Goal: Task Accomplishment & Management: Use online tool/utility

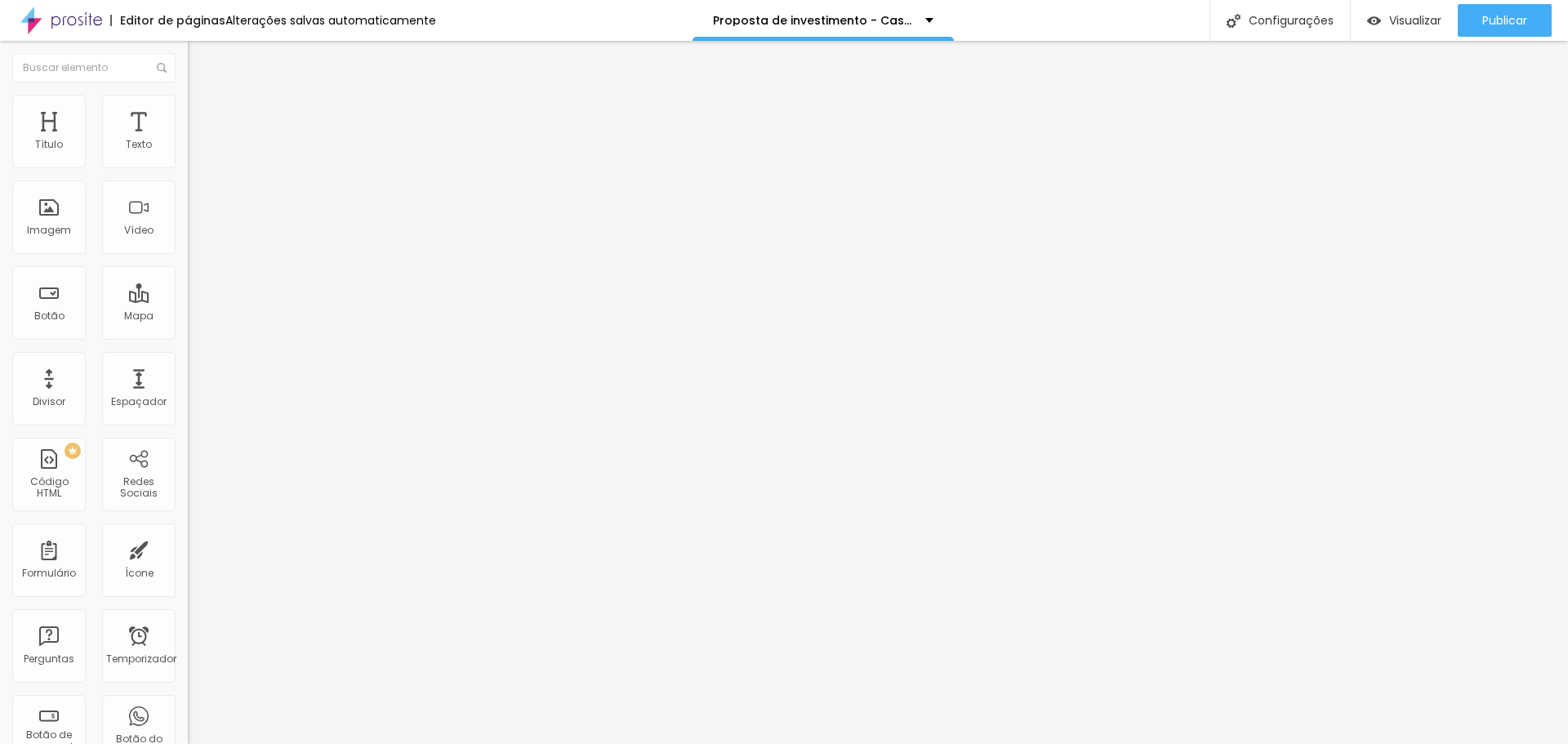
click at [188, 104] on li "Estilo" at bounding box center [281, 102] width 188 height 16
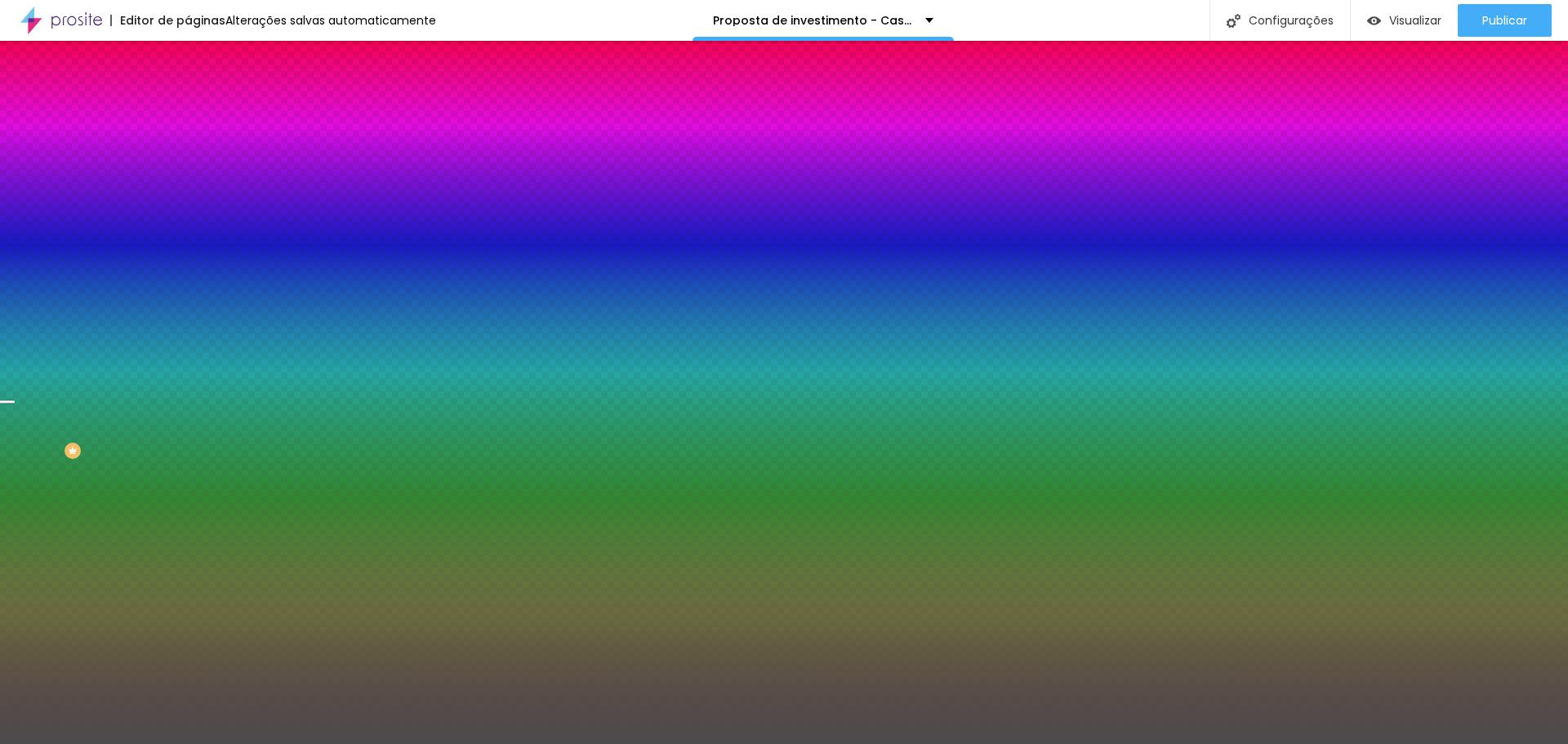
click at [188, 111] on img at bounding box center [195, 118] width 14 height 14
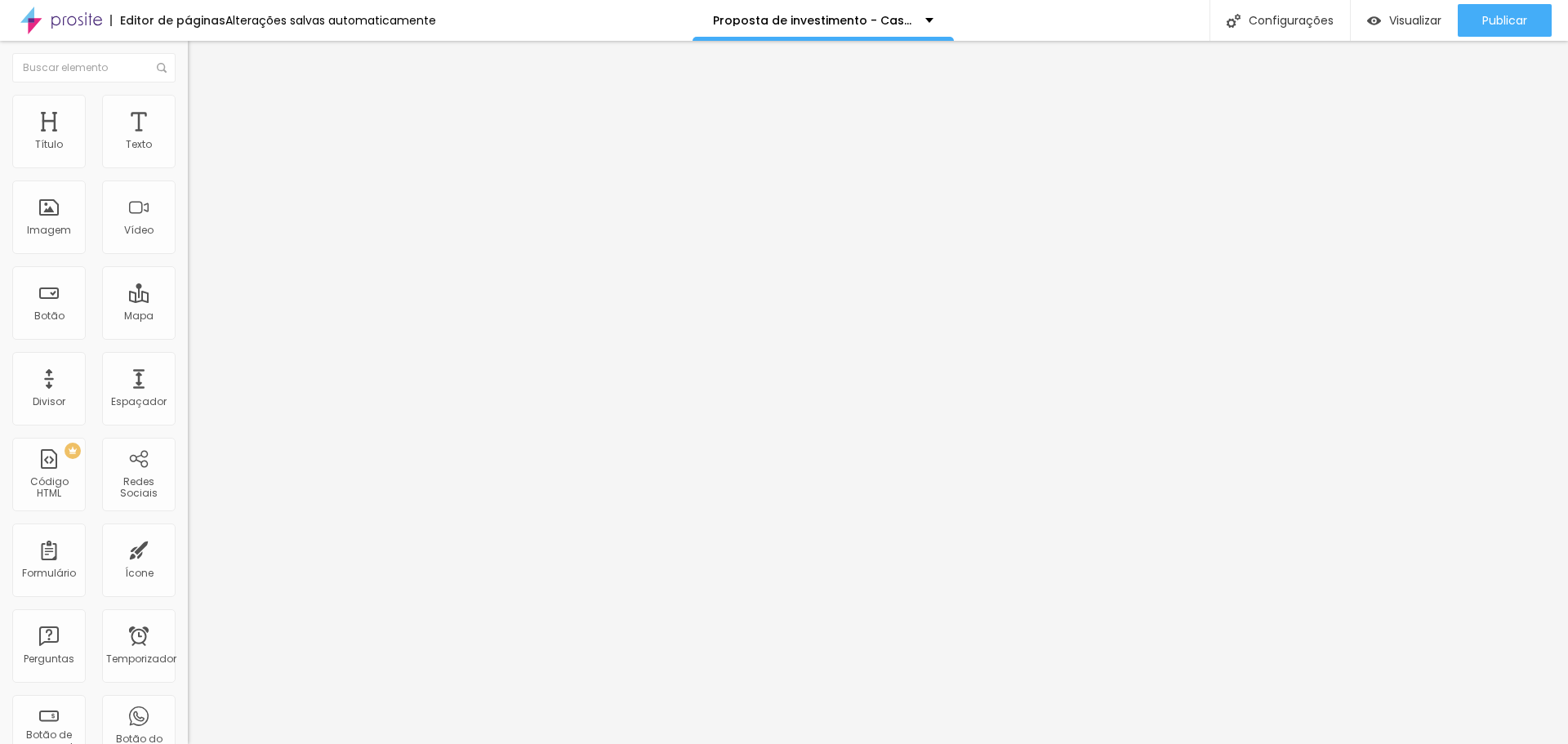
type input "25"
type input "20"
type input "15"
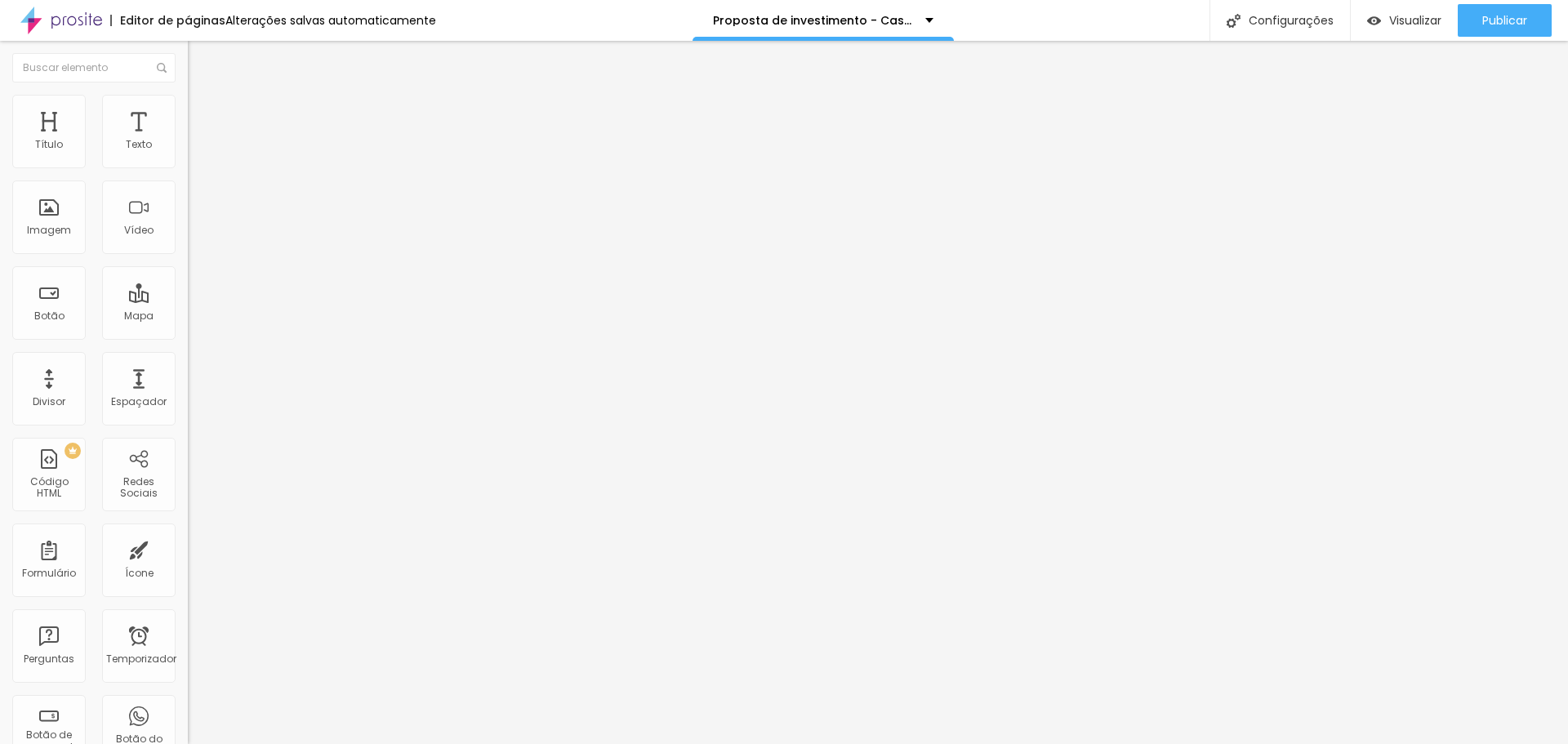
type input "15"
type input "10"
type input "5"
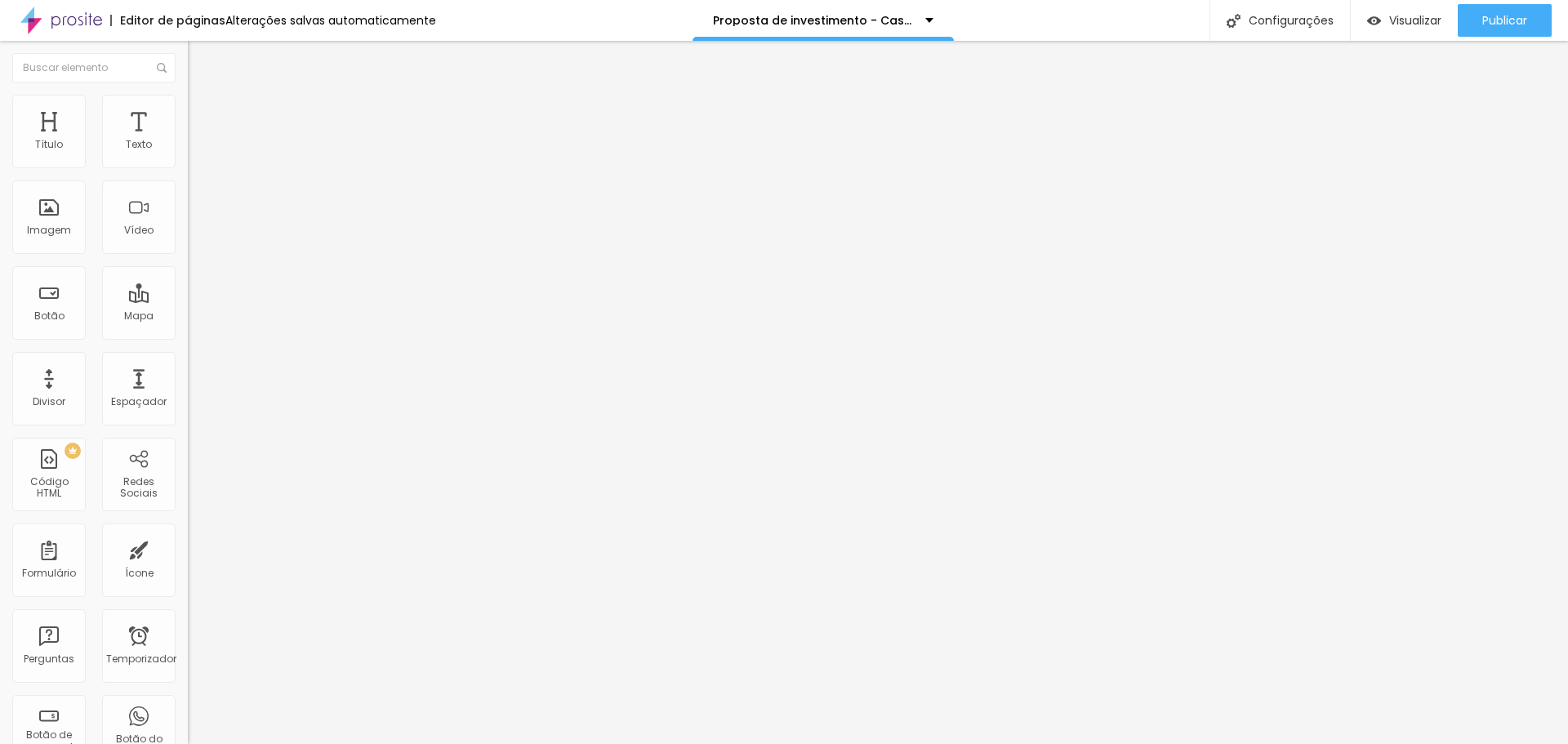
type input "10"
type input "15"
type input "20"
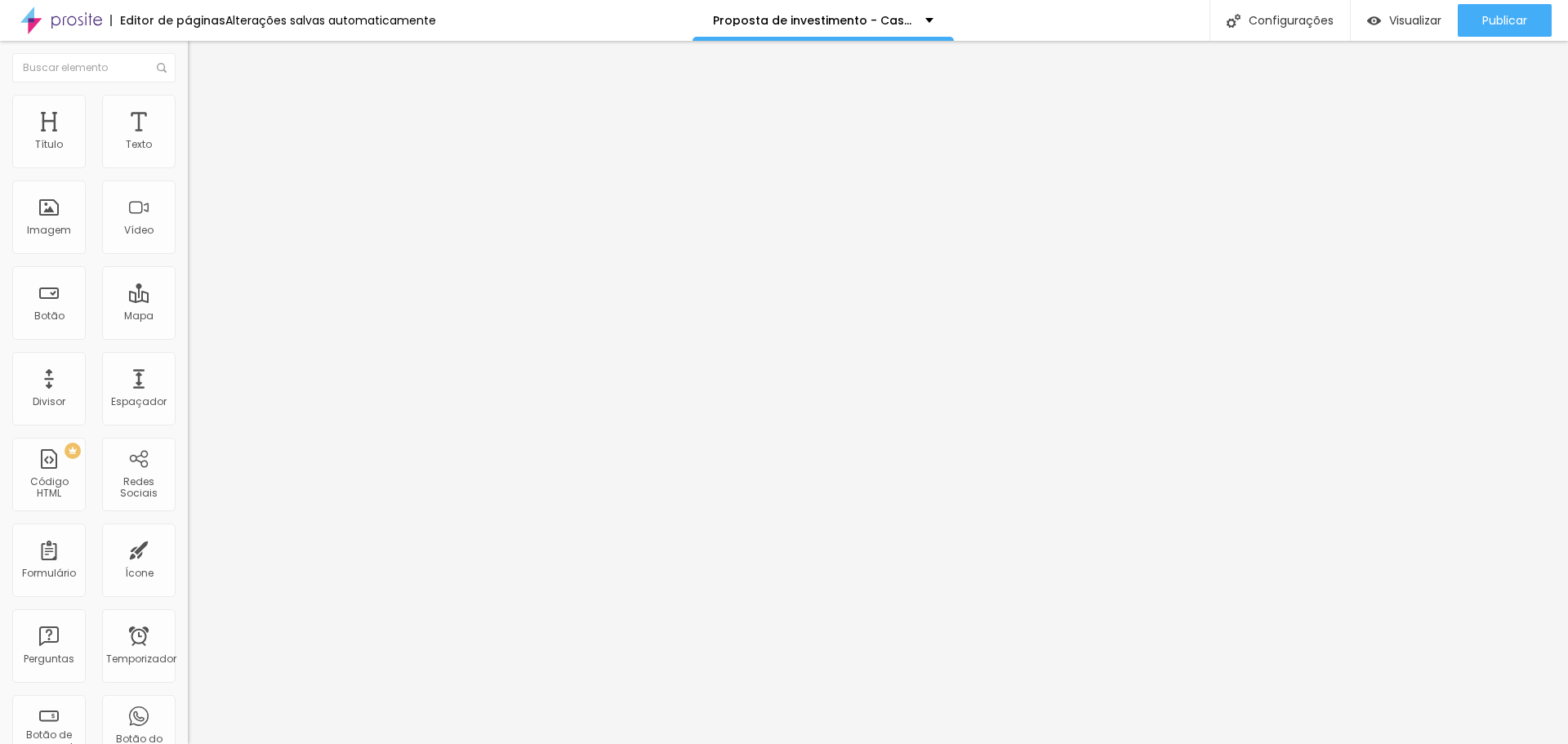
type input "20"
type input "25"
type input "30"
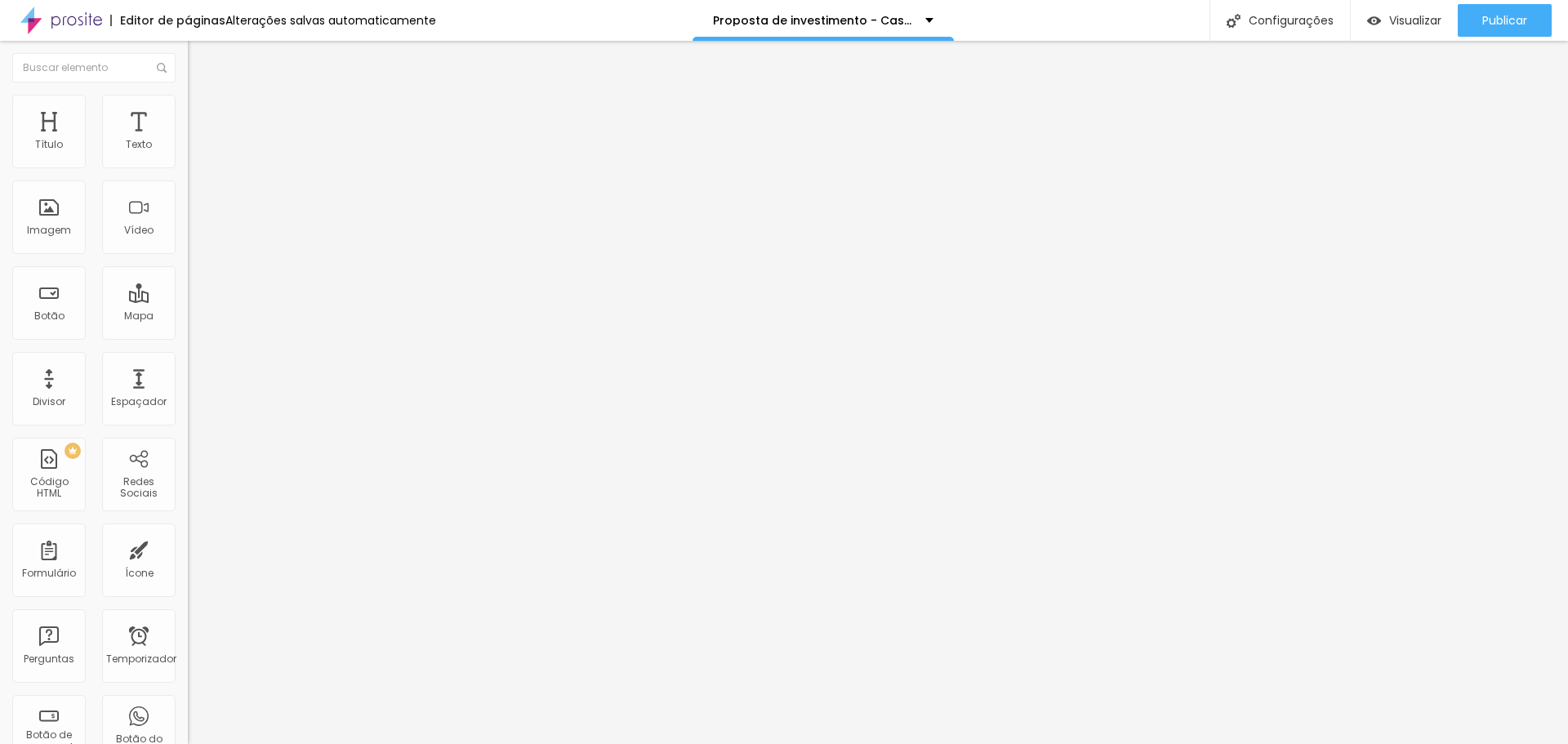
drag, startPoint x: 136, startPoint y: 161, endPoint x: 154, endPoint y: 165, distance: 18.4
click at [188, 317] on input "range" at bounding box center [241, 323] width 105 height 13
click at [188, 149] on font "Completo" at bounding box center [212, 142] width 50 height 14
click at [188, 158] on font "Encaixotado" at bounding box center [219, 151] width 64 height 14
click at [188, 256] on span "Original" at bounding box center [207, 248] width 39 height 14
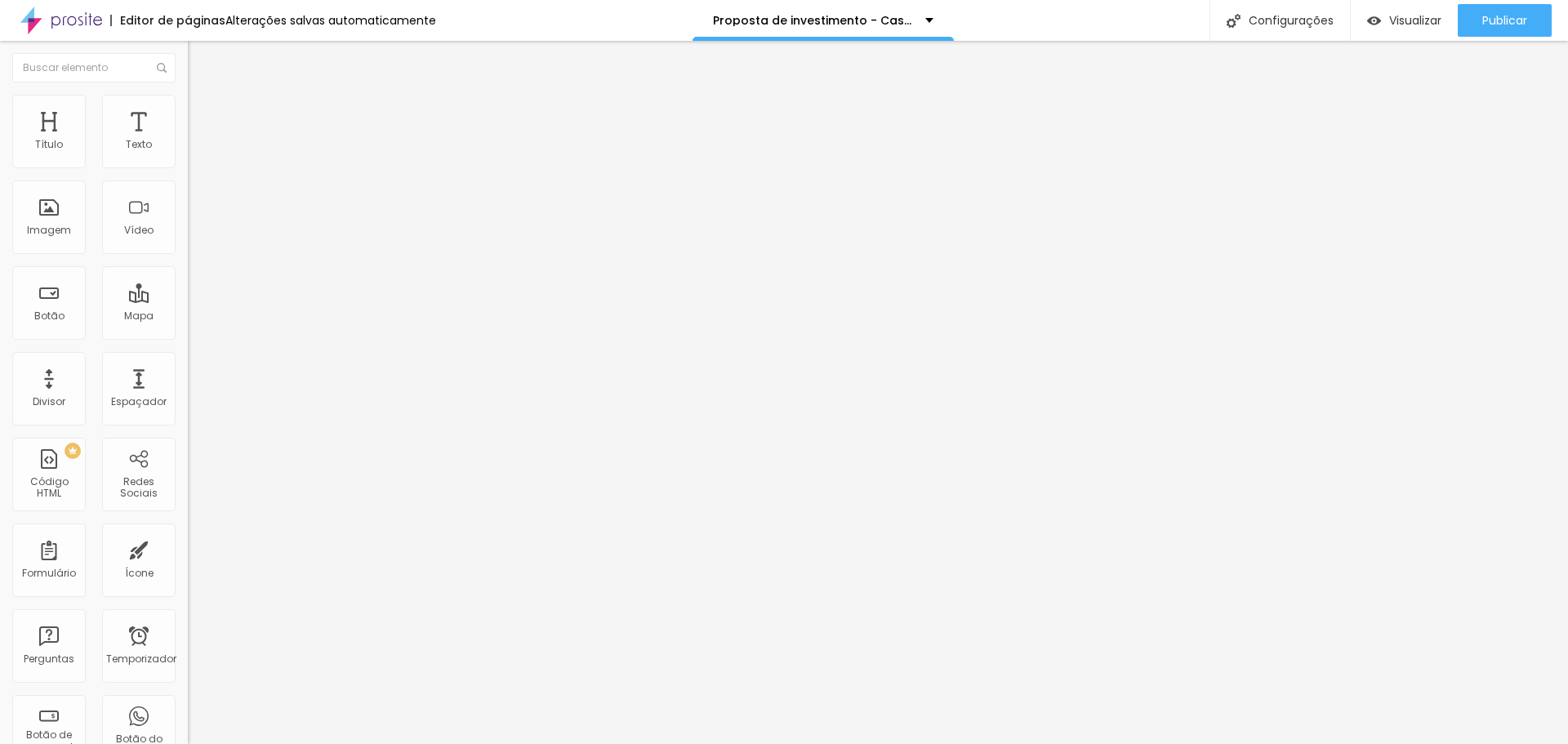
click at [188, 285] on span "Quadrado" at bounding box center [214, 278] width 53 height 14
click at [188, 256] on span "Original" at bounding box center [207, 248] width 39 height 14
click at [188, 285] on font "Quadrado" at bounding box center [214, 278] width 53 height 14
click at [188, 363] on div "Trocar imagem Descrição da imagem (Alt) Alinhamento Proporção Original Cinema 1…" at bounding box center [281, 250] width 188 height 245
click at [188, 256] on font "Original" at bounding box center [207, 248] width 39 height 14
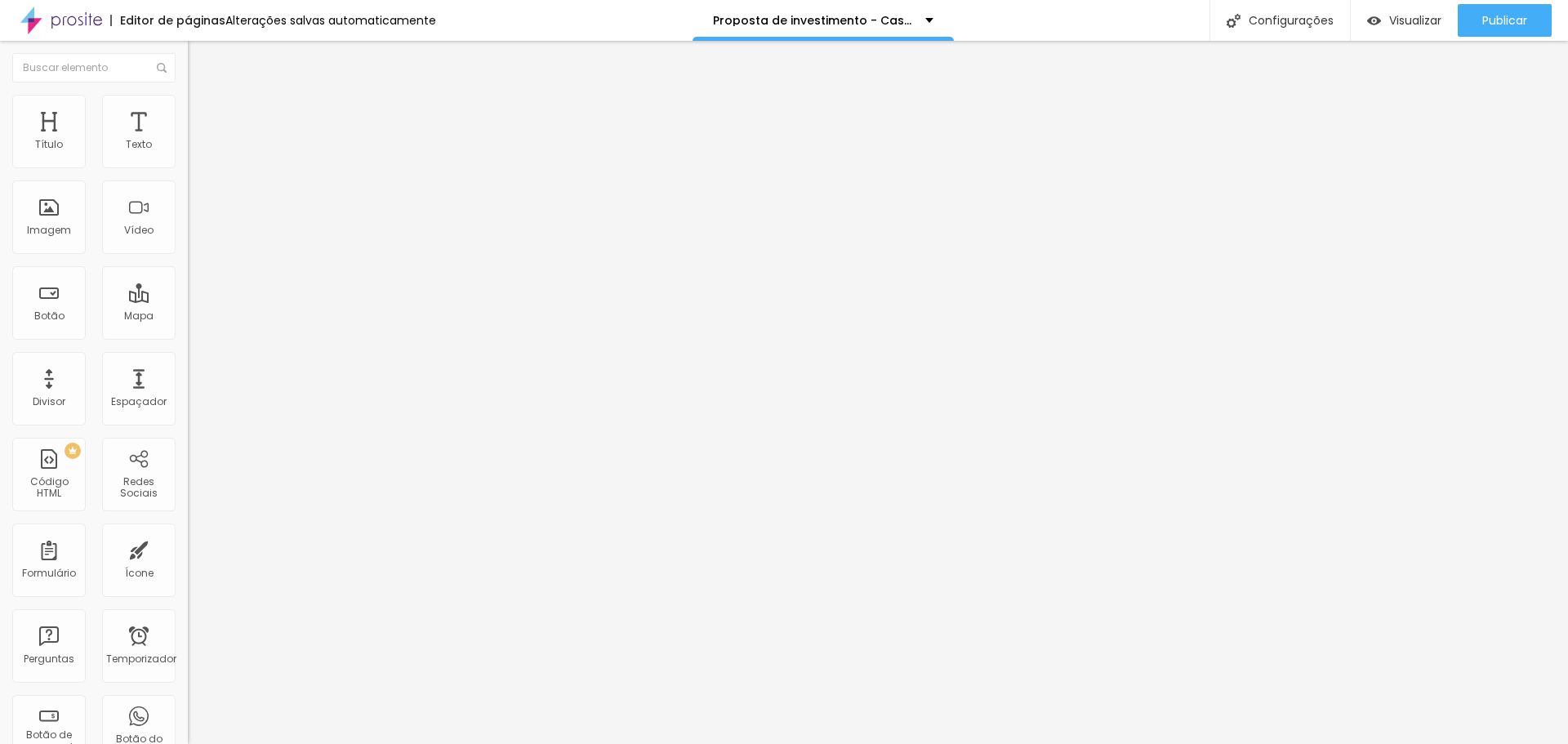
click at [188, 285] on span "Quadrado" at bounding box center [214, 278] width 53 height 14
click at [188, 256] on font "Original" at bounding box center [207, 248] width 39 height 14
click at [188, 285] on font "Quadrado" at bounding box center [214, 278] width 53 height 14
click at [188, 256] on span "1:1 Quadrado" at bounding box center [220, 248] width 65 height 14
click at [188, 299] on div "Original" at bounding box center [281, 294] width 188 height 10
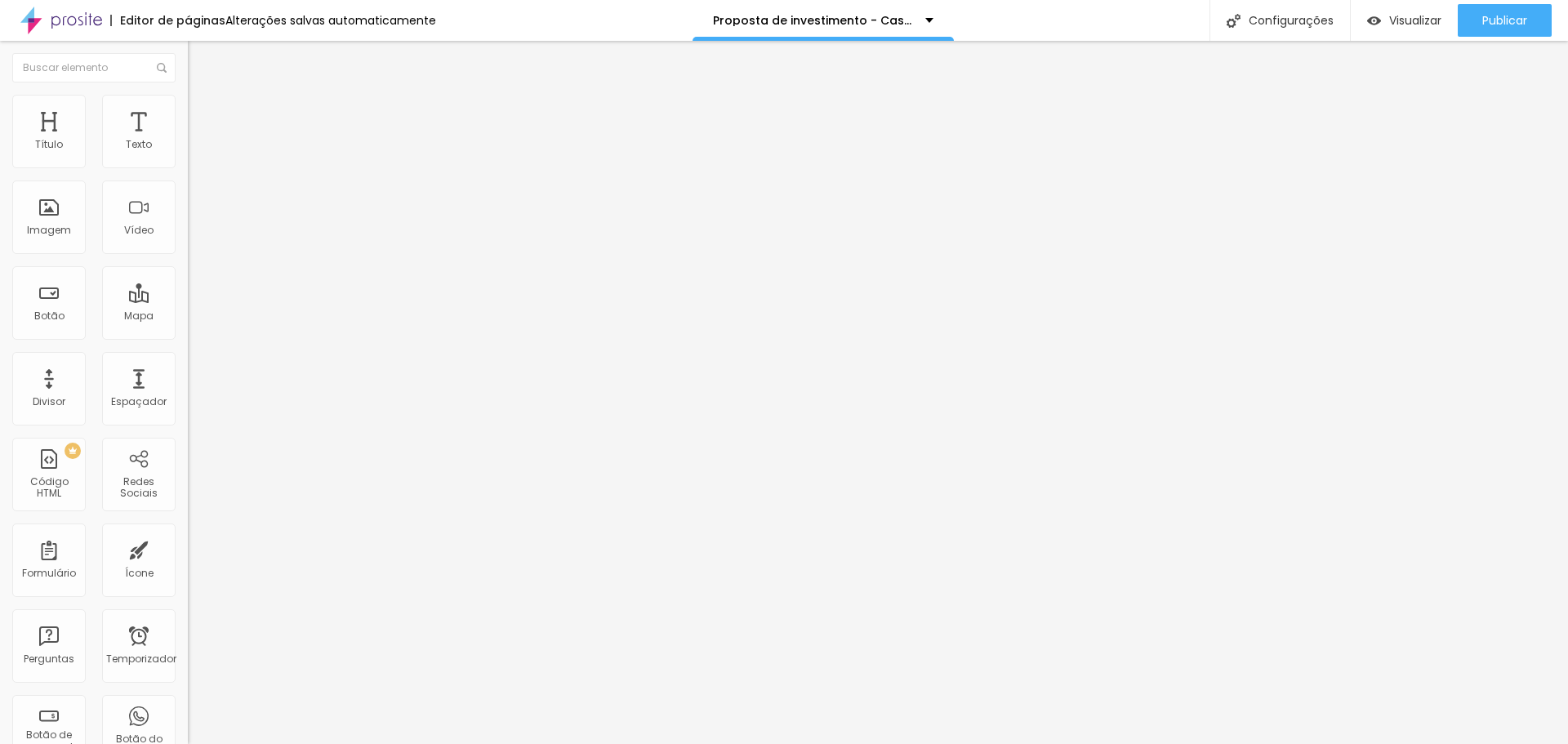
click at [188, 256] on font "1:1 Quadrado" at bounding box center [220, 248] width 65 height 14
click at [188, 299] on div "Original" at bounding box center [281, 294] width 188 height 10
click at [188, 256] on span "1:1 Quadrado" at bounding box center [220, 248] width 65 height 14
click at [188, 301] on font "Original" at bounding box center [207, 293] width 39 height 14
click at [188, 108] on li "Estilo" at bounding box center [281, 102] width 188 height 16
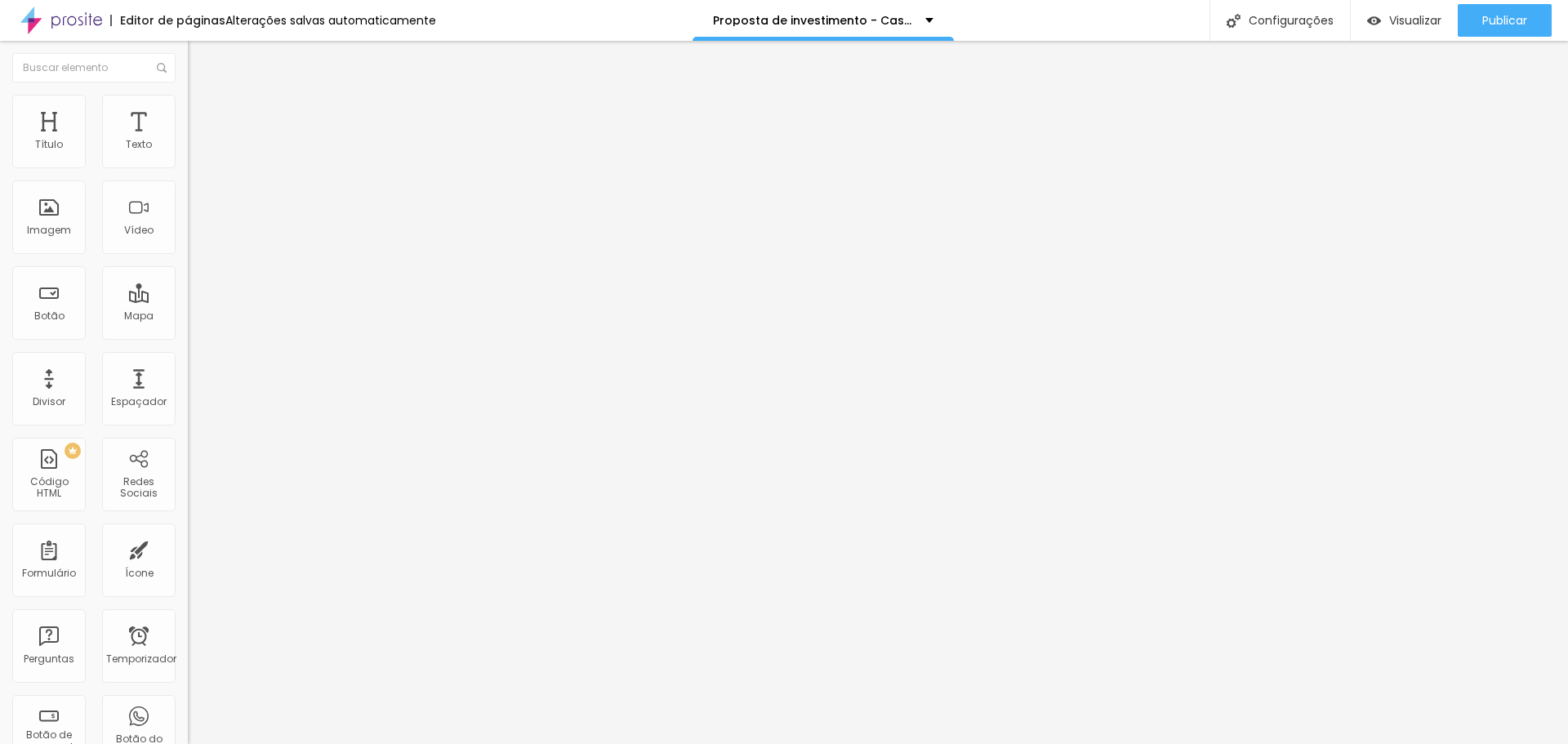
click at [188, 104] on img at bounding box center [195, 101] width 14 height 14
click at [202, 116] on font "Avançado" at bounding box center [229, 122] width 54 height 14
click at [188, 93] on img at bounding box center [195, 85] width 14 height 14
click at [188, 256] on span "Original" at bounding box center [207, 248] width 39 height 14
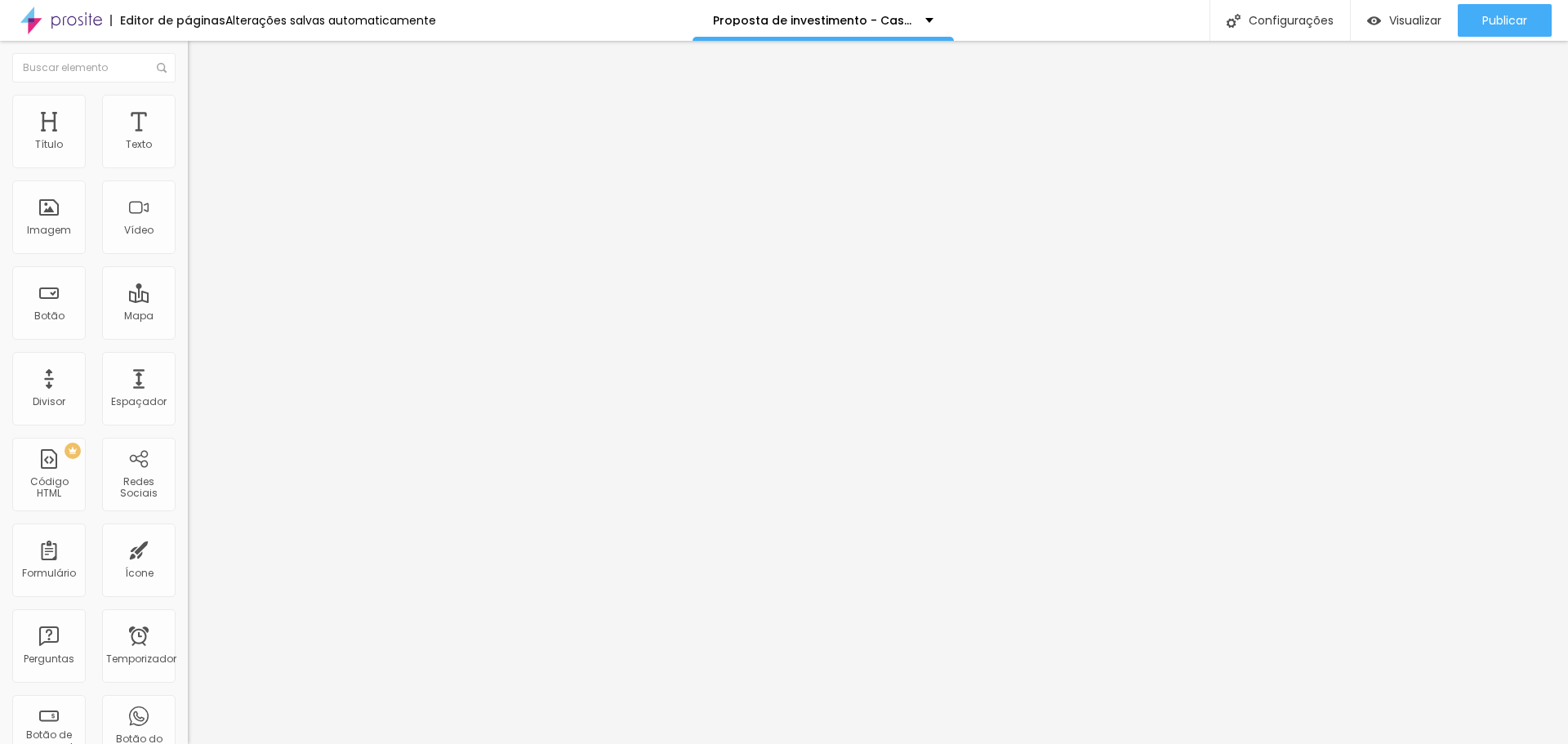
click at [188, 299] on div "Proporção 1:1 Quadrado Cinema 16:9 Padrão 4:3 Quadrado 1:1 Original" at bounding box center [281, 267] width 188 height 65
click at [188, 256] on font "1:1 Quadrado" at bounding box center [220, 248] width 65 height 14
click at [188, 301] on span "Original" at bounding box center [207, 293] width 39 height 14
click at [188, 101] on img at bounding box center [195, 101] width 14 height 14
type input "123"
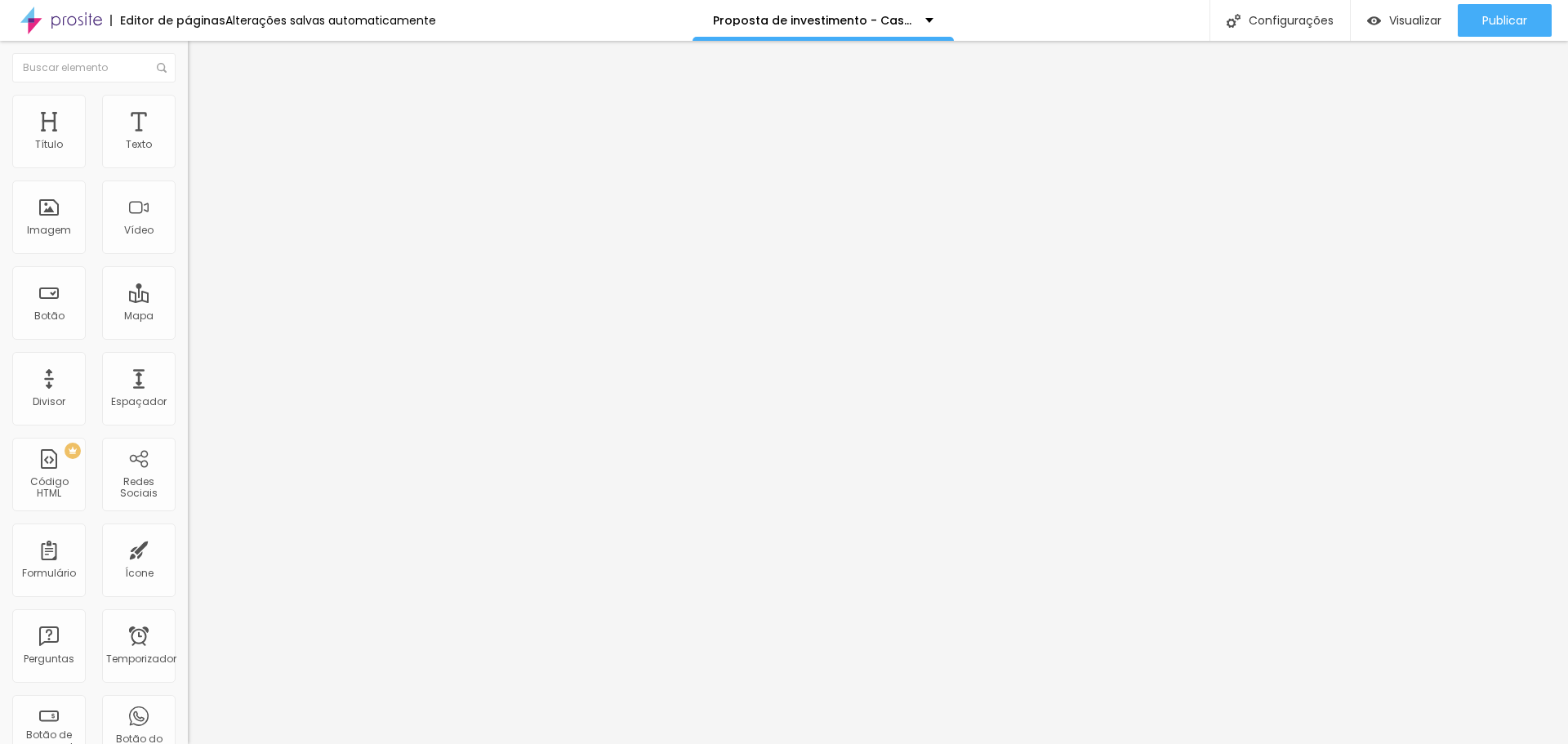
type input "123"
type input "118"
type input "117"
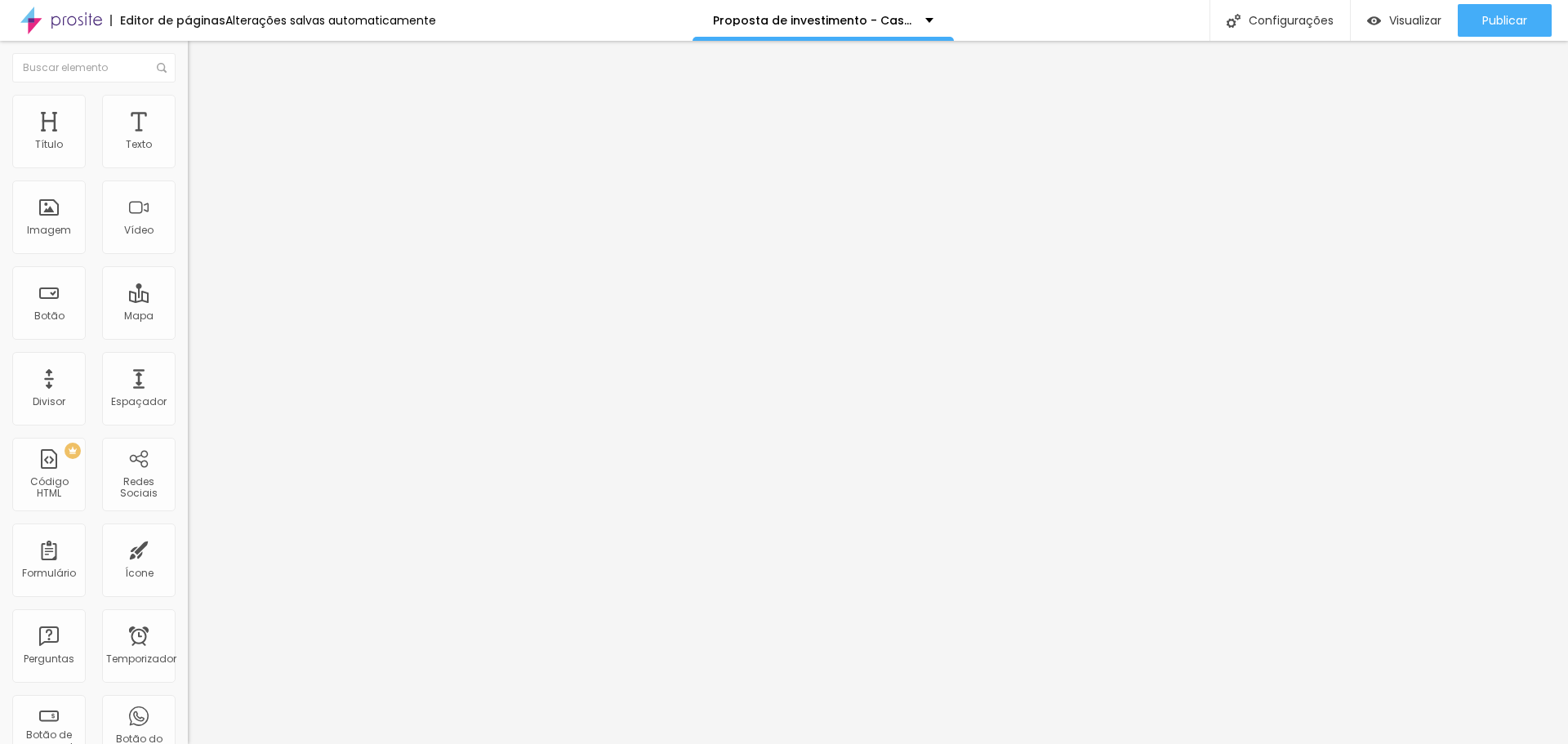
type input "114"
type input "110"
type input "107"
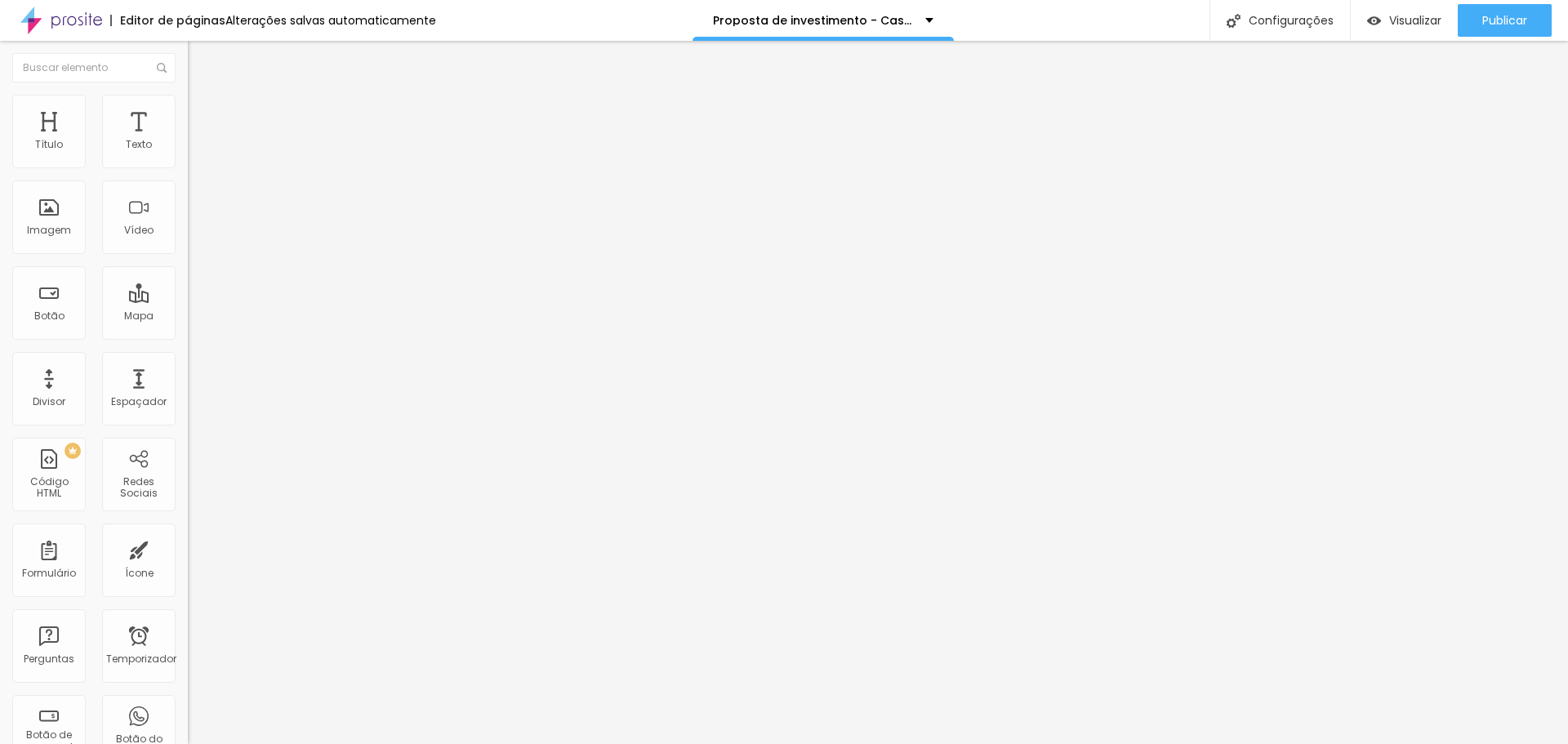
type input "107"
type input "104"
type input "99"
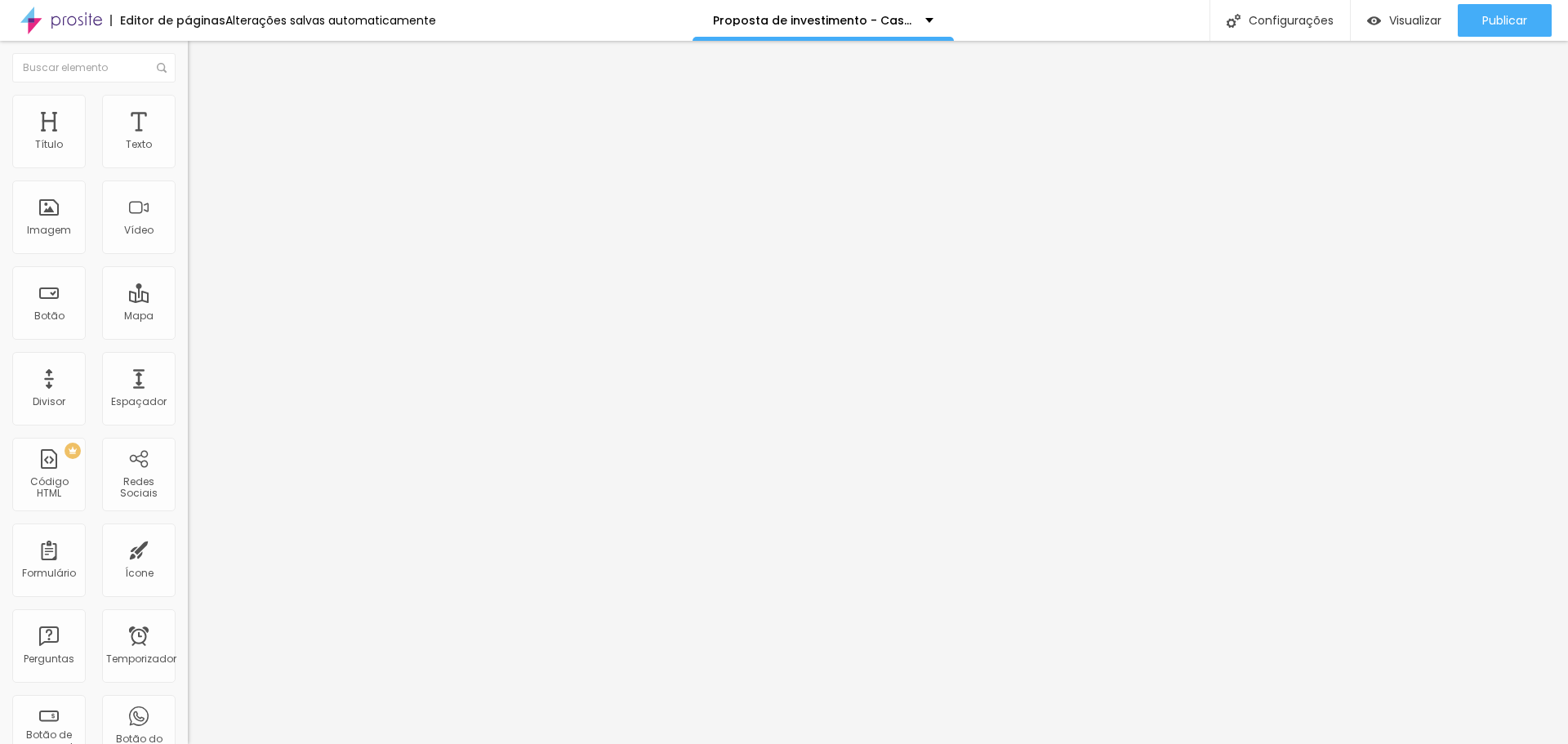
type input "97"
type input "94"
type input "92"
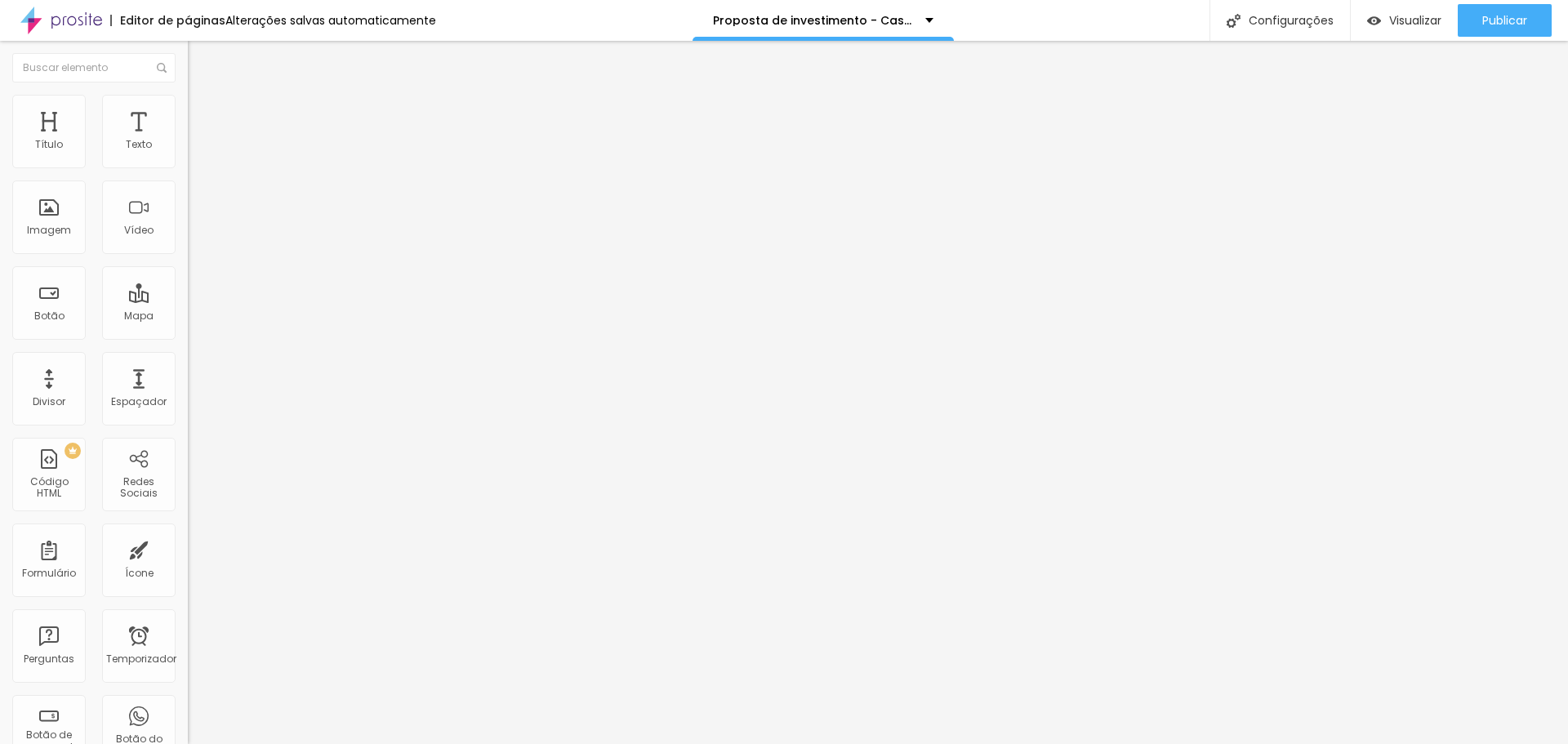
type input "92"
type input "89"
type input "87"
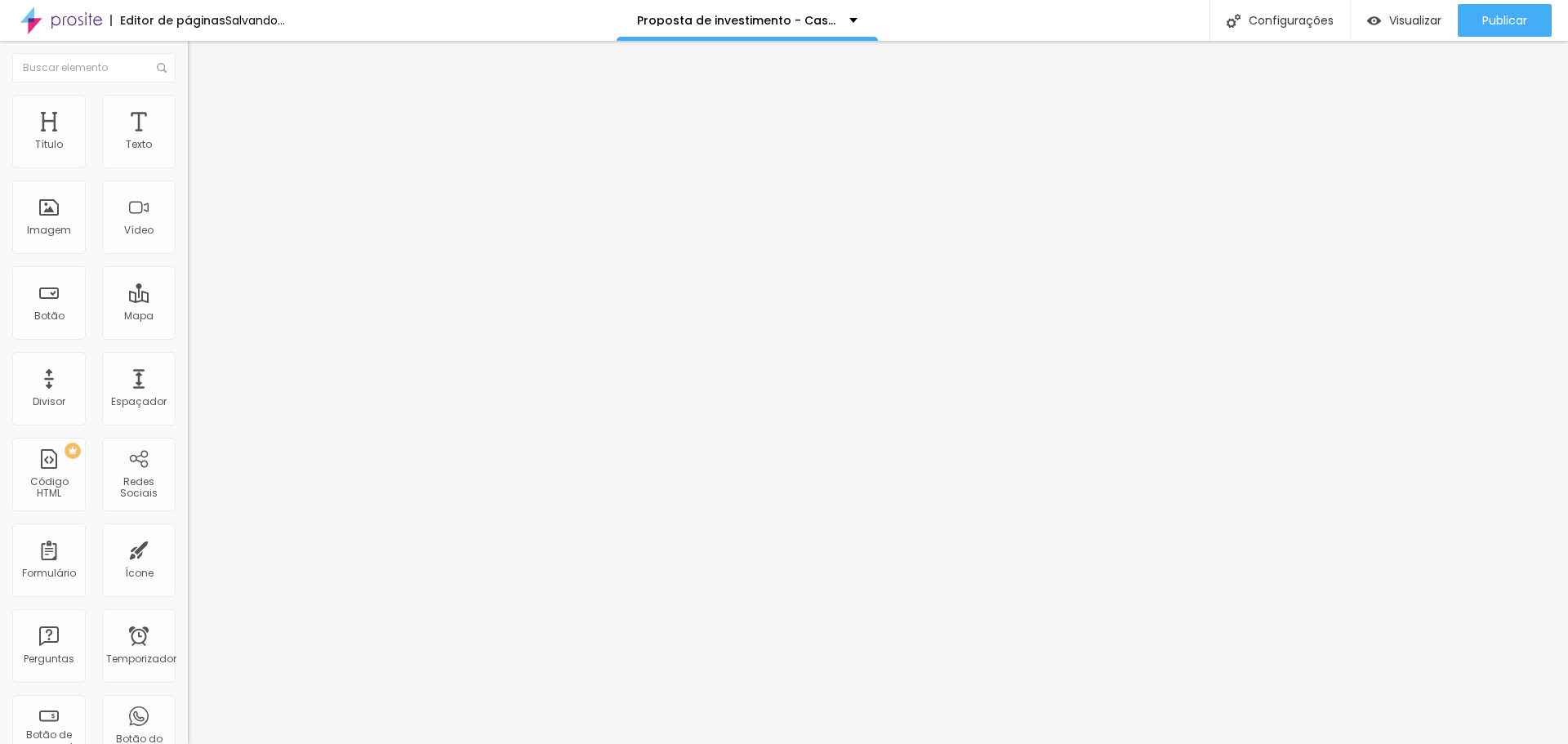
type input "82"
type input "81"
type input "79"
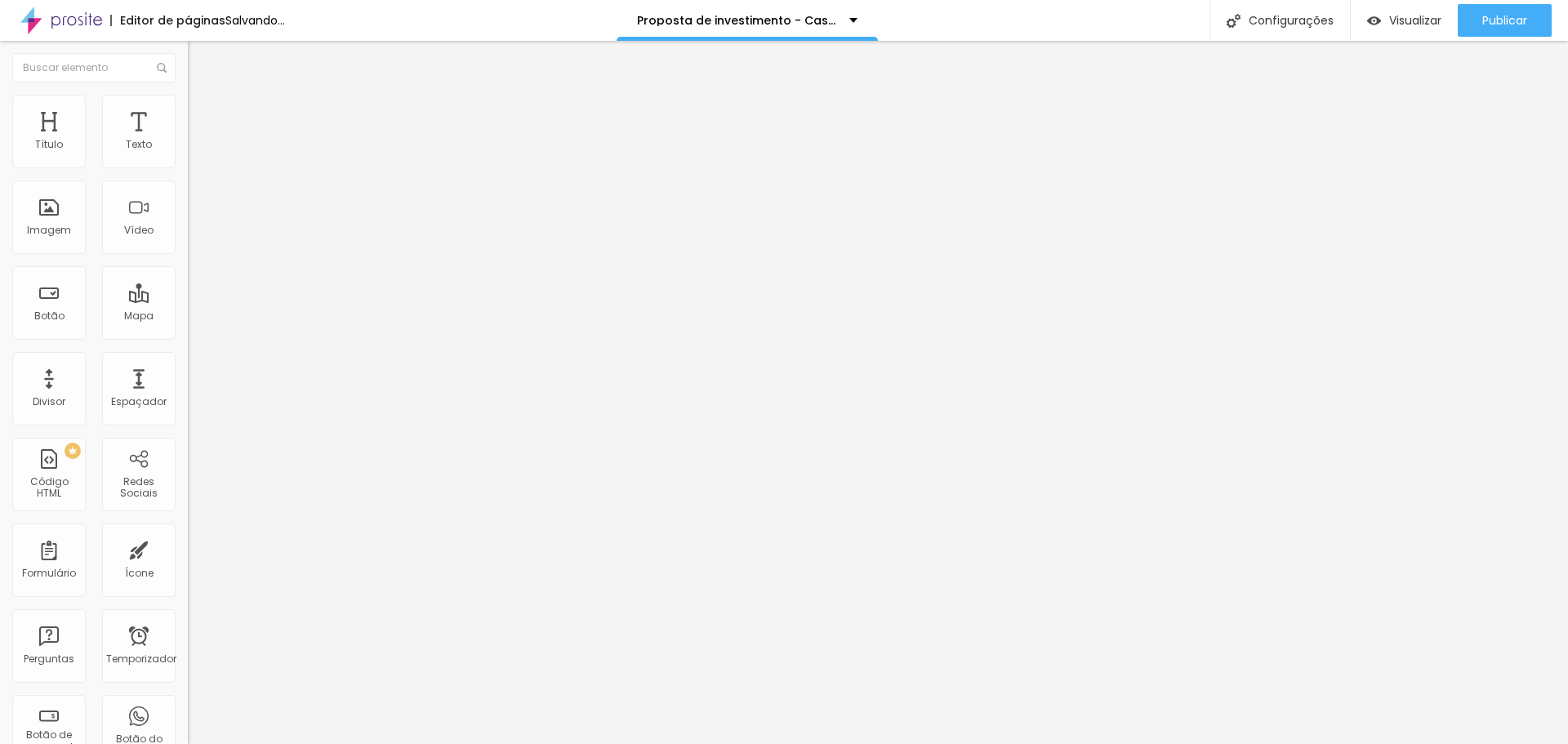
type input "79"
type input "76"
drag, startPoint x: 102, startPoint y: 208, endPoint x: 76, endPoint y: 199, distance: 27.5
click at [188, 358] on input "range" at bounding box center [241, 364] width 105 height 13
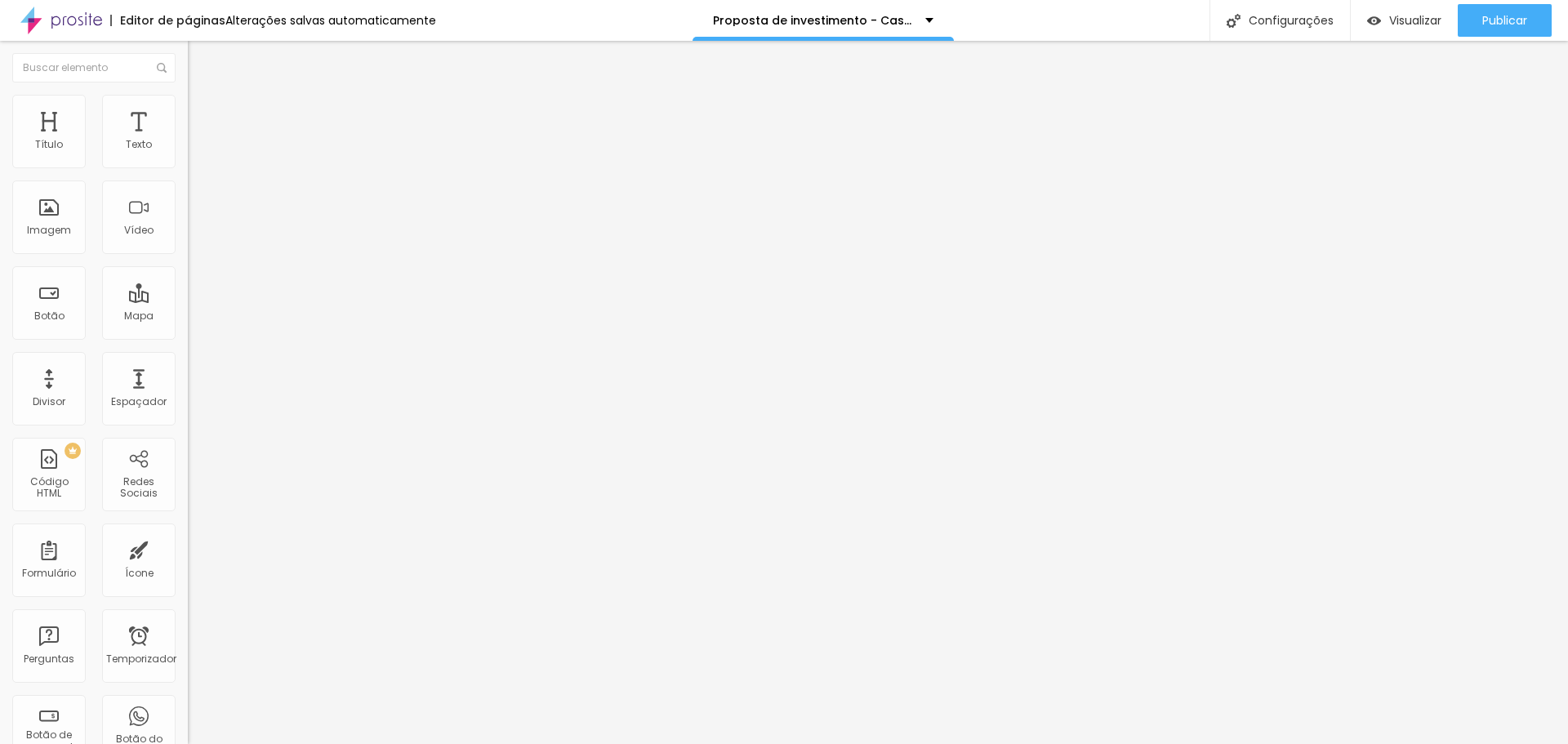
type input "66"
type input "92"
type input "99"
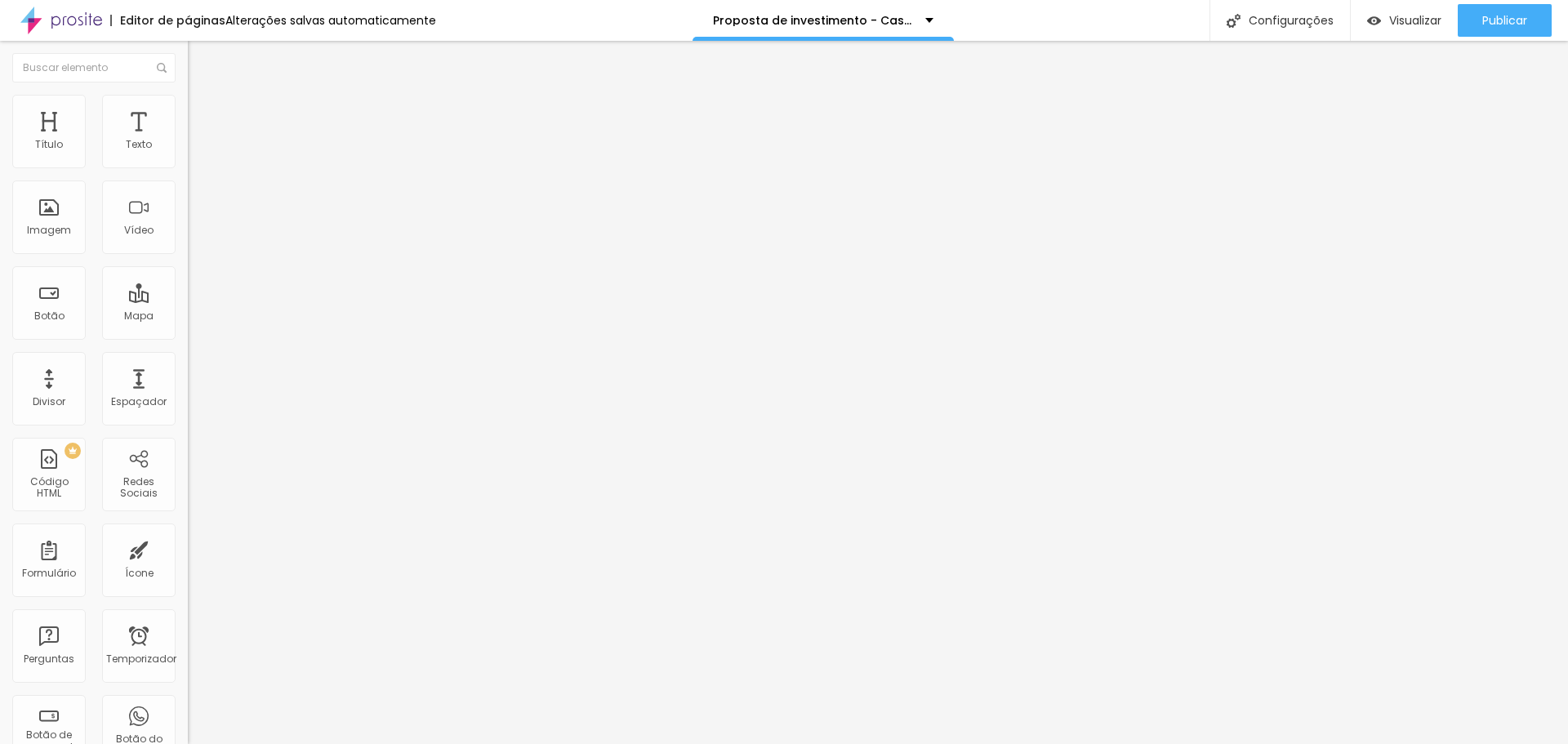
type input "99"
type input "107"
type input "115"
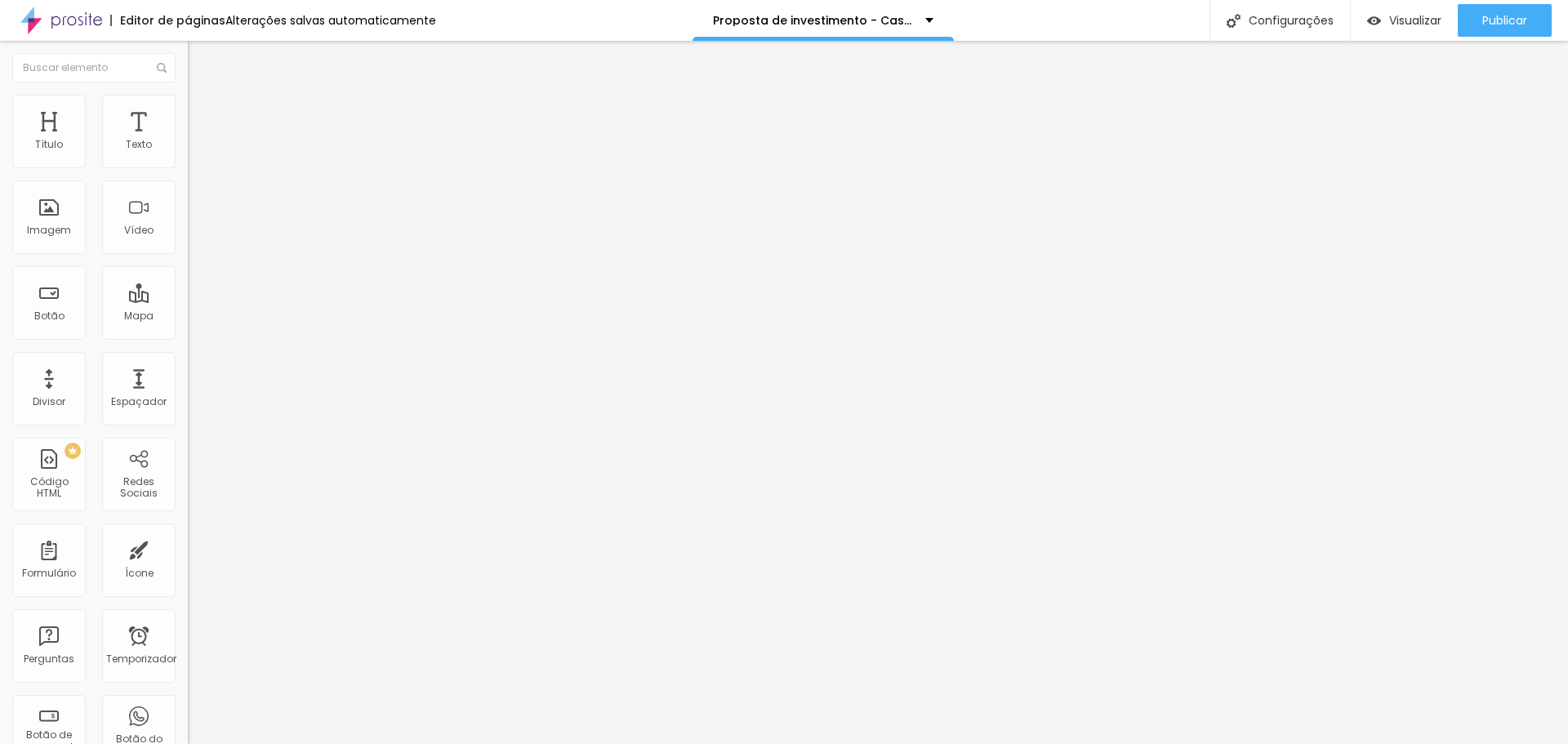
type input "127"
type input "132"
type input "142"
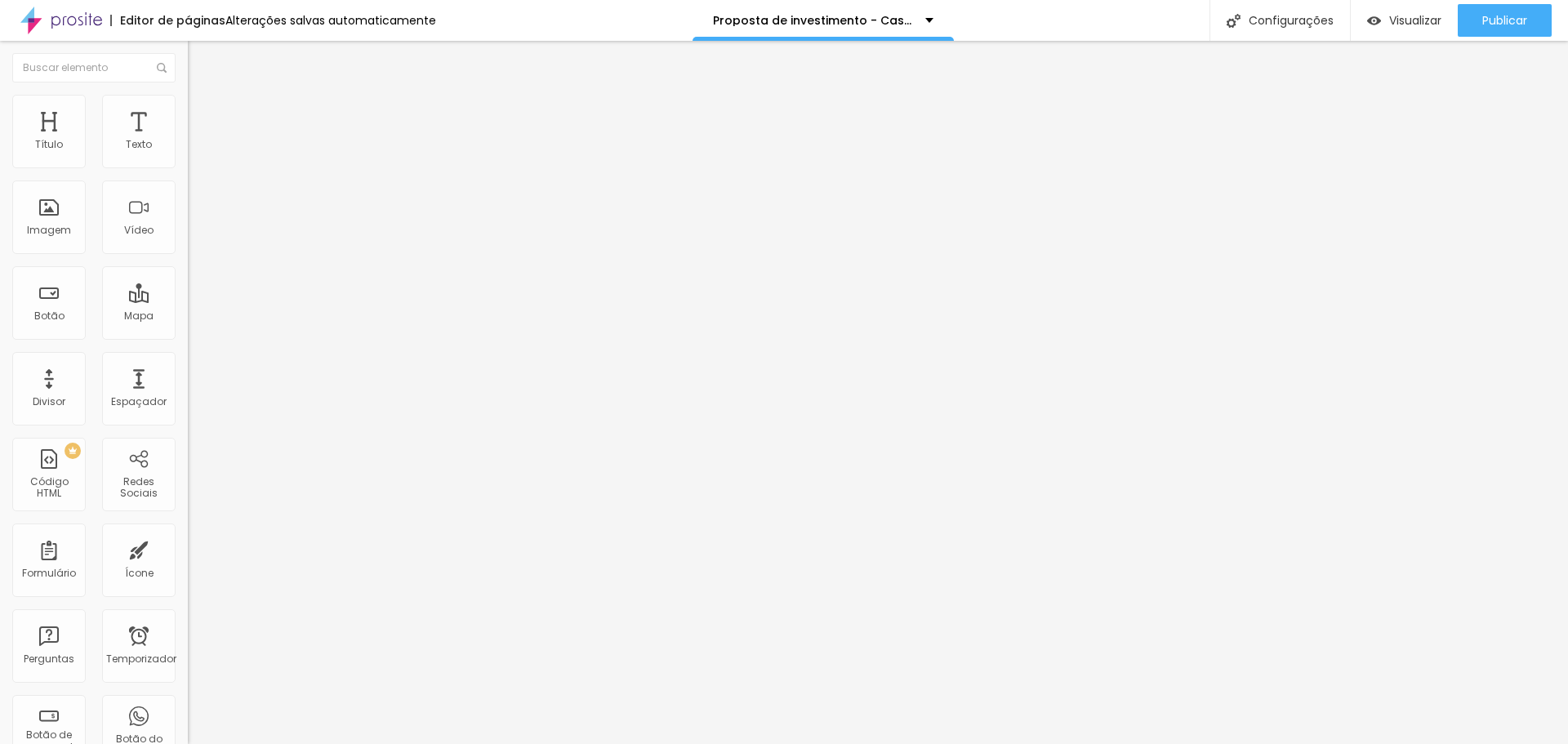
type input "142"
type input "170"
type input "176"
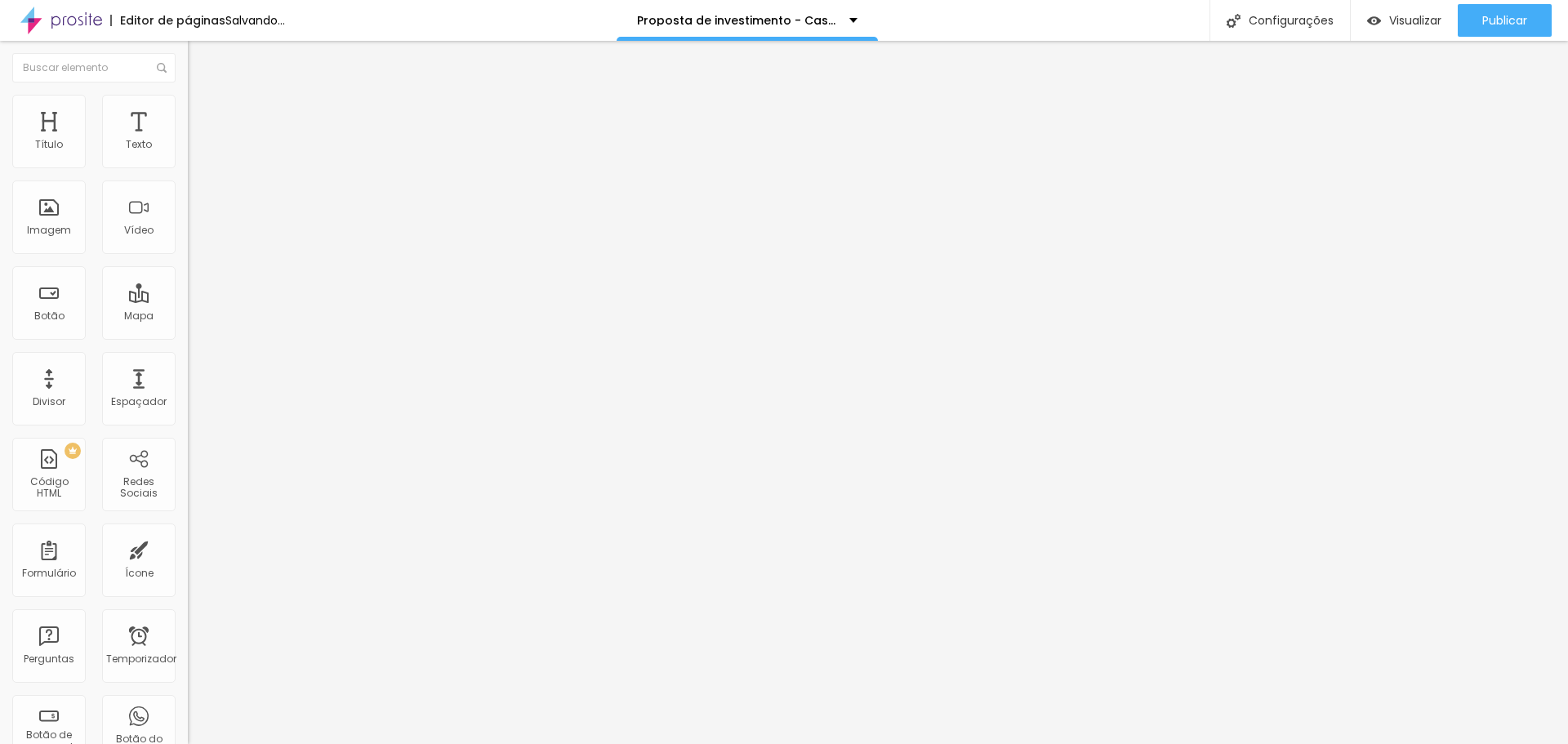
drag, startPoint x: 76, startPoint y: 203, endPoint x: 126, endPoint y: 212, distance: 50.8
type input "176"
click at [188, 358] on input "range" at bounding box center [241, 364] width 105 height 13
type input "95"
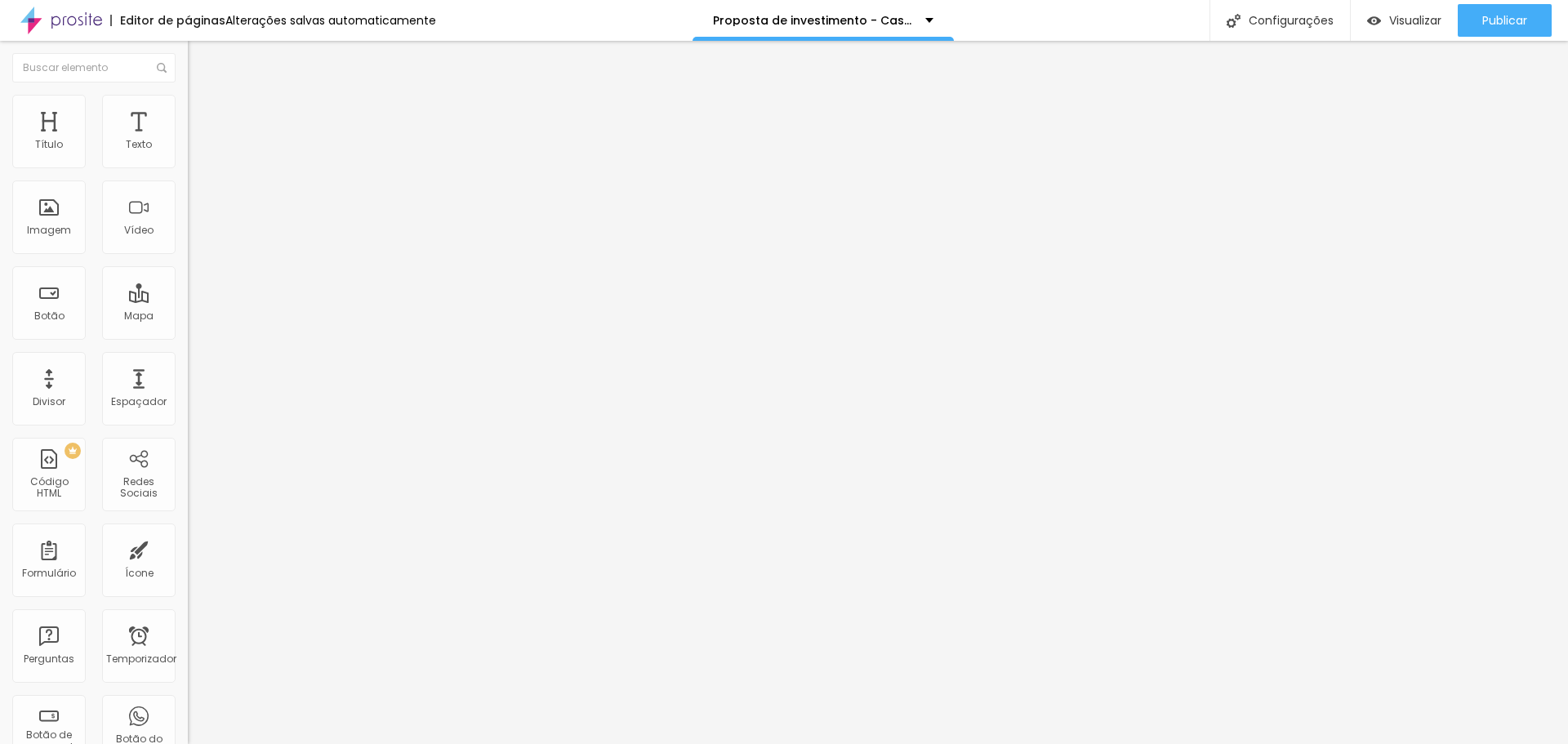
type input "90"
type input "85"
type input "90"
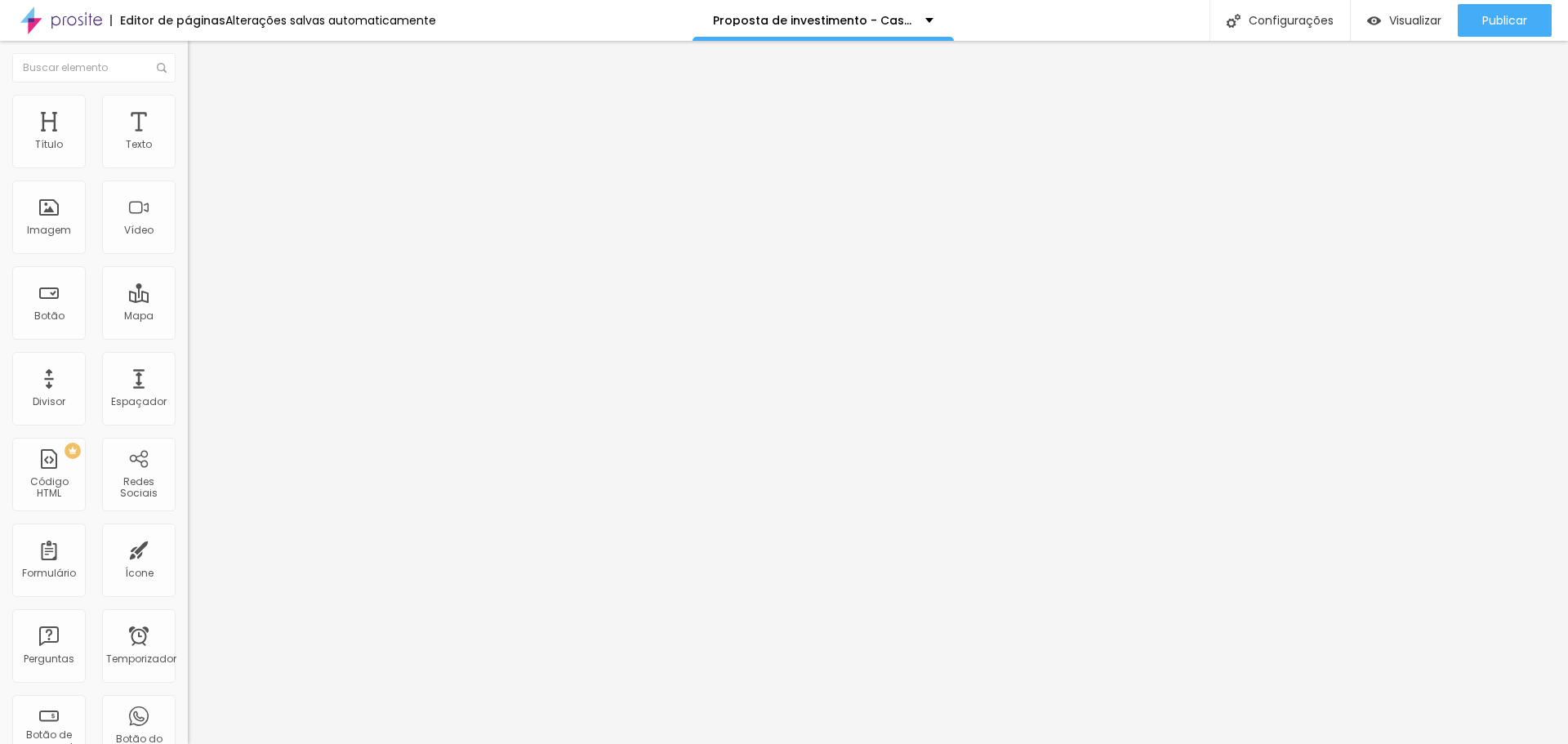
type input "90"
type input "95"
type input "100"
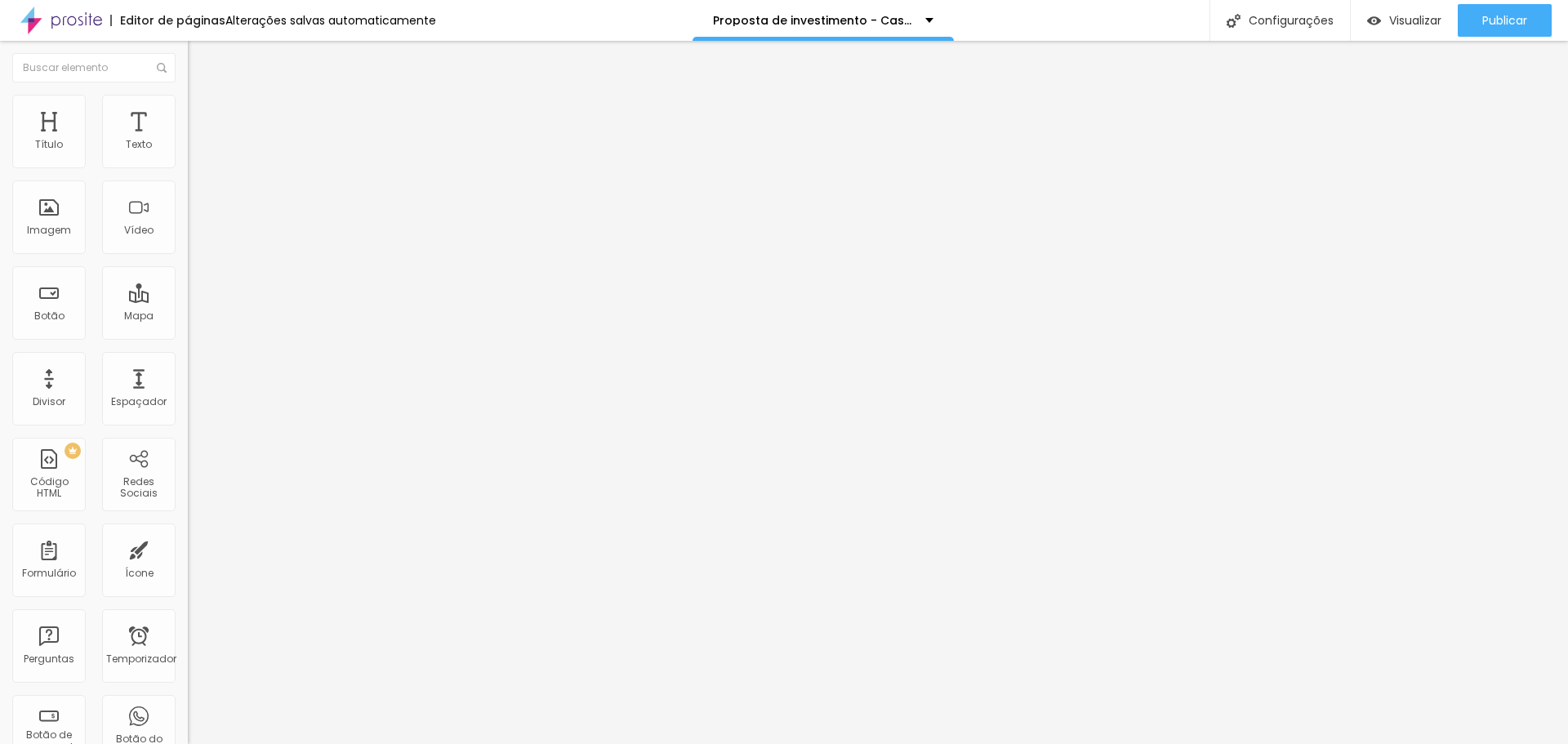
type input "95"
type input "80"
type input "55"
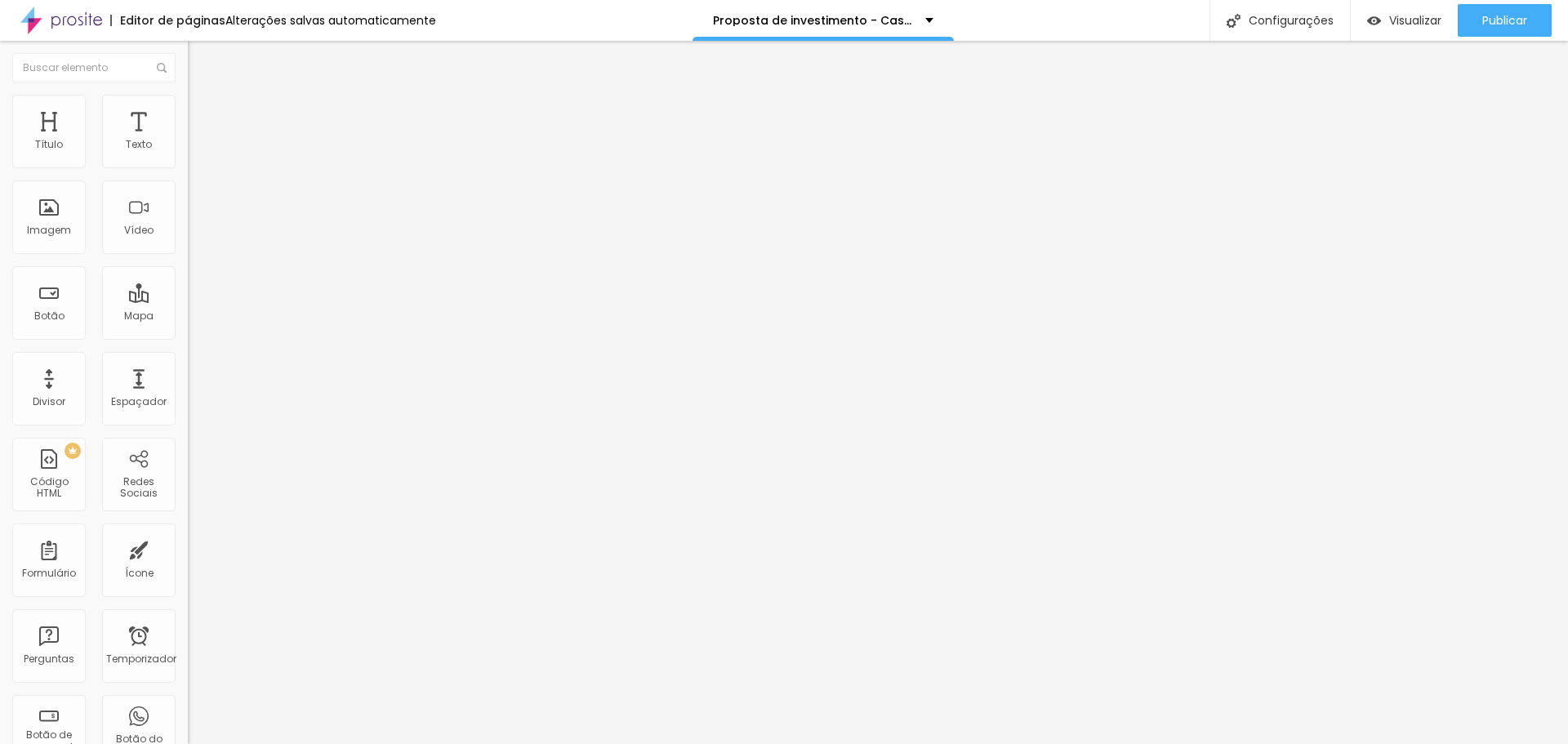
type input "55"
type input "50"
type input "45"
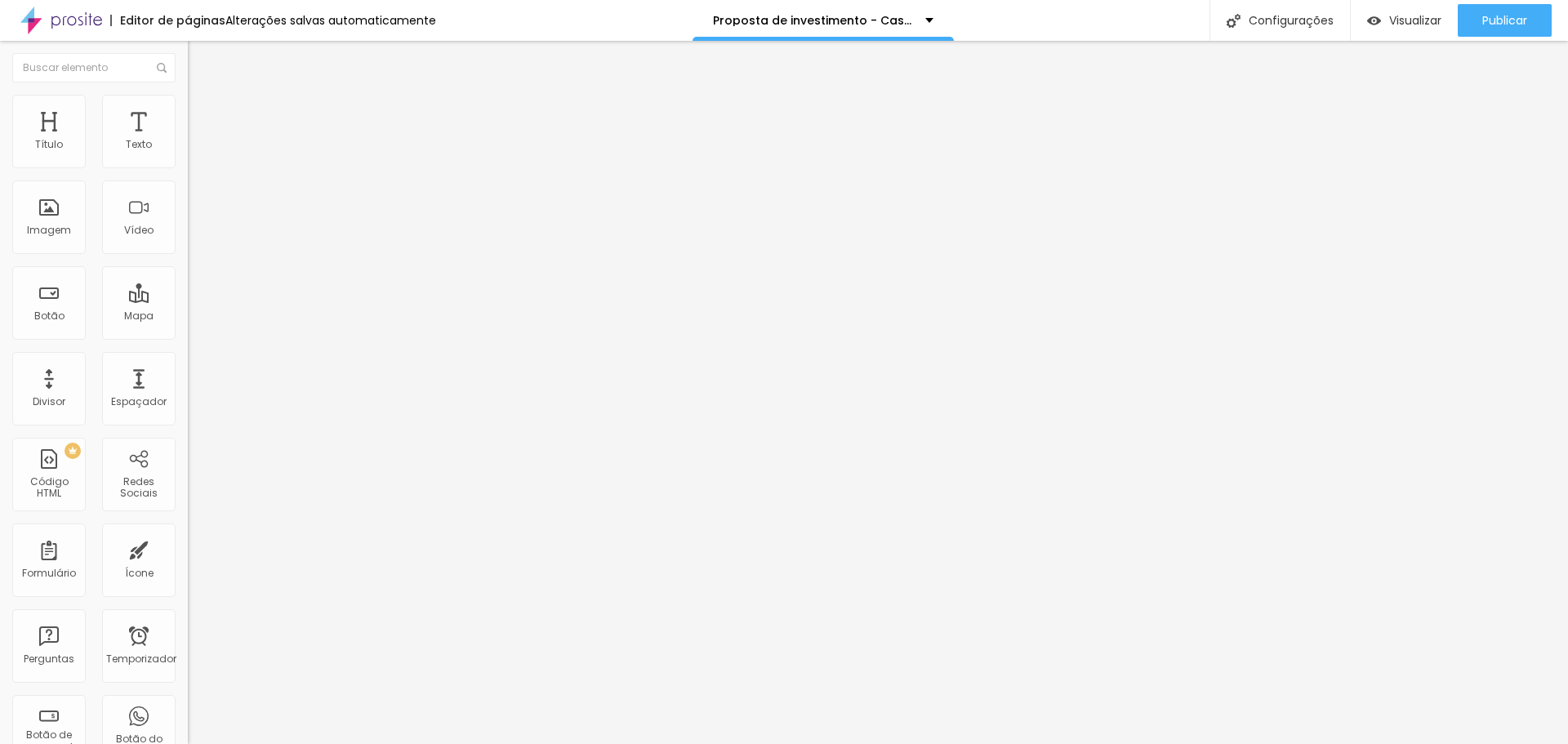
type input "40"
type input "45"
type input "55"
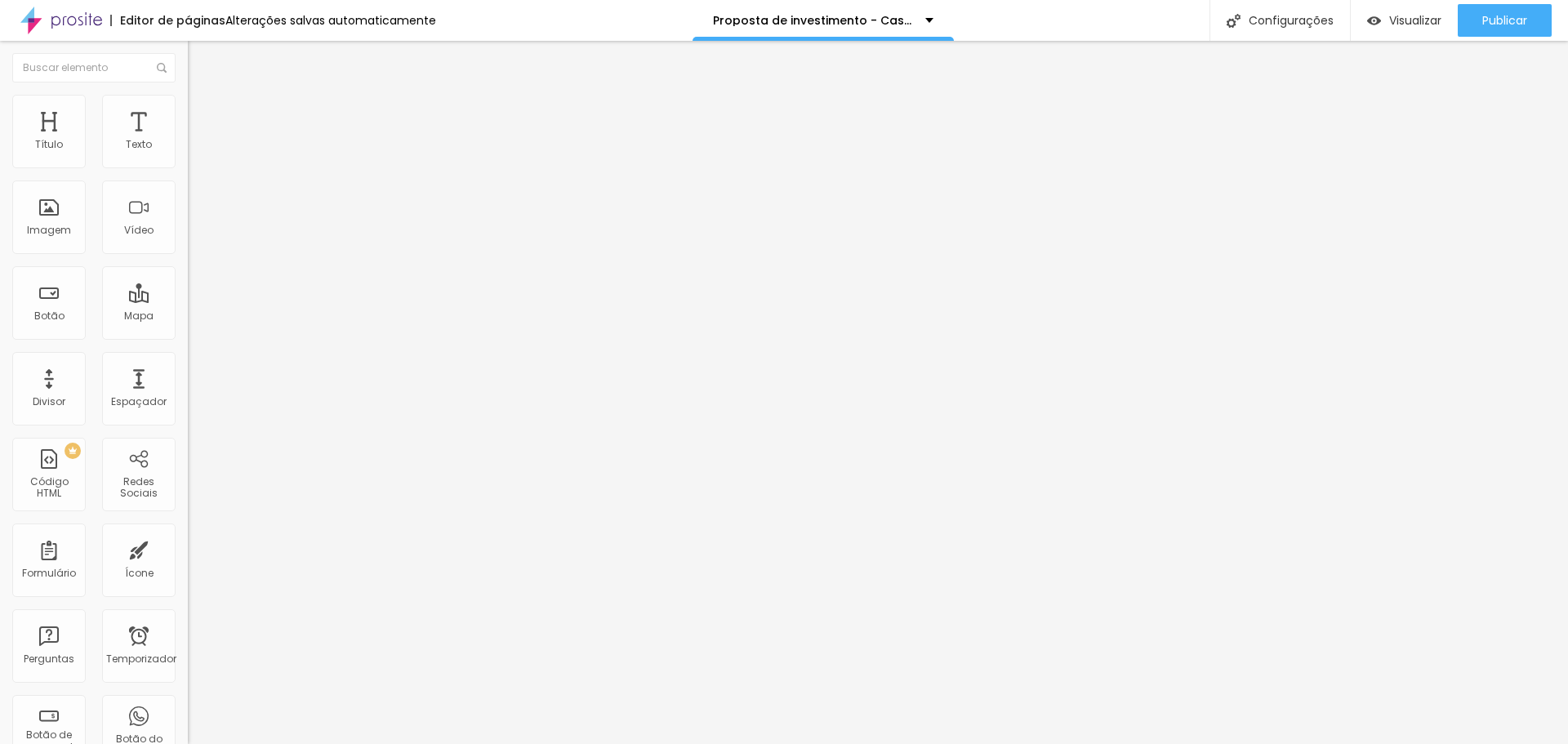
type input "55"
type input "65"
type input "70"
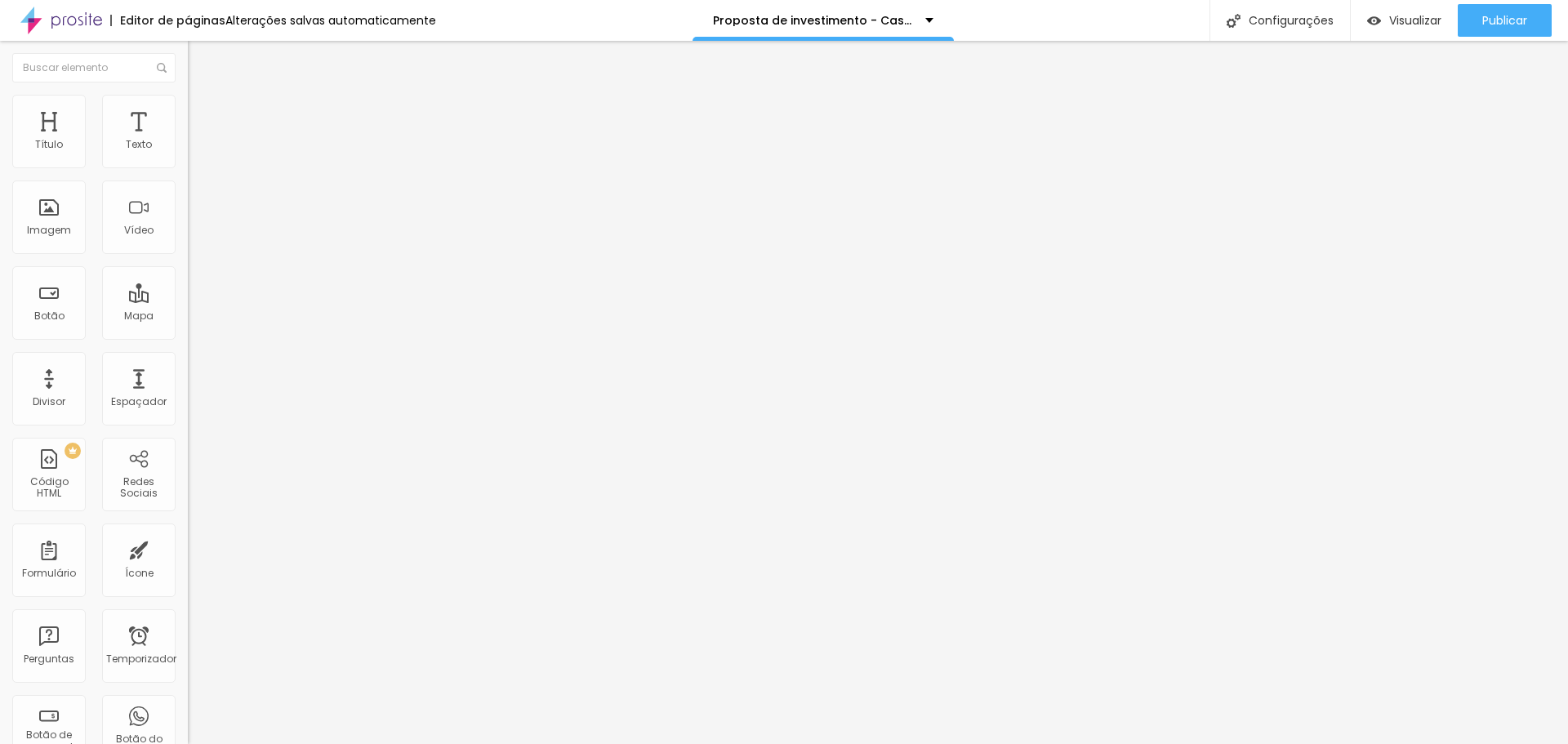
type input "80"
type input "85"
type input "90"
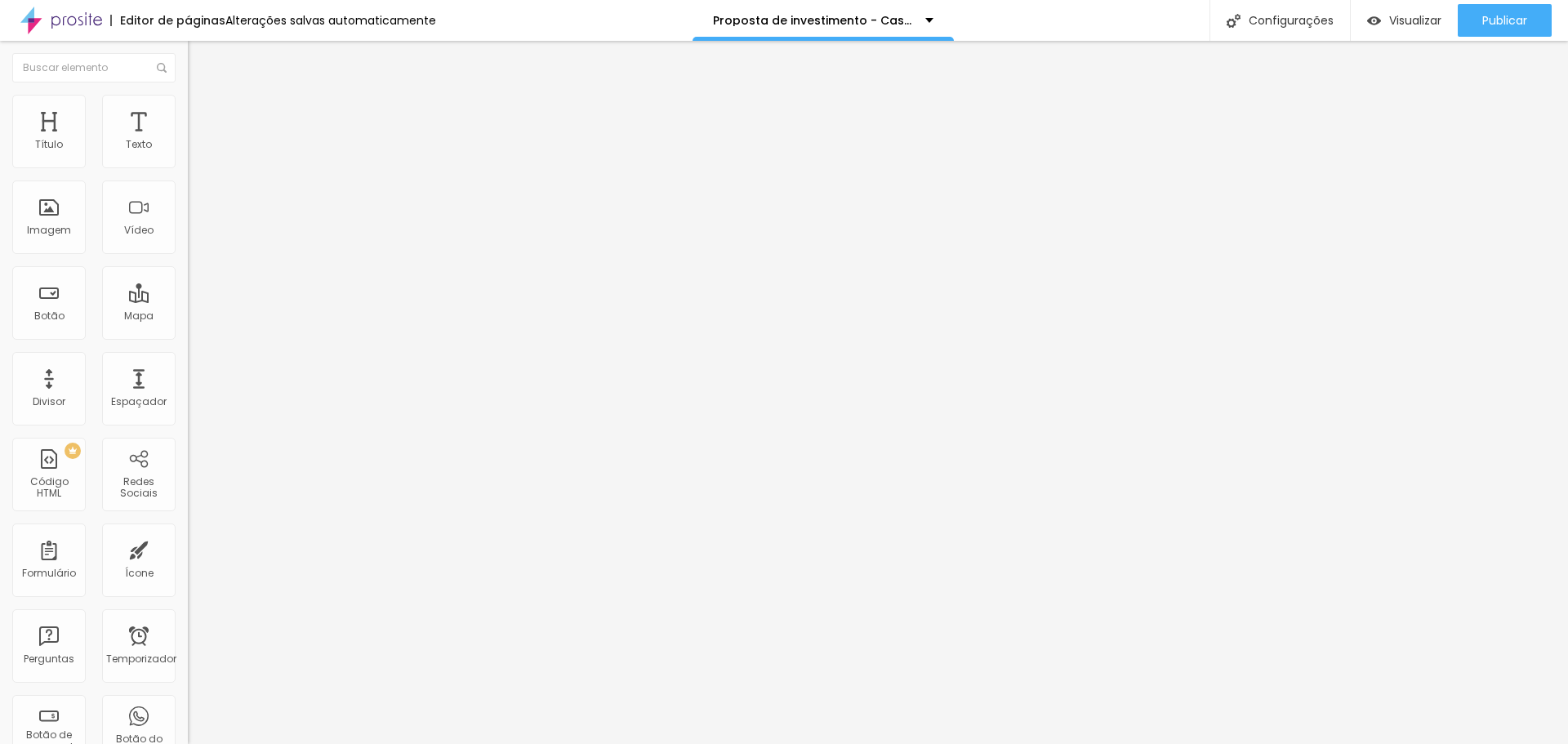
type input "90"
type input "100"
drag, startPoint x: 173, startPoint y: 175, endPoint x: 188, endPoint y: 182, distance: 16.6
click at [188, 167] on input "range" at bounding box center [241, 161] width 105 height 13
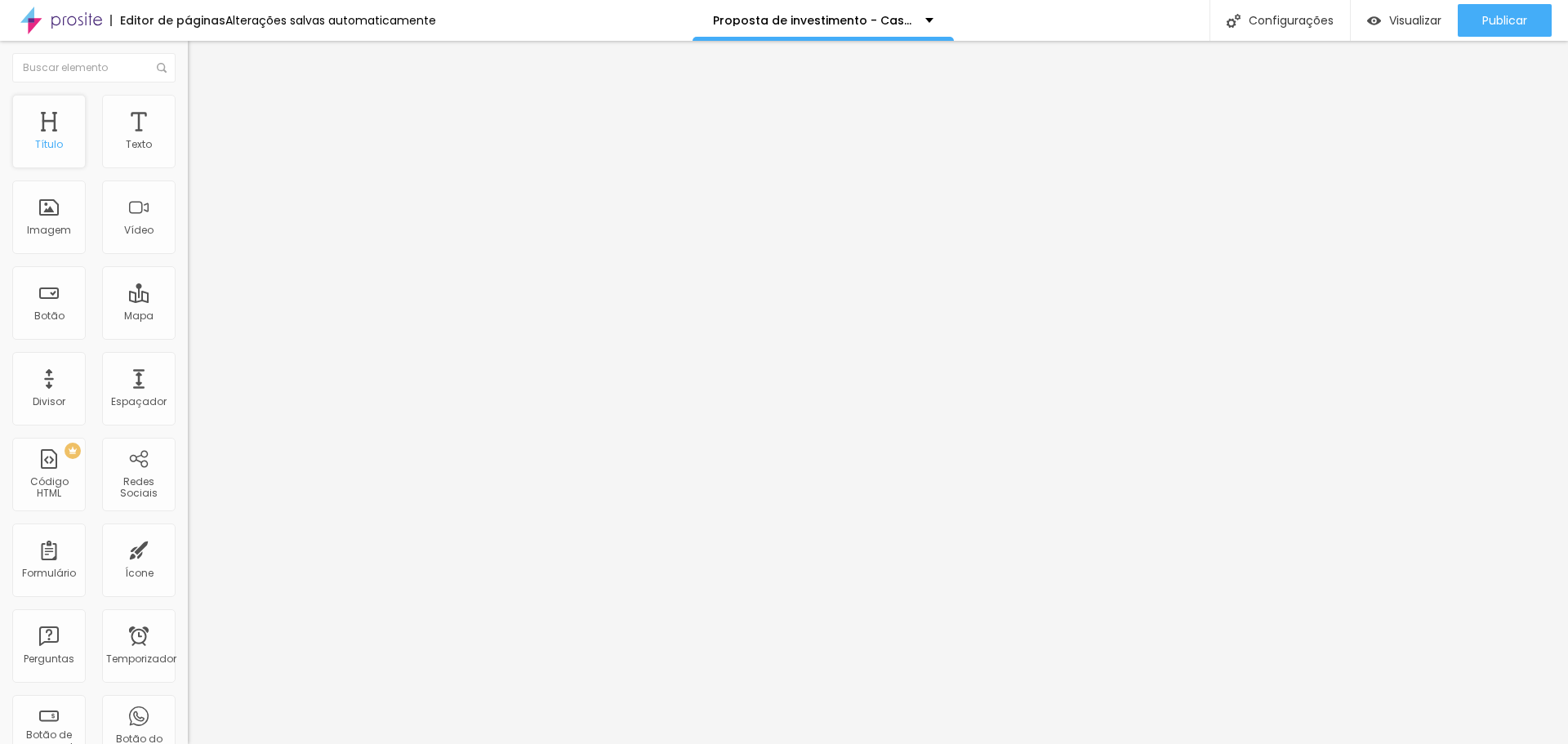
click at [45, 126] on div "Título" at bounding box center [48, 131] width 73 height 73
click at [188, 94] on img at bounding box center [195, 101] width 14 height 14
type input "11"
type input "13"
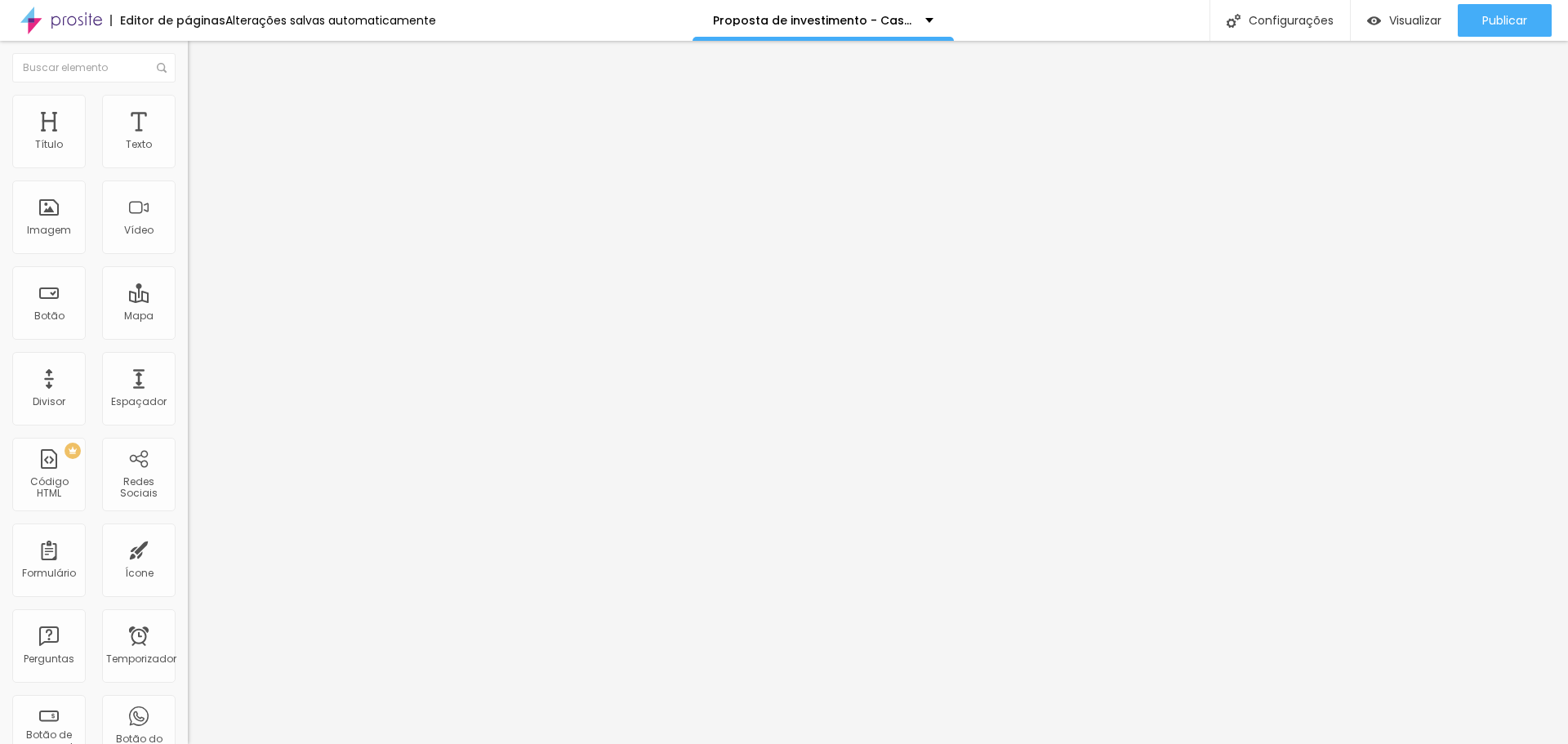
type input "13"
type input "14"
type input "15"
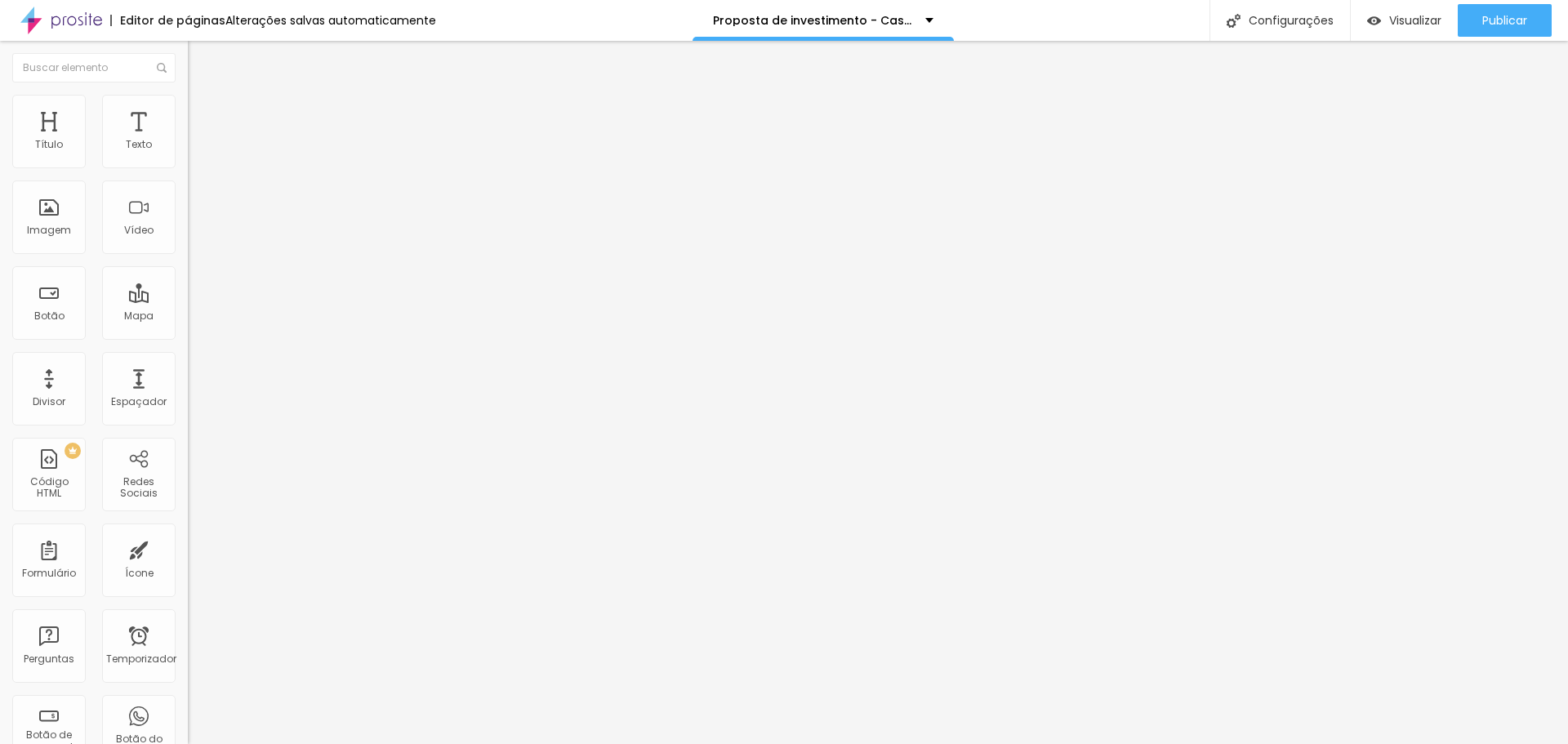
type input "20"
type input "21"
type input "22"
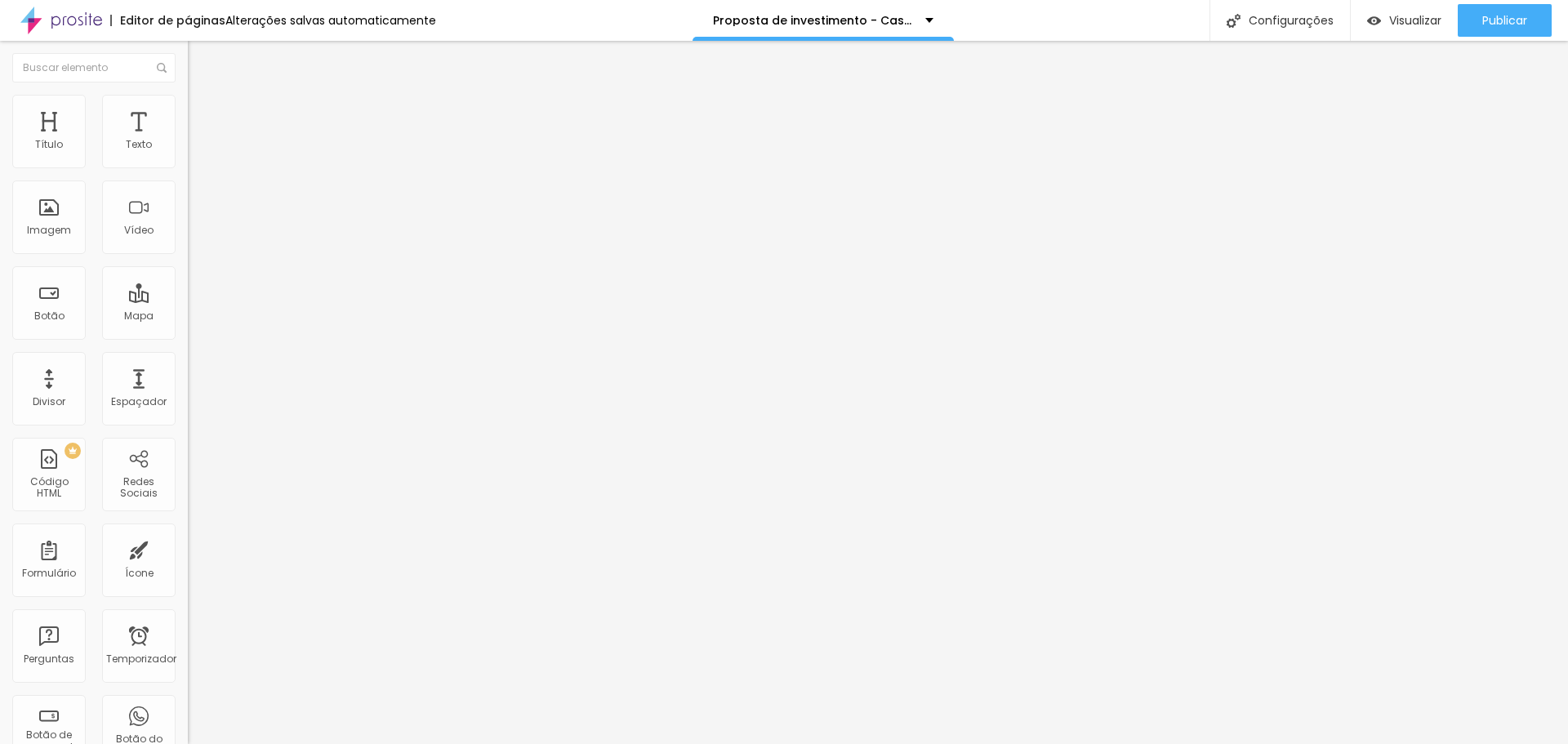
type input "22"
type input "24"
type input "25"
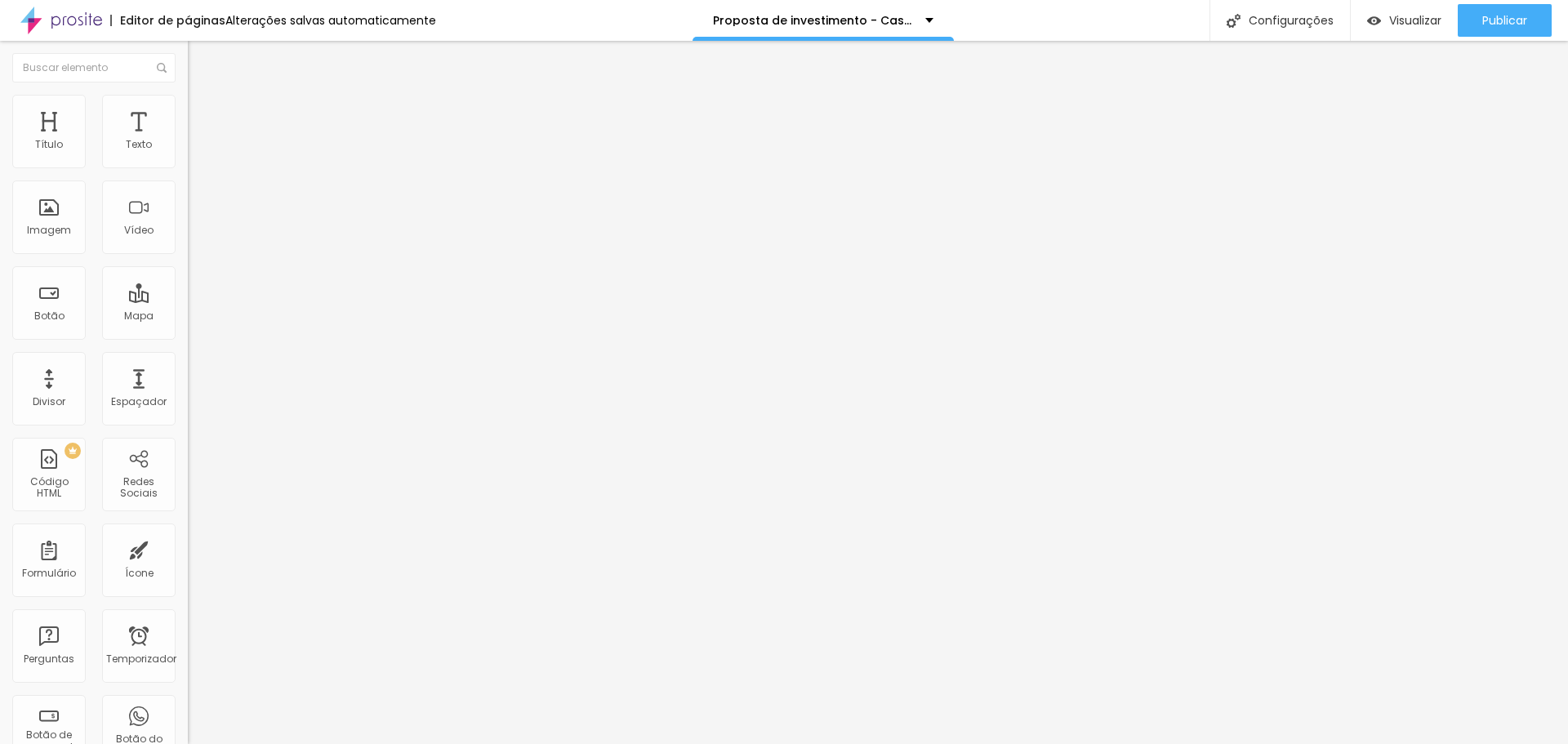
type input "26"
type input "25"
type input "22"
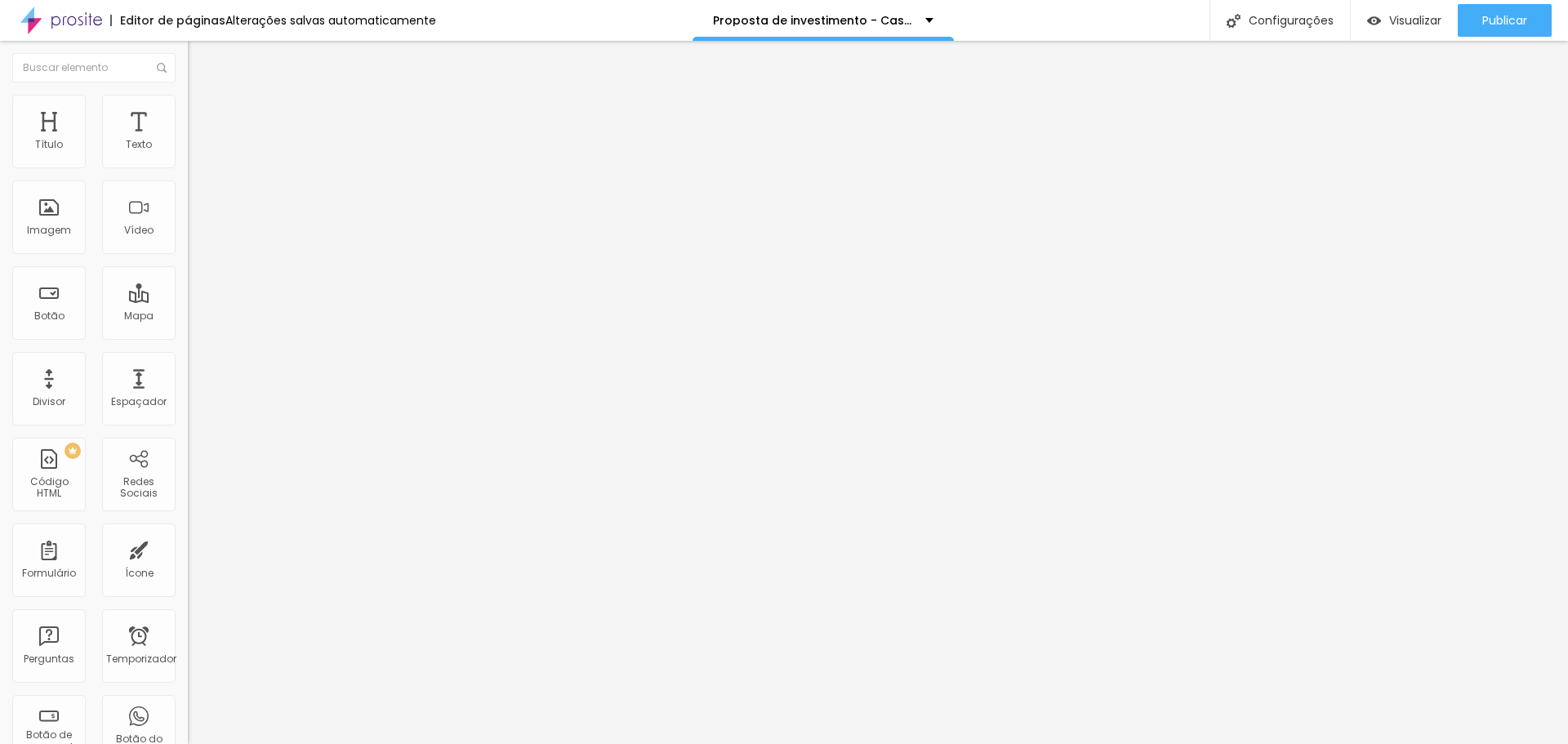
type input "22"
type input "21"
type input "22"
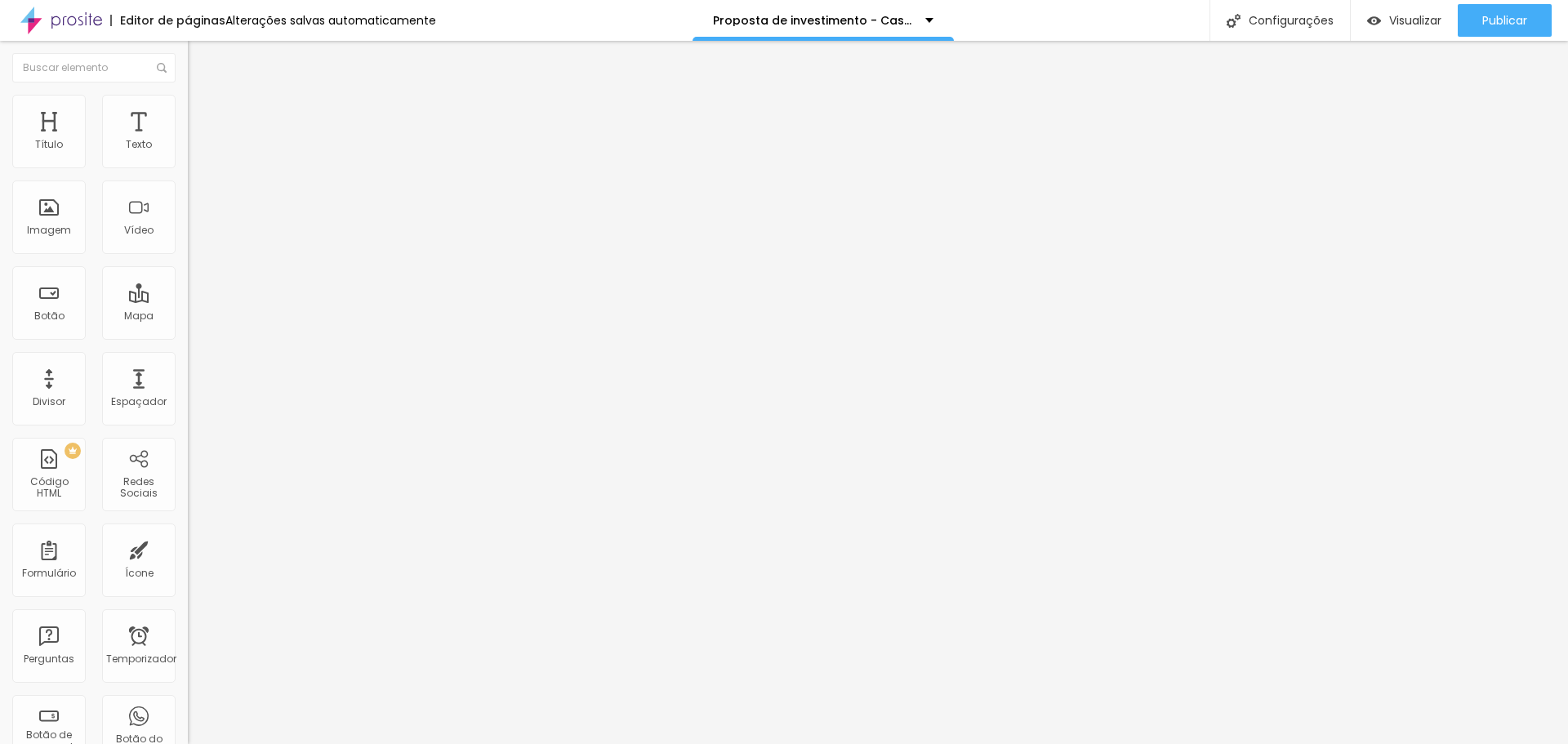
type input "23"
type input "38"
type input "47"
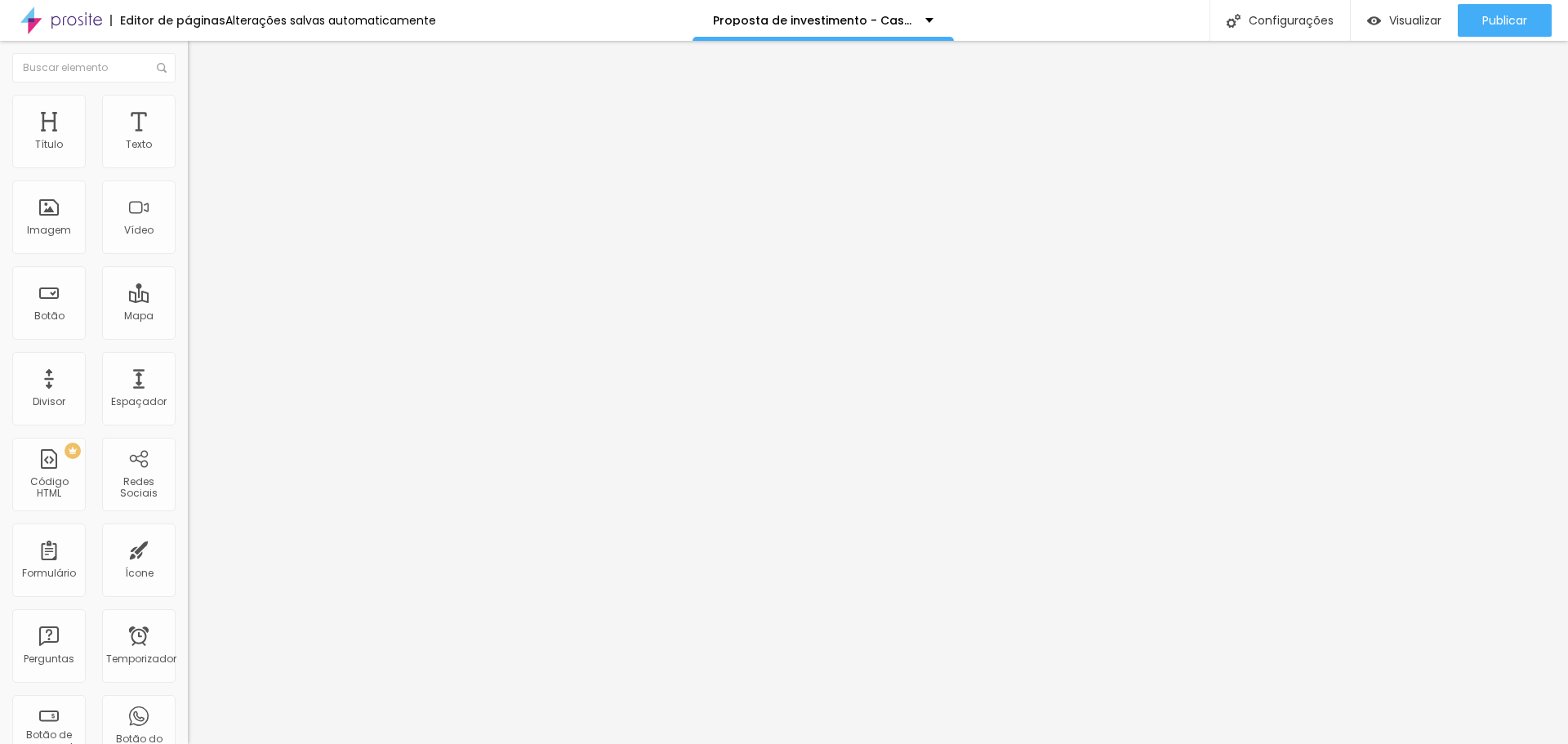
type input "47"
type input "52"
type input "46"
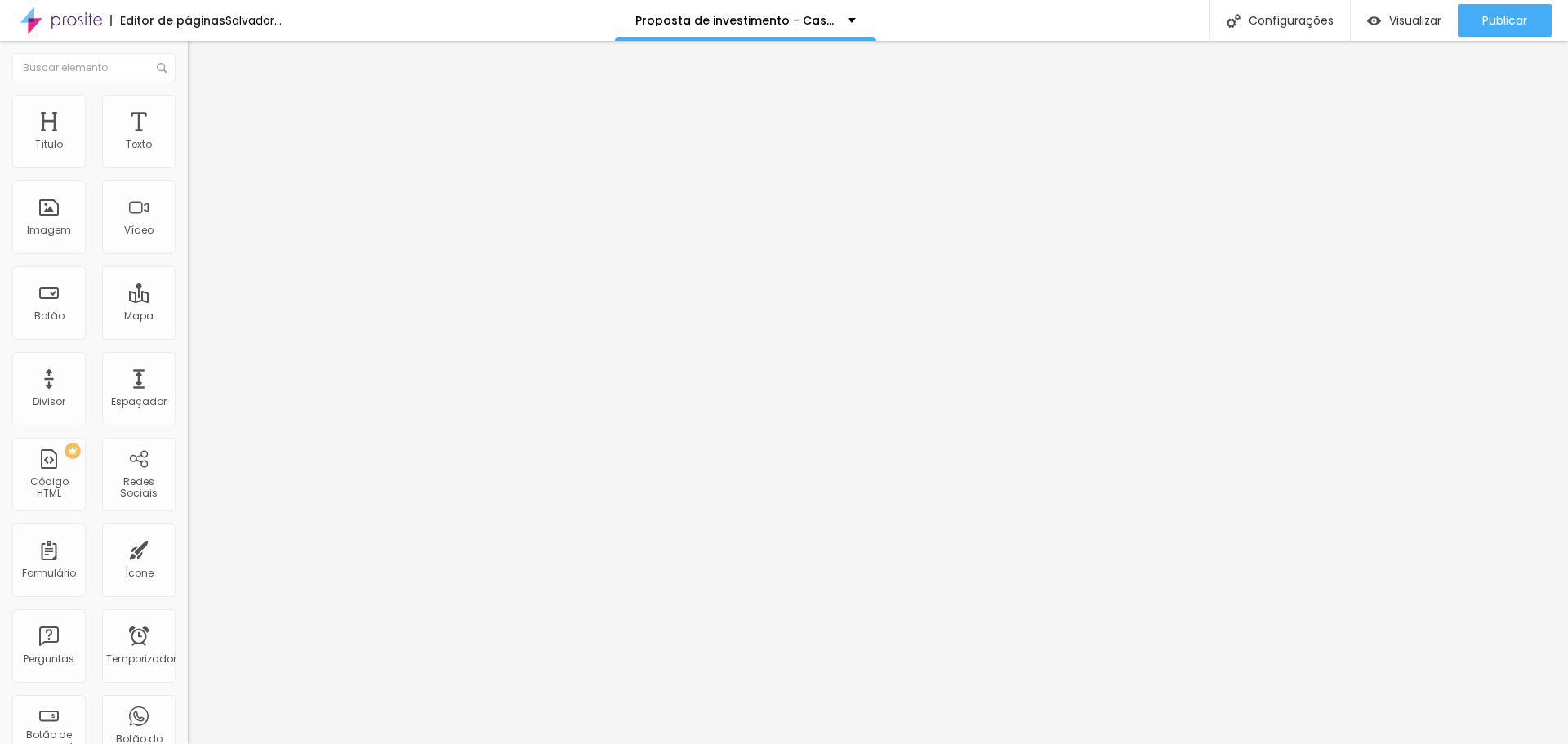
type input "45"
type input "43"
type input "42"
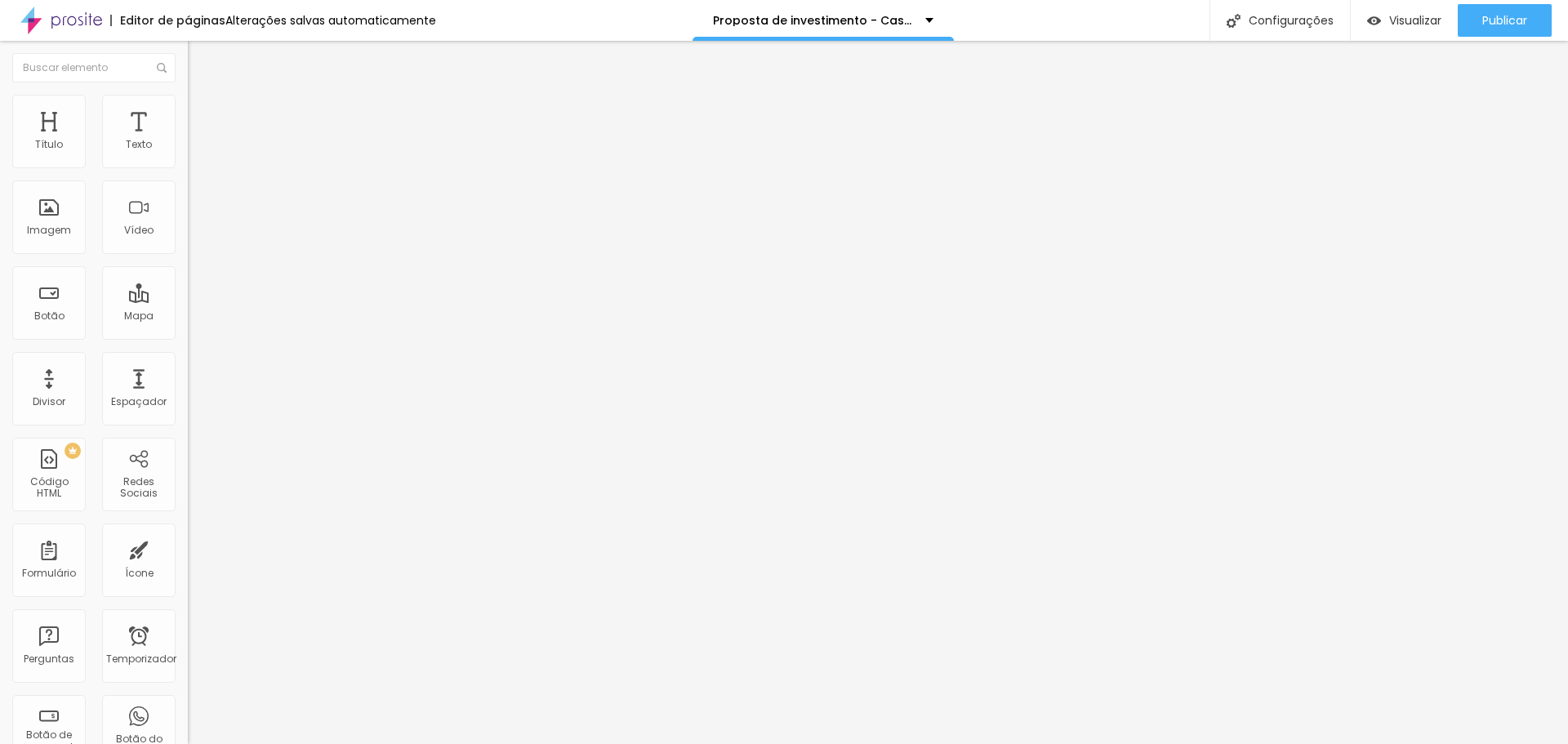
type input "42"
type input "41"
type input "40"
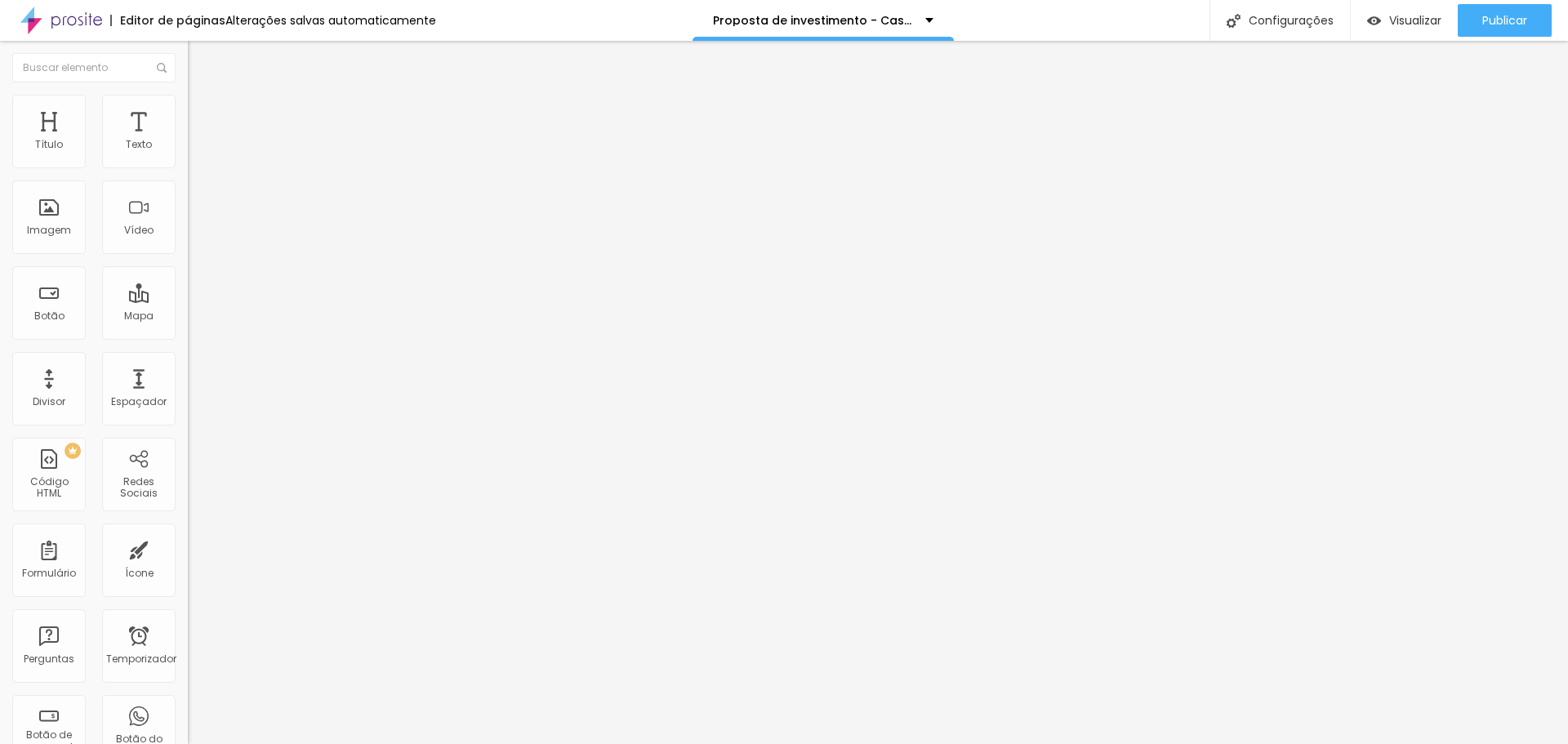
type input "39"
type input "38"
type input "36"
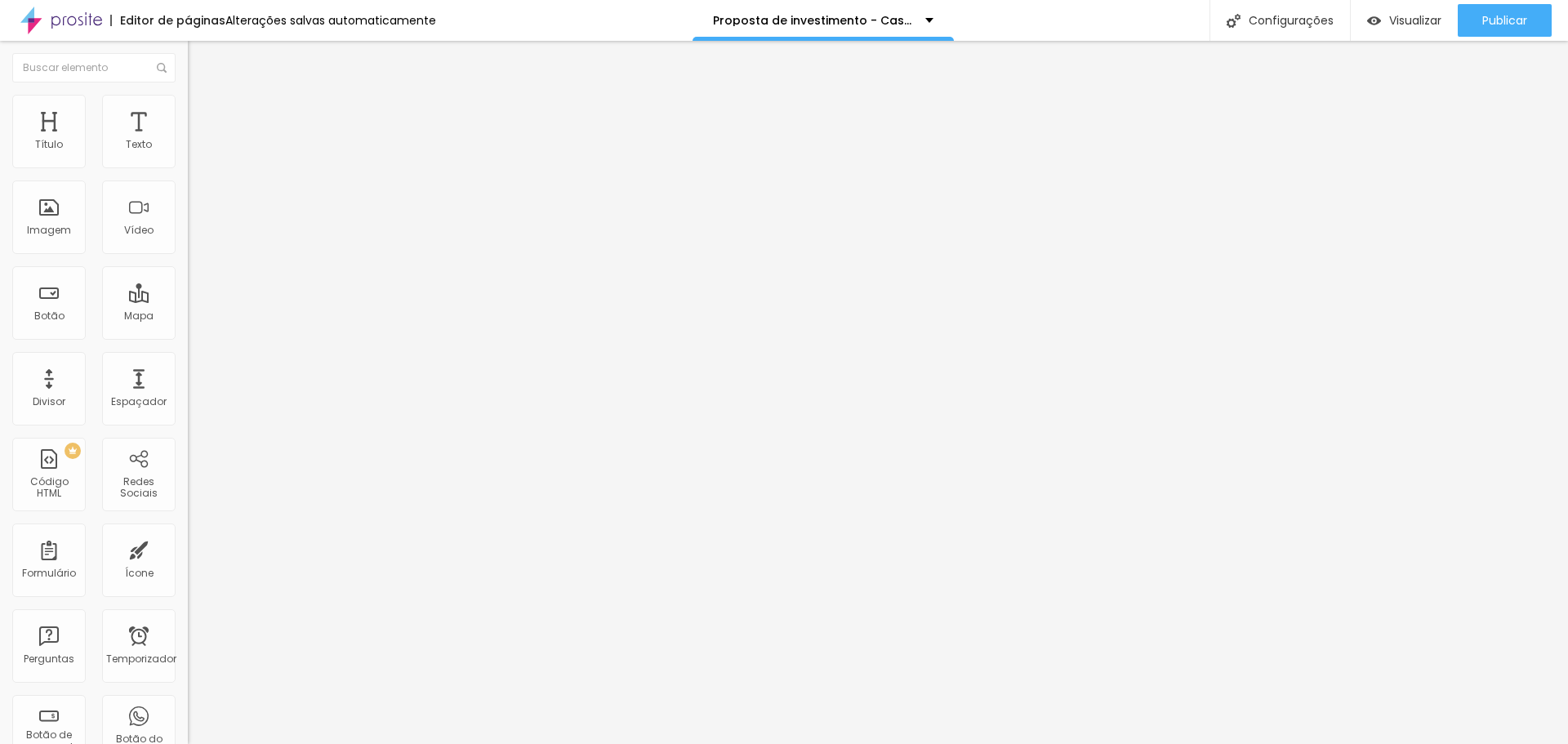
type input "36"
type input "38"
type input "39"
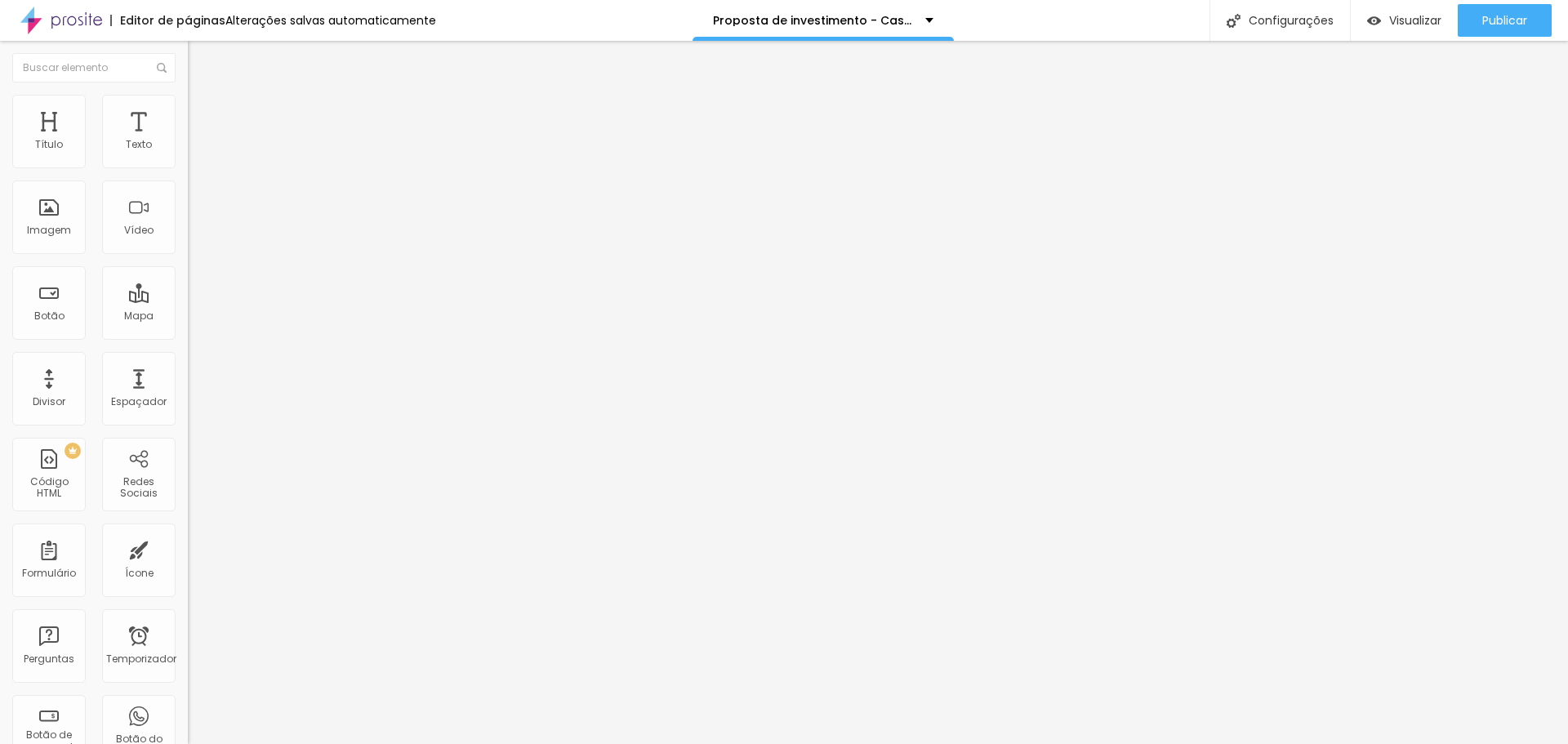
type input "40"
drag, startPoint x: 49, startPoint y: 162, endPoint x: 78, endPoint y: 171, distance: 30.4
type input "40"
click at [188, 301] on input "range" at bounding box center [241, 307] width 105 height 13
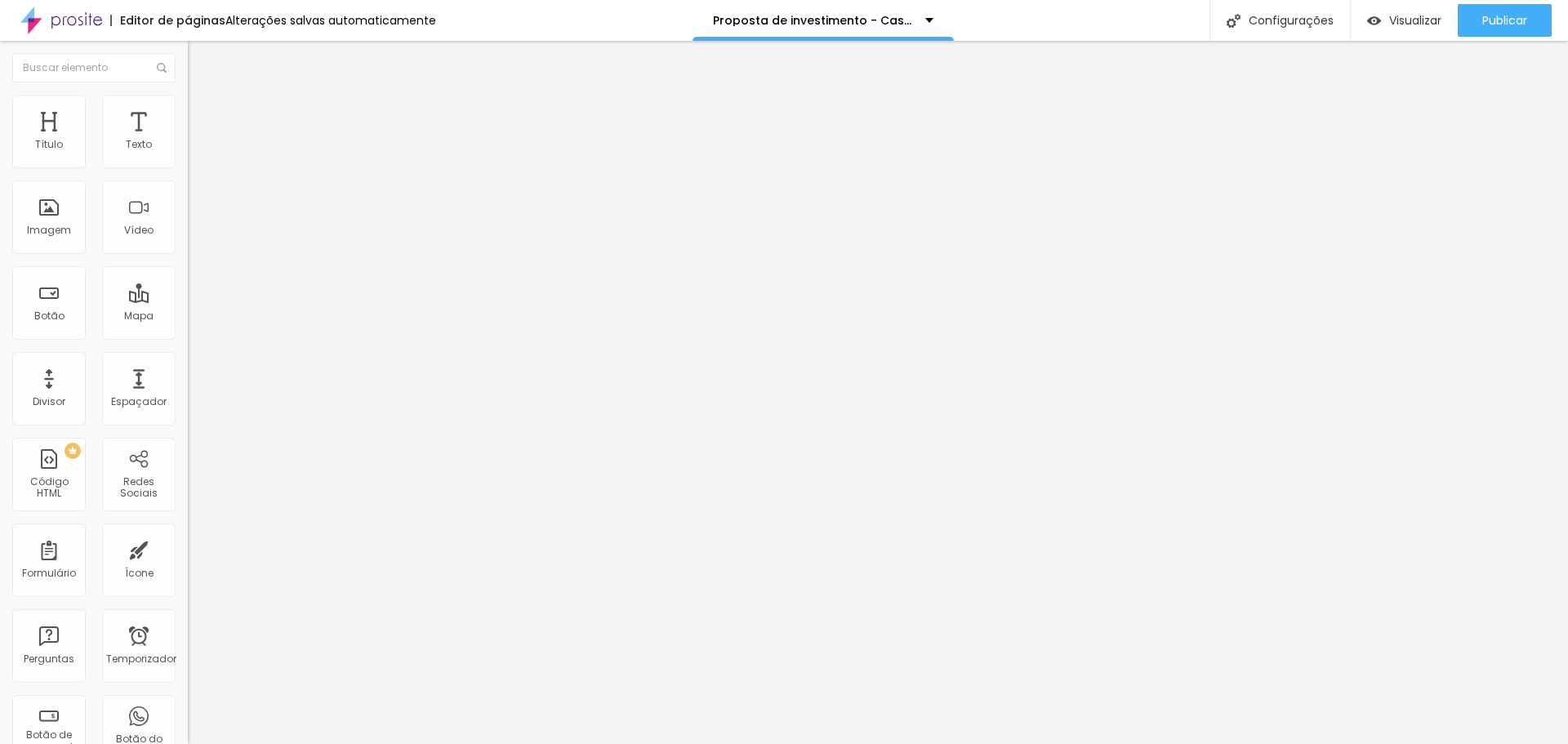
type input "7"
type input "9"
type input "11"
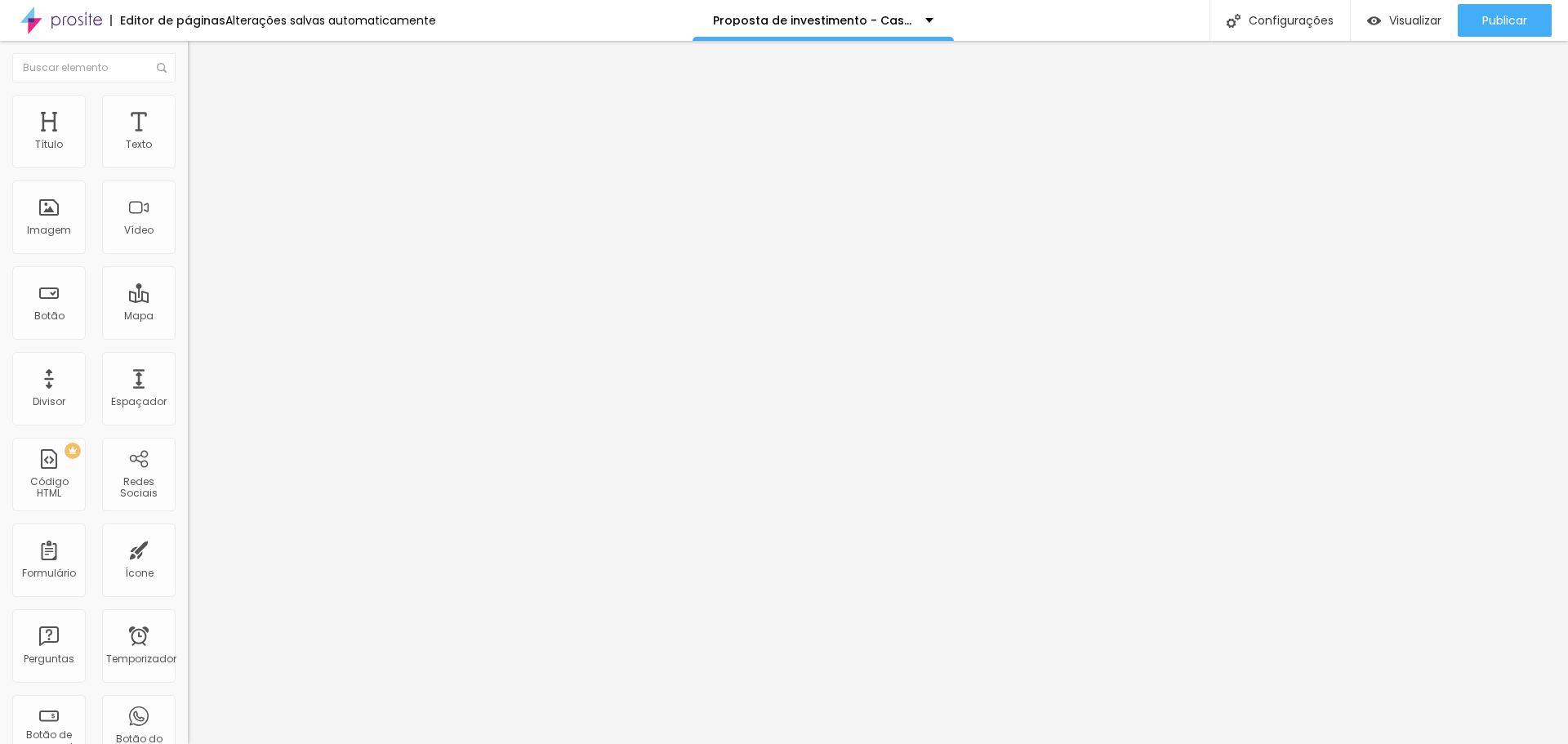
type input "11"
type input "14"
drag, startPoint x: 43, startPoint y: 193, endPoint x: 53, endPoint y: 193, distance: 10.0
type input "14"
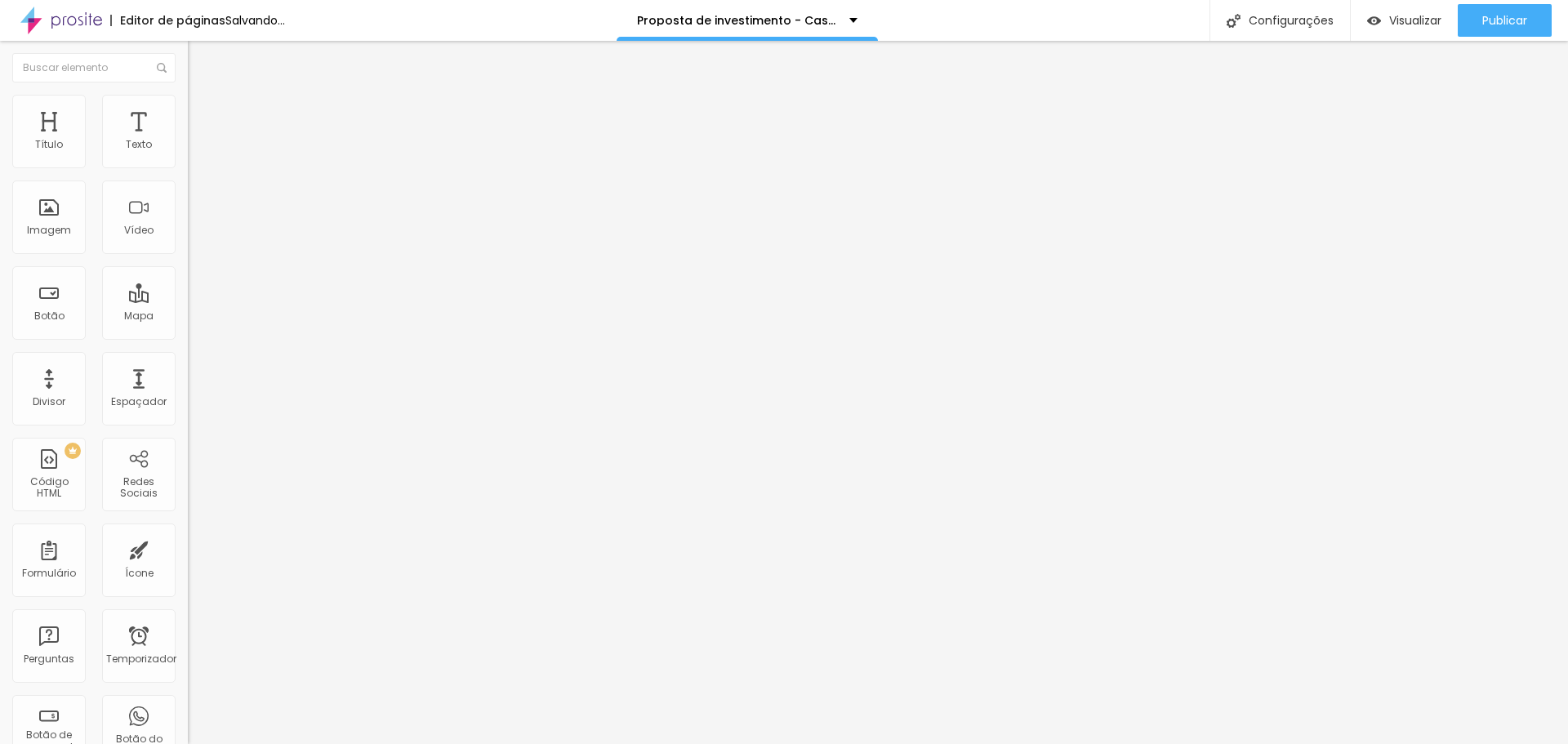
click at [188, 532] on input "range" at bounding box center [241, 538] width 105 height 13
click at [188, 96] on li "Avançado" at bounding box center [281, 102] width 188 height 16
type input "2"
type input "20"
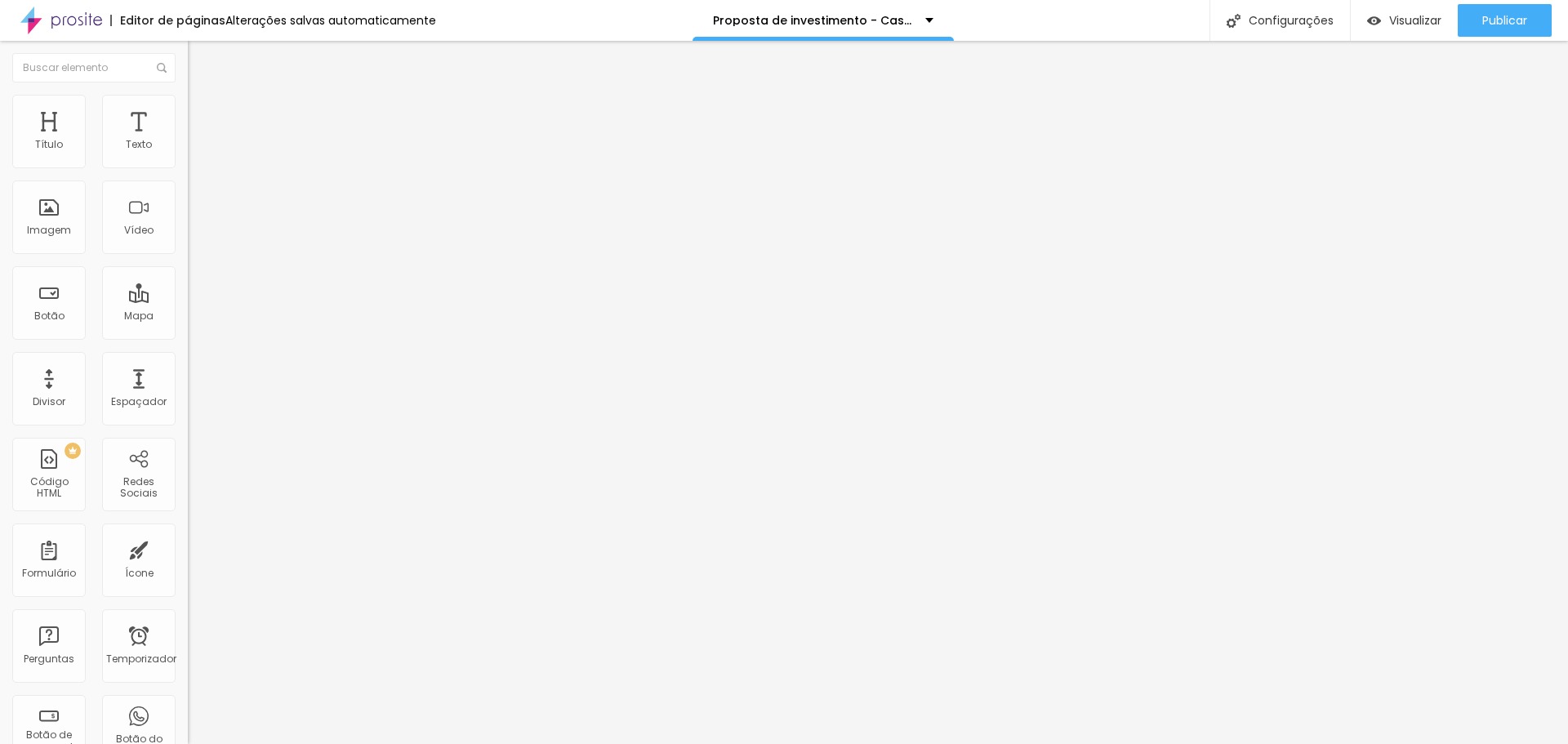
type input "20"
click at [188, 107] on li "Estilo" at bounding box center [281, 102] width 188 height 16
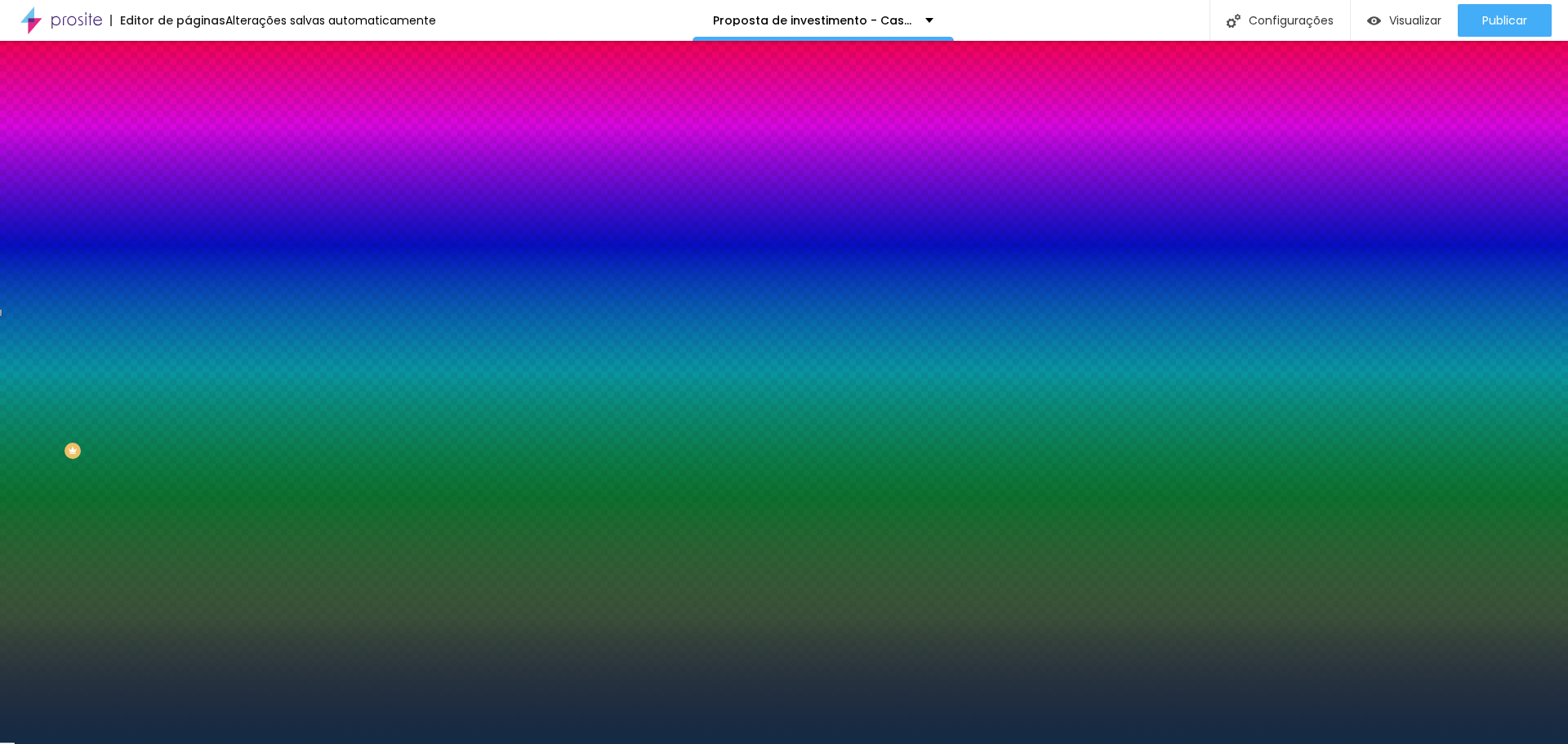
click at [196, 286] on icon "button" at bounding box center [200, 284] width 7 height 7
click at [162, 743] on div at bounding box center [784, 744] width 1568 height 0
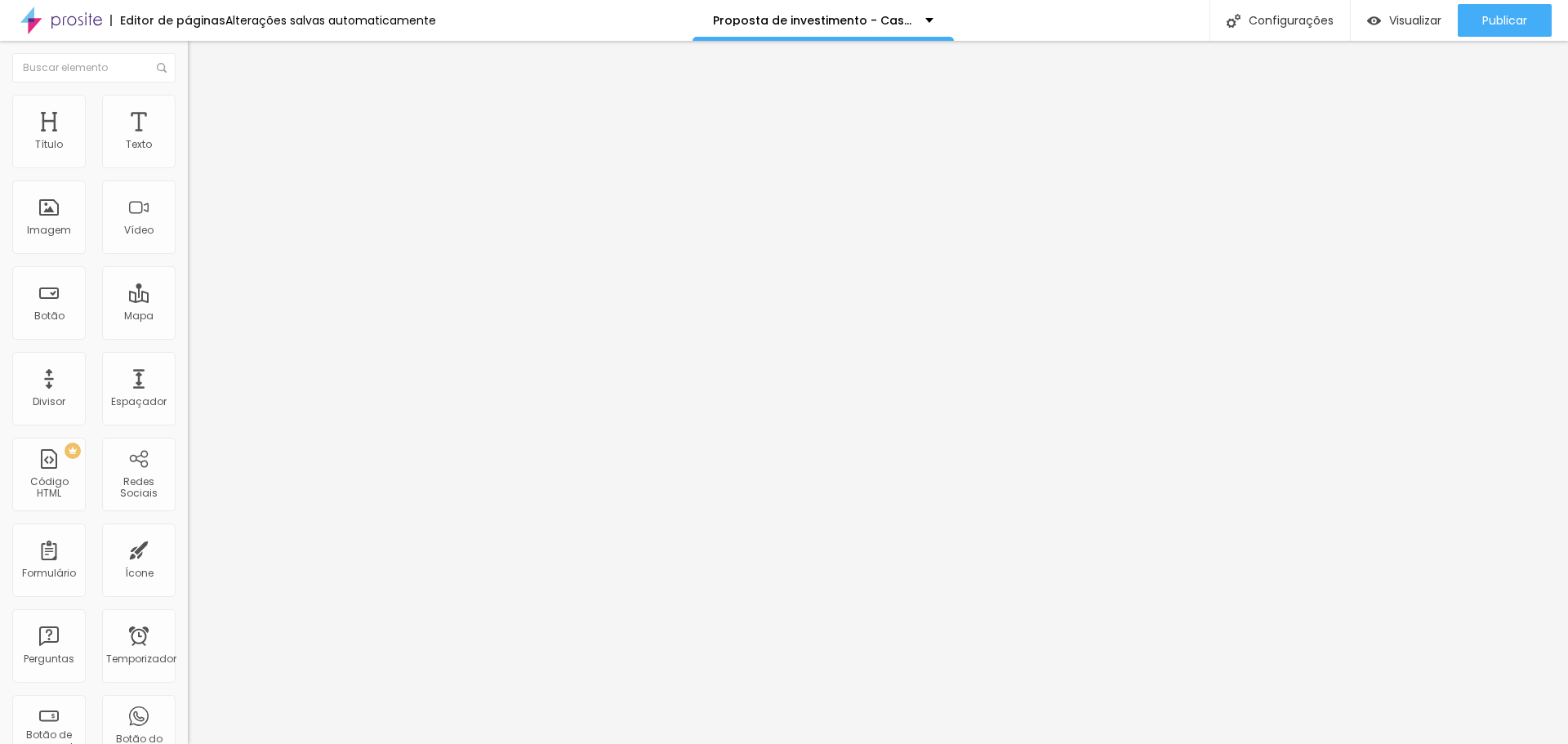
click at [188, 106] on li "Avançado" at bounding box center [281, 102] width 188 height 16
type input "1"
type input "2"
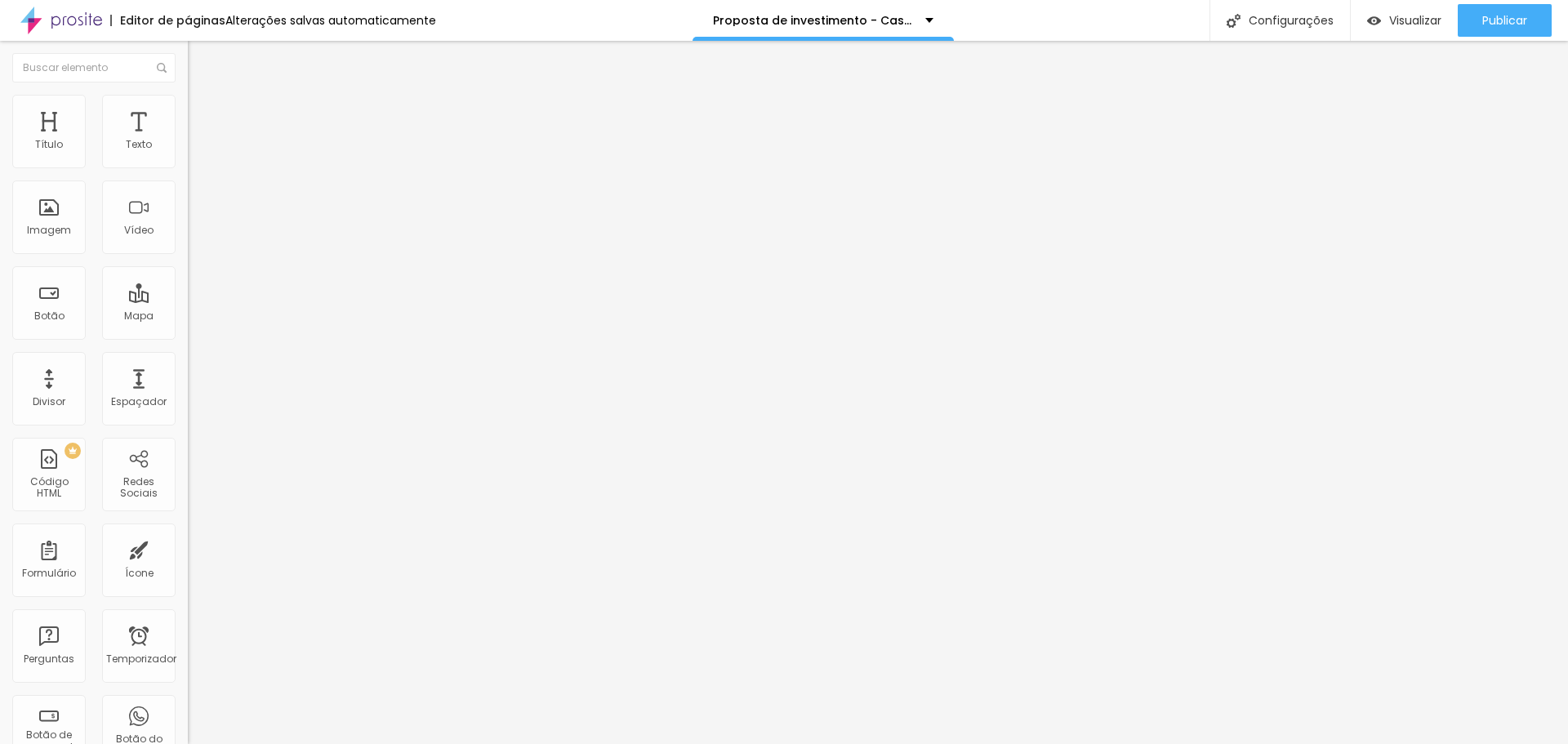
type input "5"
type input "6"
type input "7"
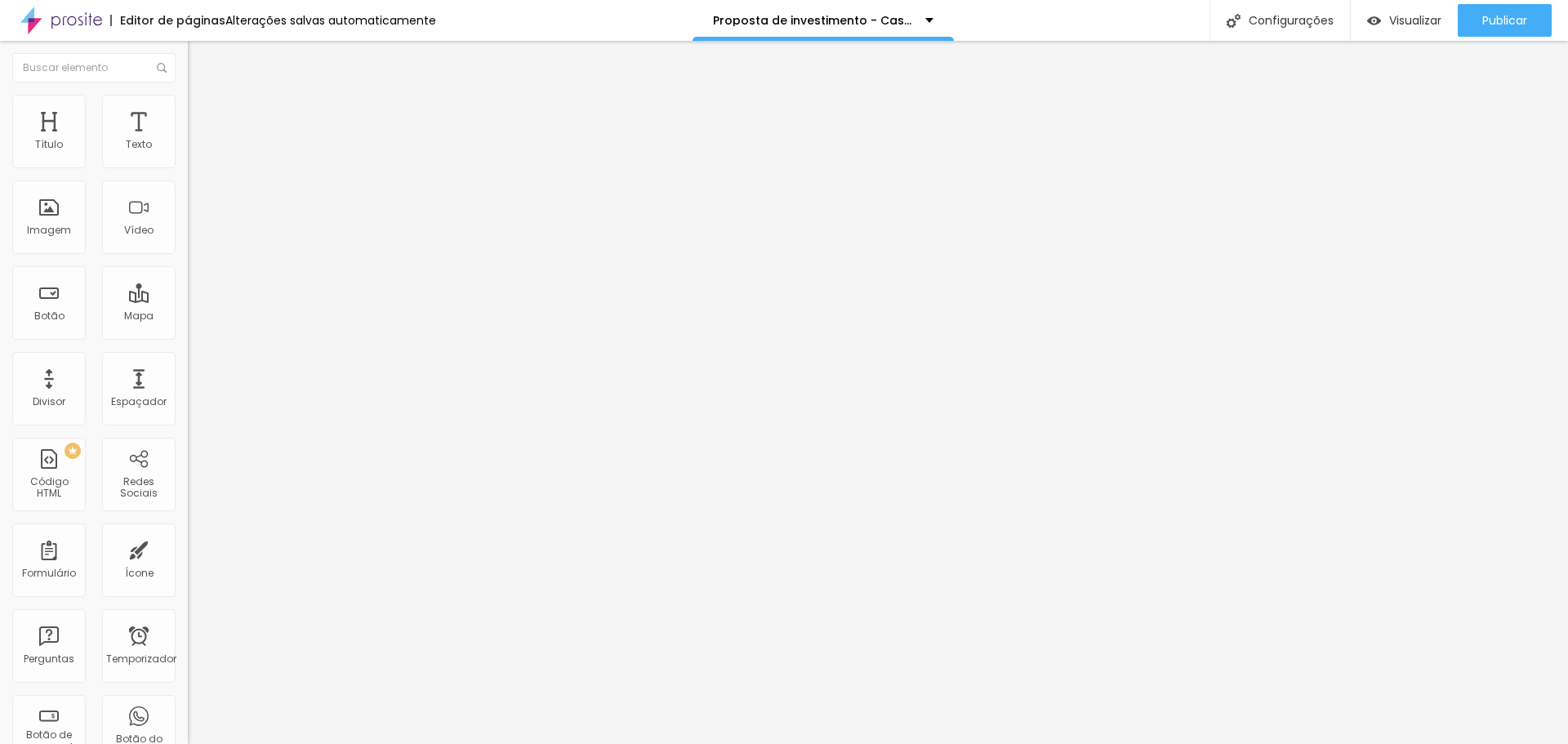
type input "7"
drag, startPoint x: 36, startPoint y: 161, endPoint x: 46, endPoint y: 161, distance: 10.0
type input "7"
click at [188, 301] on input "range" at bounding box center [241, 307] width 105 height 13
drag, startPoint x: 53, startPoint y: 193, endPoint x: 65, endPoint y: 192, distance: 12.0
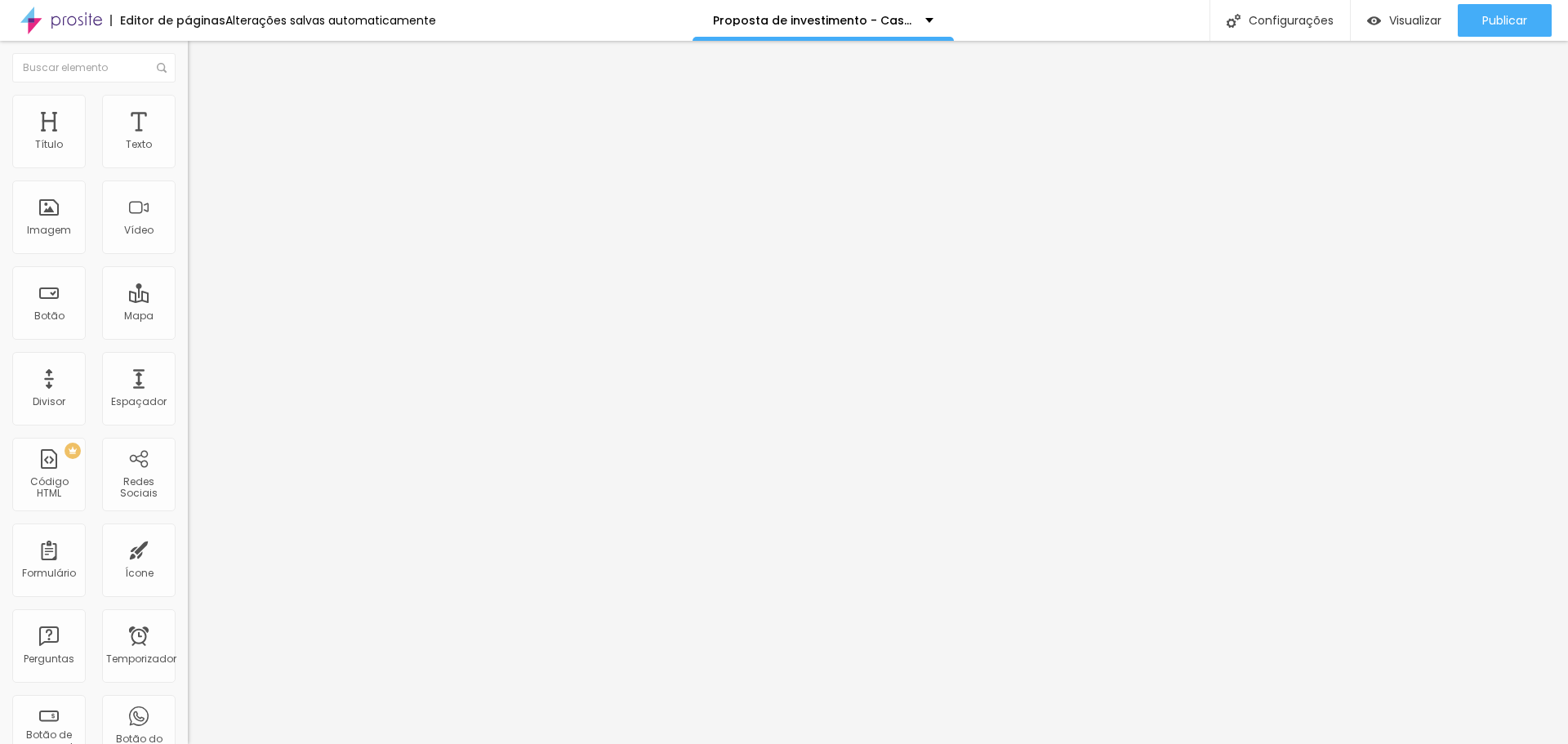
click at [188, 532] on input "range" at bounding box center [241, 538] width 105 height 13
click at [188, 149] on font "Encaixotado" at bounding box center [219, 142] width 64 height 14
click at [202, 113] on font "Estilo" at bounding box center [215, 105] width 25 height 14
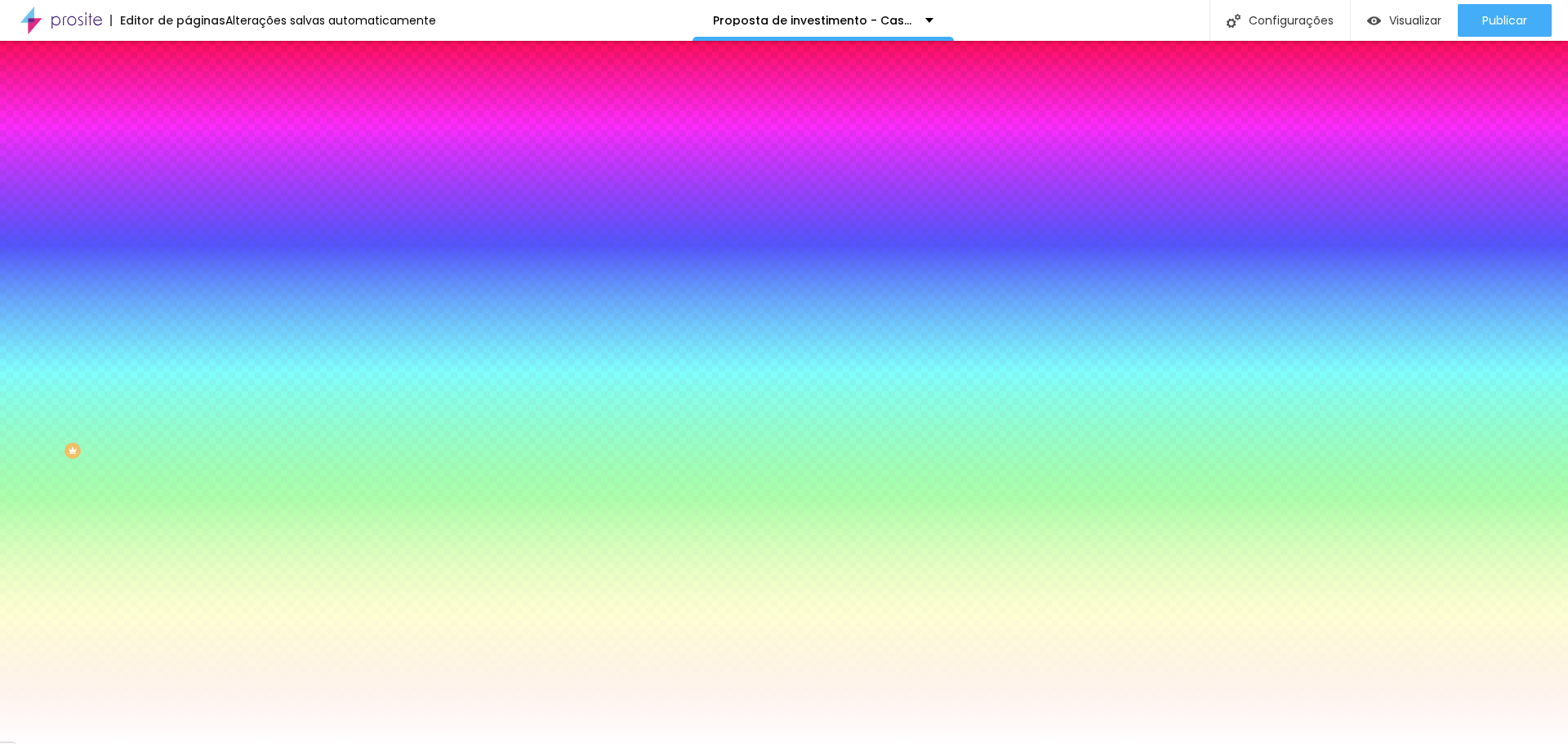
click at [188, 222] on div at bounding box center [281, 222] width 188 height 0
drag, startPoint x: 163, startPoint y: 440, endPoint x: 161, endPoint y: 352, distance: 88.0
click at [14, 217] on div at bounding box center [6, 216] width 16 height 3
click at [198, 150] on font "Adicionar imagem" at bounding box center [246, 143] width 95 height 14
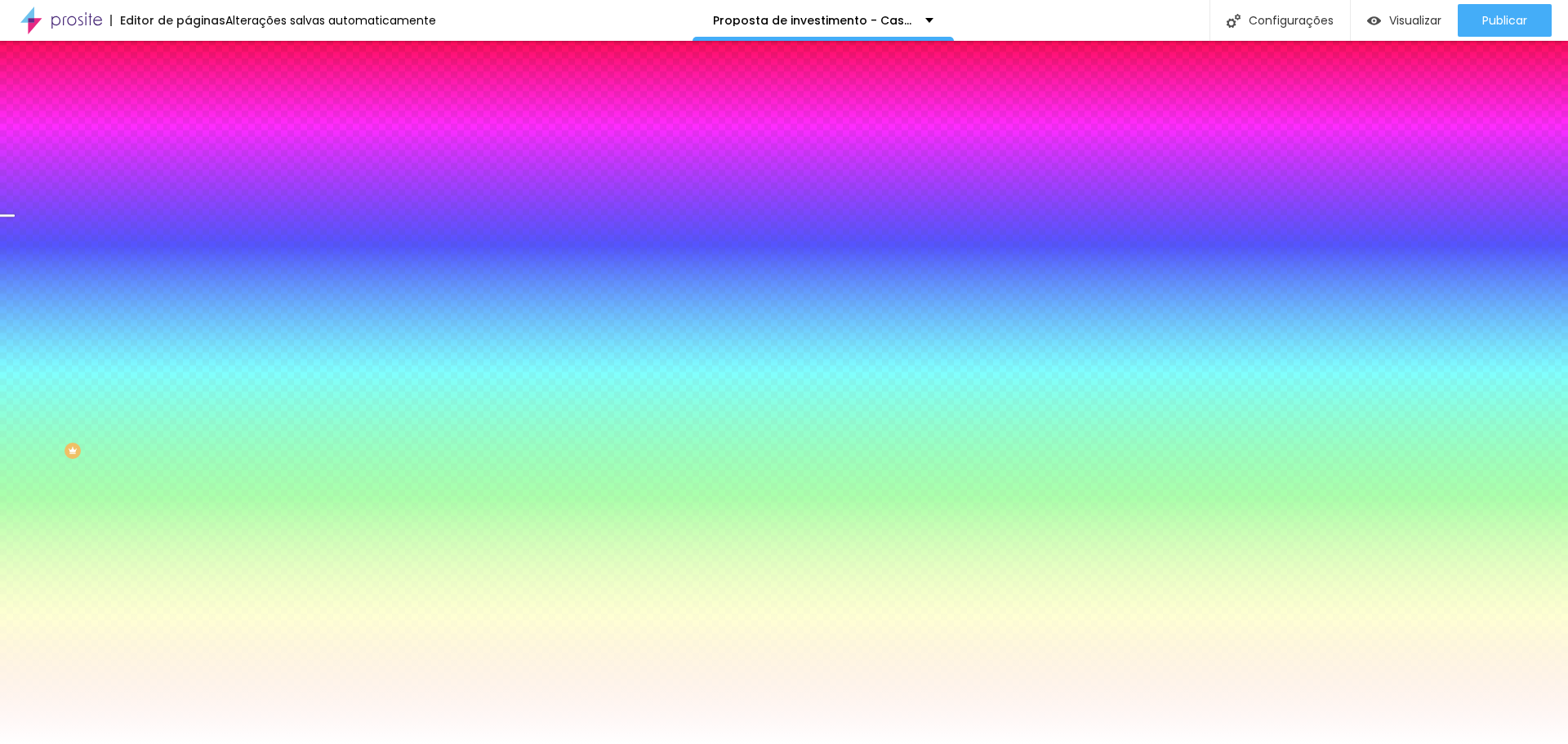
click at [198, 150] on font "Adicionar imagem" at bounding box center [246, 143] width 95 height 14
click at [293, 147] on img at bounding box center [298, 142] width 10 height 10
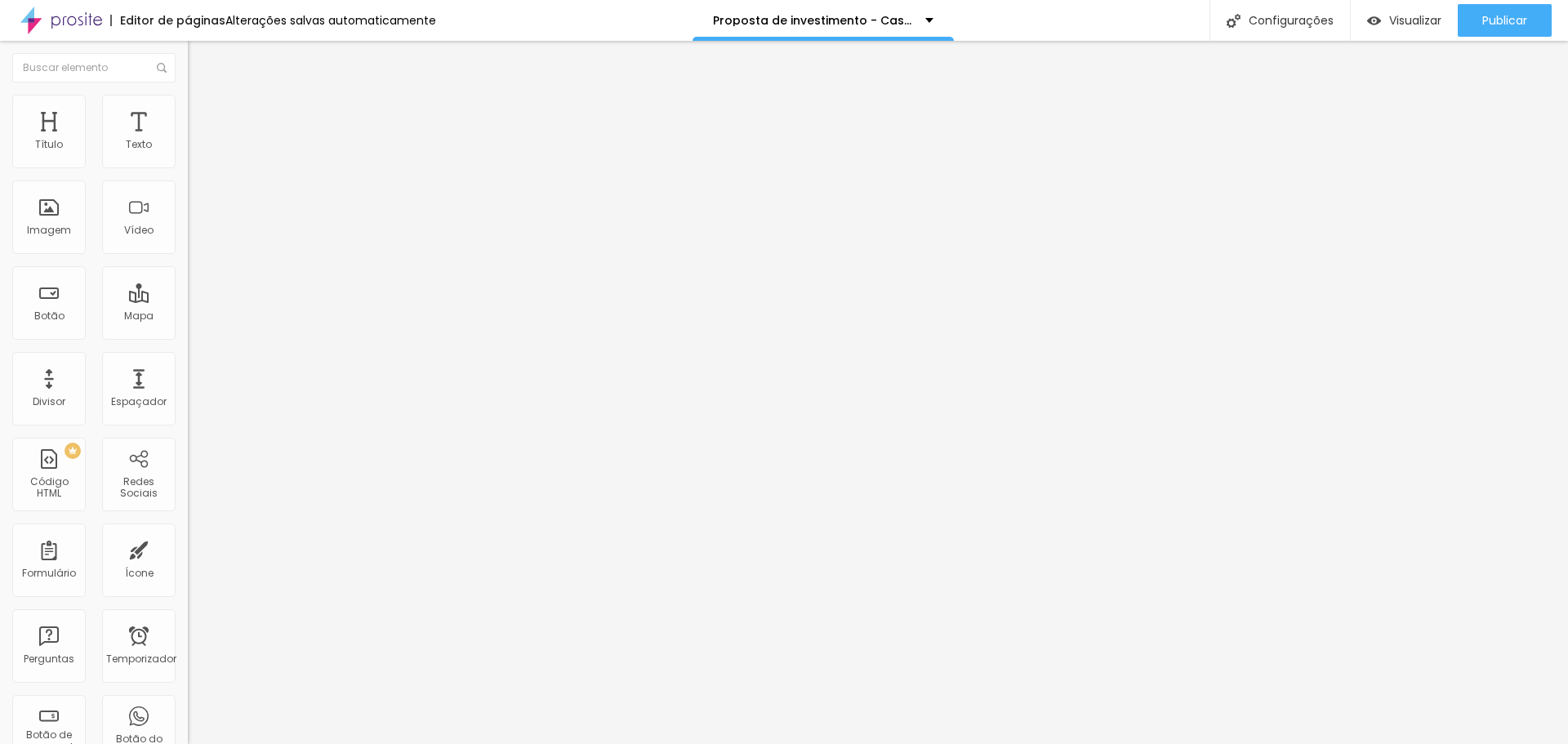
click at [188, 106] on li "Avançado" at bounding box center [281, 102] width 188 height 16
click at [188, 301] on input "range" at bounding box center [241, 307] width 105 height 13
click at [202, 96] on font "Estilo" at bounding box center [215, 89] width 25 height 14
click at [195, 237] on icon "button" at bounding box center [200, 232] width 10 height 10
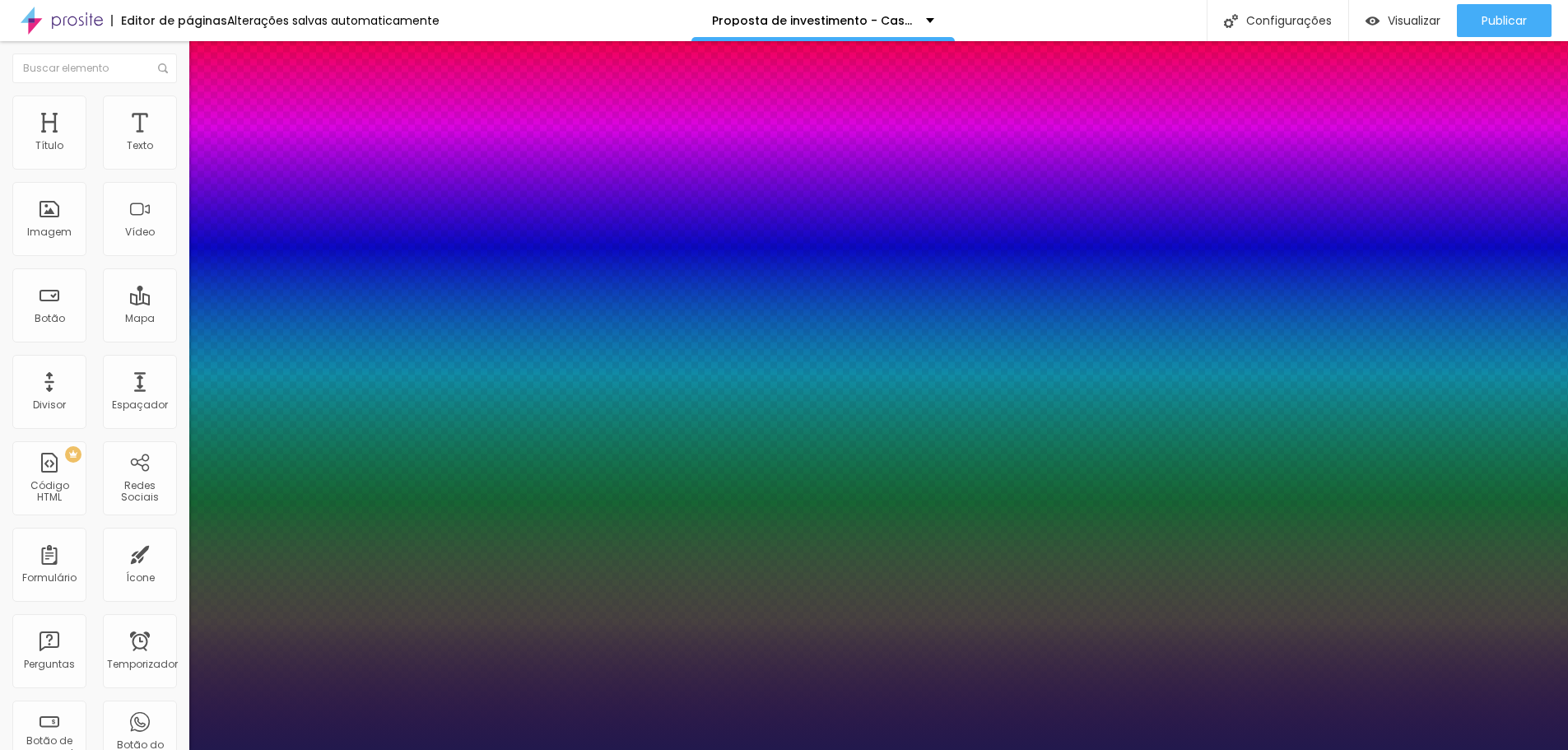
drag, startPoint x: 206, startPoint y: 504, endPoint x: 178, endPoint y: 500, distance: 28.3
drag, startPoint x: 220, startPoint y: 464, endPoint x: 234, endPoint y: 466, distance: 14.1
click at [1447, 749] on div at bounding box center [784, 750] width 1568 height 0
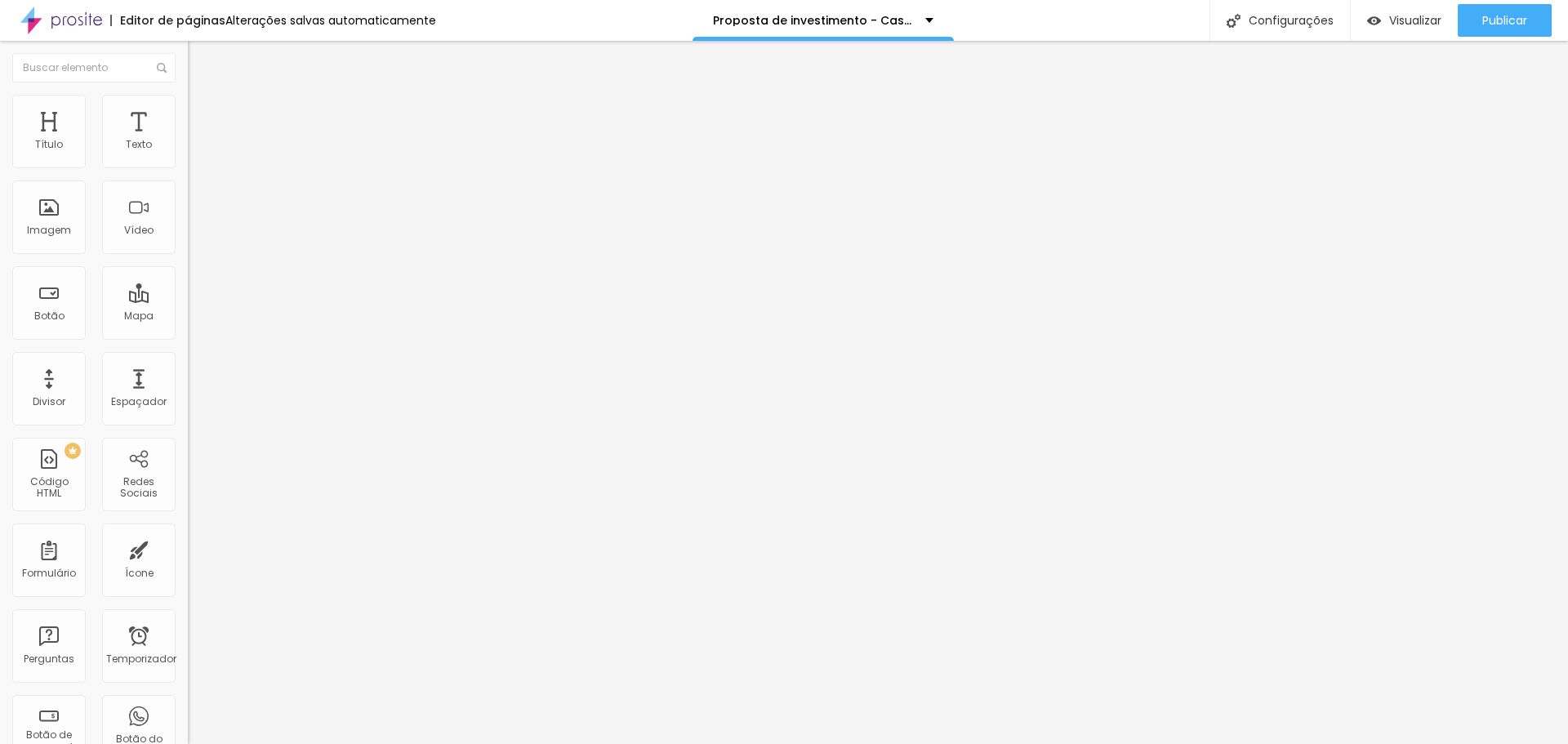
click at [188, 116] on ul "Conteúdo Estilo Avançado" at bounding box center [281, 103] width 188 height 49
click at [188, 94] on img at bounding box center [195, 101] width 14 height 14
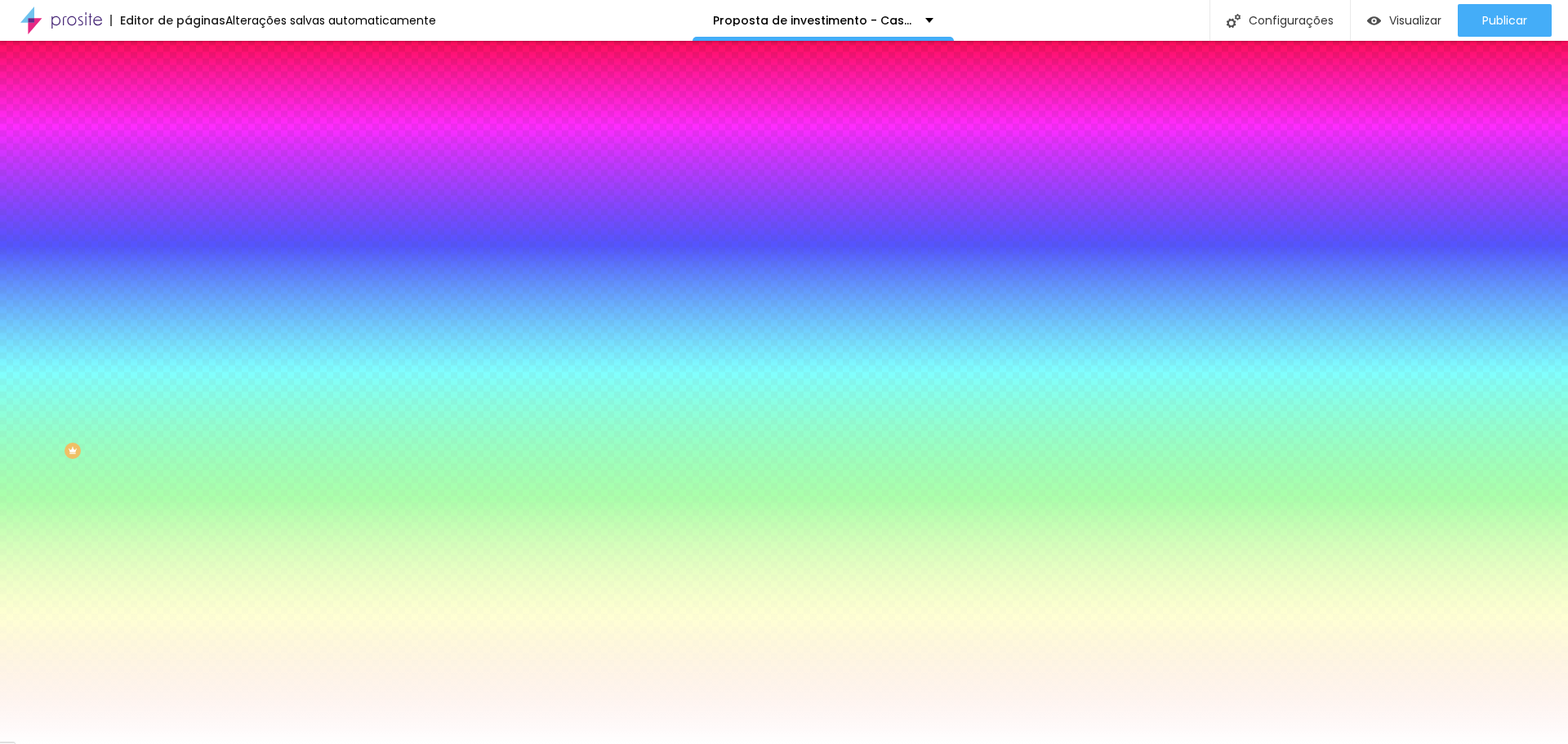
click at [188, 111] on img at bounding box center [195, 118] width 14 height 14
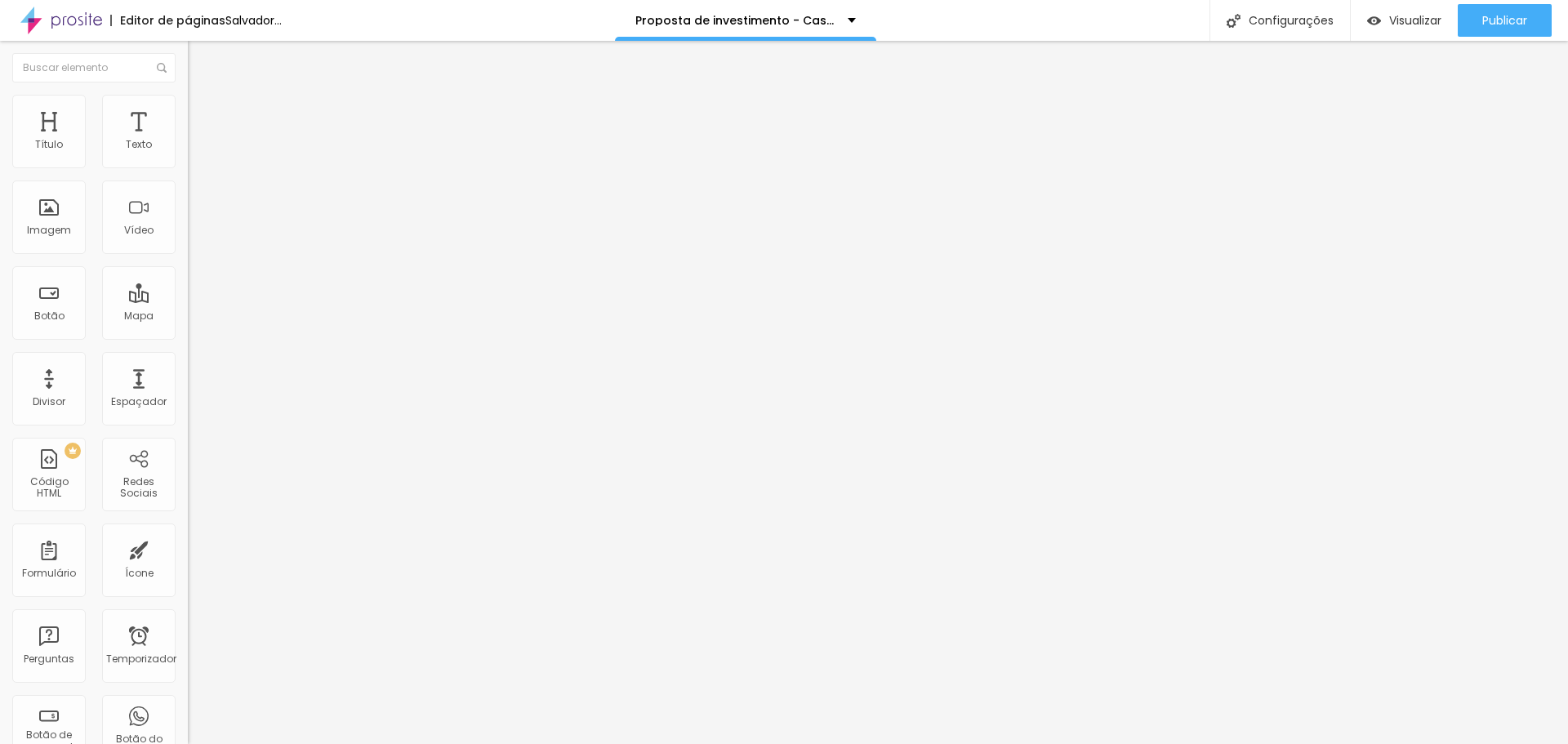
drag, startPoint x: 65, startPoint y: 161, endPoint x: 19, endPoint y: 160, distance: 46.0
click at [188, 317] on input "range" at bounding box center [241, 323] width 105 height 13
click at [188, 94] on img at bounding box center [195, 101] width 14 height 14
drag, startPoint x: 50, startPoint y: 161, endPoint x: 23, endPoint y: 162, distance: 27.0
click at [188, 301] on input "range" at bounding box center [241, 307] width 105 height 13
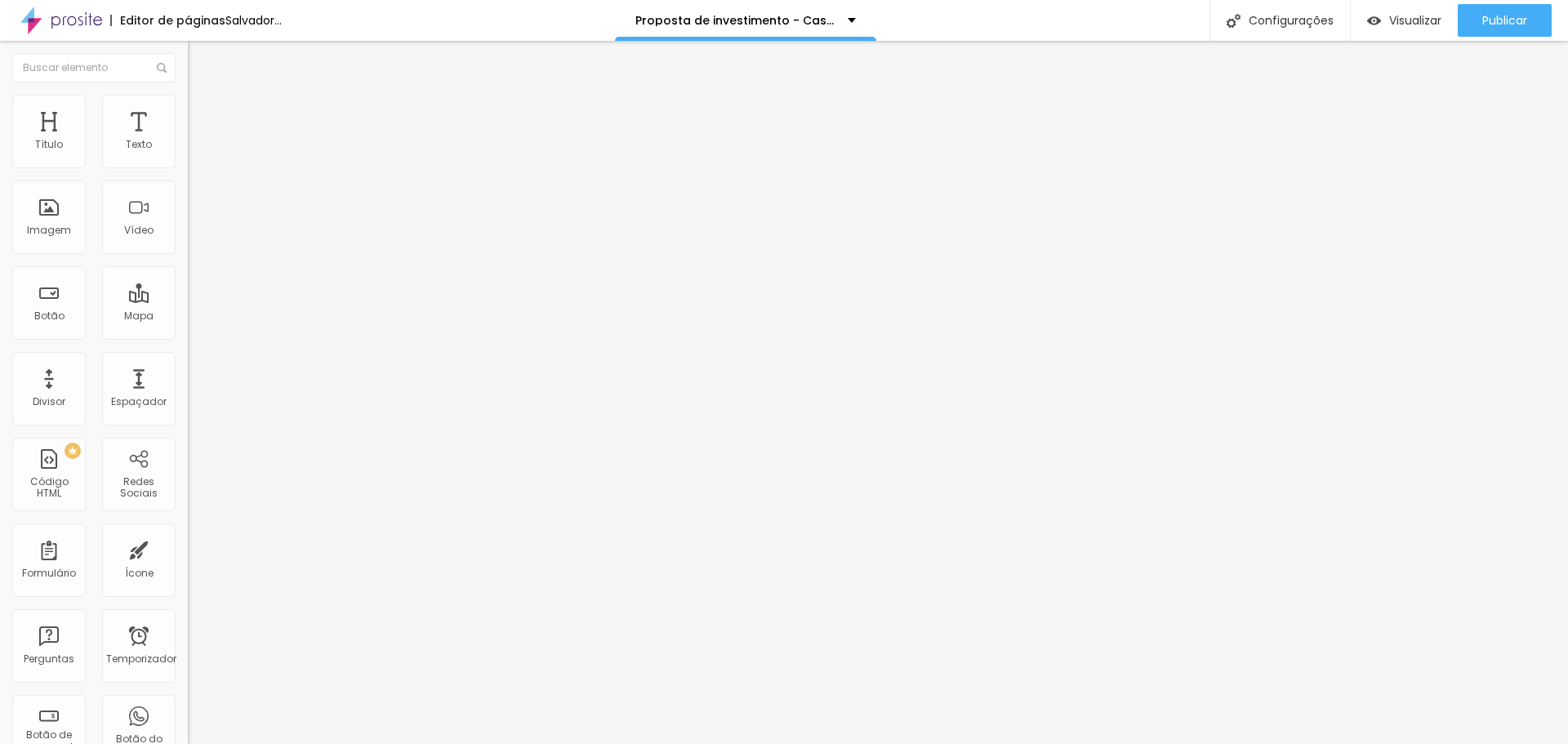
click at [188, 99] on li "Estilo" at bounding box center [281, 102] width 188 height 16
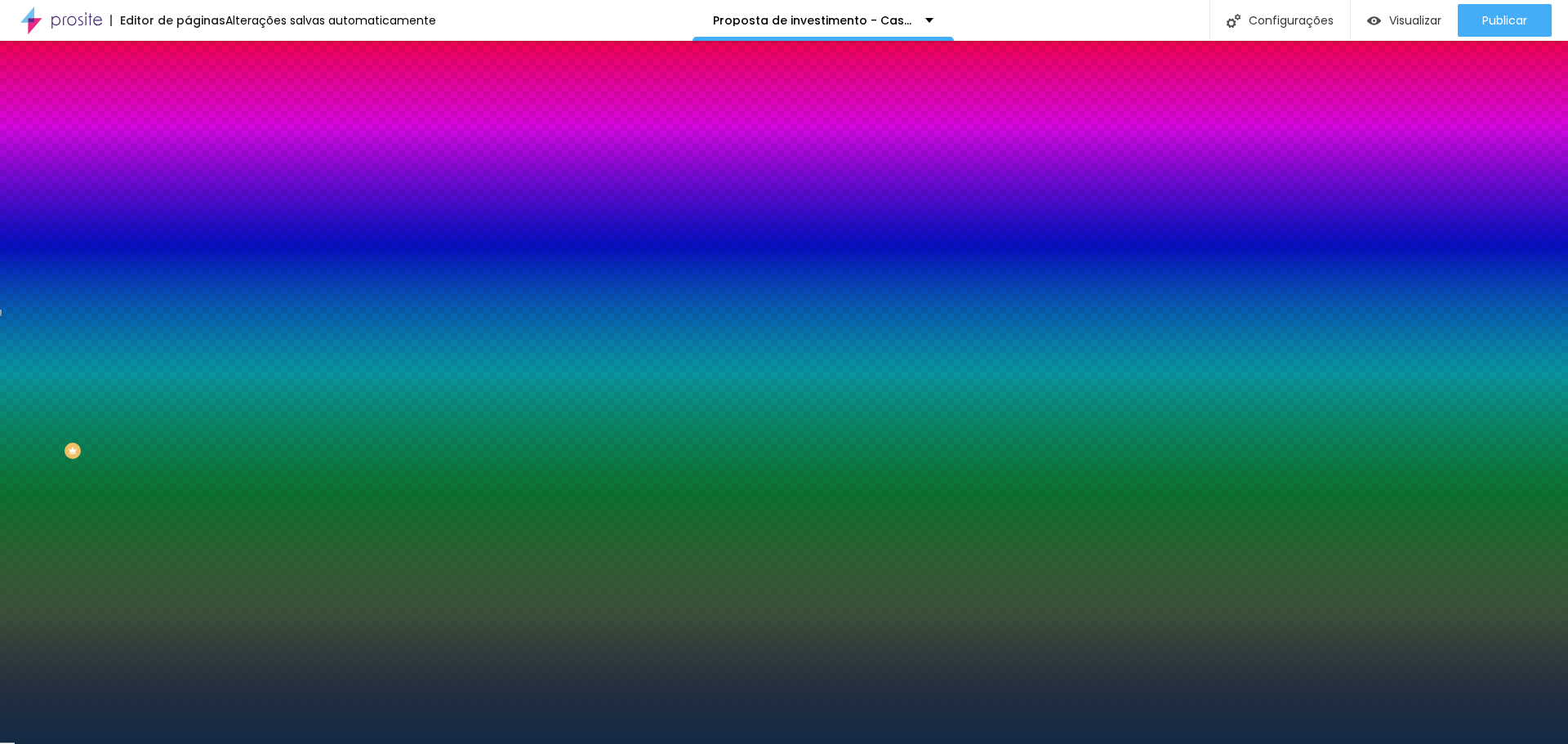
click at [188, 111] on li "Avançado" at bounding box center [281, 119] width 188 height 16
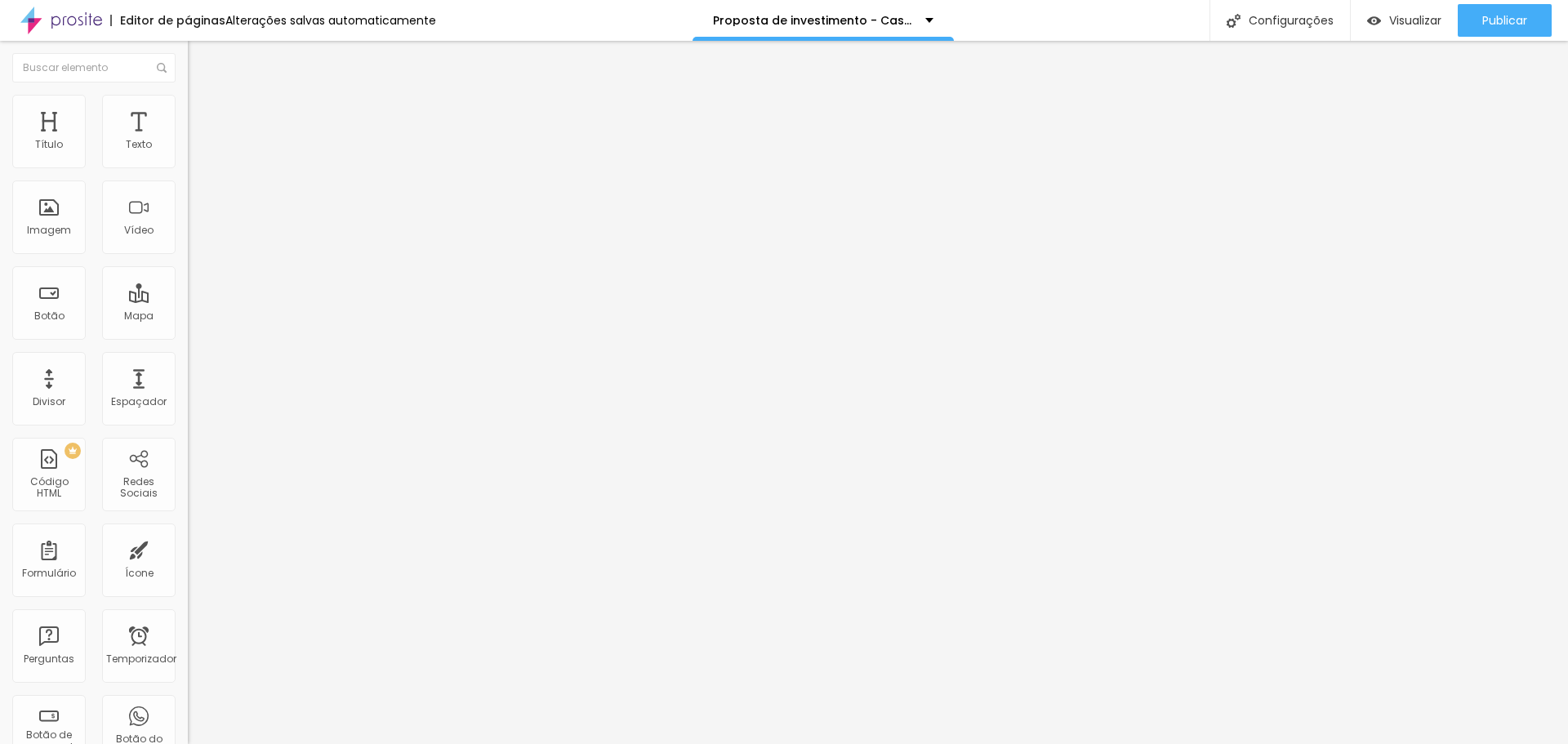
drag, startPoint x: 37, startPoint y: 189, endPoint x: 5, endPoint y: 189, distance: 32.0
click at [188, 548] on input "range" at bounding box center [241, 554] width 105 height 13
click at [188, 107] on li "Estilo" at bounding box center [281, 102] width 188 height 16
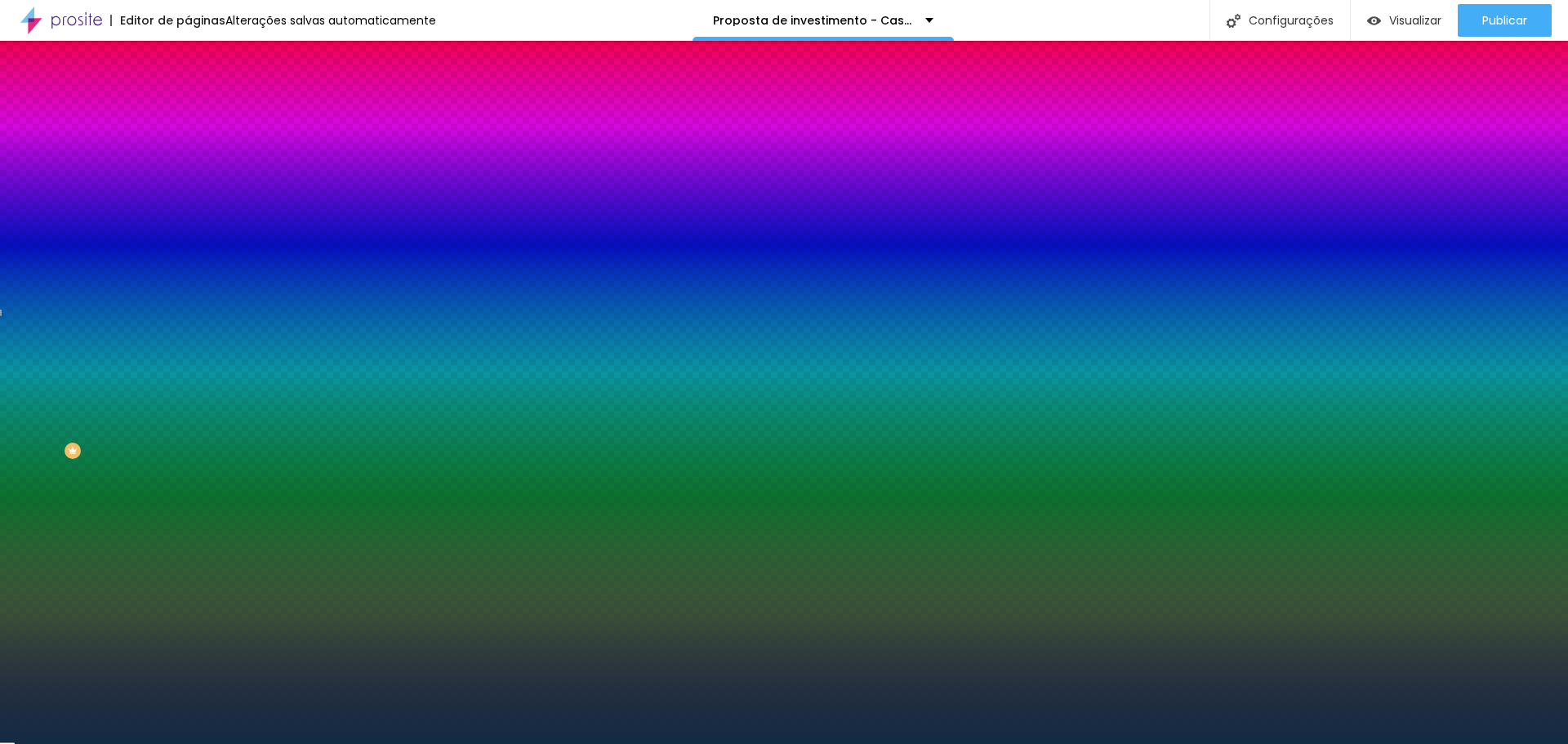
click at [202, 116] on font "Avançado" at bounding box center [229, 122] width 54 height 14
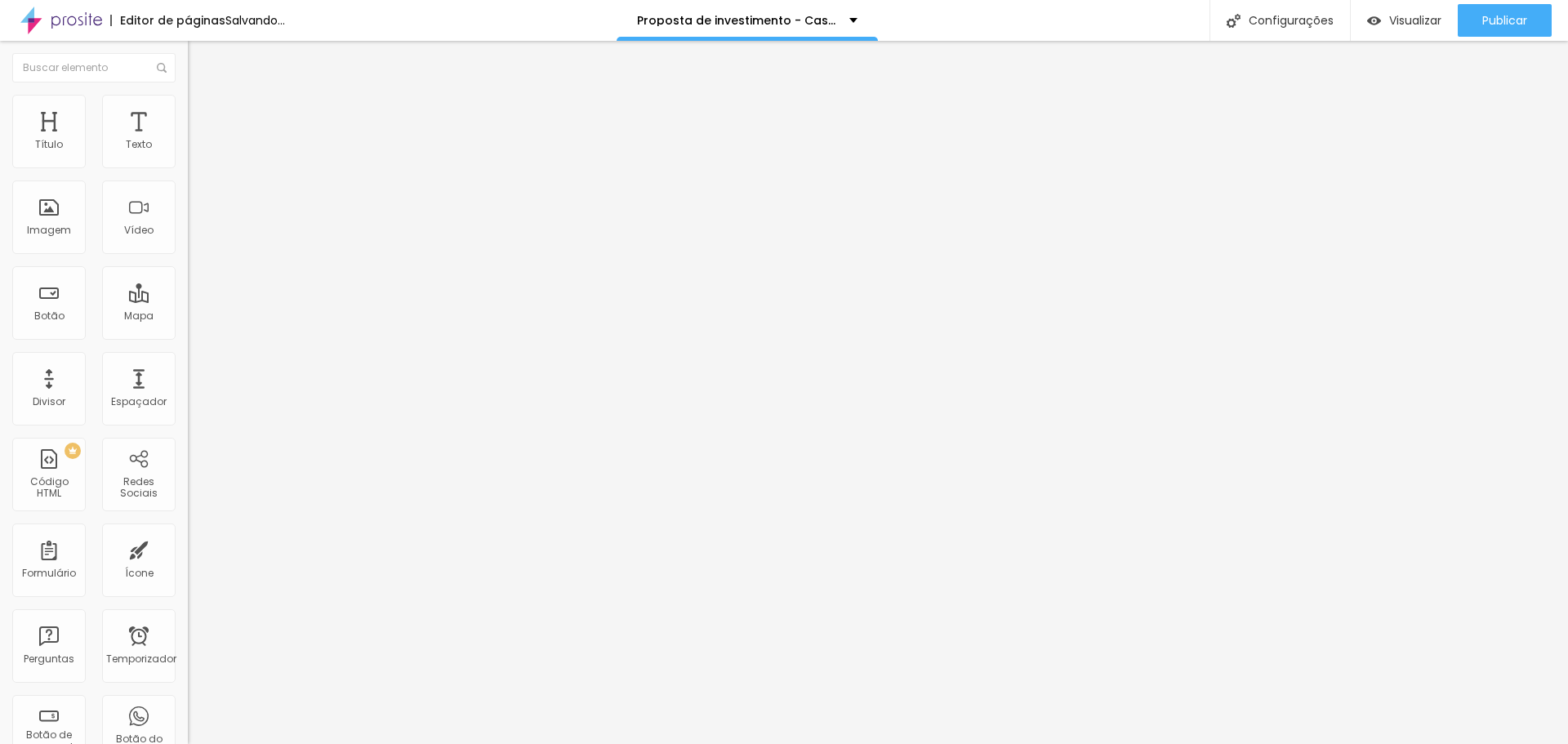
drag, startPoint x: 41, startPoint y: 190, endPoint x: 9, endPoint y: 189, distance: 32.0
click at [188, 548] on input "range" at bounding box center [241, 554] width 105 height 13
click at [188, 111] on img at bounding box center [195, 118] width 14 height 14
drag, startPoint x: 60, startPoint y: 161, endPoint x: 11, endPoint y: 151, distance: 50.0
click at [188, 317] on input "range" at bounding box center [241, 323] width 105 height 13
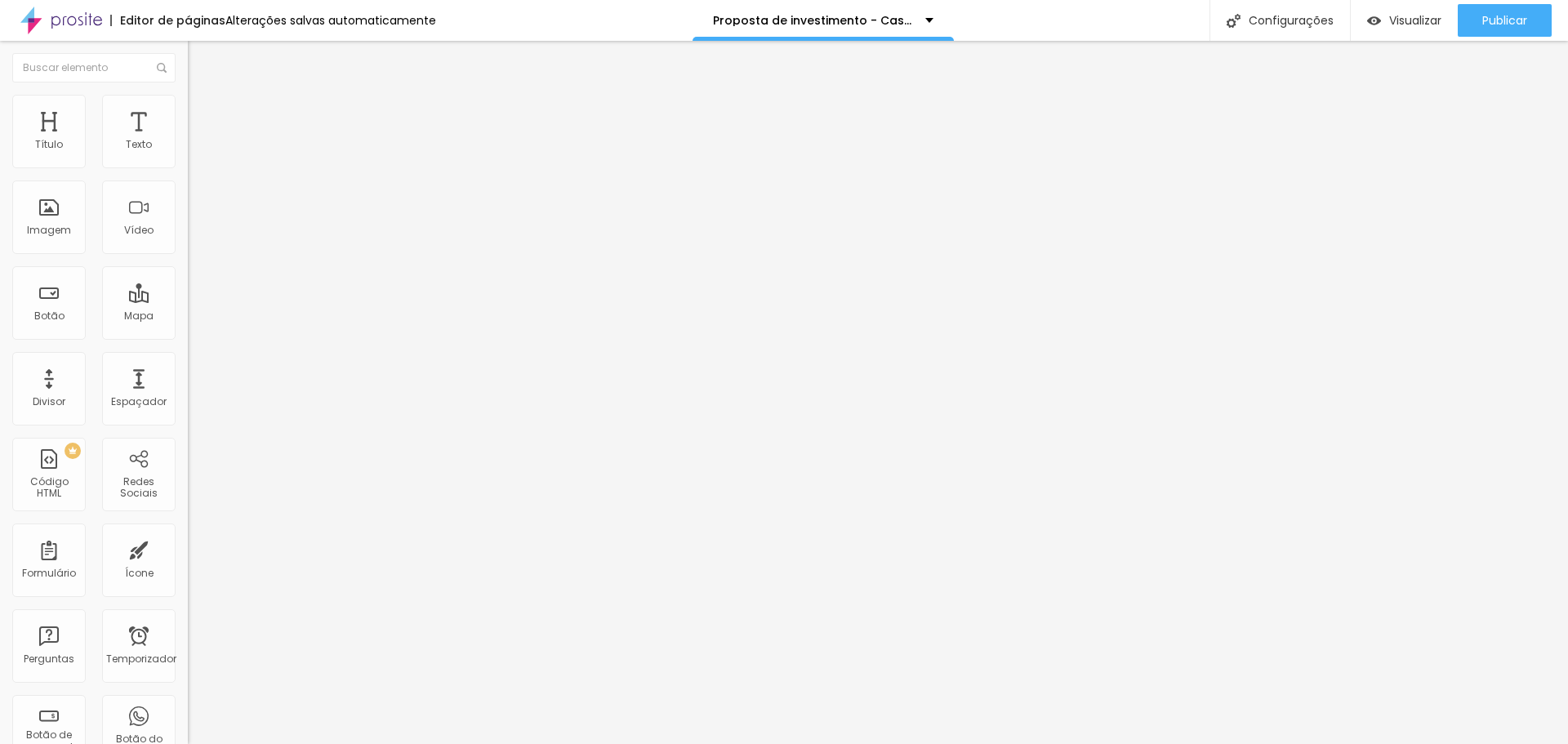
drag, startPoint x: 57, startPoint y: 190, endPoint x: 0, endPoint y: 198, distance: 57.6
click at [188, 548] on input "range" at bounding box center [241, 554] width 105 height 13
click at [188, 111] on li "Avançado" at bounding box center [281, 119] width 188 height 16
drag, startPoint x: 110, startPoint y: 158, endPoint x: 95, endPoint y: 159, distance: 15.0
click at [188, 317] on input "range" at bounding box center [241, 323] width 105 height 13
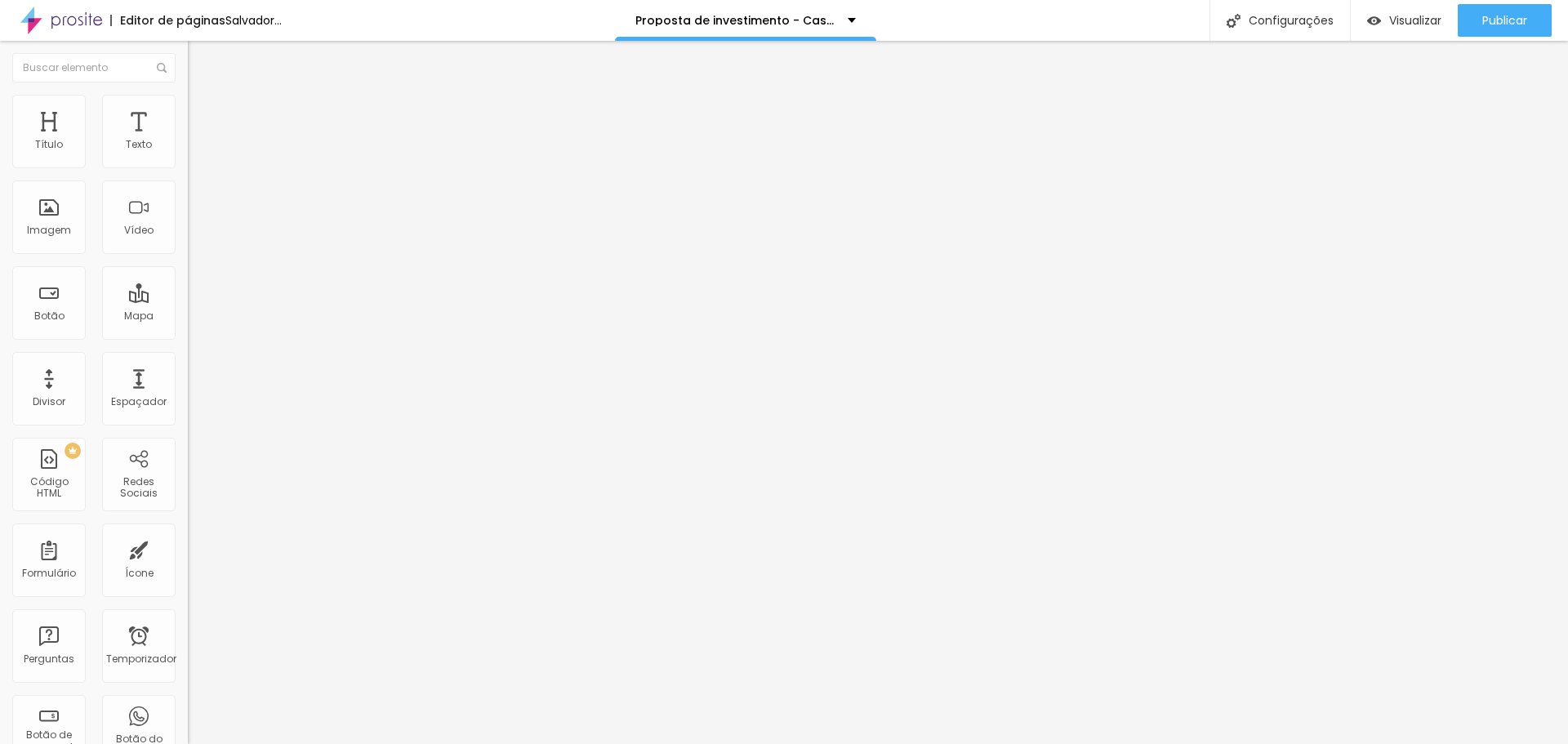
drag, startPoint x: 89, startPoint y: 158, endPoint x: 49, endPoint y: 152, distance: 40.4
click at [188, 317] on input "range" at bounding box center [241, 323] width 105 height 13
drag, startPoint x: 53, startPoint y: 161, endPoint x: 10, endPoint y: 160, distance: 43.0
click at [188, 317] on input "range" at bounding box center [241, 323] width 105 height 13
click at [188, 111] on img at bounding box center [195, 118] width 14 height 14
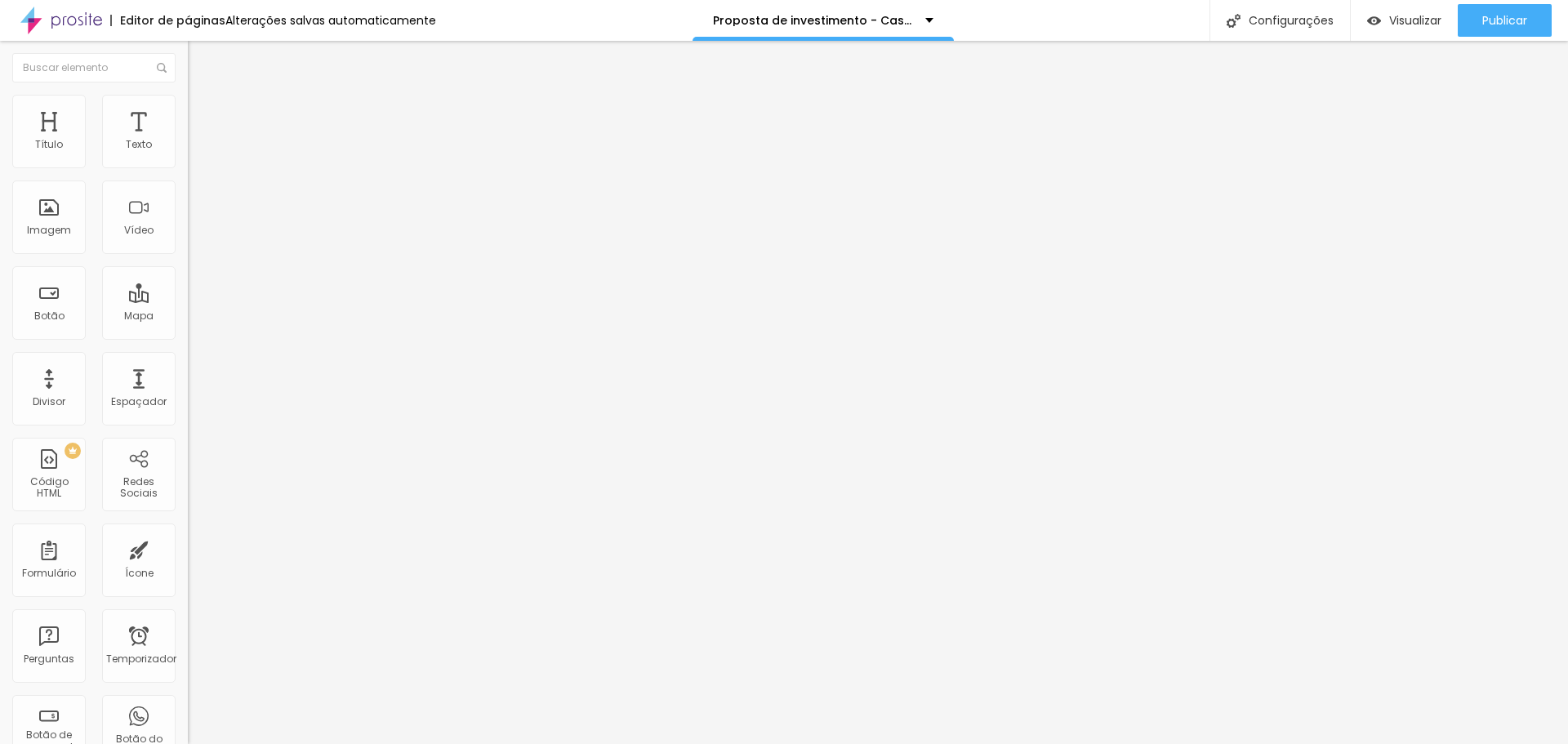
click at [202, 113] on font "Avançado" at bounding box center [229, 105] width 54 height 14
drag, startPoint x: 45, startPoint y: 161, endPoint x: 31, endPoint y: 160, distance: 14.0
click at [188, 301] on input "range" at bounding box center [241, 307] width 105 height 13
click at [188, 532] on input "range" at bounding box center [241, 538] width 105 height 13
click at [59, 136] on div "Título" at bounding box center [48, 131] width 73 height 73
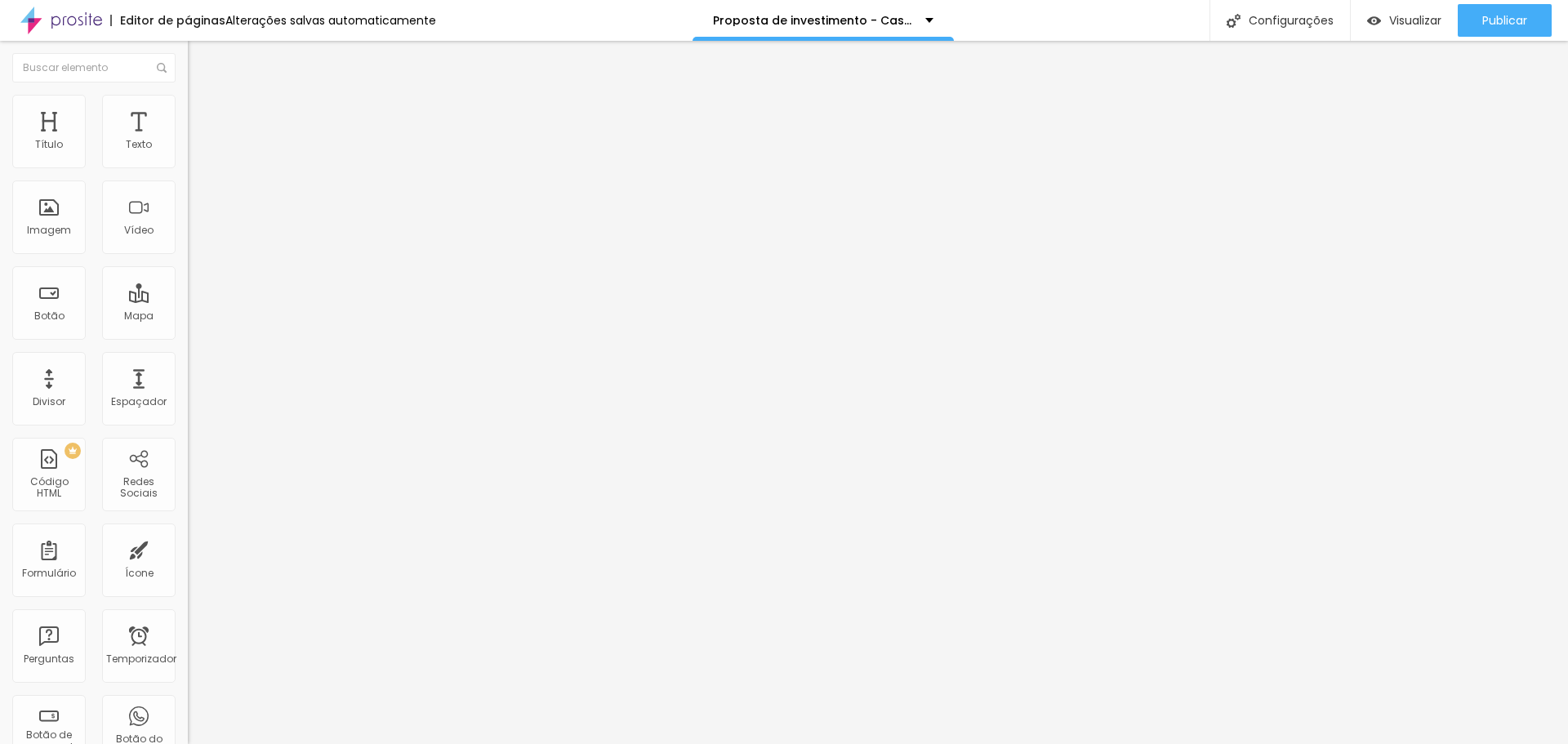
click at [188, 105] on li "Estilo" at bounding box center [281, 102] width 188 height 16
click at [202, 113] on font "Avançado" at bounding box center [229, 105] width 54 height 14
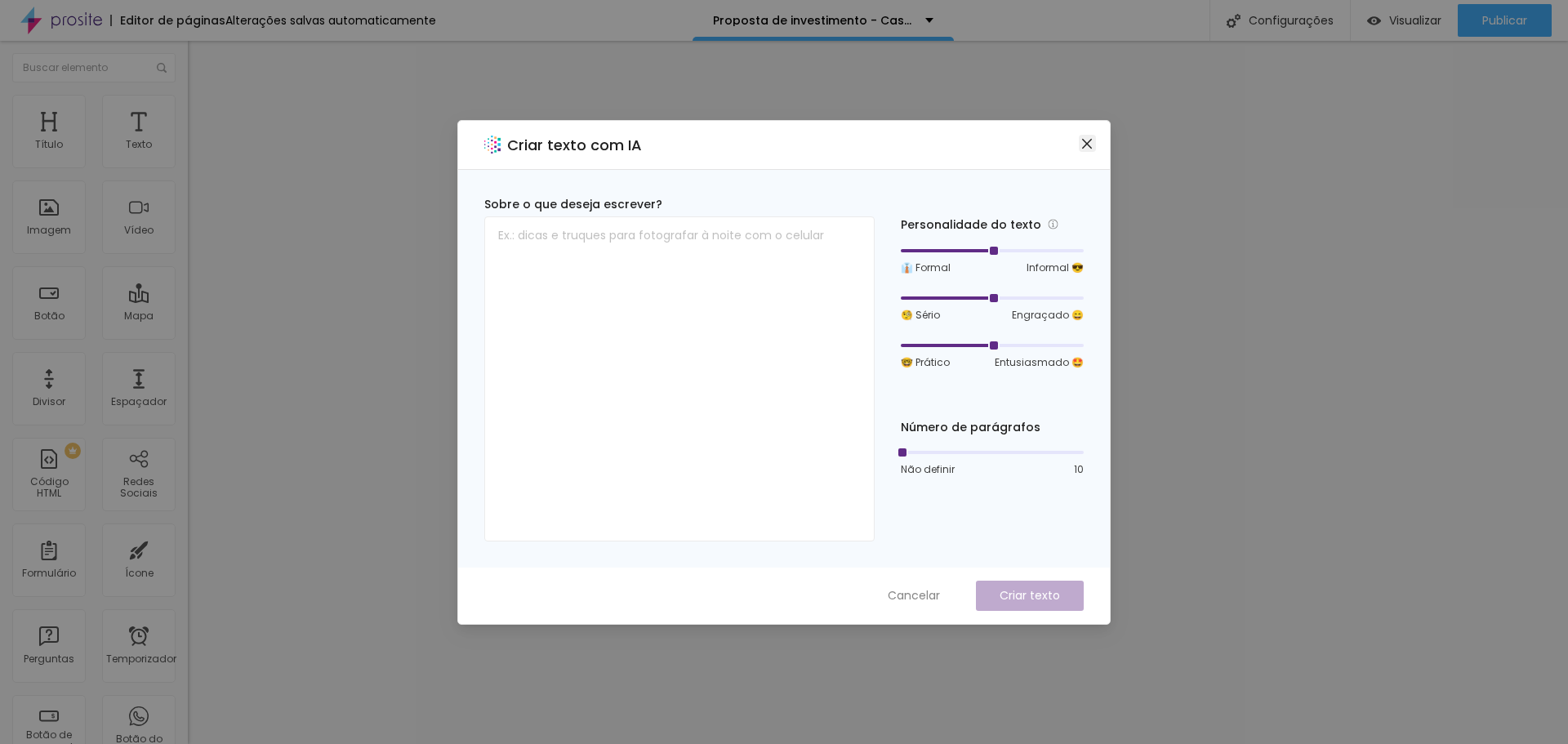
click at [1083, 149] on icon "fechar" at bounding box center [1086, 143] width 13 height 13
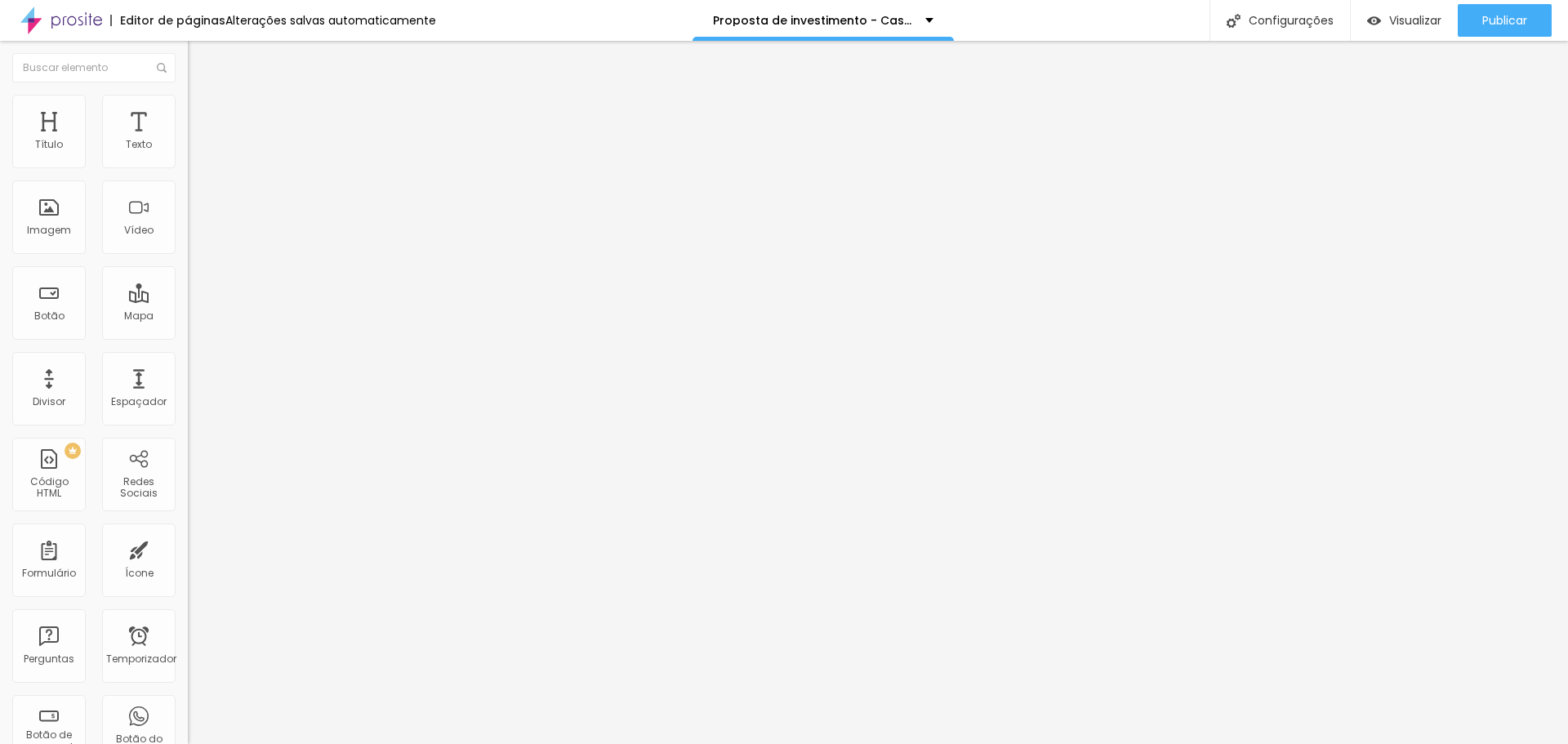
click at [188, 104] on img at bounding box center [195, 101] width 14 height 14
drag, startPoint x: 50, startPoint y: 160, endPoint x: 0, endPoint y: 160, distance: 50.0
click at [188, 301] on input "range" at bounding box center [241, 307] width 105 height 13
click at [188, 108] on li "Avançado" at bounding box center [281, 102] width 188 height 16
click at [188, 301] on input "range" at bounding box center [241, 307] width 105 height 13
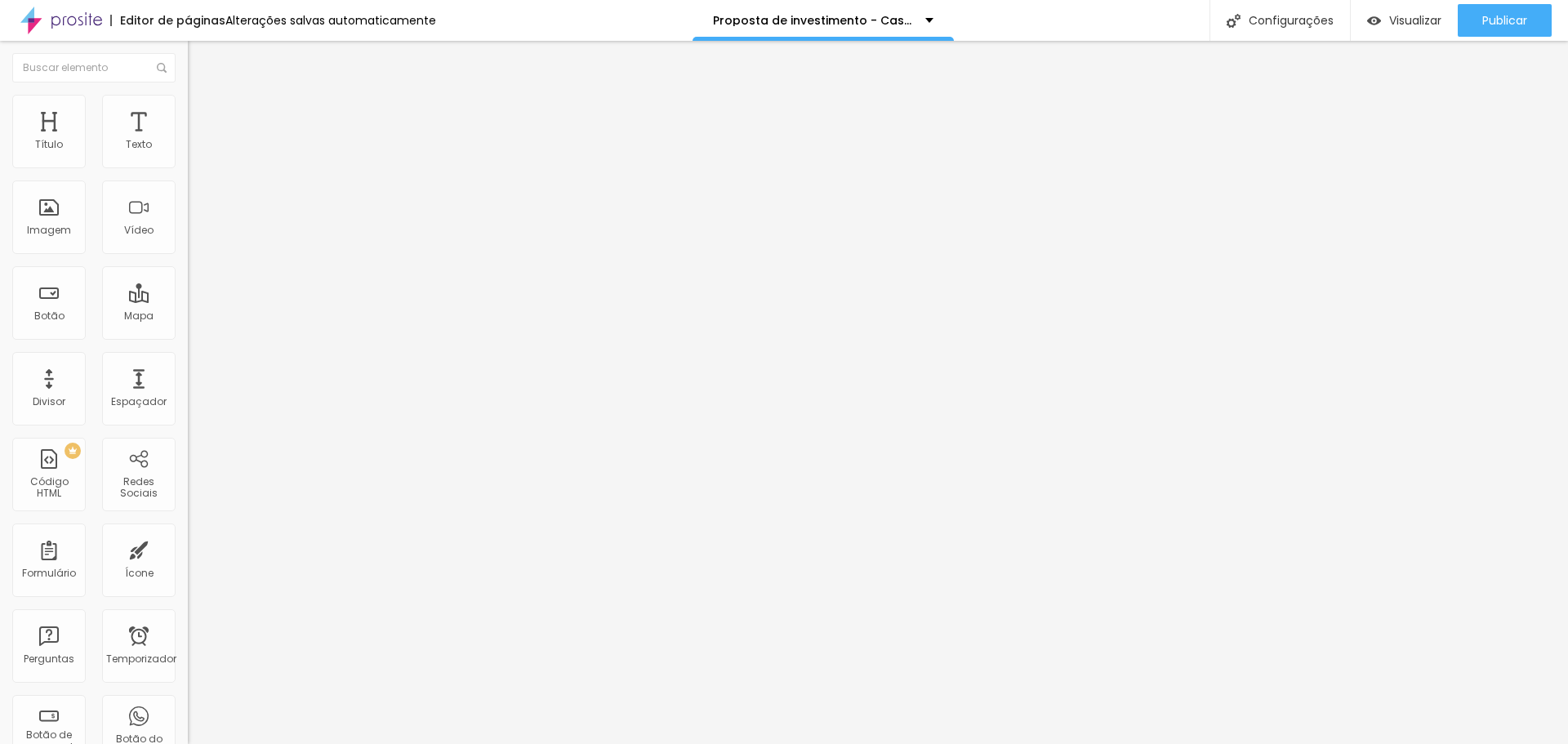
click at [188, 194] on font "Sólido" at bounding box center [203, 190] width 31 height 14
click at [188, 99] on img at bounding box center [195, 101] width 14 height 14
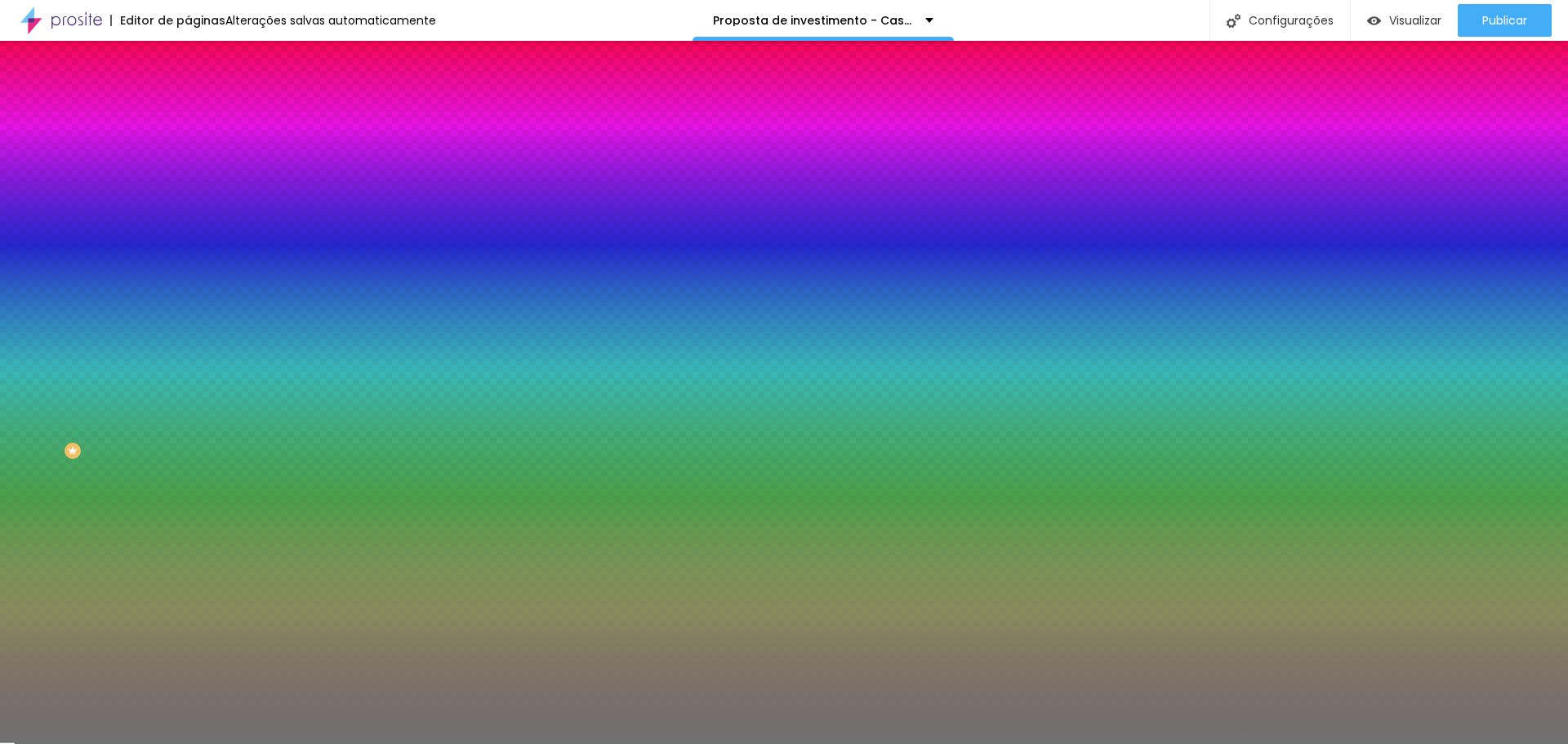
click at [188, 111] on li "Avançado" at bounding box center [281, 119] width 188 height 16
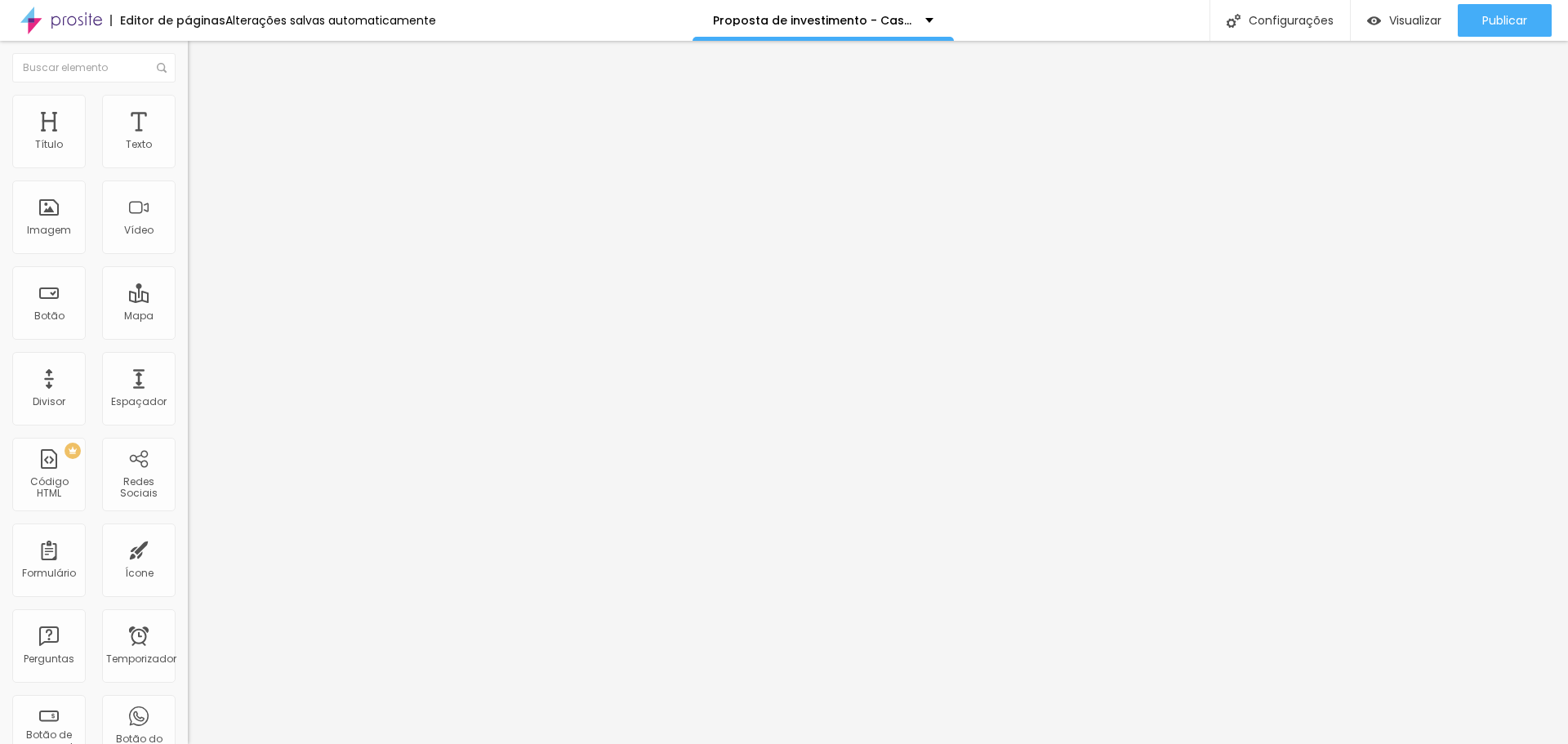
click at [202, 113] on font "Estilo" at bounding box center [215, 105] width 25 height 14
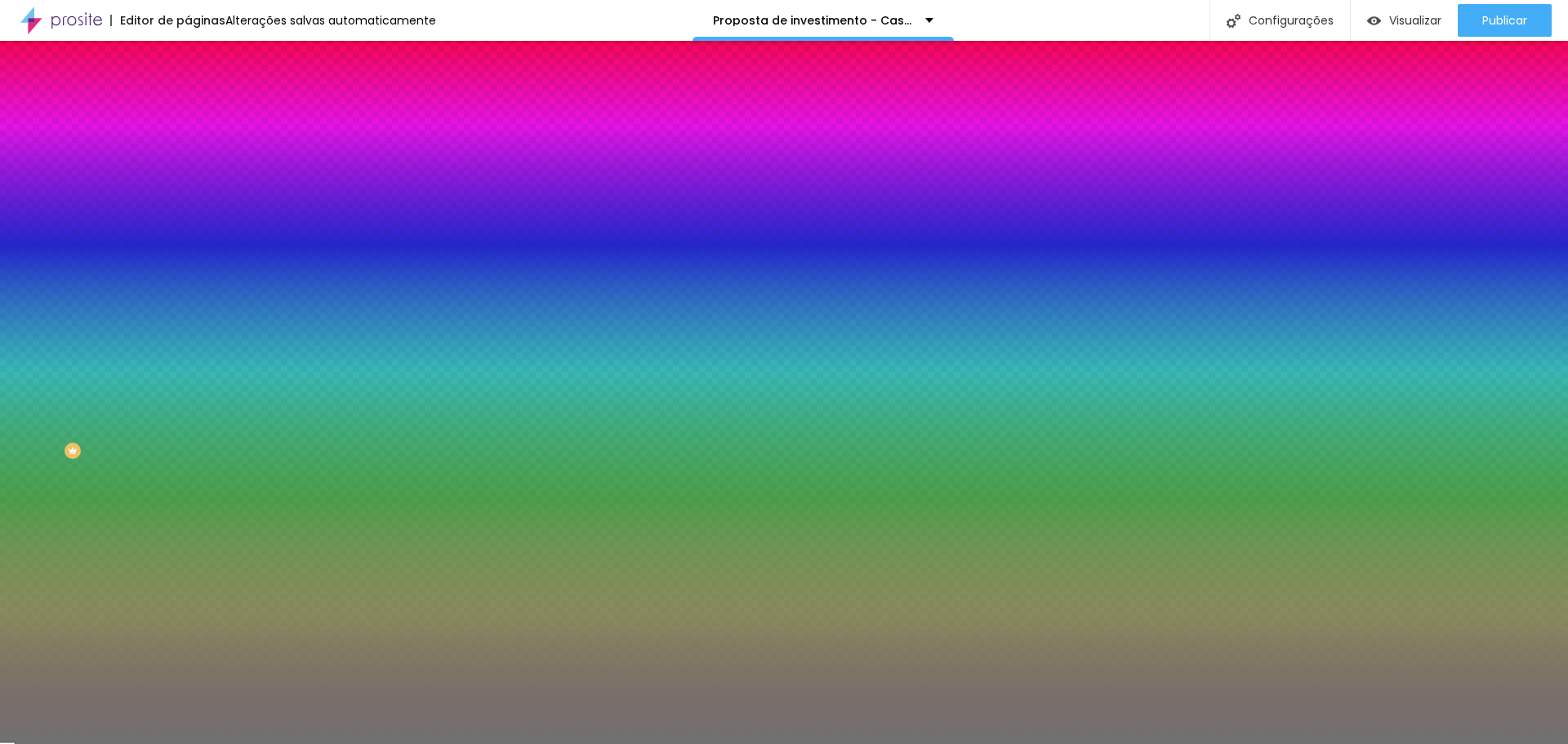
click at [202, 96] on font "Conteúdo" at bounding box center [228, 89] width 51 height 14
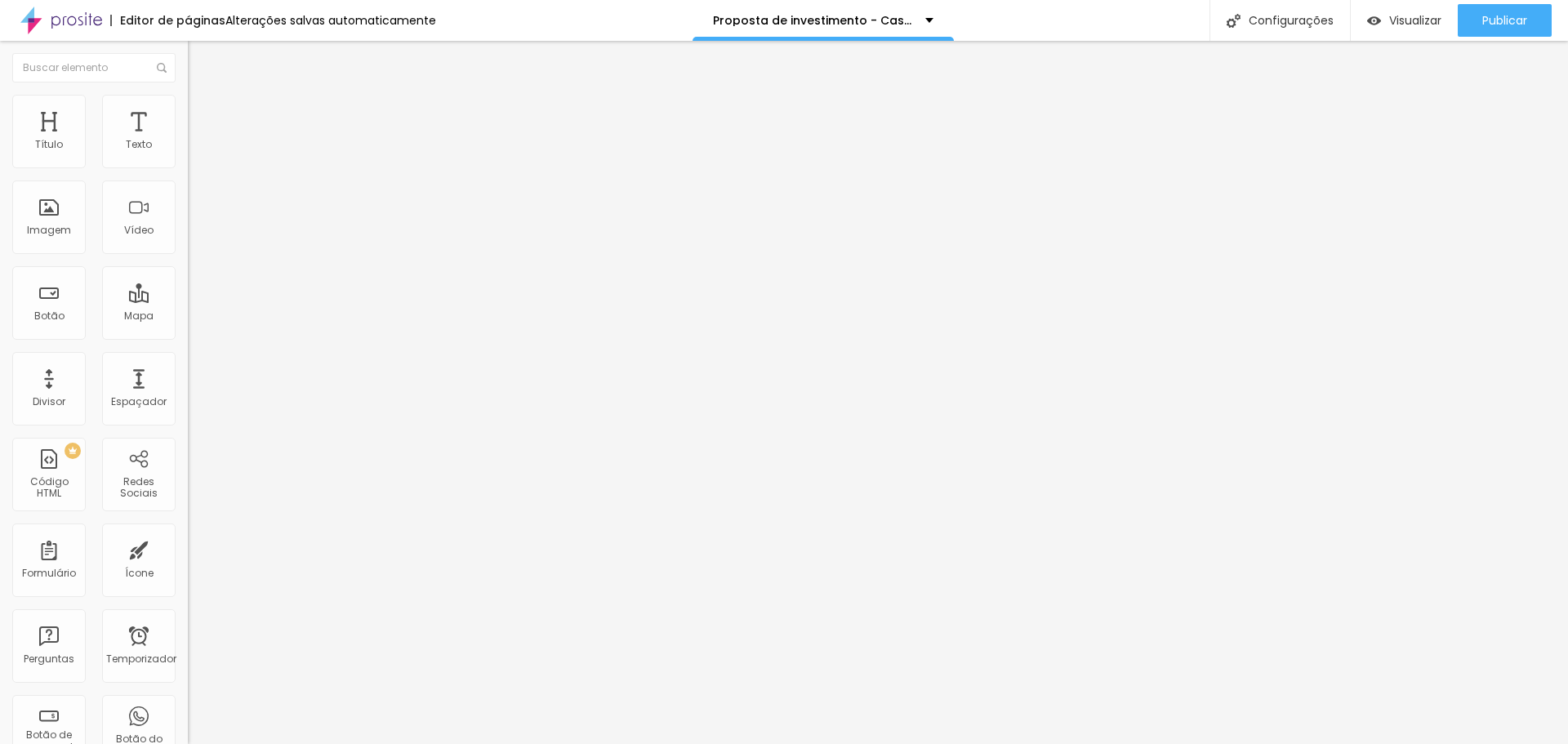
click at [188, 115] on ul "Conteúdo Estilo Avançado" at bounding box center [281, 103] width 188 height 49
click at [188, 111] on li "Estilo" at bounding box center [281, 102] width 188 height 16
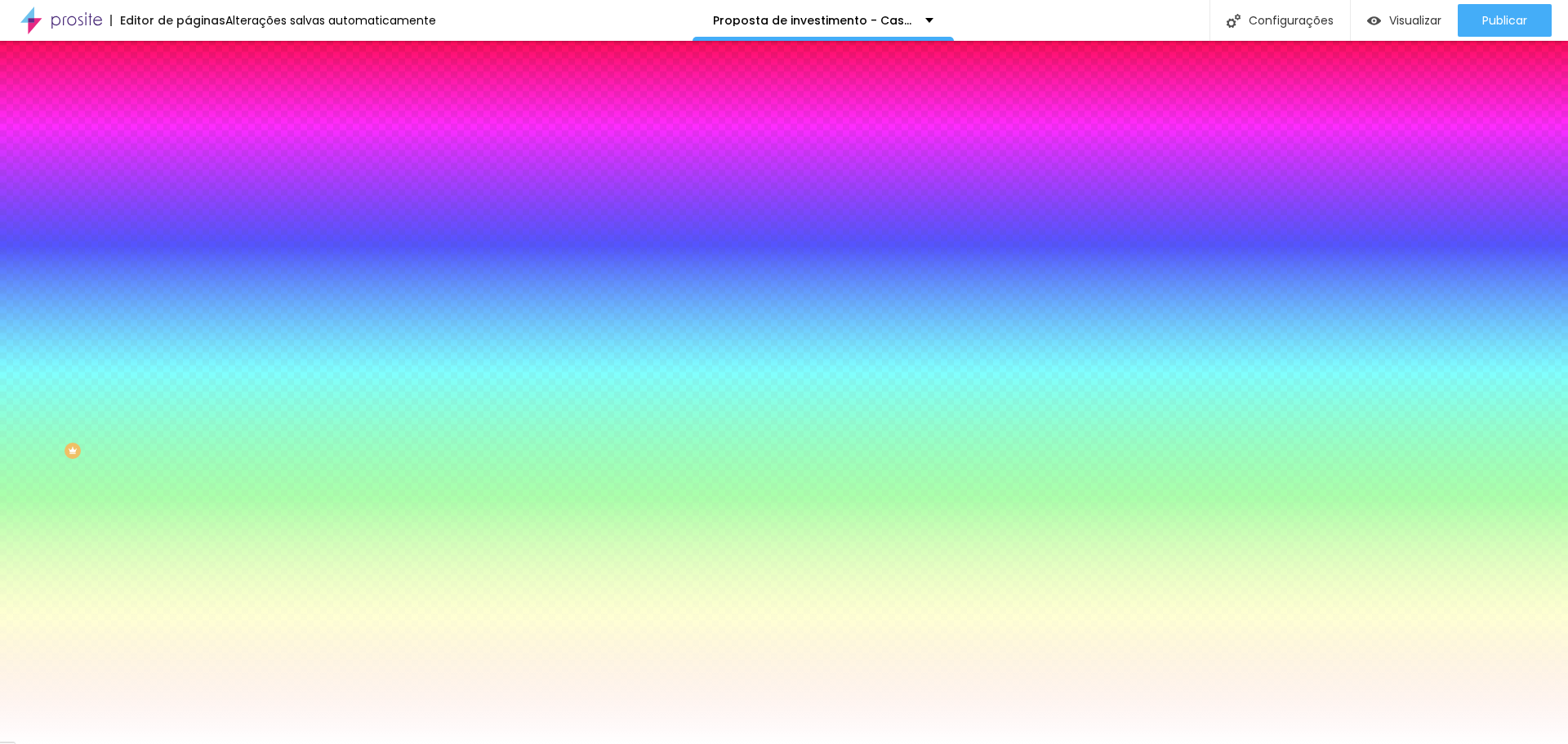
drag, startPoint x: 129, startPoint y: 161, endPoint x: 179, endPoint y: 164, distance: 50.1
click at [188, 164] on div "Cor de fundo Voltar ao padrão #FFFFFF Sombra DESATIVADO Voltar ao padrão Borda …" at bounding box center [281, 200] width 188 height 145
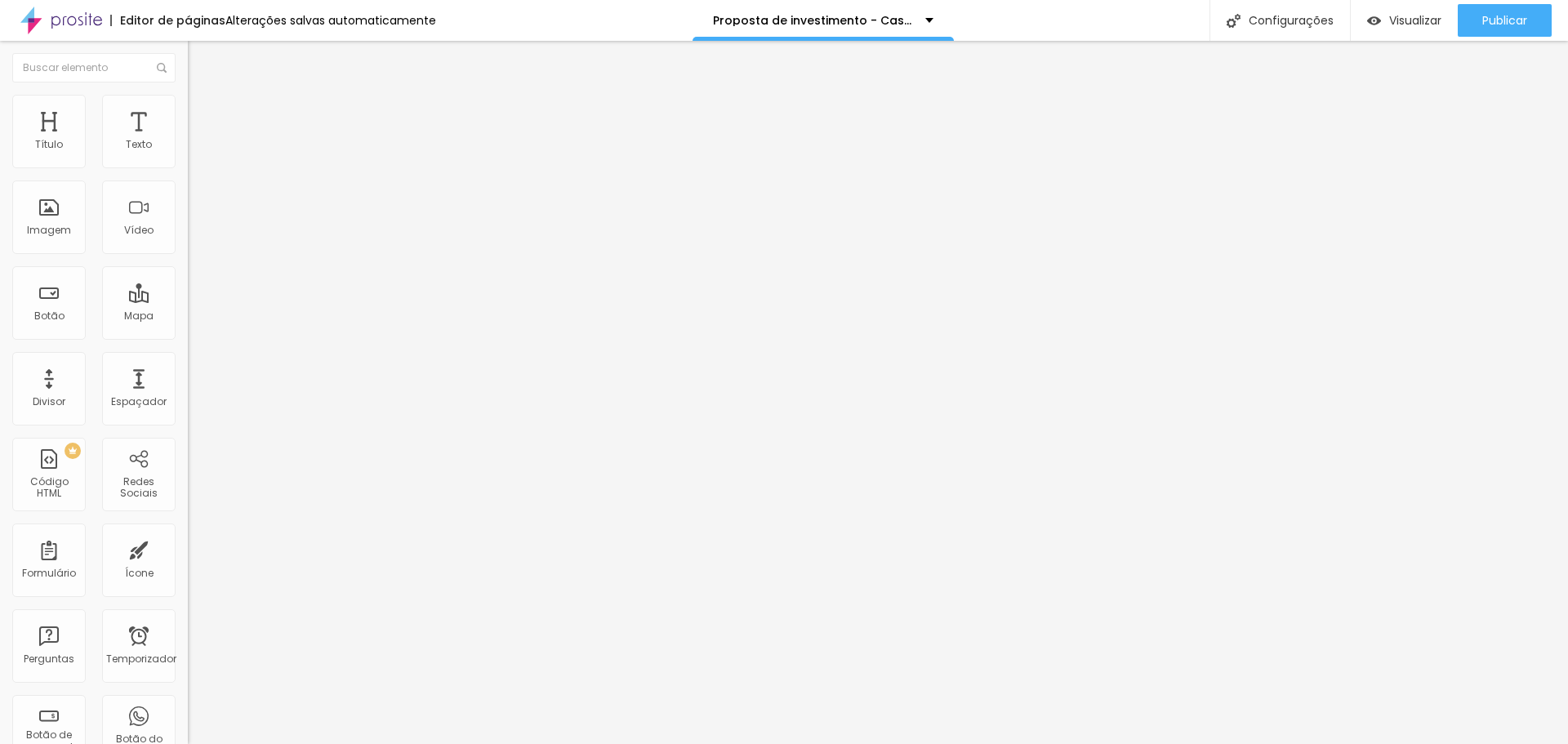
click at [188, 108] on li "Estilo" at bounding box center [281, 102] width 188 height 16
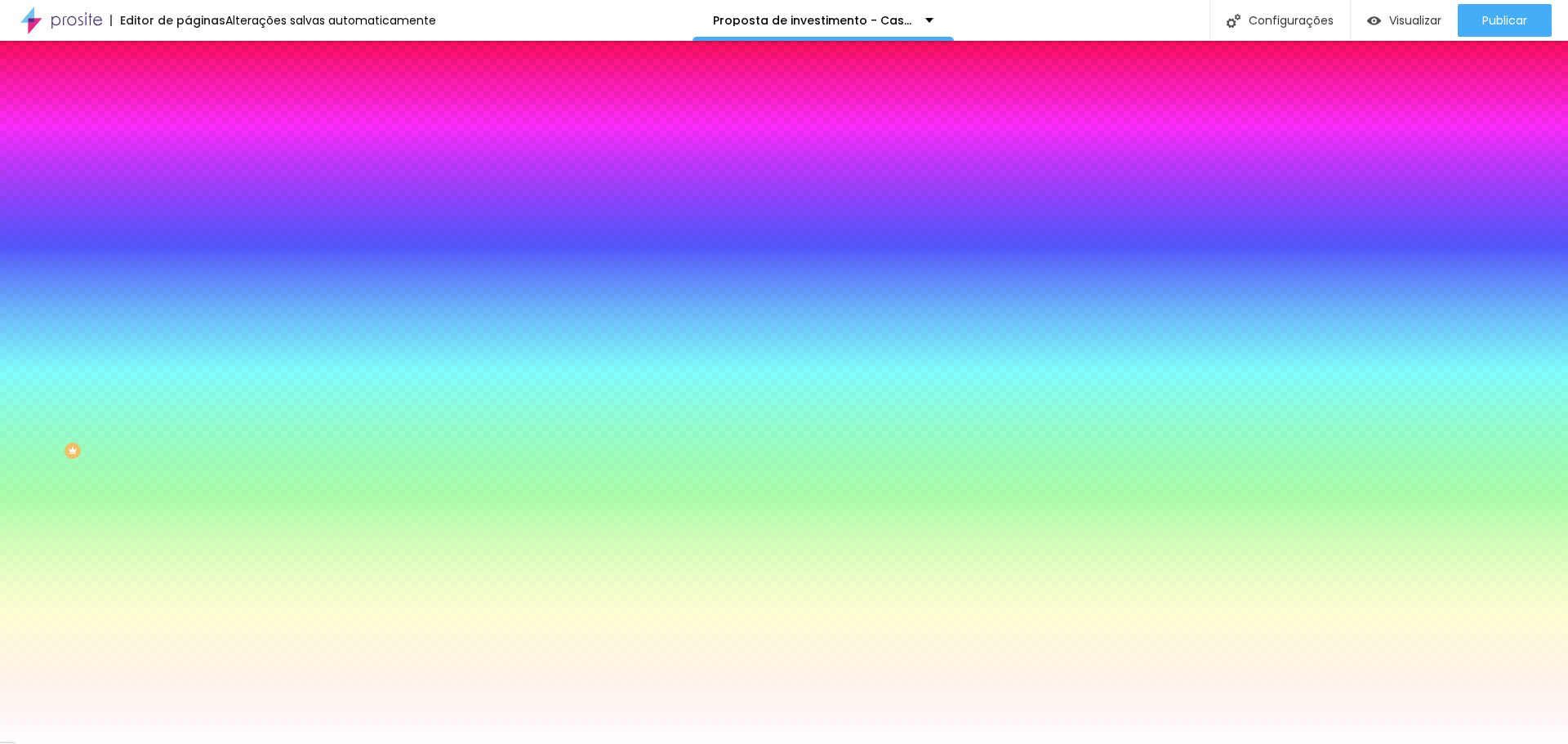
drag, startPoint x: 166, startPoint y: 168, endPoint x: 85, endPoint y: 166, distance: 81.0
click at [188, 166] on div "Voltar ao padrão #FFFFFF" at bounding box center [281, 154] width 188 height 35
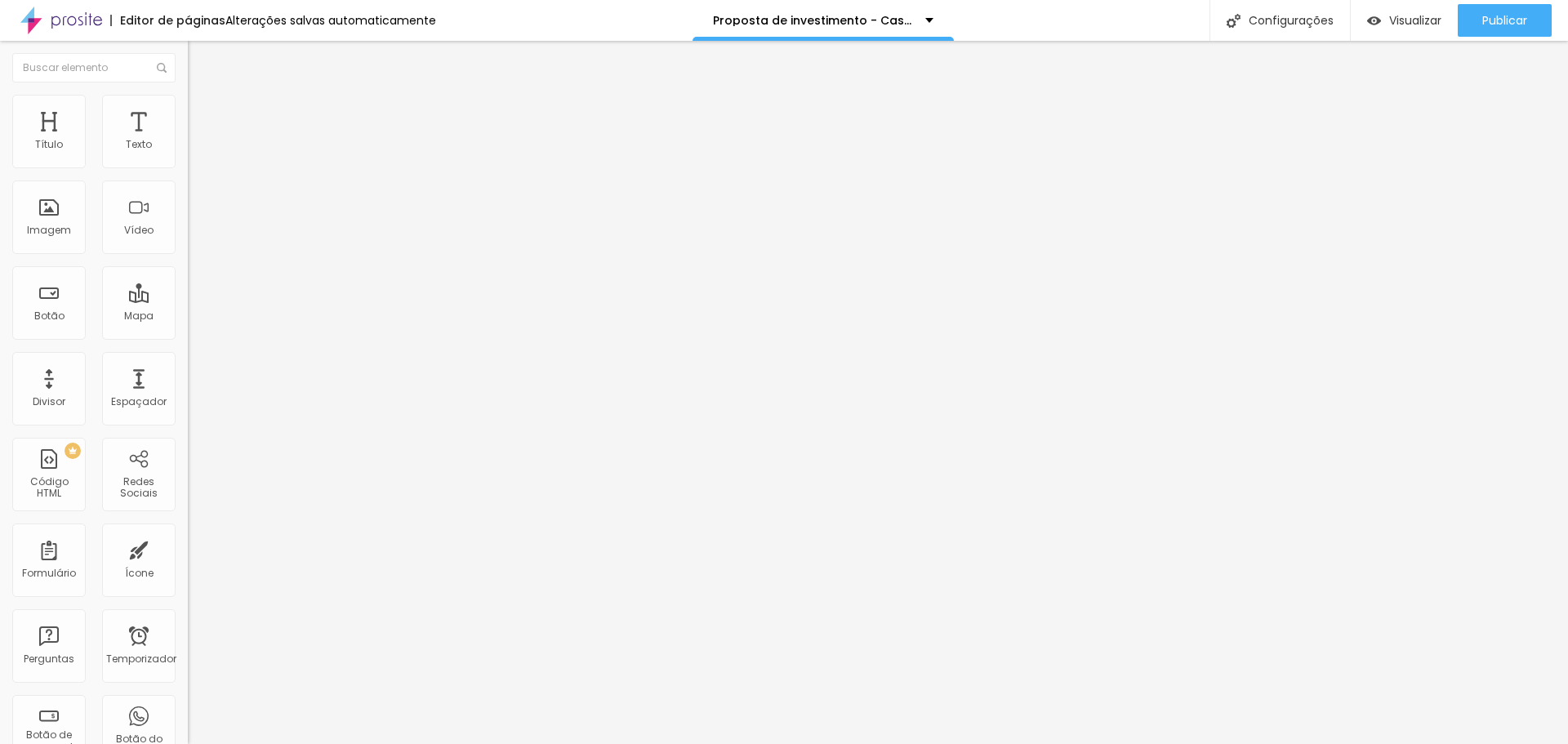
click at [188, 105] on img at bounding box center [195, 101] width 14 height 14
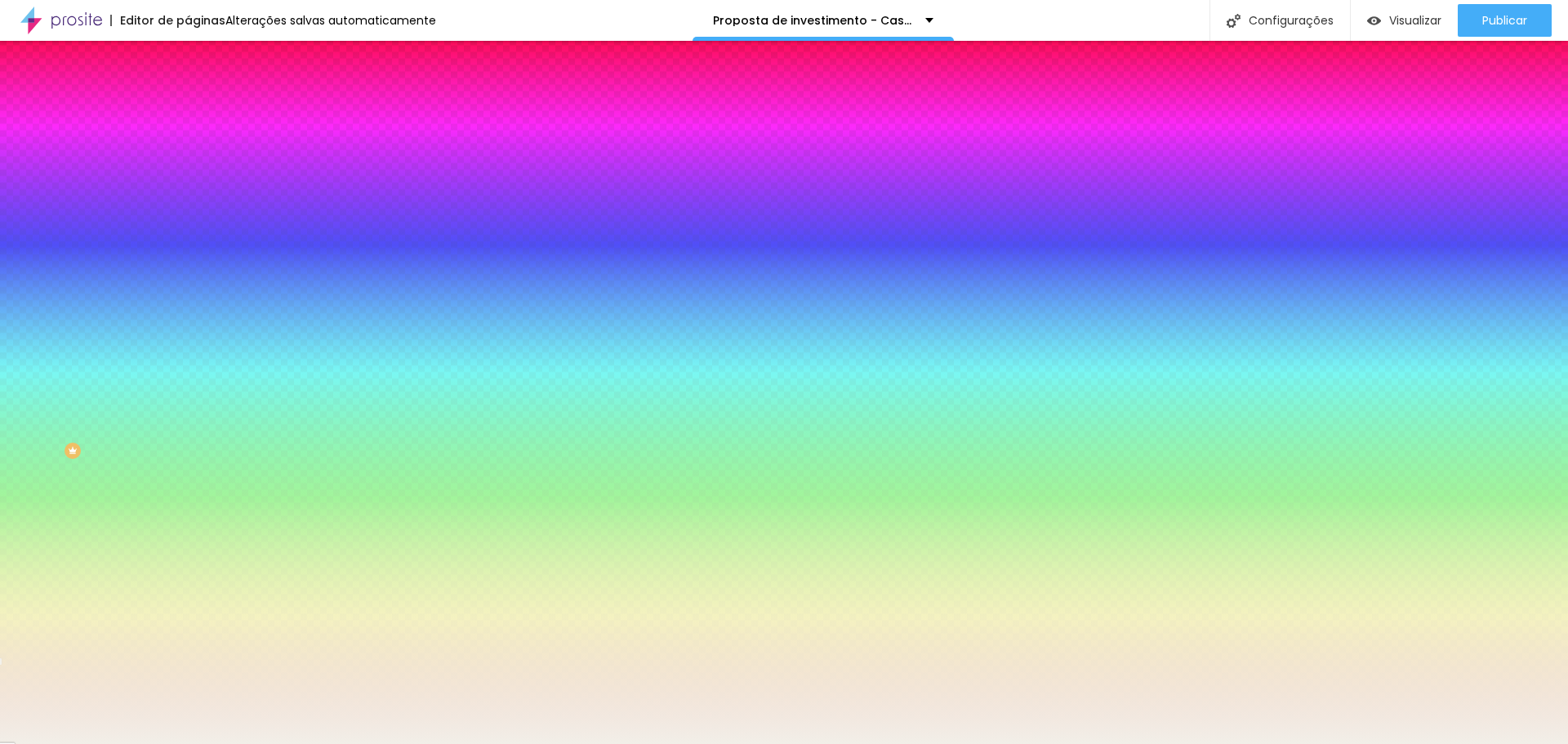
click at [202, 116] on font "Avançado" at bounding box center [229, 122] width 54 height 14
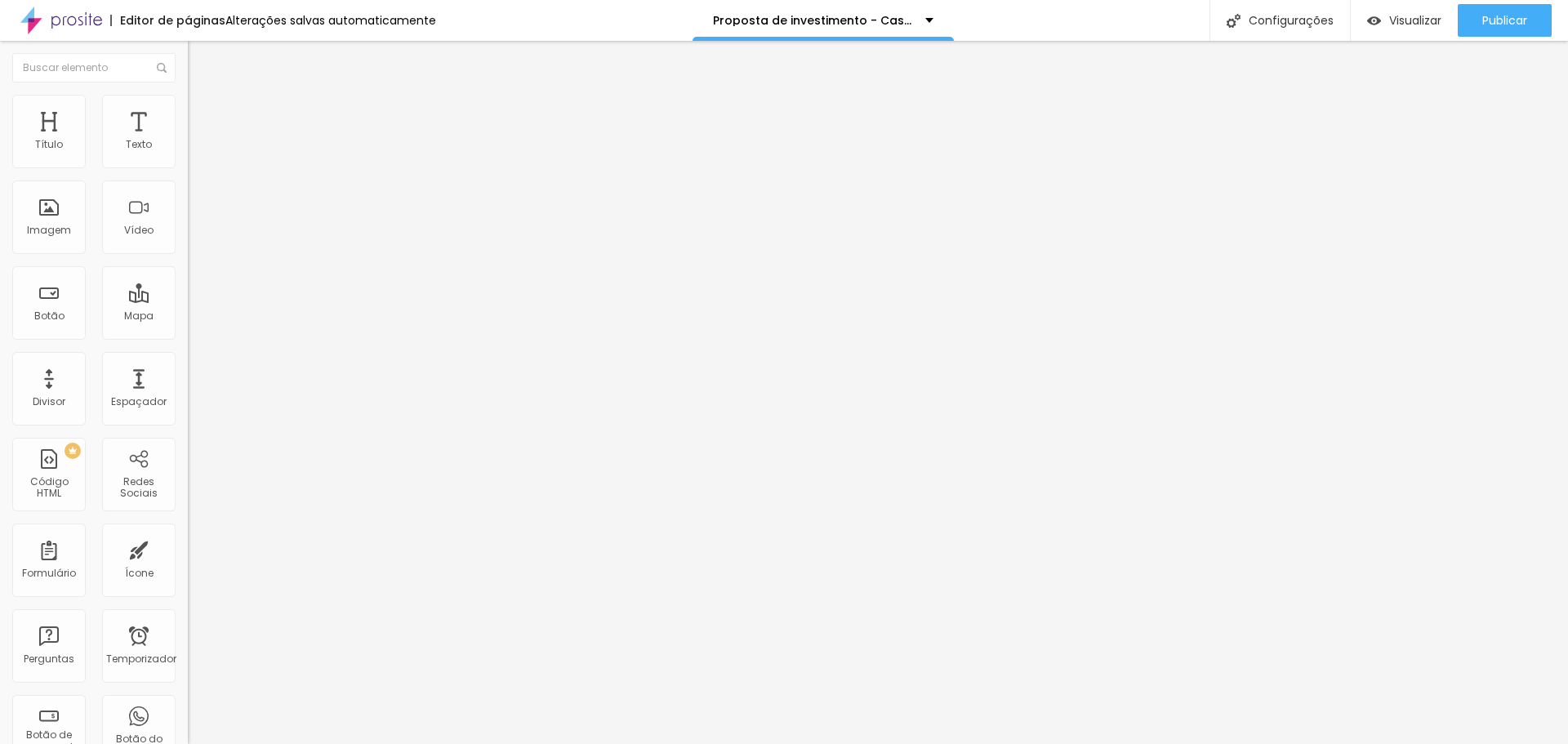
click at [188, 108] on li "Estilo" at bounding box center [281, 102] width 188 height 16
click at [188, 301] on input "range" at bounding box center [241, 307] width 105 height 13
click at [202, 113] on font "Avançado" at bounding box center [229, 105] width 54 height 14
click at [202, 96] on font "Conteúdo" at bounding box center [228, 89] width 51 height 14
click at [188, 301] on input "range" at bounding box center [241, 307] width 105 height 13
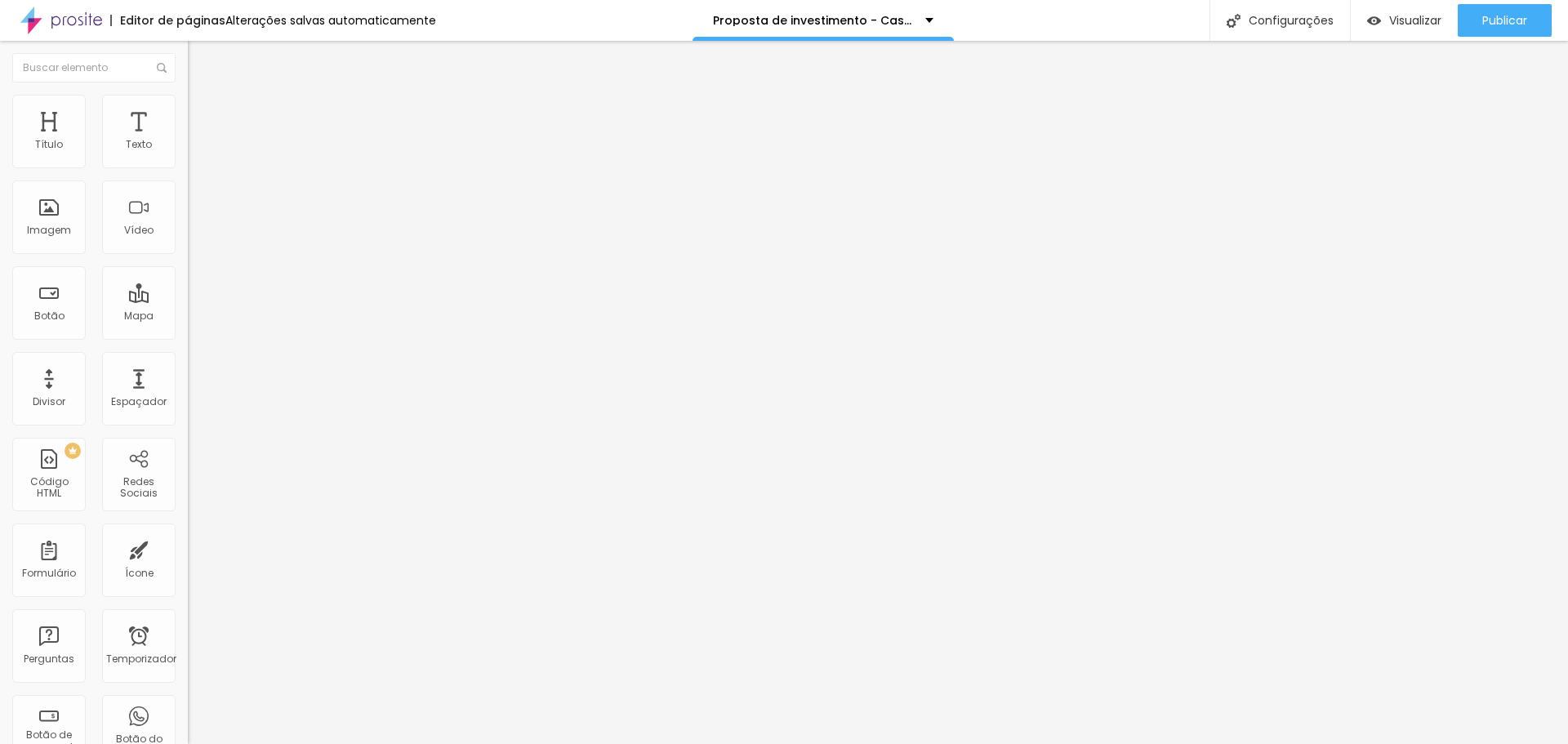
click at [188, 105] on img at bounding box center [195, 101] width 14 height 14
click at [188, 104] on img at bounding box center [195, 101] width 14 height 14
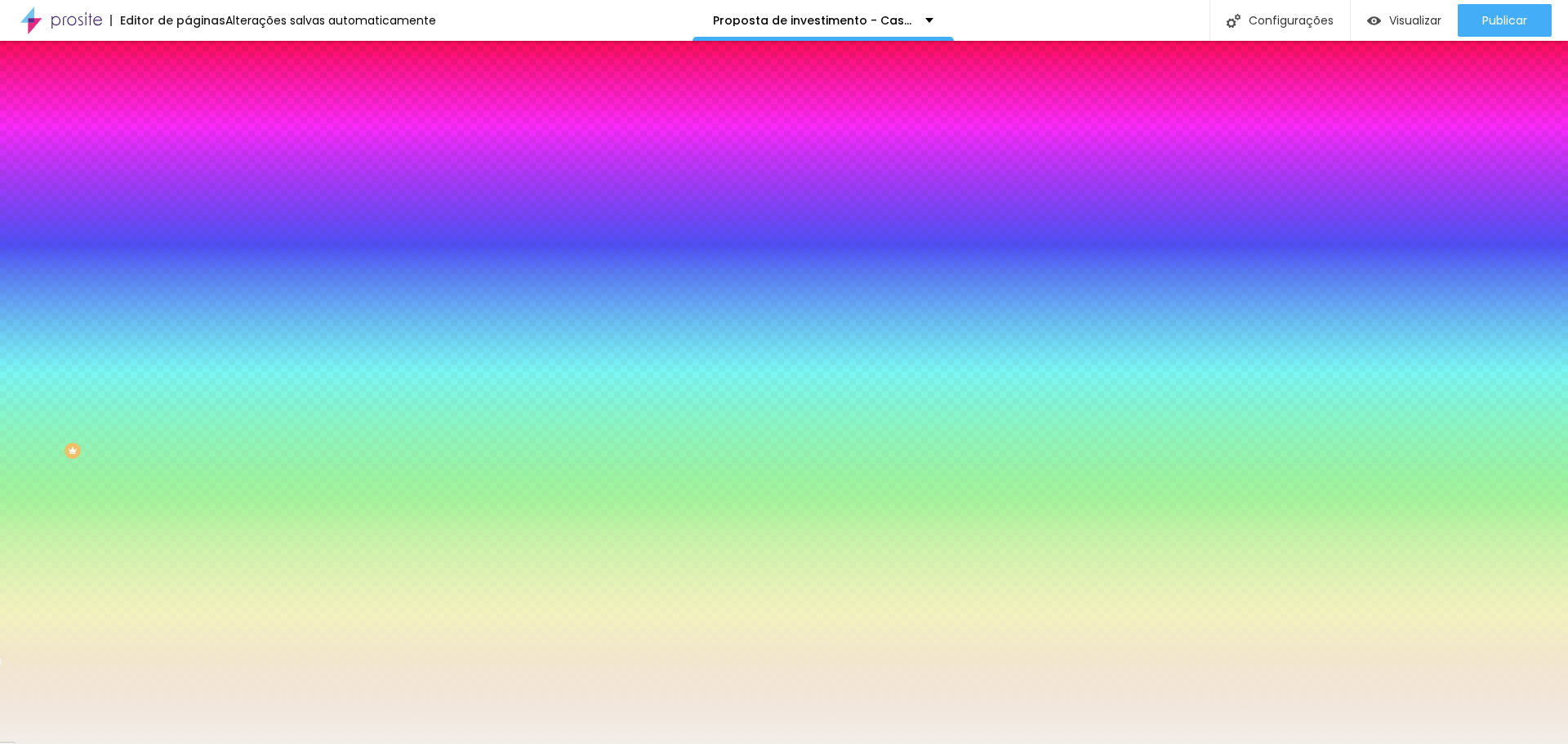
click at [188, 156] on div at bounding box center [281, 156] width 188 height 0
click at [159, 274] on div at bounding box center [784, 372] width 1568 height 744
drag, startPoint x: 165, startPoint y: 276, endPoint x: 175, endPoint y: 224, distance: 53.0
click at [188, 172] on div at bounding box center [281, 172] width 188 height 0
click at [201, 213] on icon "button" at bounding box center [202, 215] width 3 height 3
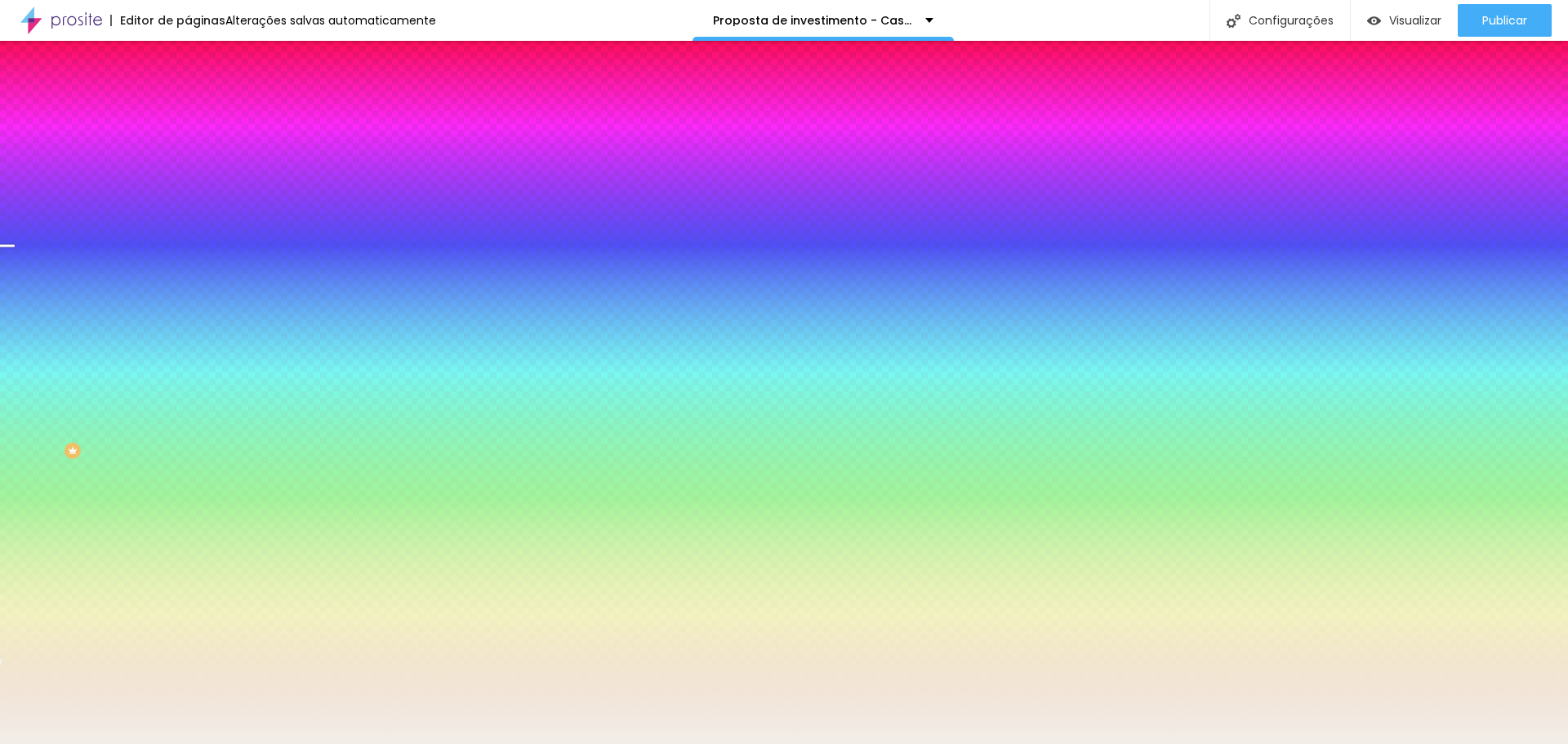
click at [98, 743] on div at bounding box center [784, 744] width 1568 height 0
click at [188, 156] on div at bounding box center [281, 156] width 188 height 0
click at [14, 237] on div at bounding box center [6, 238] width 16 height 3
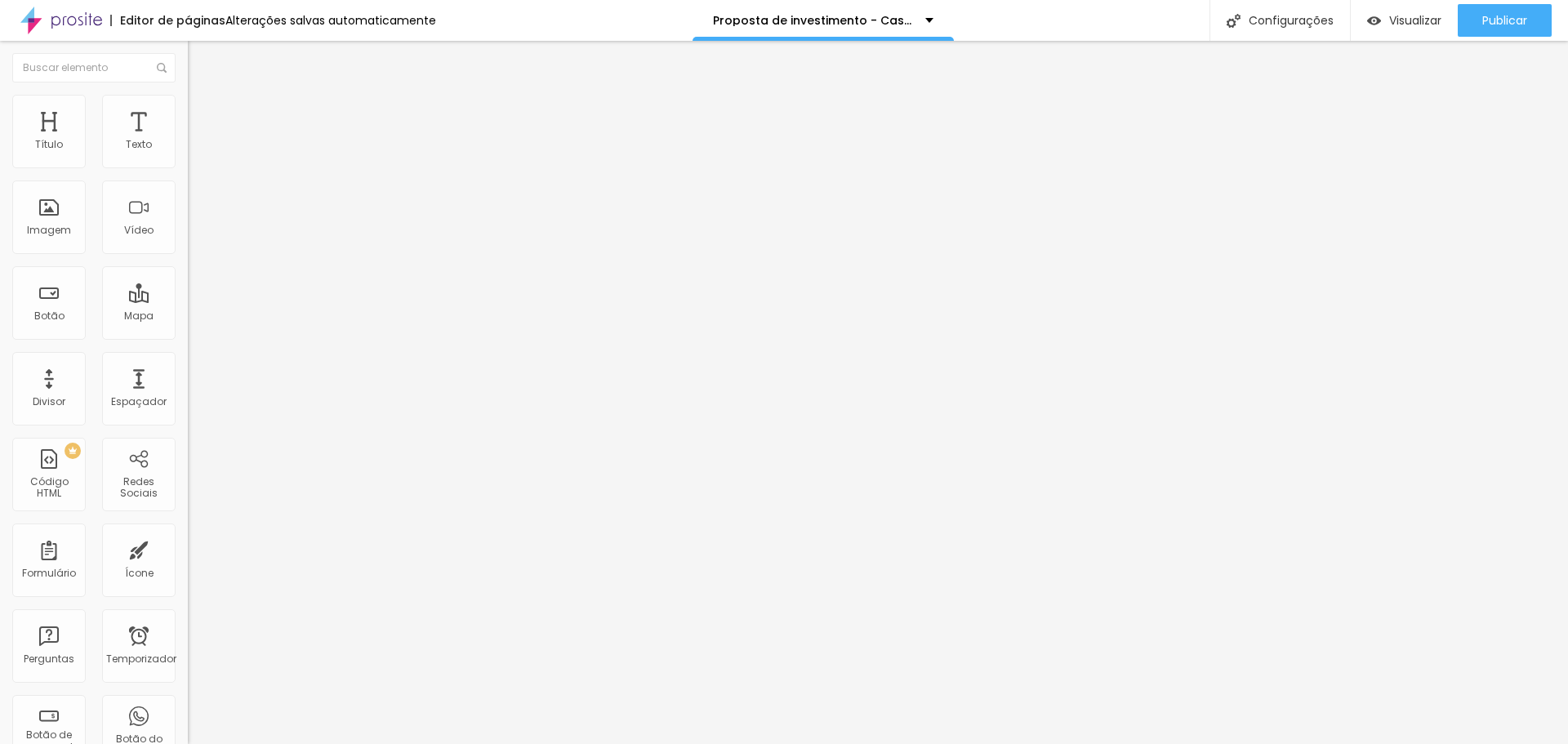
click at [202, 113] on font "Estilo" at bounding box center [215, 105] width 25 height 14
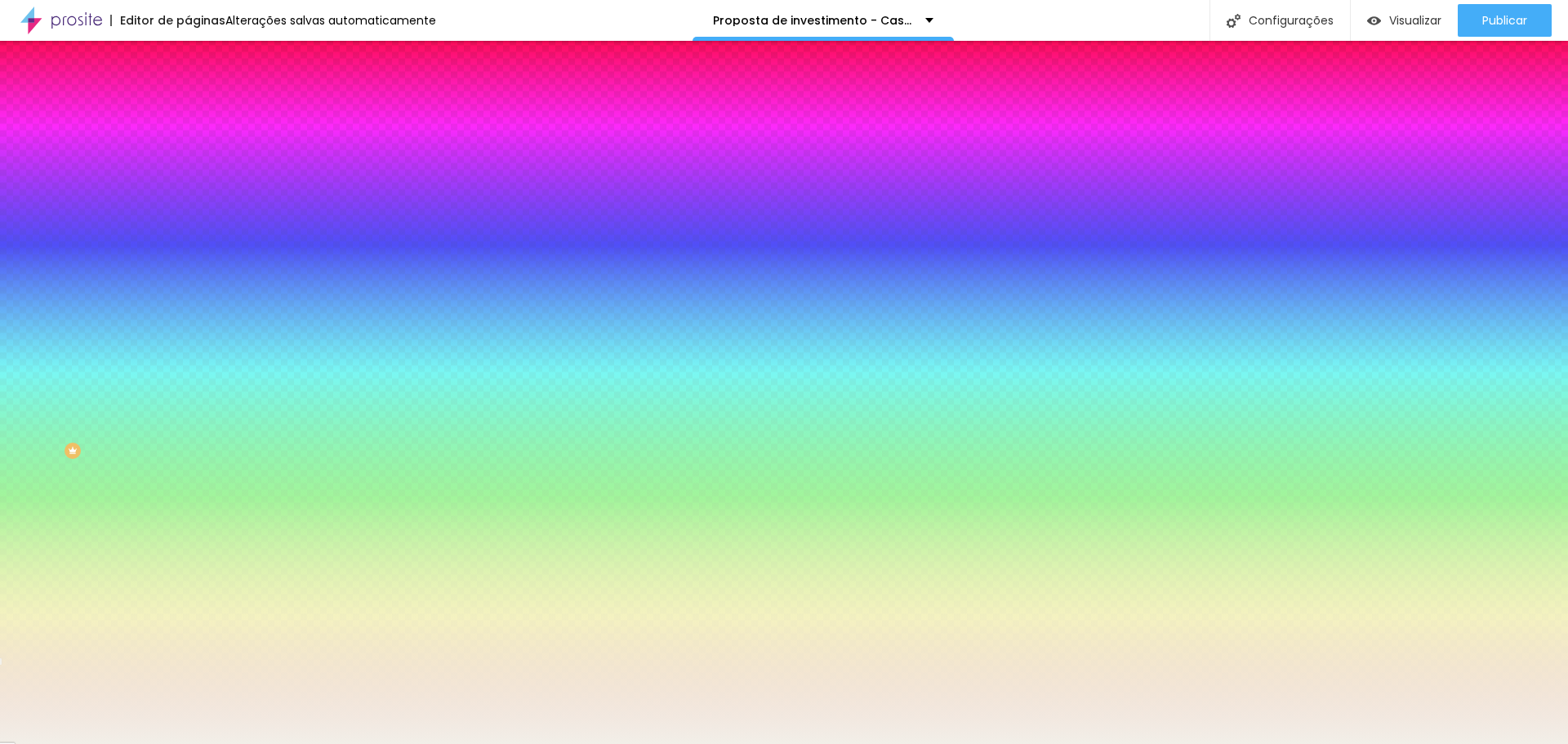
click at [188, 156] on div at bounding box center [281, 156] width 188 height 0
drag, startPoint x: 165, startPoint y: 304, endPoint x: 168, endPoint y: 223, distance: 81.1
click at [168, 223] on div at bounding box center [784, 372] width 1568 height 744
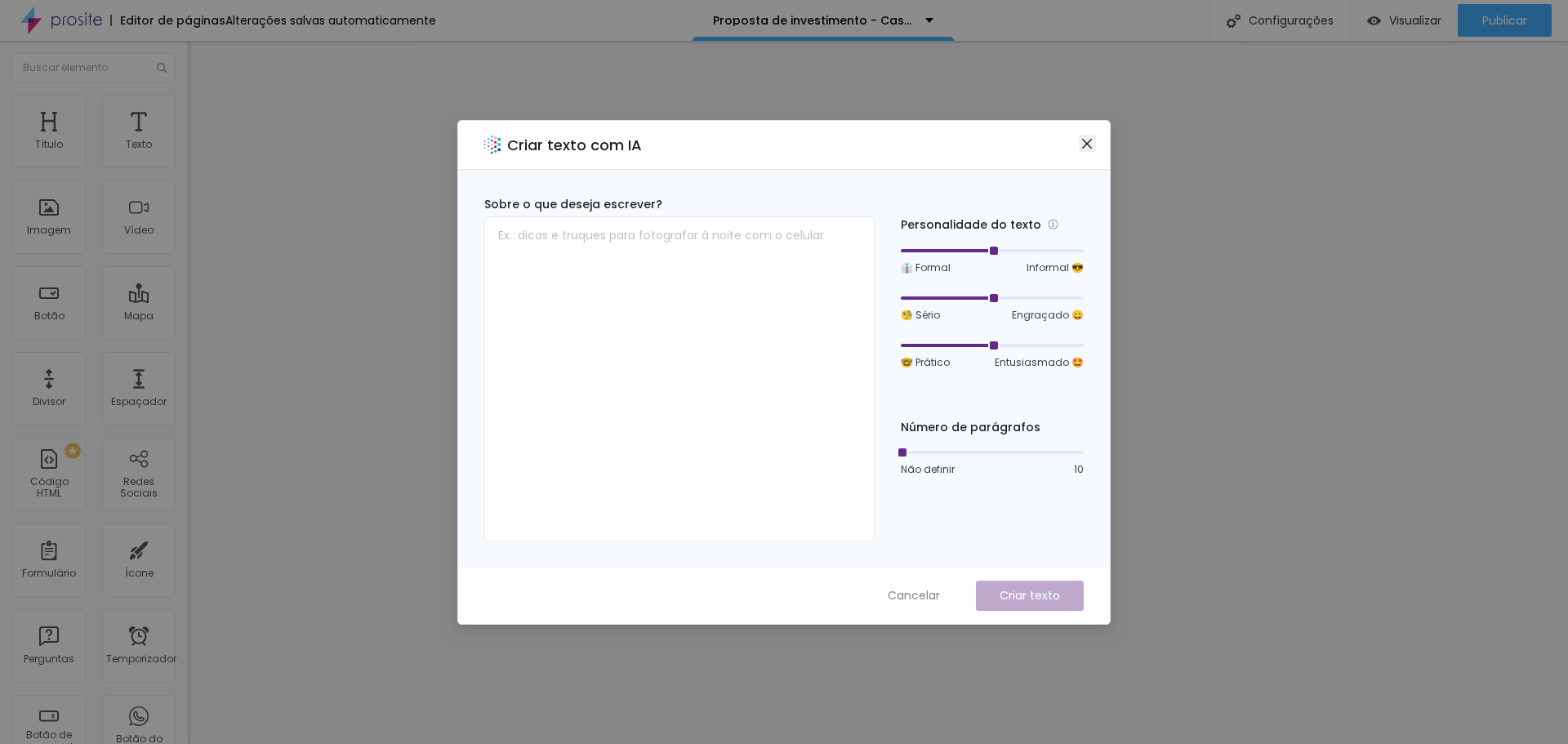
click at [1090, 146] on icon "fechar" at bounding box center [1087, 143] width 10 height 10
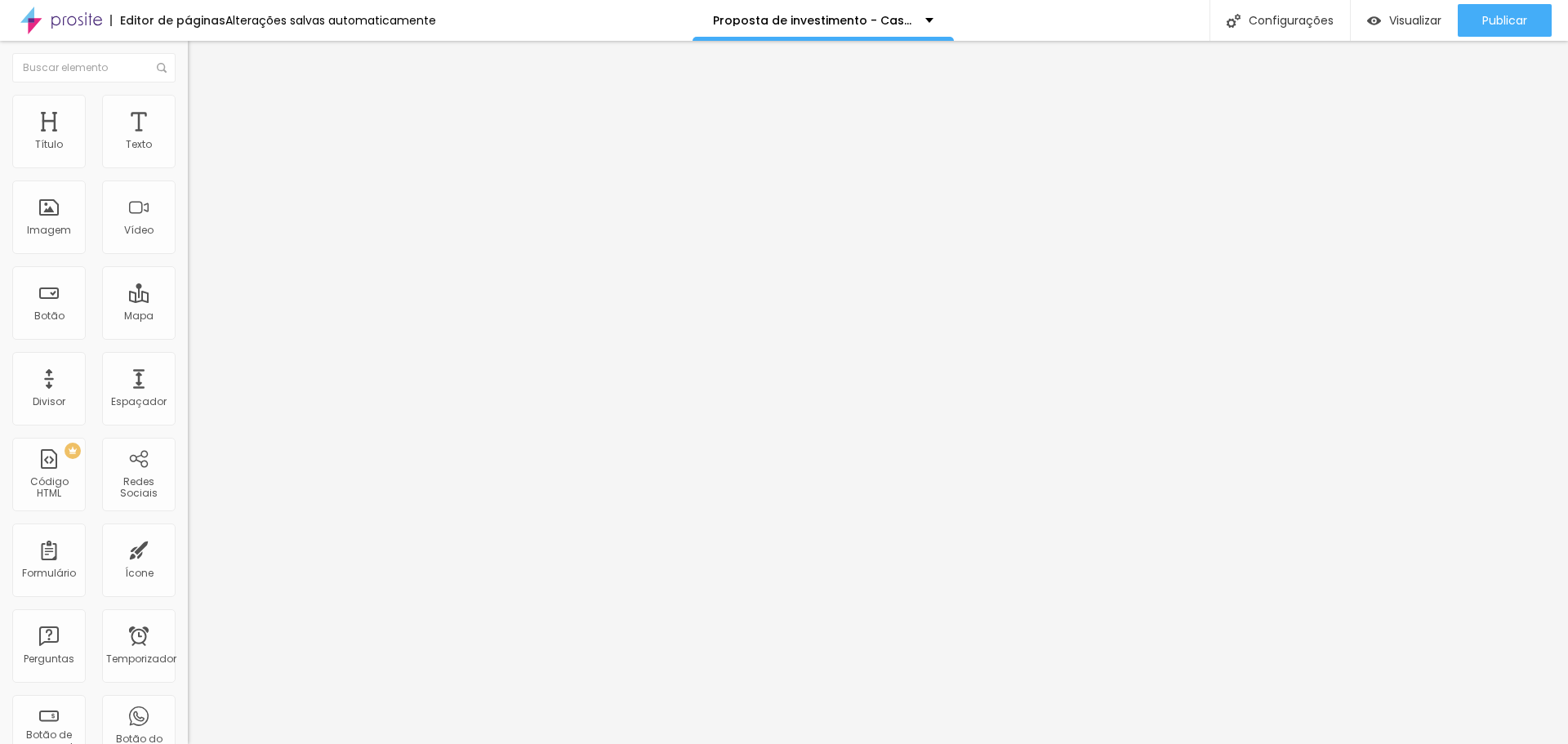
click at [188, 122] on li "Avançado" at bounding box center [281, 119] width 188 height 16
drag, startPoint x: 64, startPoint y: 160, endPoint x: 57, endPoint y: 167, distance: 9.9
click at [188, 317] on input "range" at bounding box center [241, 323] width 105 height 13
click at [202, 113] on font "Estilo" at bounding box center [215, 105] width 25 height 14
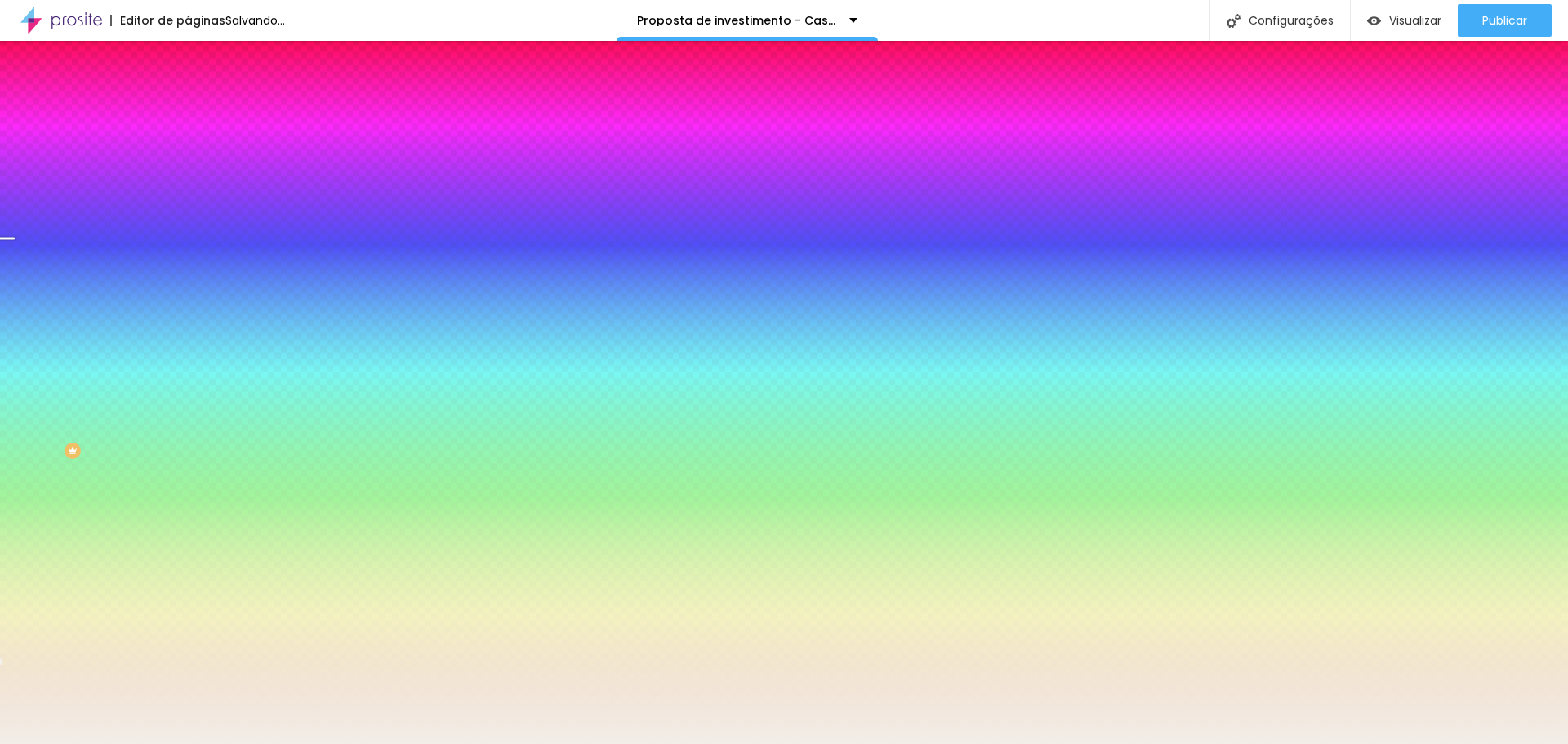
click at [188, 93] on img at bounding box center [195, 85] width 14 height 14
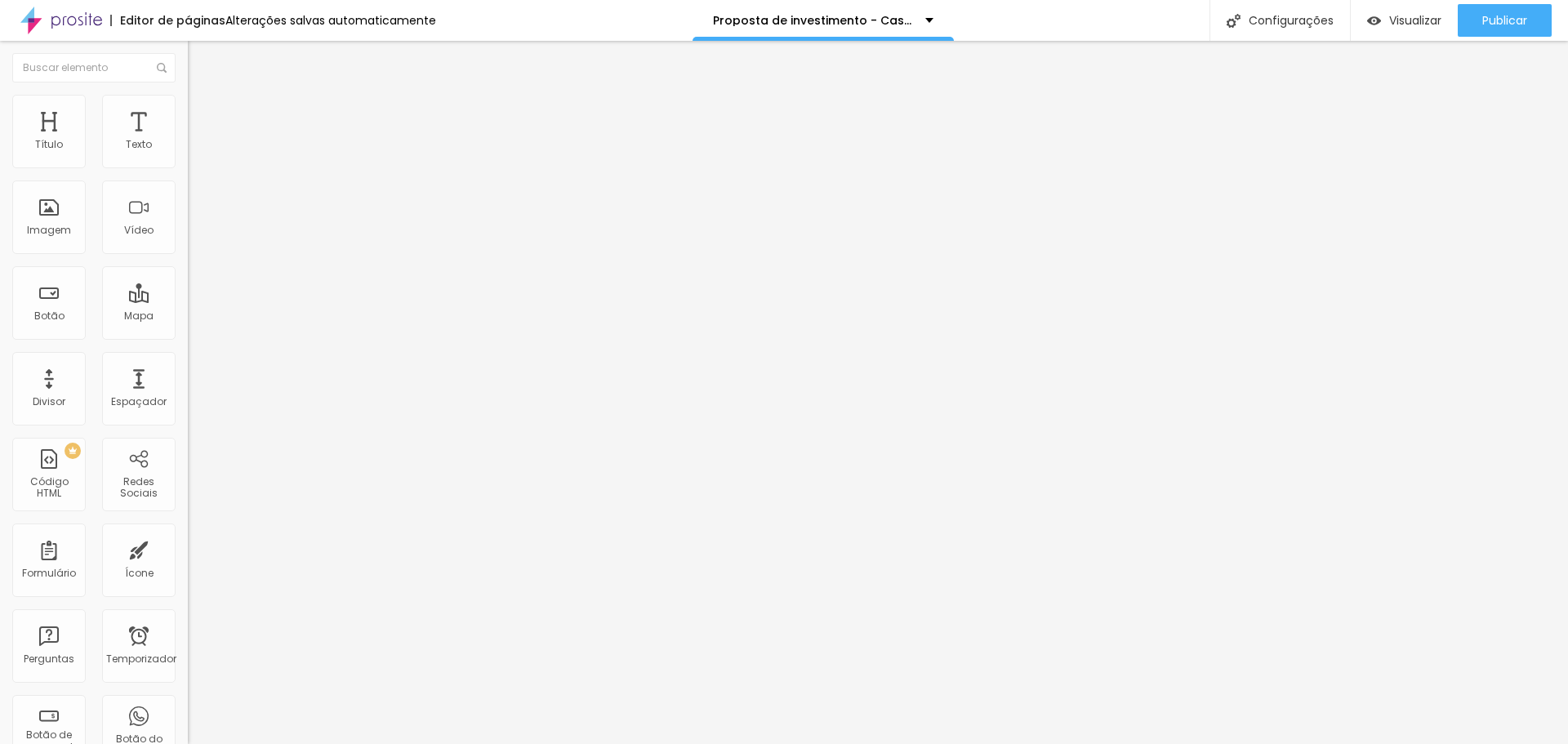
click at [202, 110] on font "Estilo" at bounding box center [215, 105] width 25 height 14
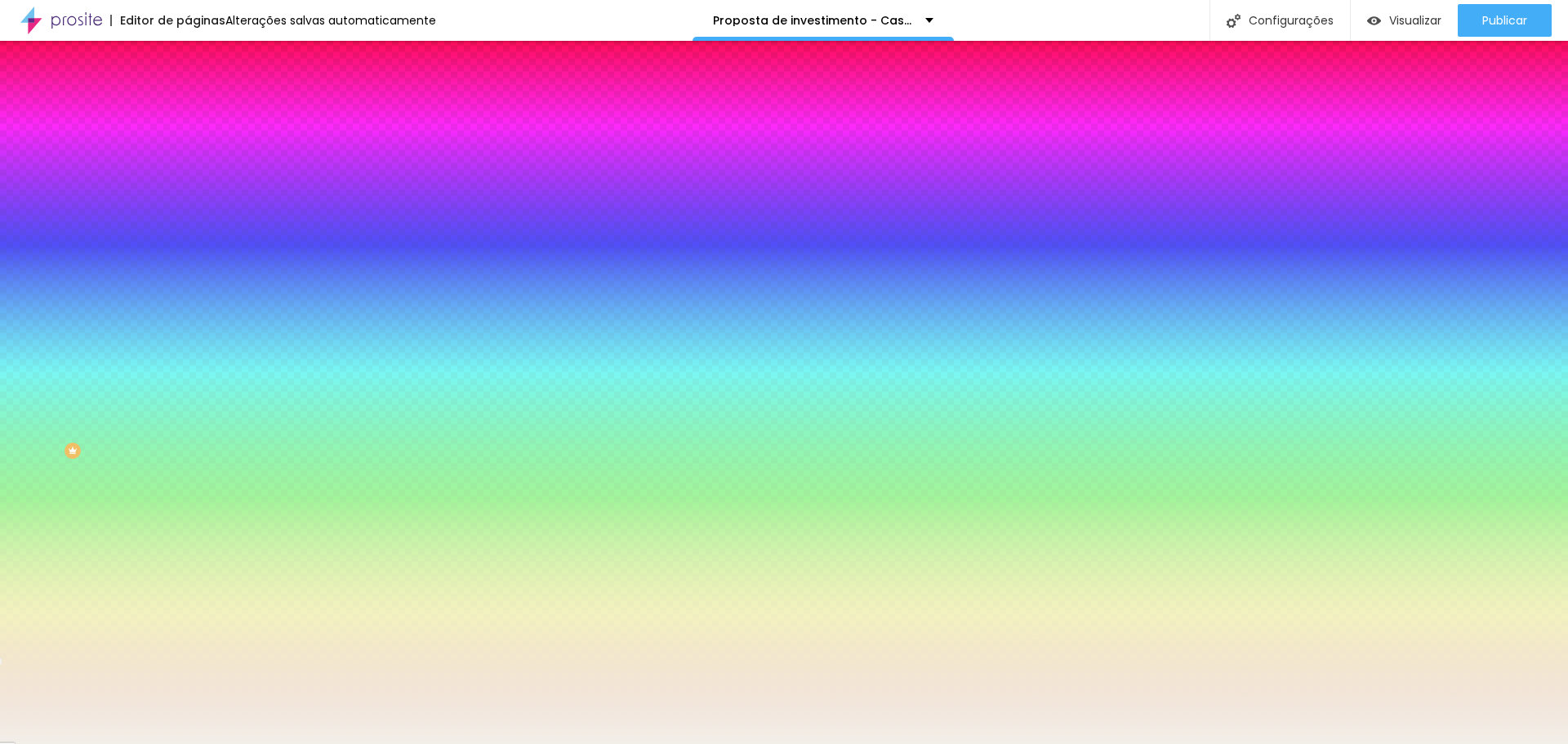
drag, startPoint x: 169, startPoint y: 159, endPoint x: 88, endPoint y: 147, distance: 81.9
click at [188, 147] on div "Cor de fundo Voltar ao padrão #F2EFE8" at bounding box center [281, 149] width 188 height 45
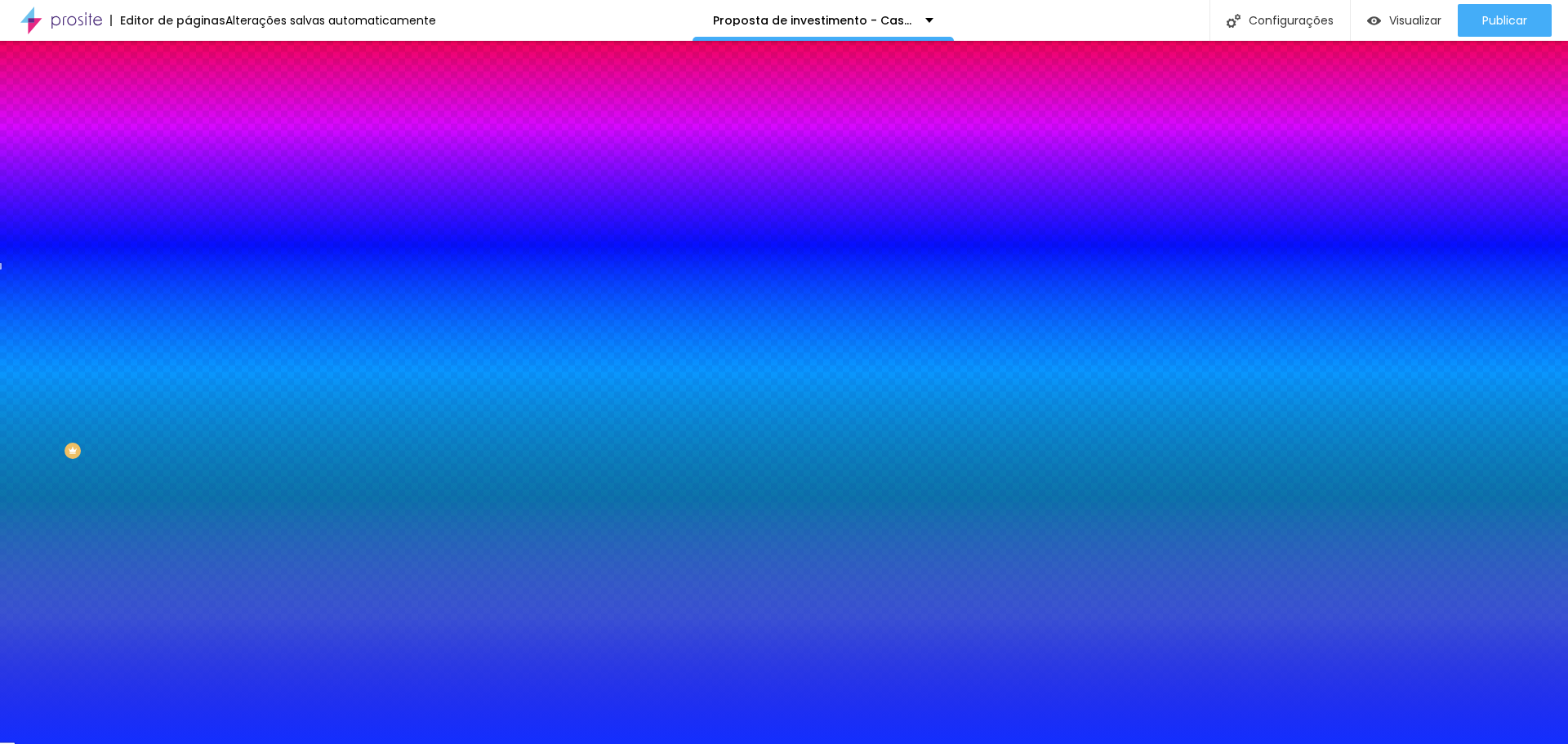
drag, startPoint x: 171, startPoint y: 166, endPoint x: 139, endPoint y: 164, distance: 32.1
click at [188, 164] on input "#132EFE" at bounding box center [286, 164] width 196 height 16
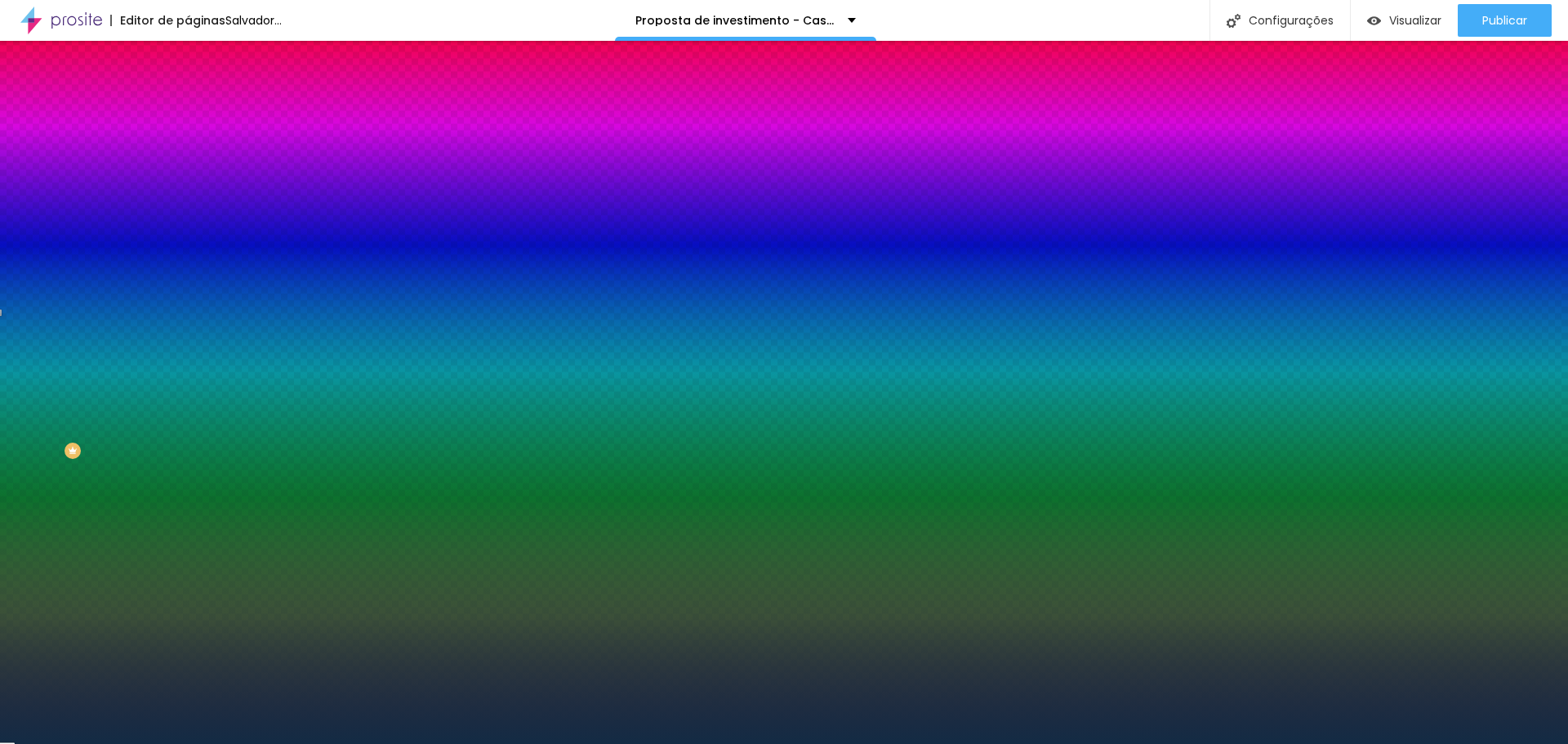
click at [188, 156] on div at bounding box center [281, 156] width 188 height 0
drag, startPoint x: 165, startPoint y: 303, endPoint x: 174, endPoint y: 201, distance: 102.4
click at [188, 172] on div at bounding box center [281, 172] width 188 height 0
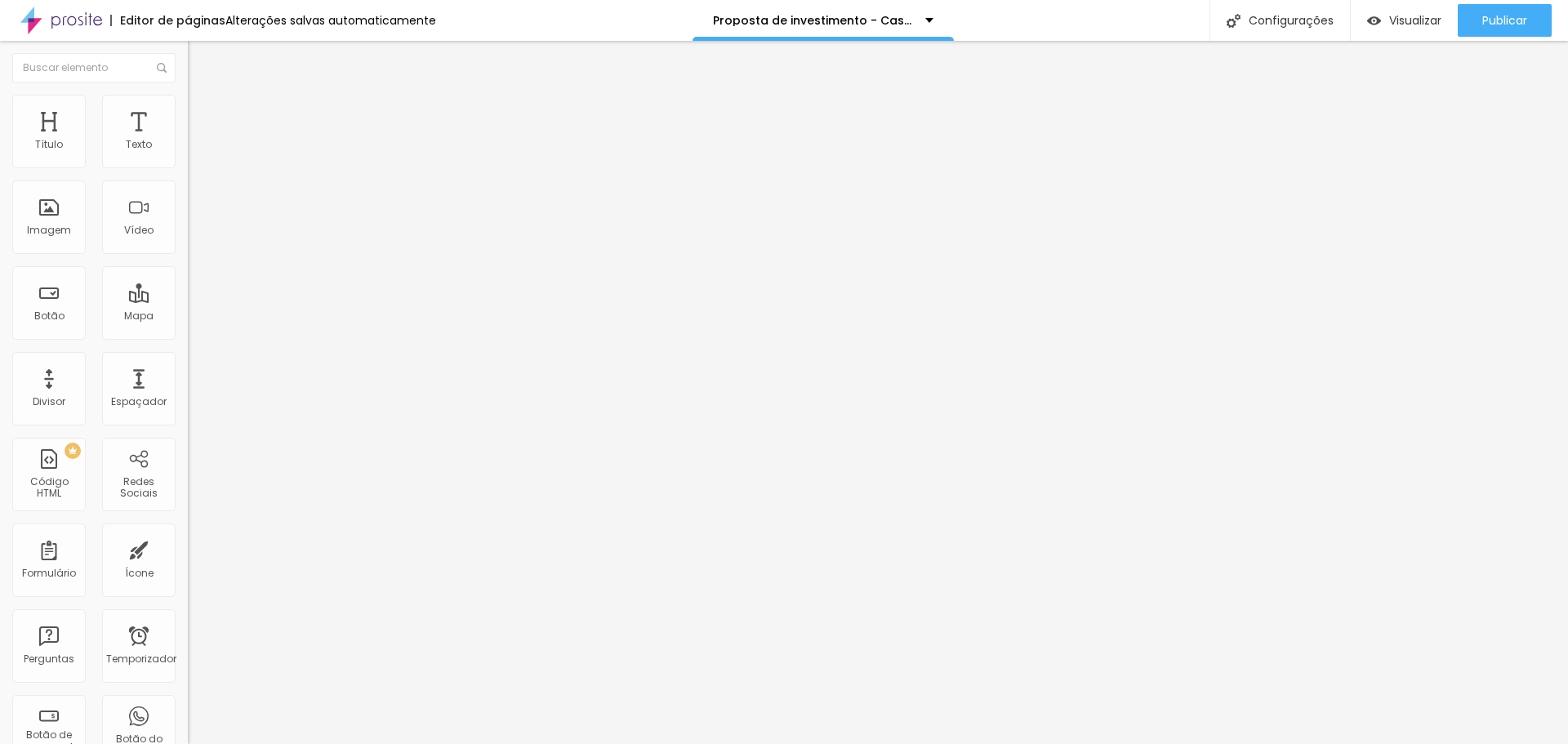
click at [202, 113] on font "Estilo" at bounding box center [215, 105] width 25 height 14
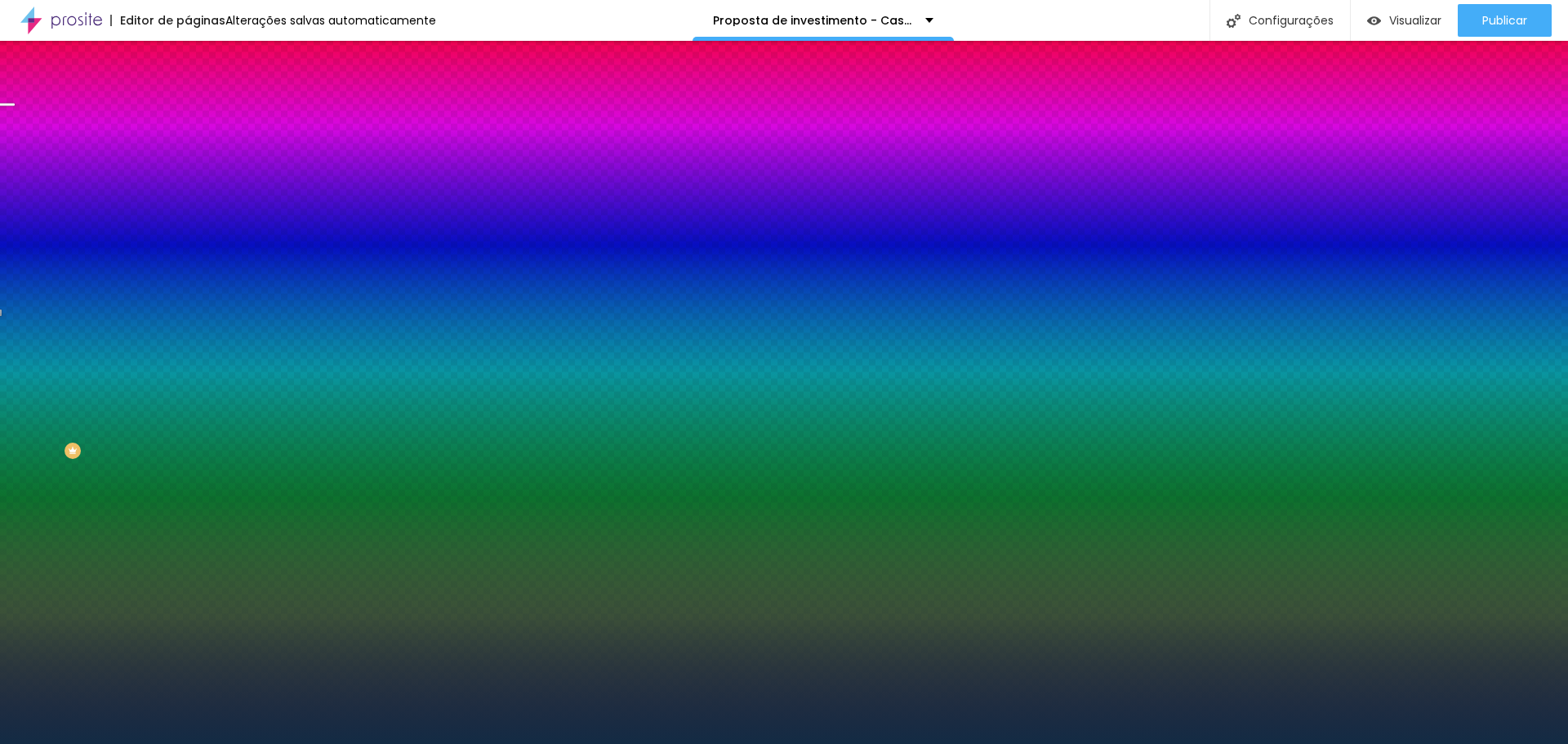
drag, startPoint x: 167, startPoint y: 166, endPoint x: 136, endPoint y: 161, distance: 31.4
click at [188, 161] on input "#132B44" at bounding box center [286, 164] width 196 height 16
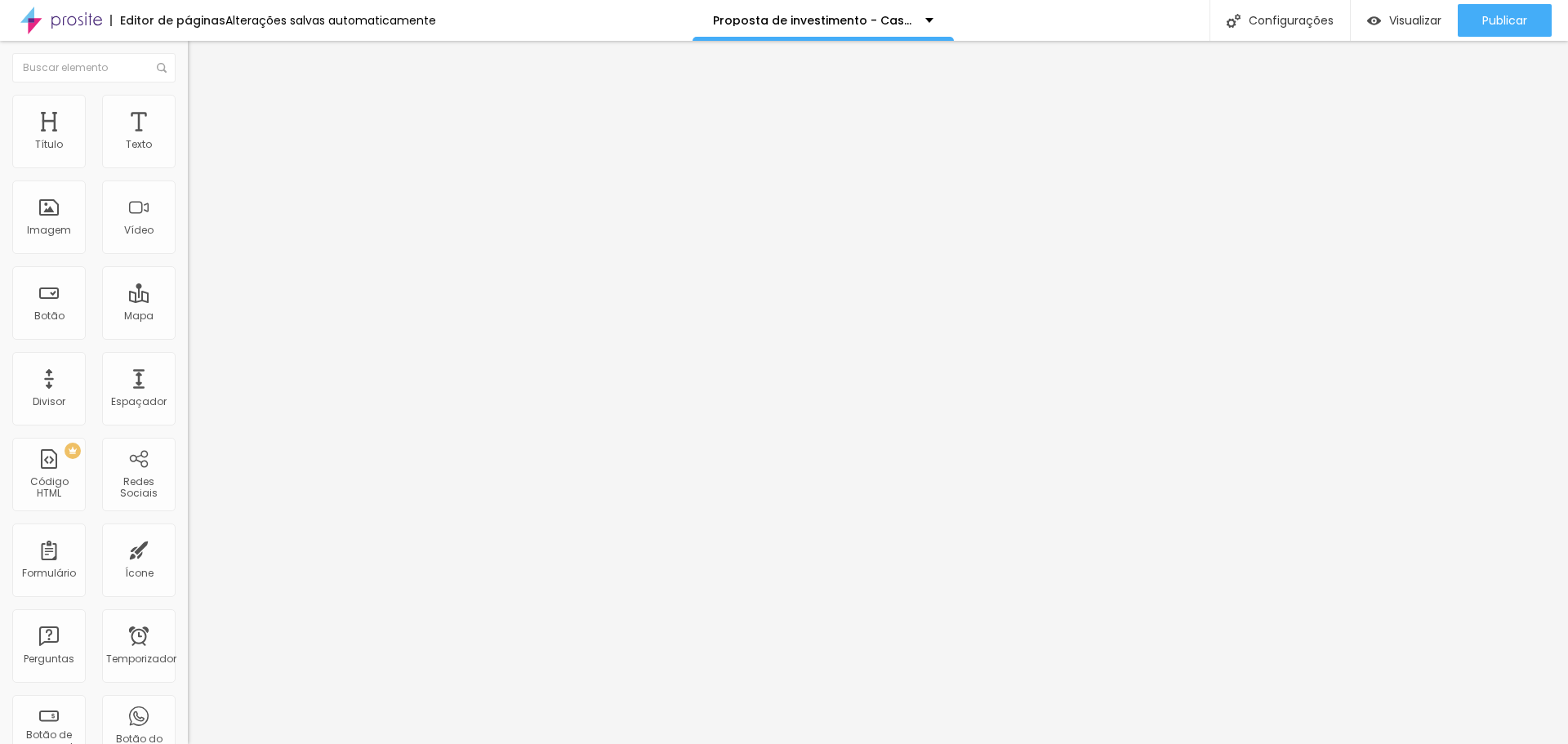
click at [188, 104] on img at bounding box center [195, 101] width 14 height 14
click at [202, 113] on font "Estilo" at bounding box center [215, 105] width 25 height 14
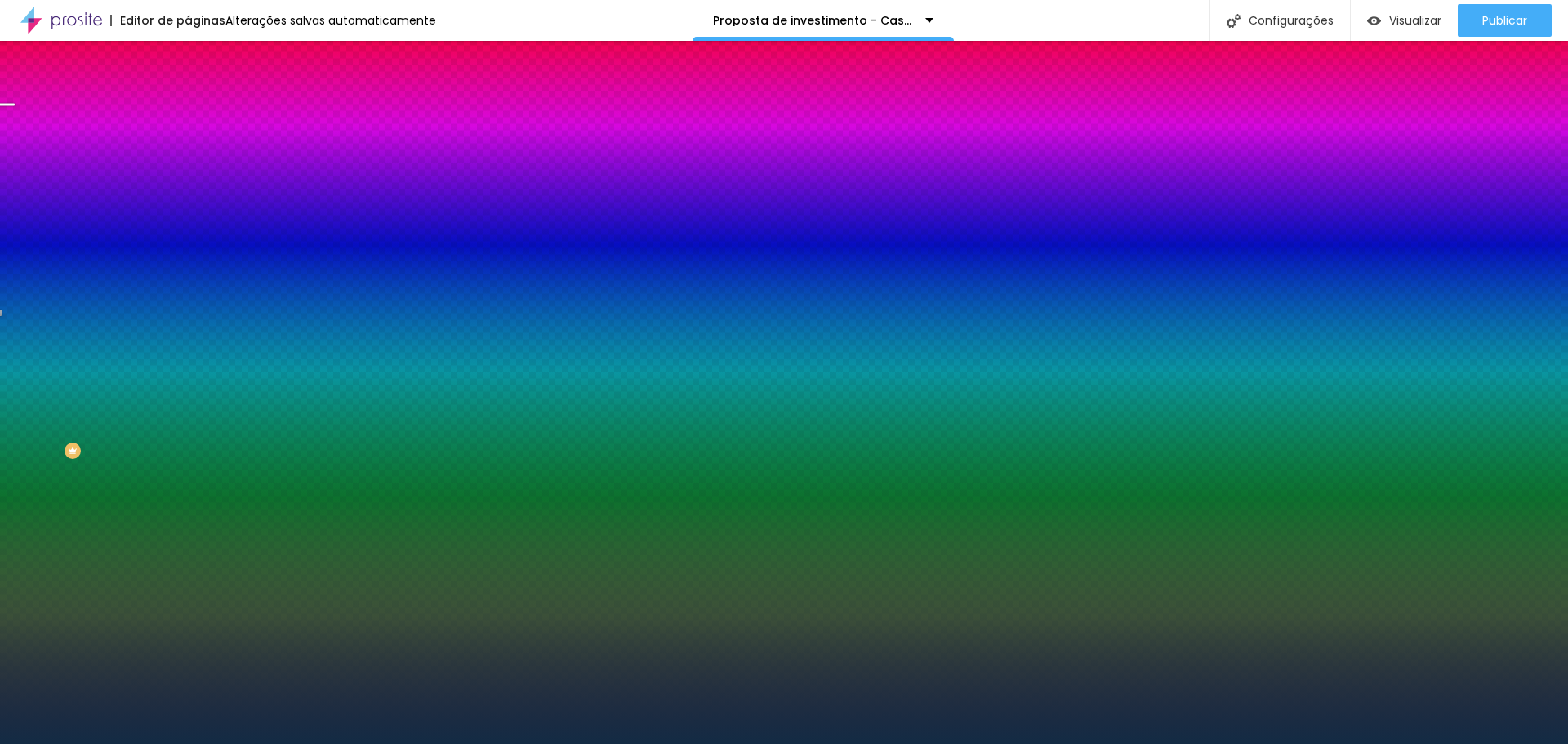
drag, startPoint x: 174, startPoint y: 161, endPoint x: 98, endPoint y: 158, distance: 76.1
click at [188, 158] on div "Voltar ao padrão #132B44" at bounding box center [281, 154] width 188 height 35
paste input "D8C4AC"
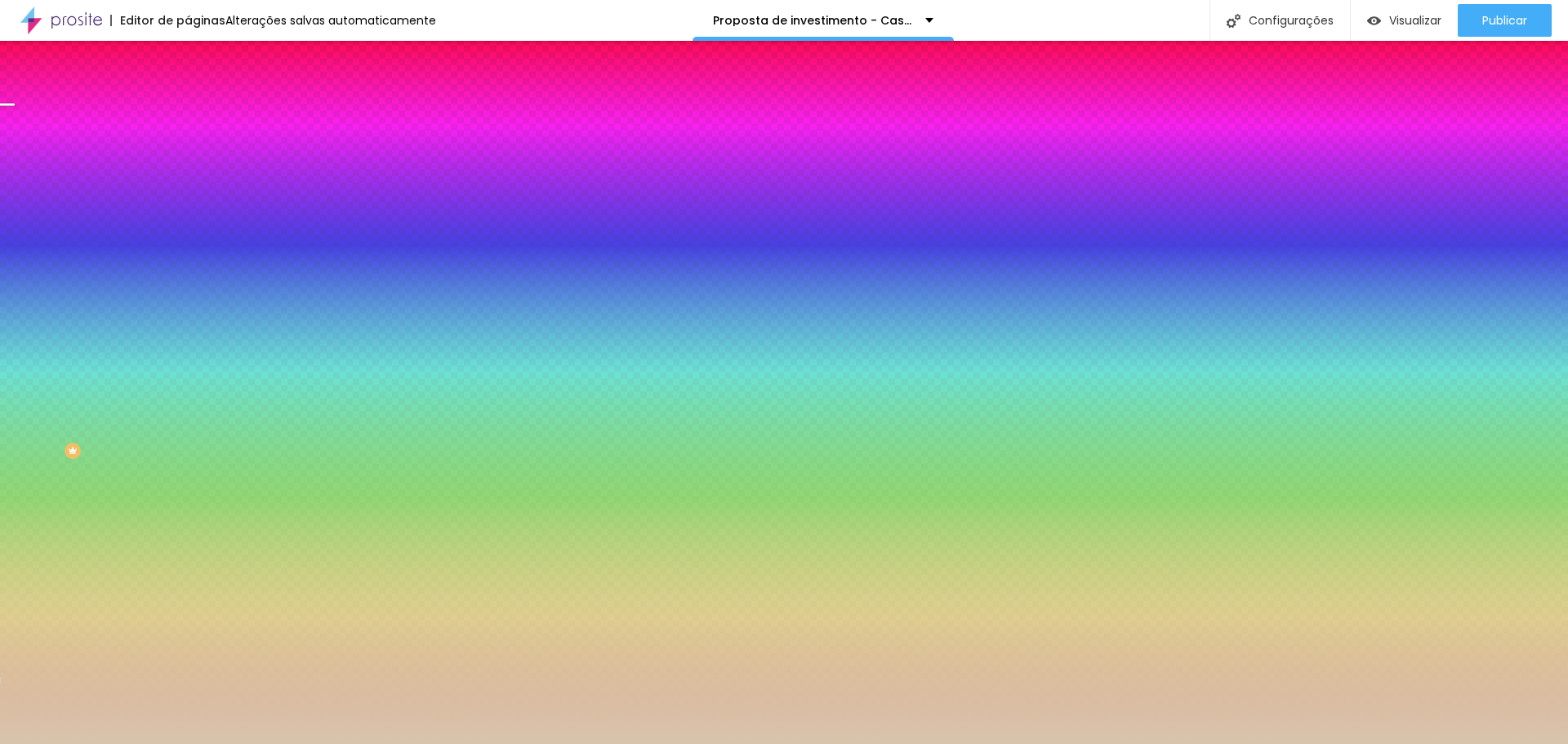
click at [188, 156] on div at bounding box center [281, 156] width 188 height 0
drag, startPoint x: 160, startPoint y: 204, endPoint x: 171, endPoint y: 202, distance: 11.2
click at [16, 115] on div at bounding box center [8, 113] width 16 height 3
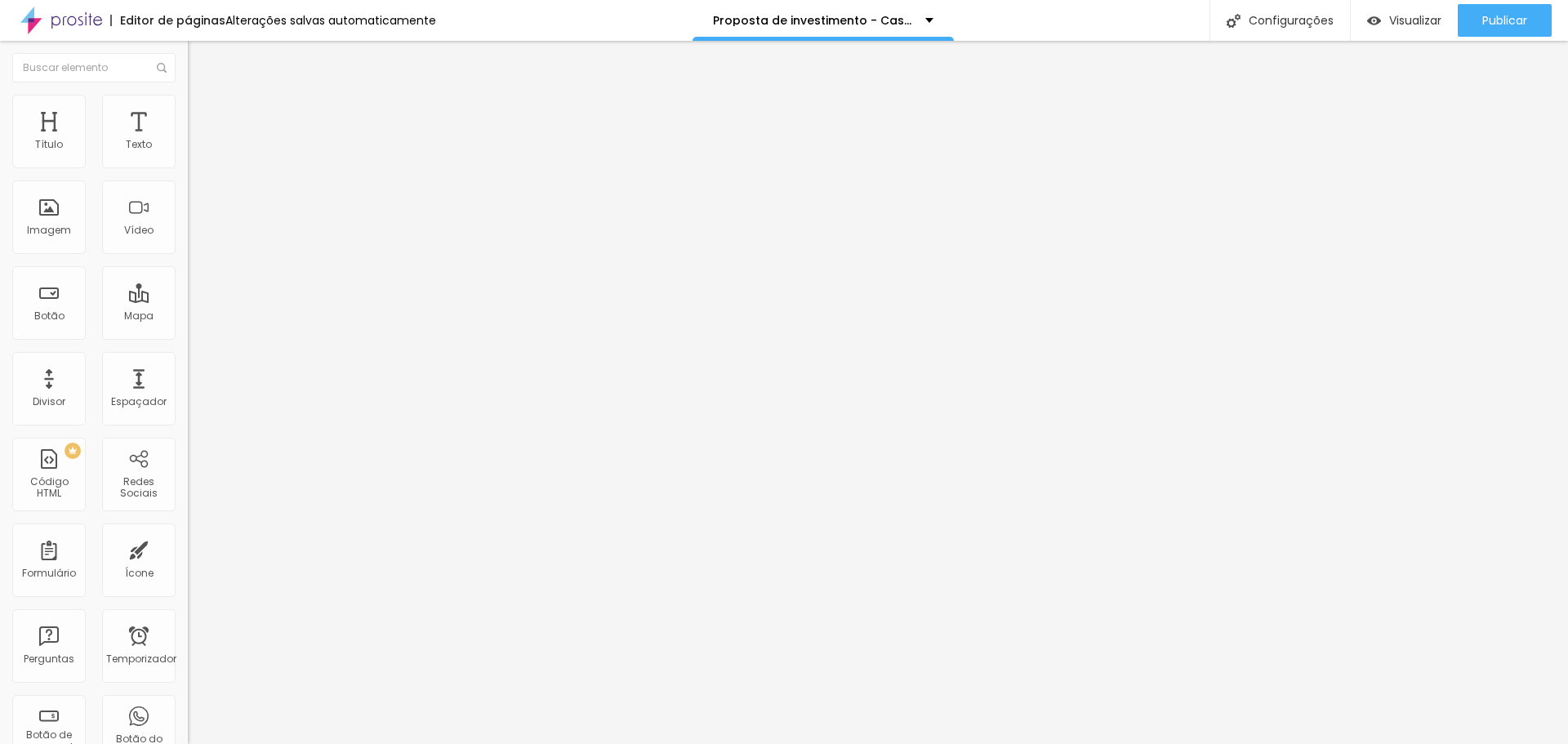
click at [202, 113] on font "Estilo" at bounding box center [215, 105] width 25 height 14
click at [188, 99] on li "Estilo" at bounding box center [281, 102] width 188 height 16
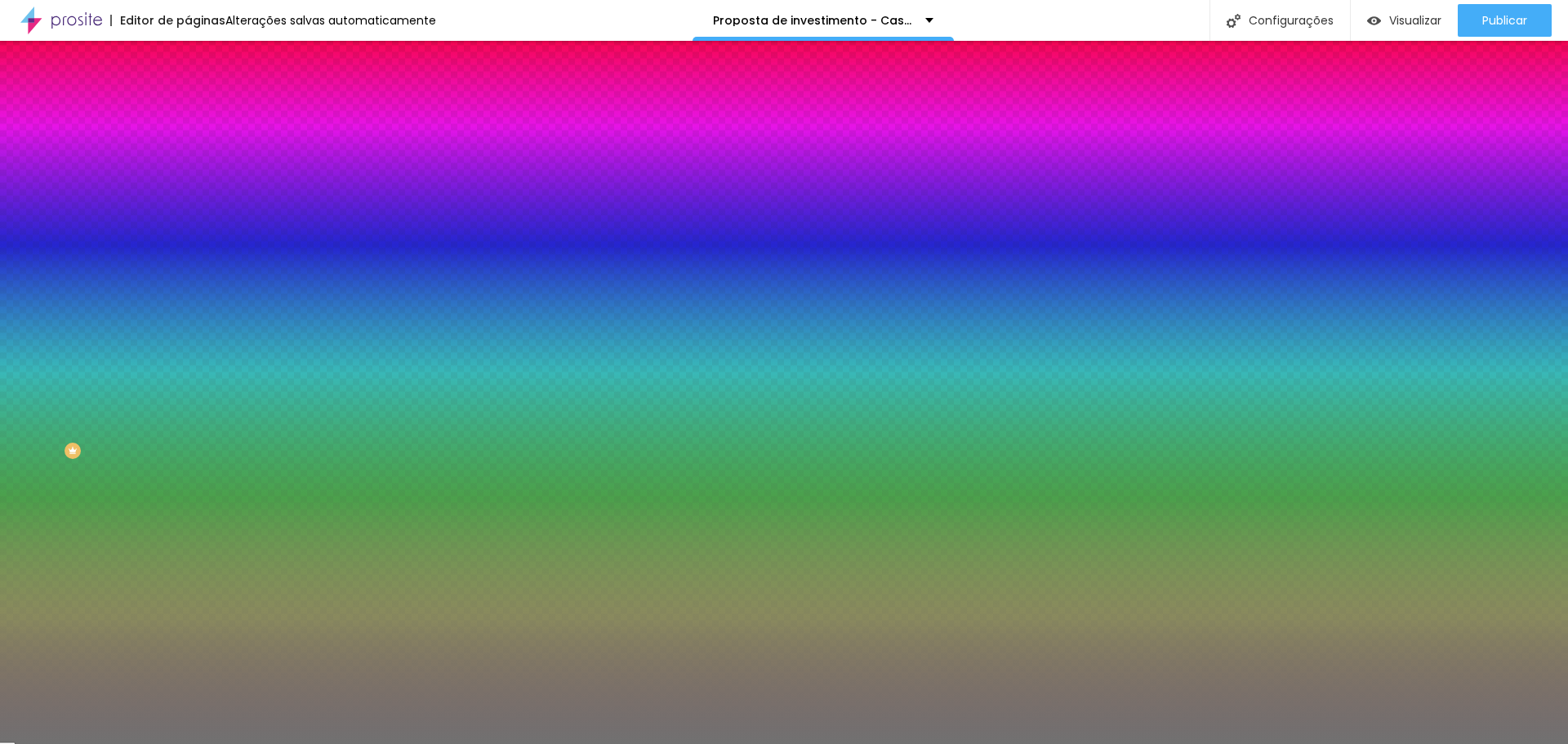
paste input "F2C18"
drag, startPoint x: 165, startPoint y: 162, endPoint x: 77, endPoint y: 144, distance: 89.8
click at [188, 144] on div "Cor Voltar ao padrão #F2C18 Tamanho 50 % Peso 3" at bounding box center [281, 191] width 188 height 127
paste input "F2C18"
drag, startPoint x: 167, startPoint y: 165, endPoint x: 53, endPoint y: 162, distance: 114.0
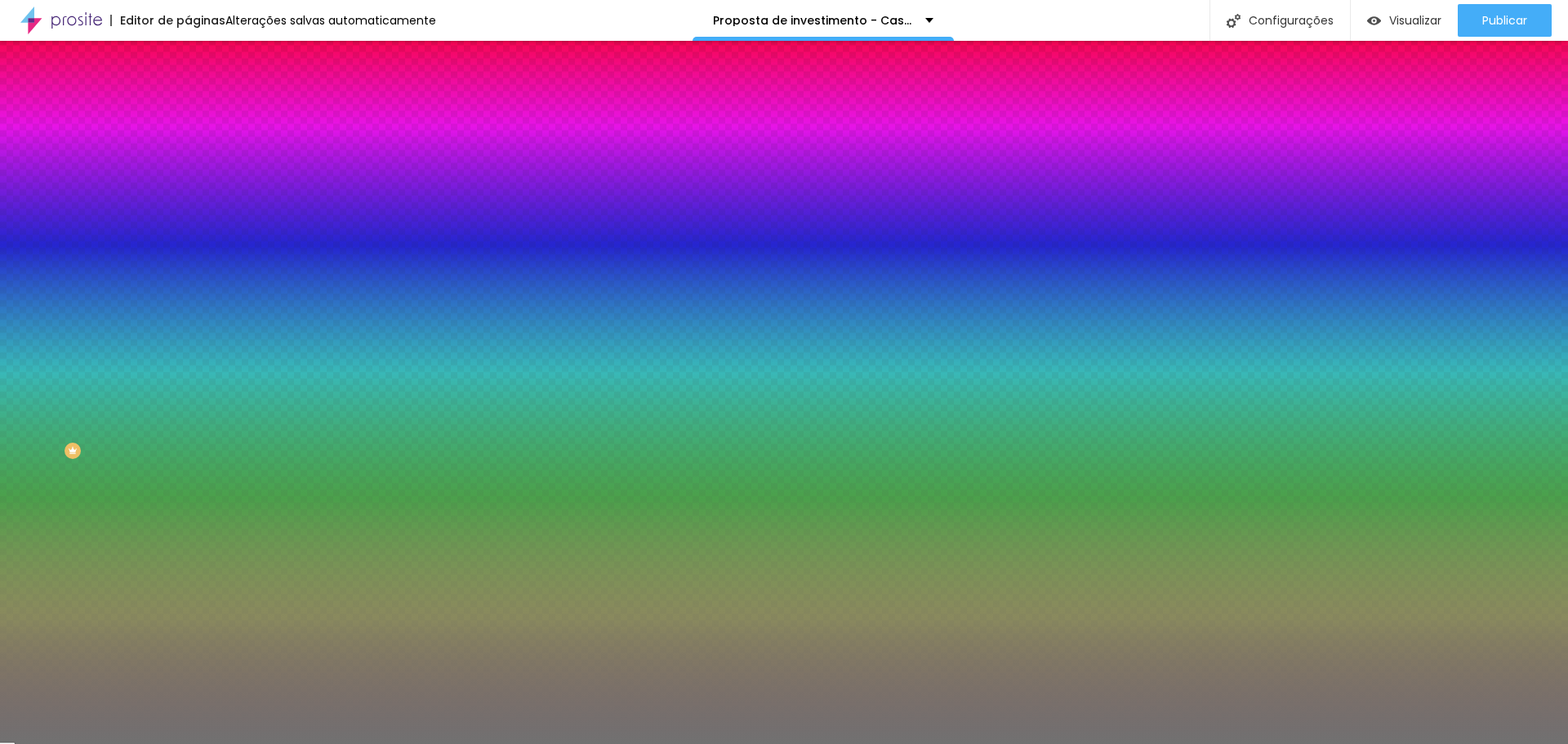
click at [188, 162] on div "Cor Voltar ao padrão #F2C18" at bounding box center [281, 149] width 188 height 45
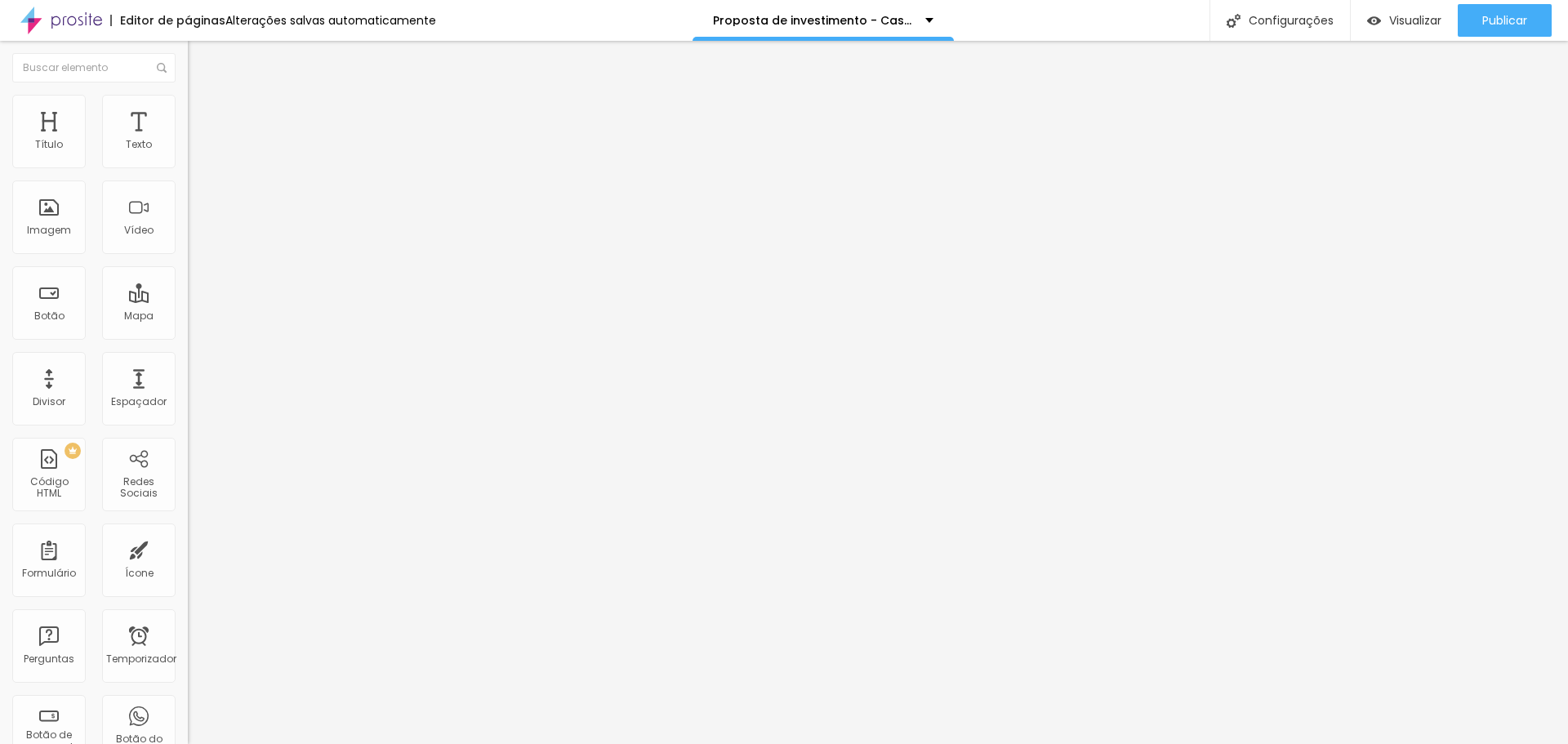
click at [202, 110] on font "Estilo" at bounding box center [215, 105] width 25 height 14
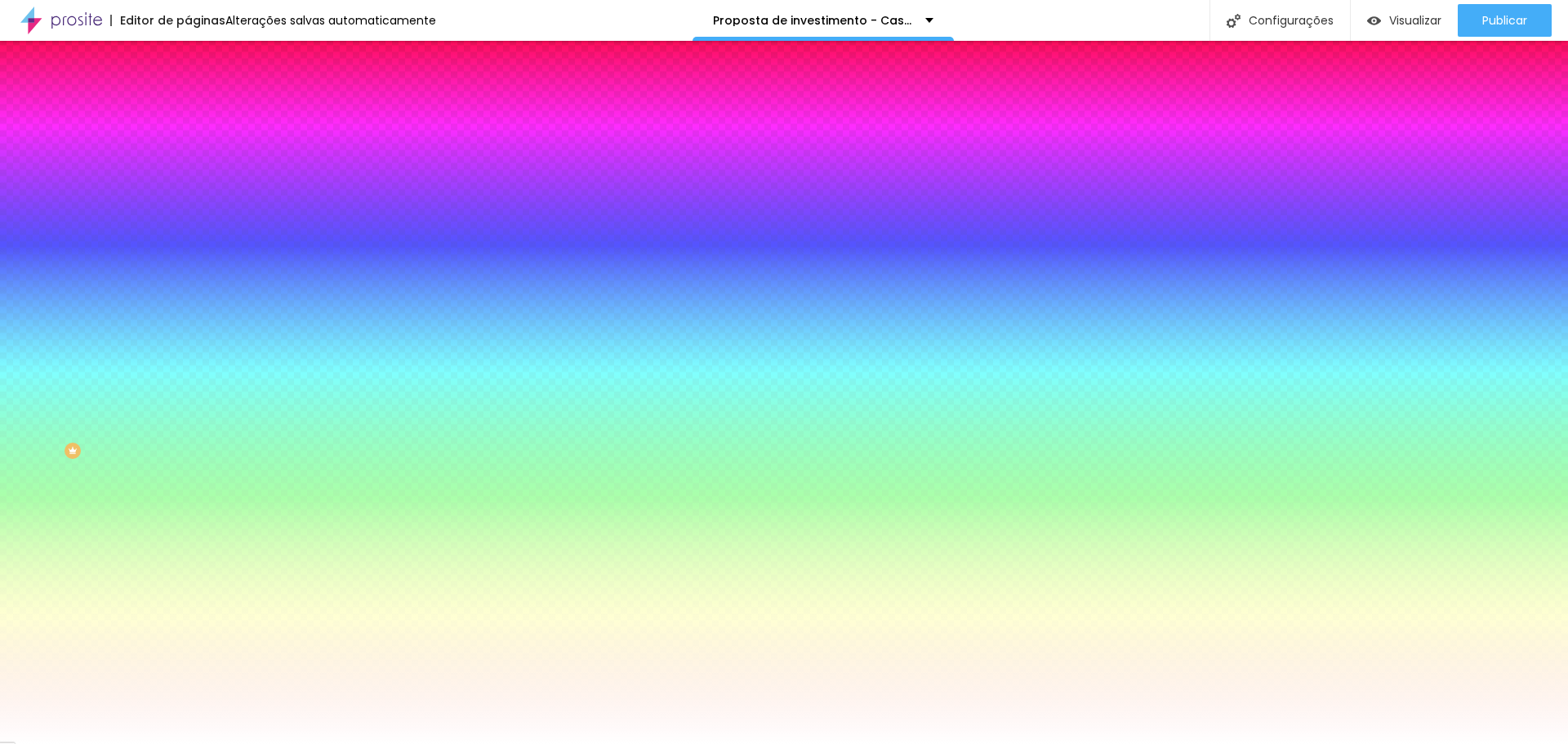
click at [188, 167] on input "#FFFFFF" at bounding box center [286, 164] width 196 height 16
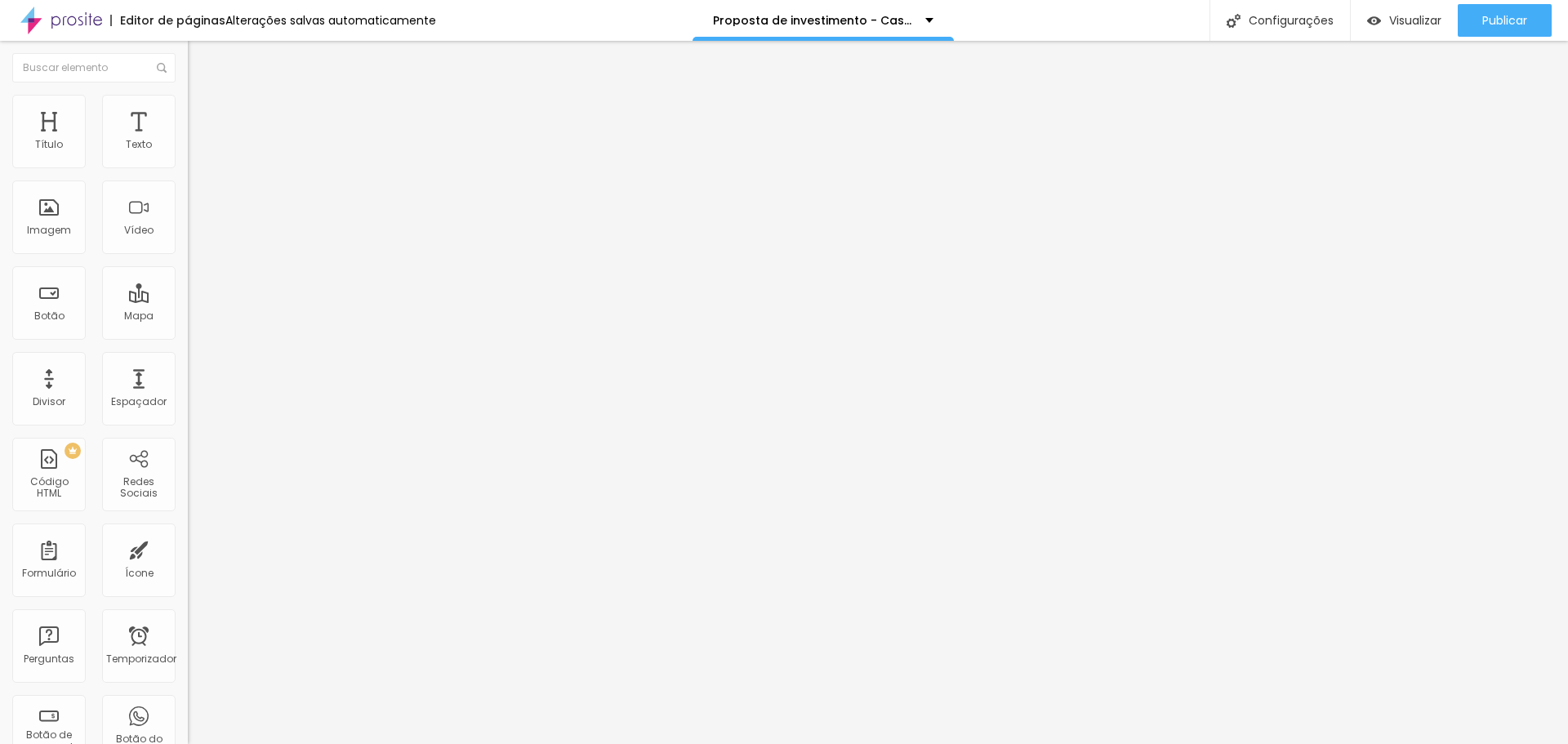
click at [202, 110] on font "Estilo" at bounding box center [215, 105] width 25 height 14
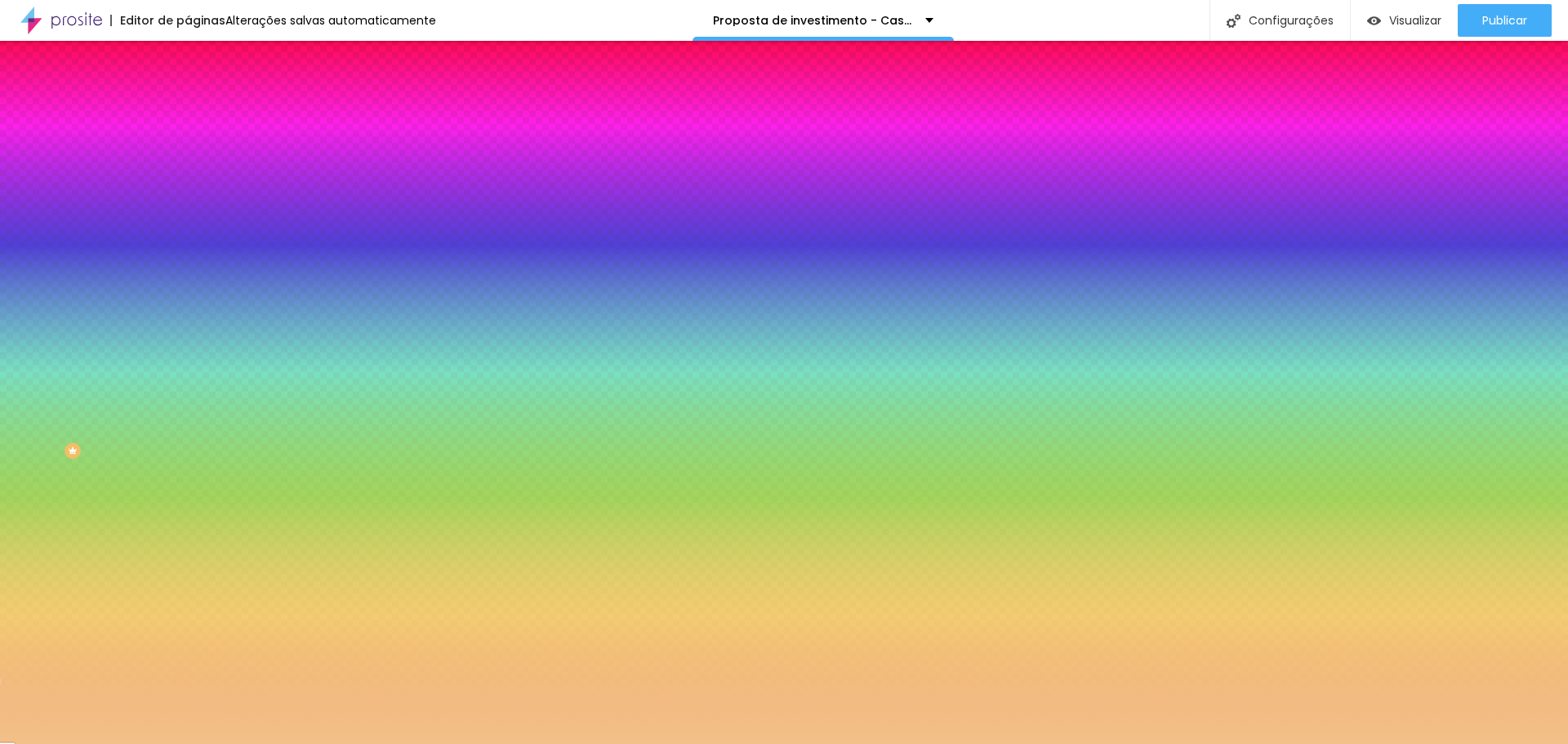
drag, startPoint x: 134, startPoint y: 157, endPoint x: 72, endPoint y: 150, distance: 62.4
click at [188, 150] on div "Cor Voltar ao padrão #F2C189" at bounding box center [281, 149] width 188 height 45
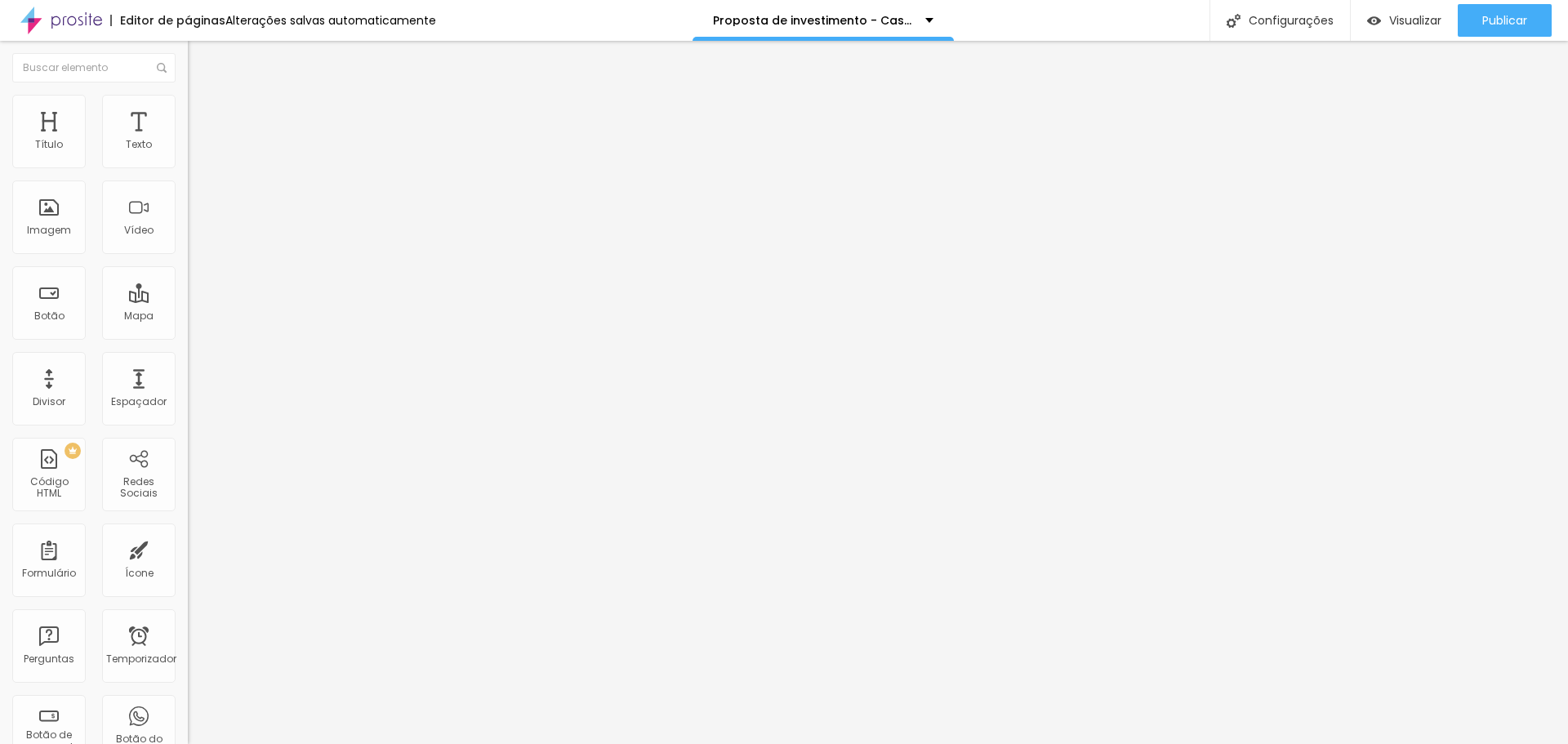
click at [202, 113] on font "Estilo" at bounding box center [215, 105] width 25 height 14
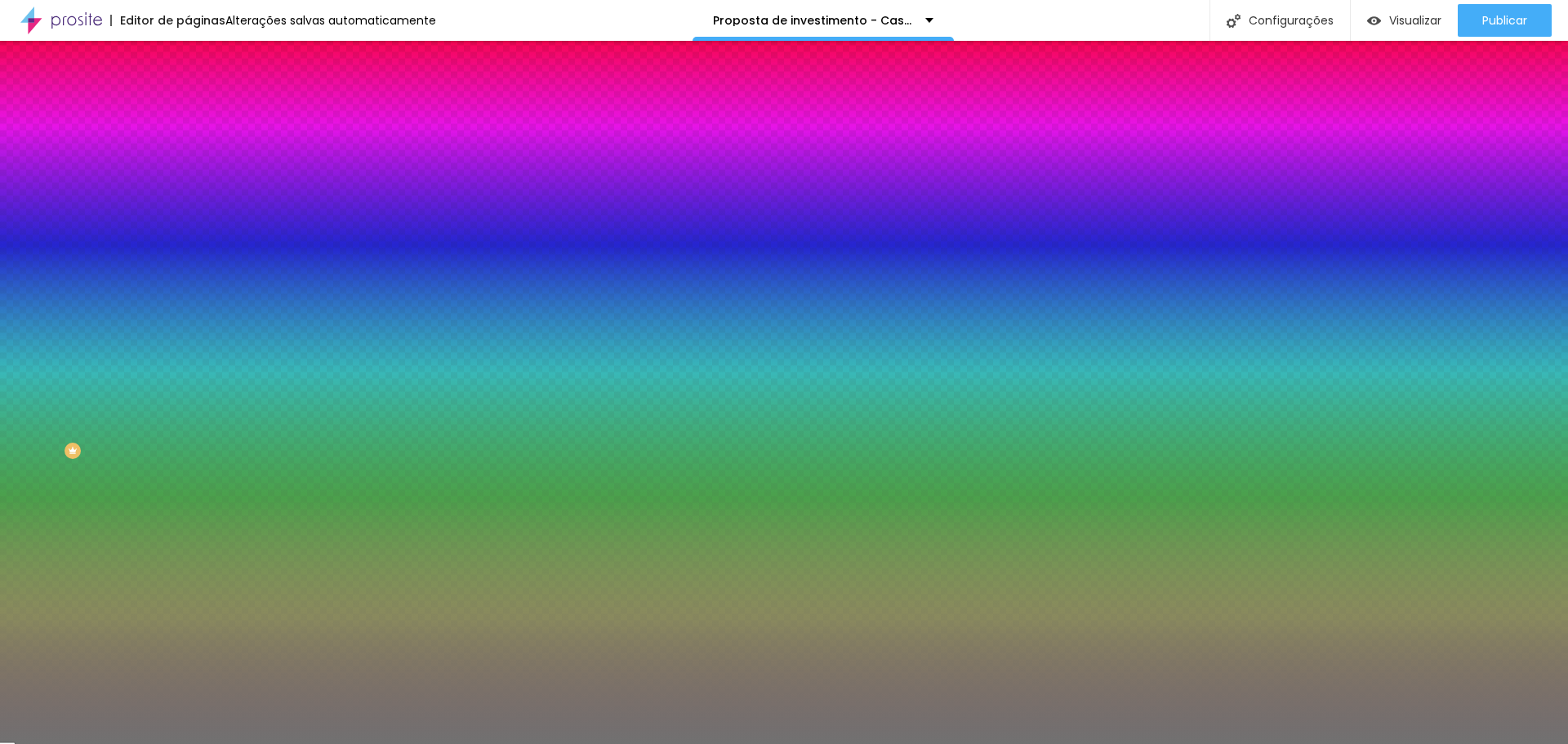
drag, startPoint x: 169, startPoint y: 161, endPoint x: 20, endPoint y: 167, distance: 149.1
click at [188, 167] on div "Cor Voltar ao padrão #717171" at bounding box center [281, 149] width 188 height 45
paste input "F2C189"
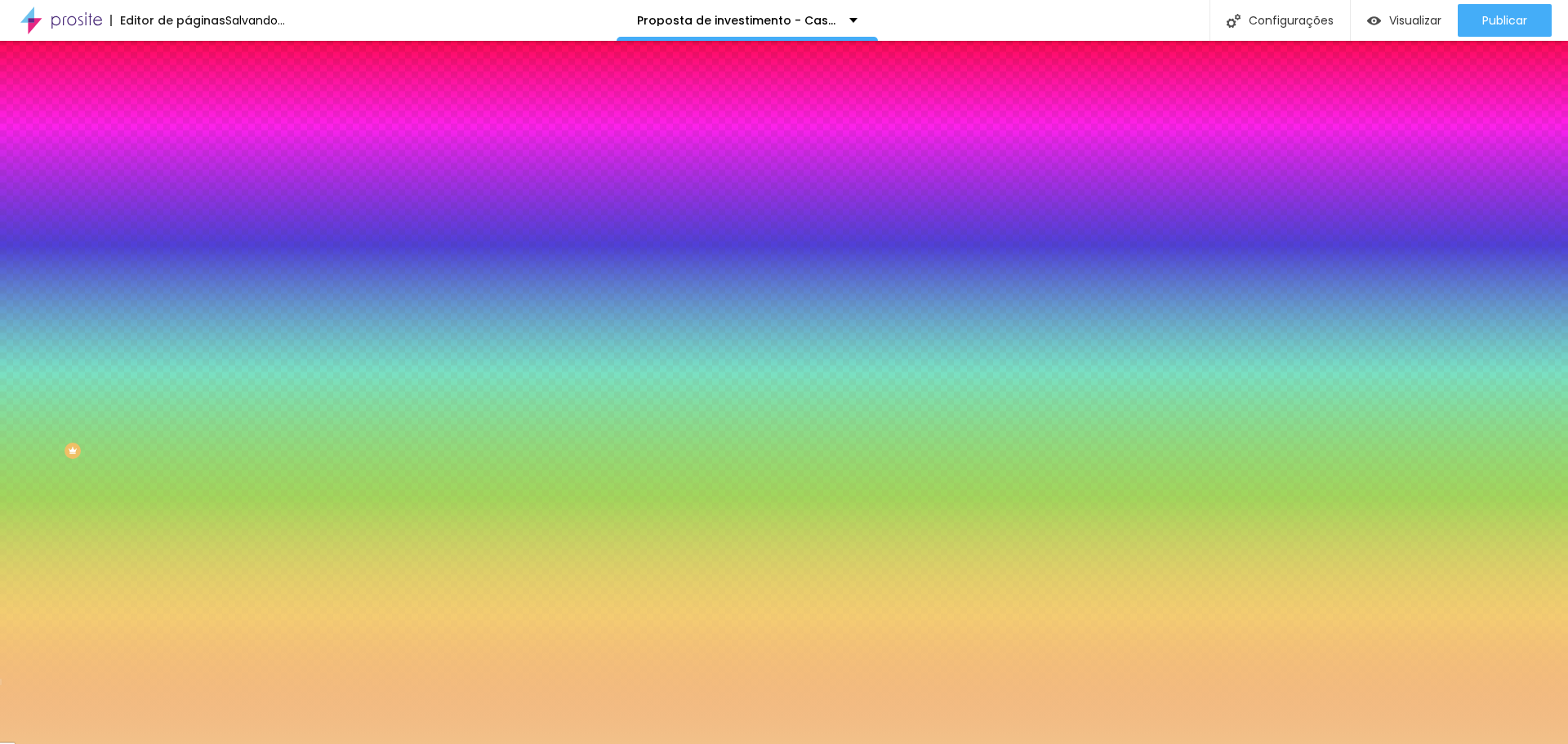
click at [202, 117] on font "Avançado" at bounding box center [229, 122] width 54 height 14
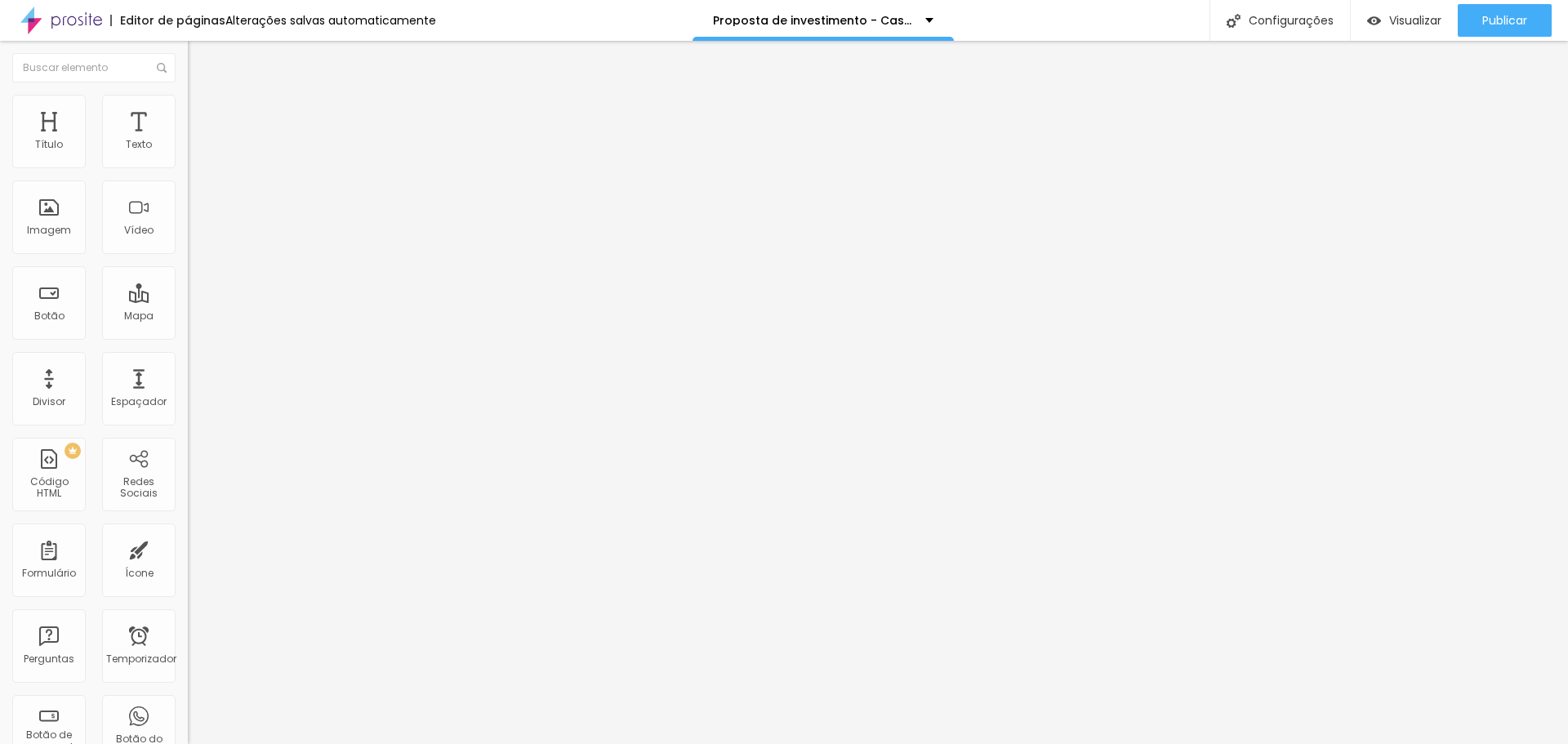
click at [188, 317] on input "range" at bounding box center [241, 323] width 105 height 13
click at [202, 113] on font "Estilo" at bounding box center [215, 105] width 25 height 14
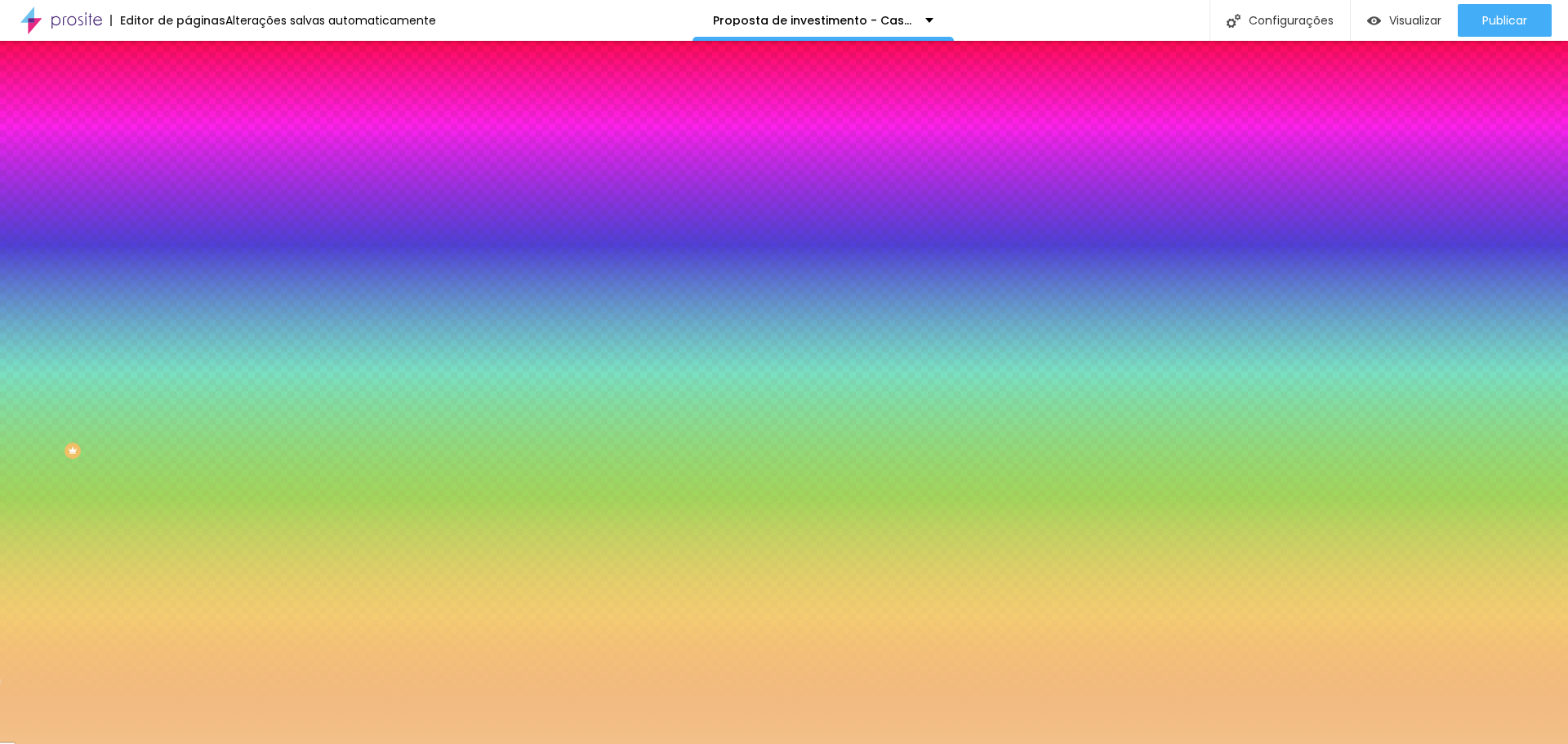
drag, startPoint x: 87, startPoint y: 211, endPoint x: 187, endPoint y: 214, distance: 100.0
click at [188, 212] on input "range" at bounding box center [241, 205] width 105 height 13
click at [188, 241] on input "3" at bounding box center [218, 232] width 61 height 17
click at [188, 485] on div "Editar nulo Conteúdo Estilo Avançado Cor Voltar ao padrão #F2C189 Tamanho 100 %…" at bounding box center [281, 392] width 188 height 702
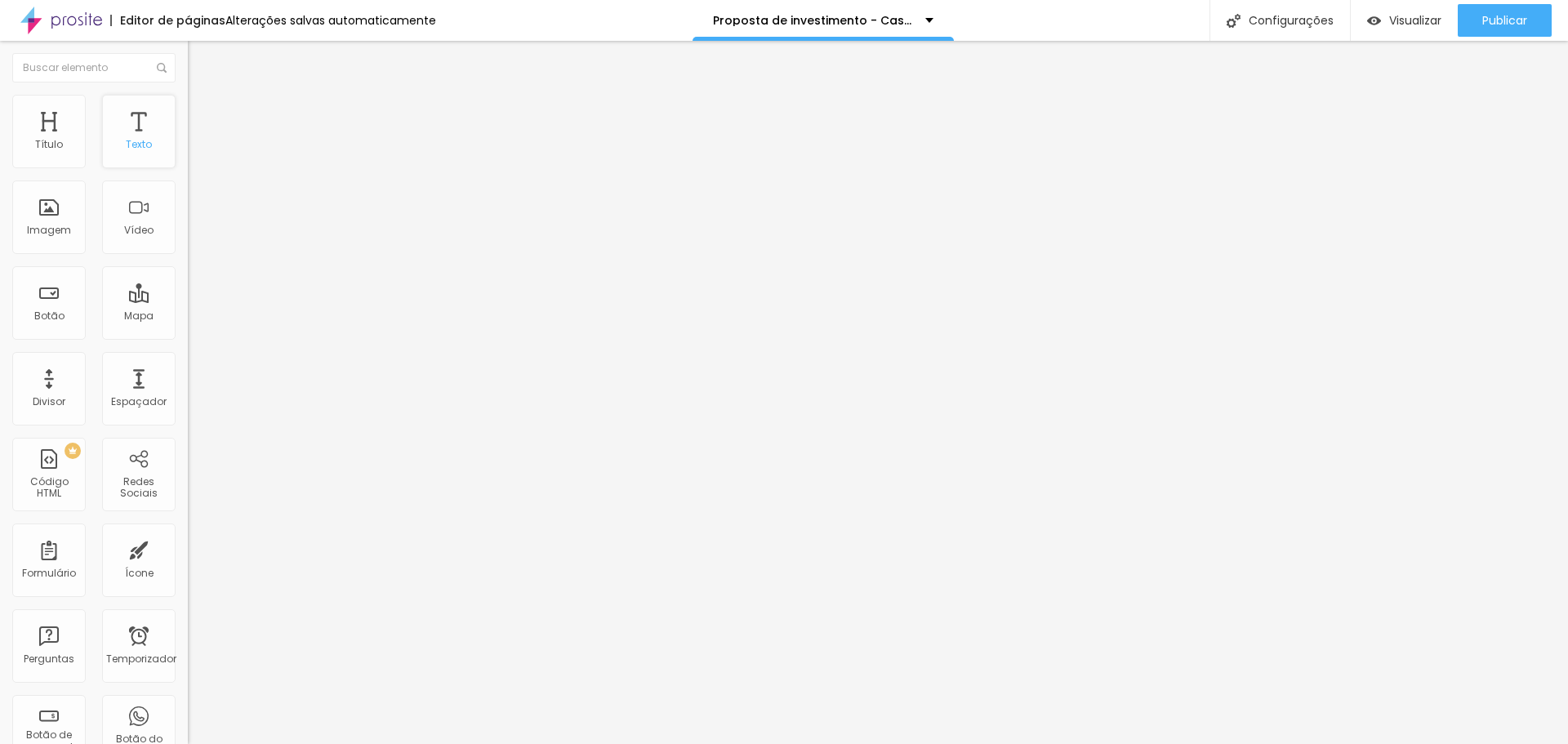
click at [137, 135] on div "Texto" at bounding box center [139, 131] width 73 height 73
click at [188, 107] on li "Estilo" at bounding box center [281, 102] width 188 height 16
click at [202, 113] on font "Estilo" at bounding box center [215, 105] width 25 height 14
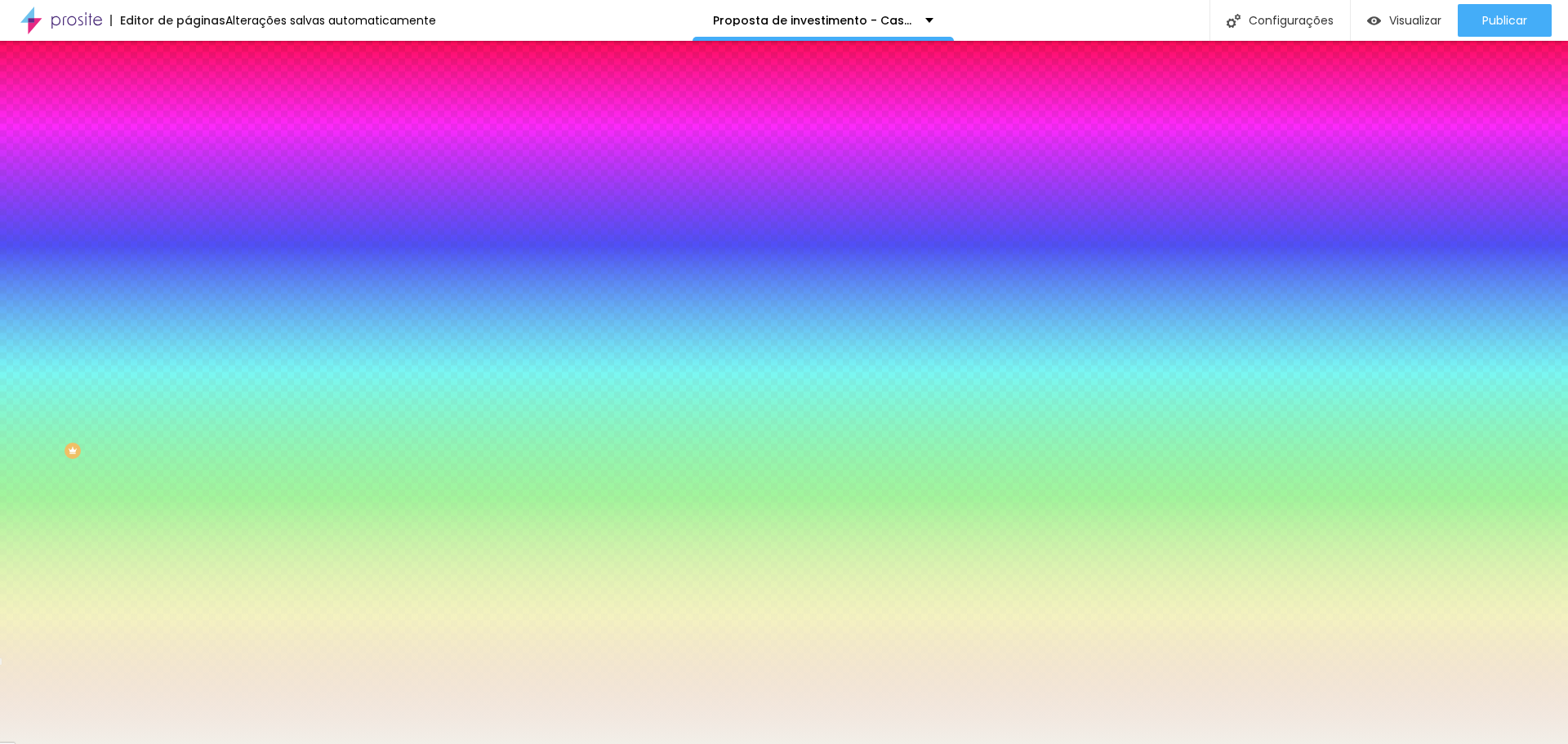
click at [196, 332] on icon "button" at bounding box center [200, 329] width 7 height 7
click at [345, 743] on div at bounding box center [784, 753] width 1568 height 0
click at [259, 743] on div at bounding box center [784, 744] width 1568 height 0
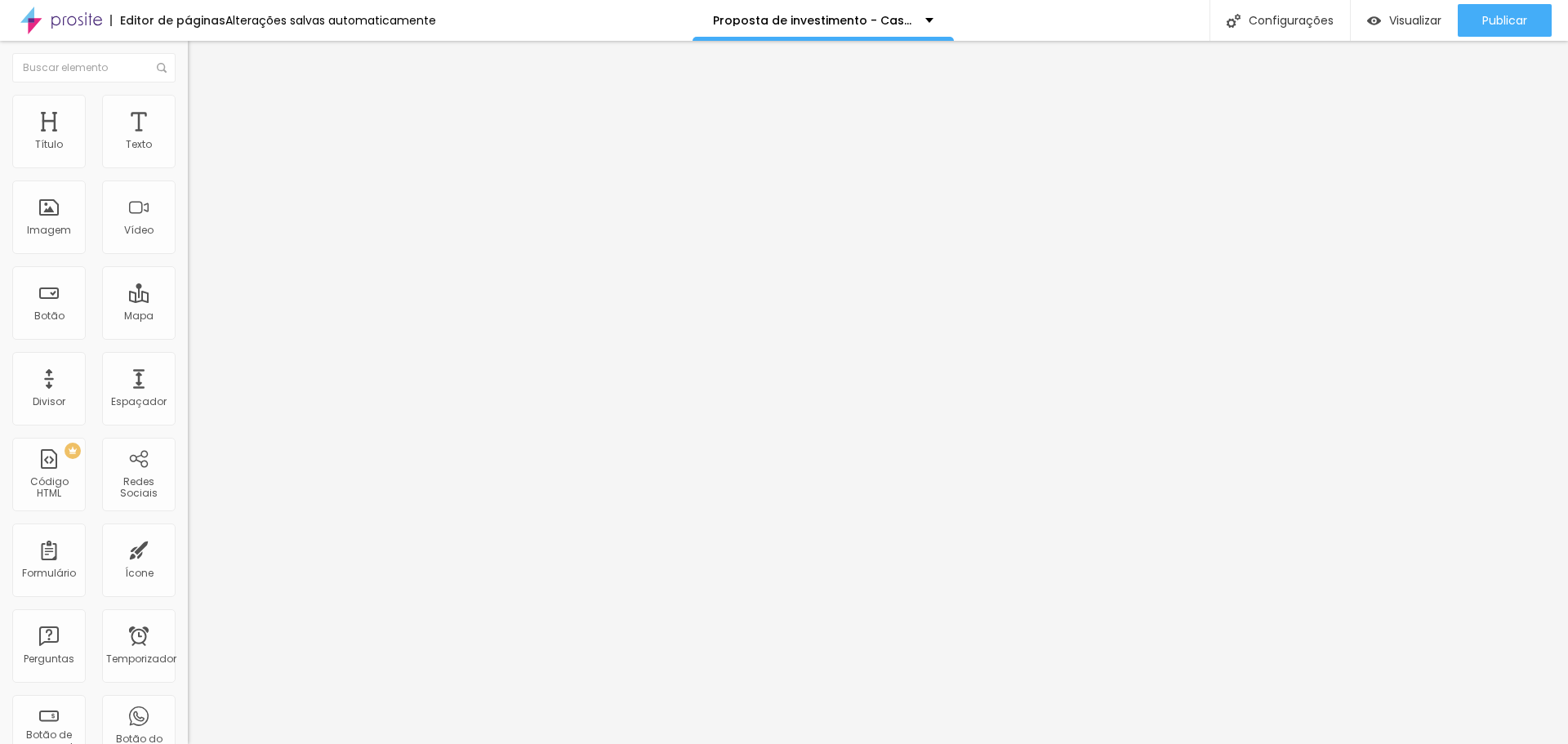
click at [202, 116] on font "Avançado" at bounding box center [229, 122] width 54 height 14
click at [188, 100] on li "Estilo" at bounding box center [281, 102] width 188 height 16
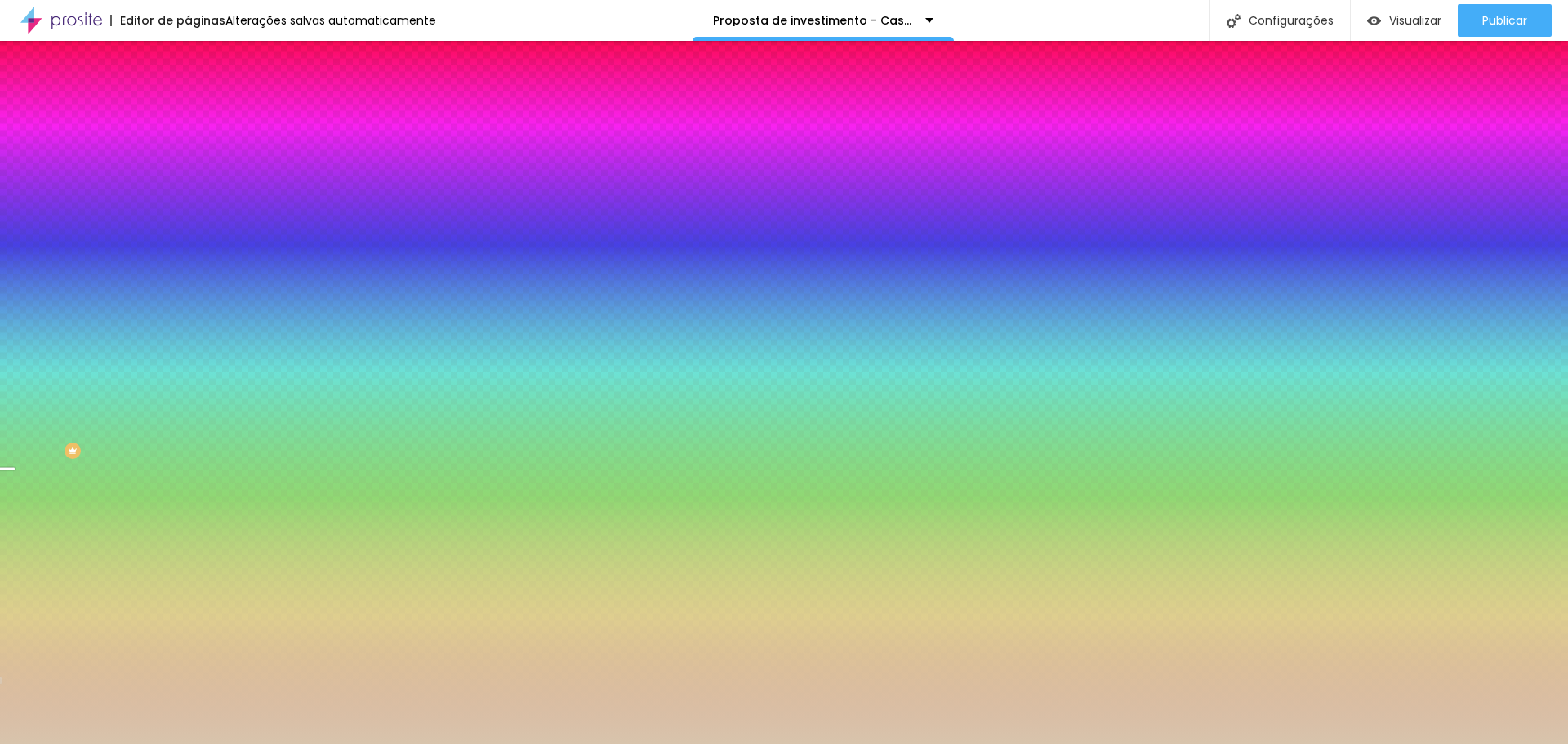
click at [196, 286] on icon "button" at bounding box center [200, 284] width 7 height 7
click at [339, 743] on div at bounding box center [784, 753] width 1568 height 0
click at [88, 743] on div at bounding box center [784, 744] width 1568 height 0
click at [195, 334] on icon "button" at bounding box center [196, 332] width 3 height 3
click at [342, 743] on div at bounding box center [784, 753] width 1568 height 0
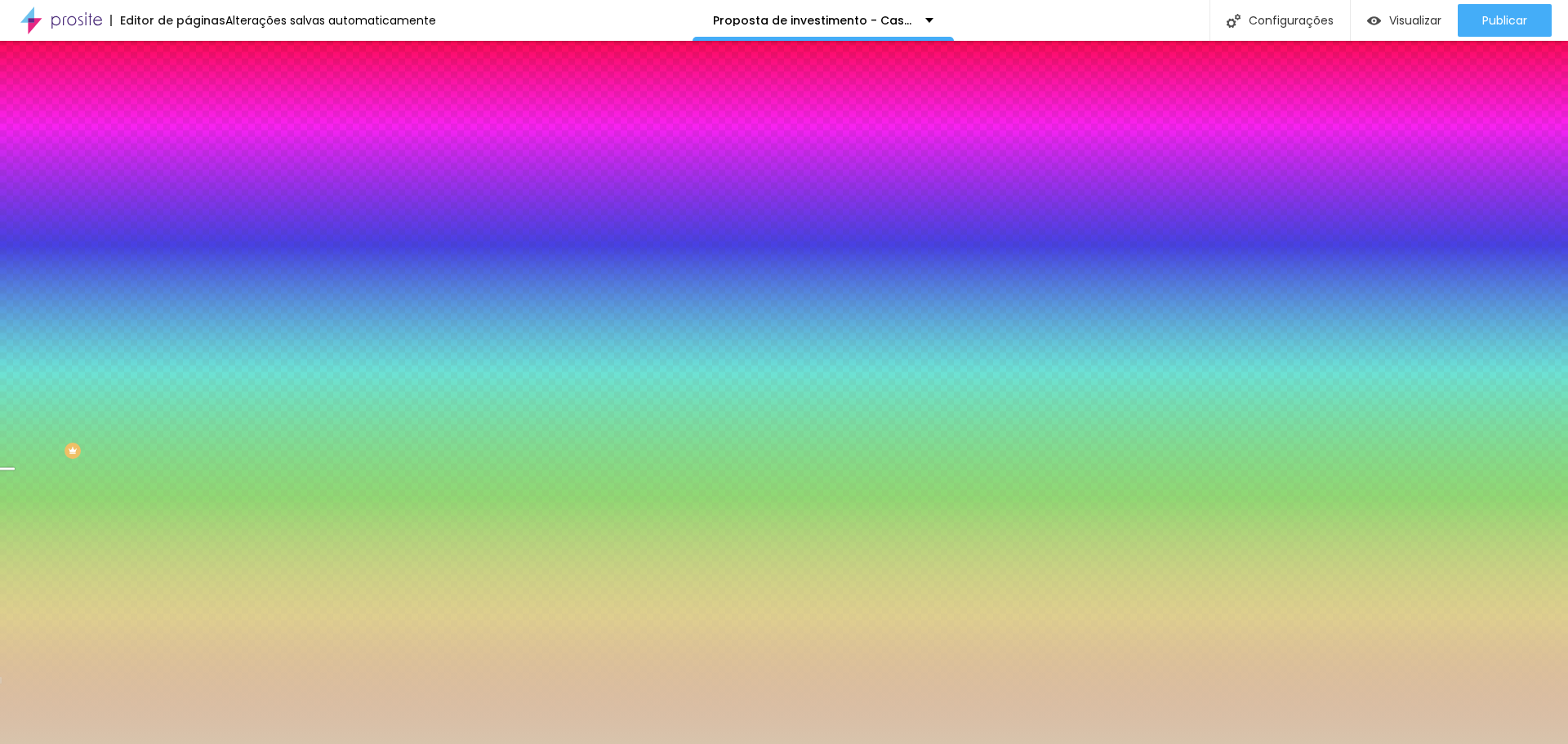
click at [1481, 743] on div at bounding box center [784, 744] width 1568 height 0
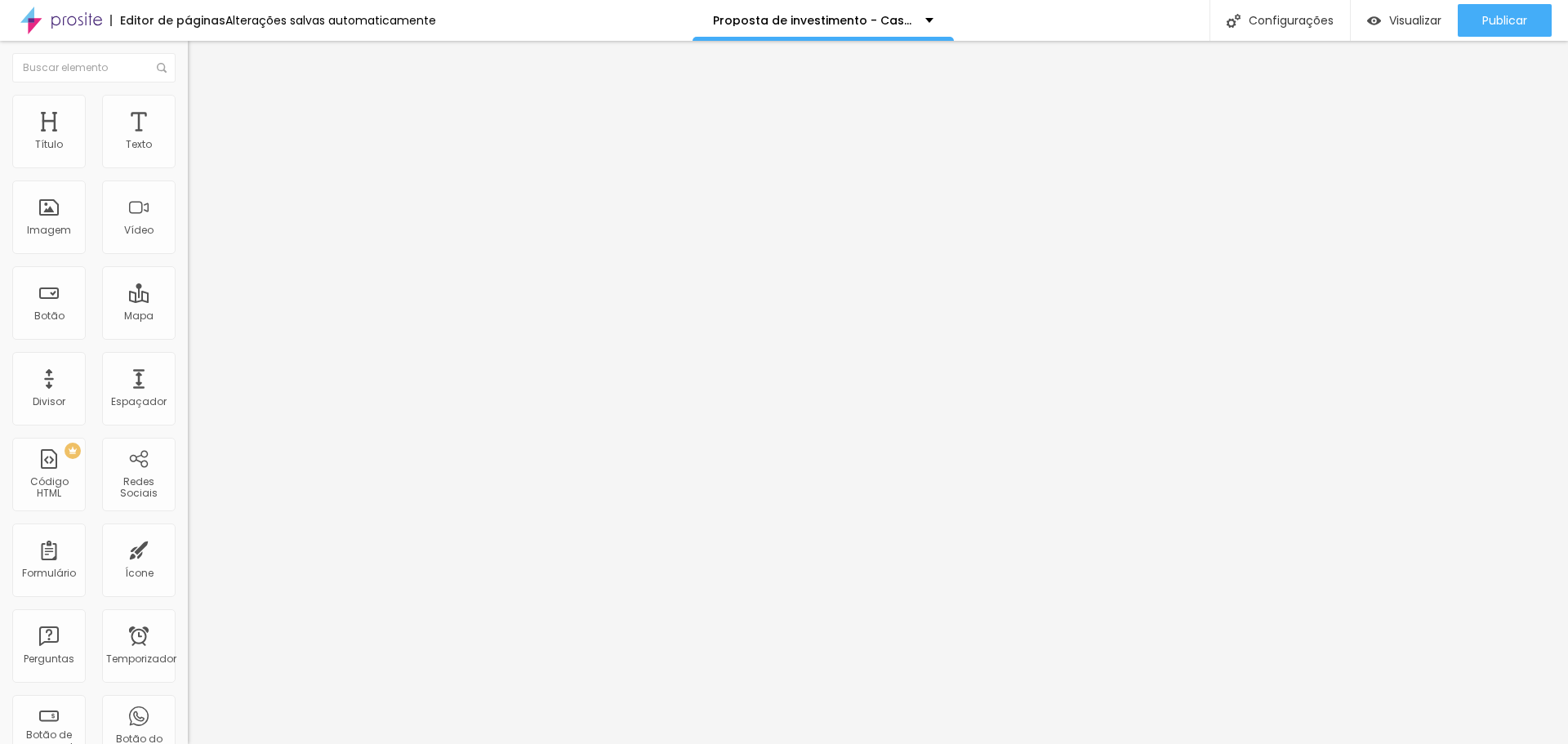
click at [202, 113] on font "Estilo" at bounding box center [215, 105] width 25 height 14
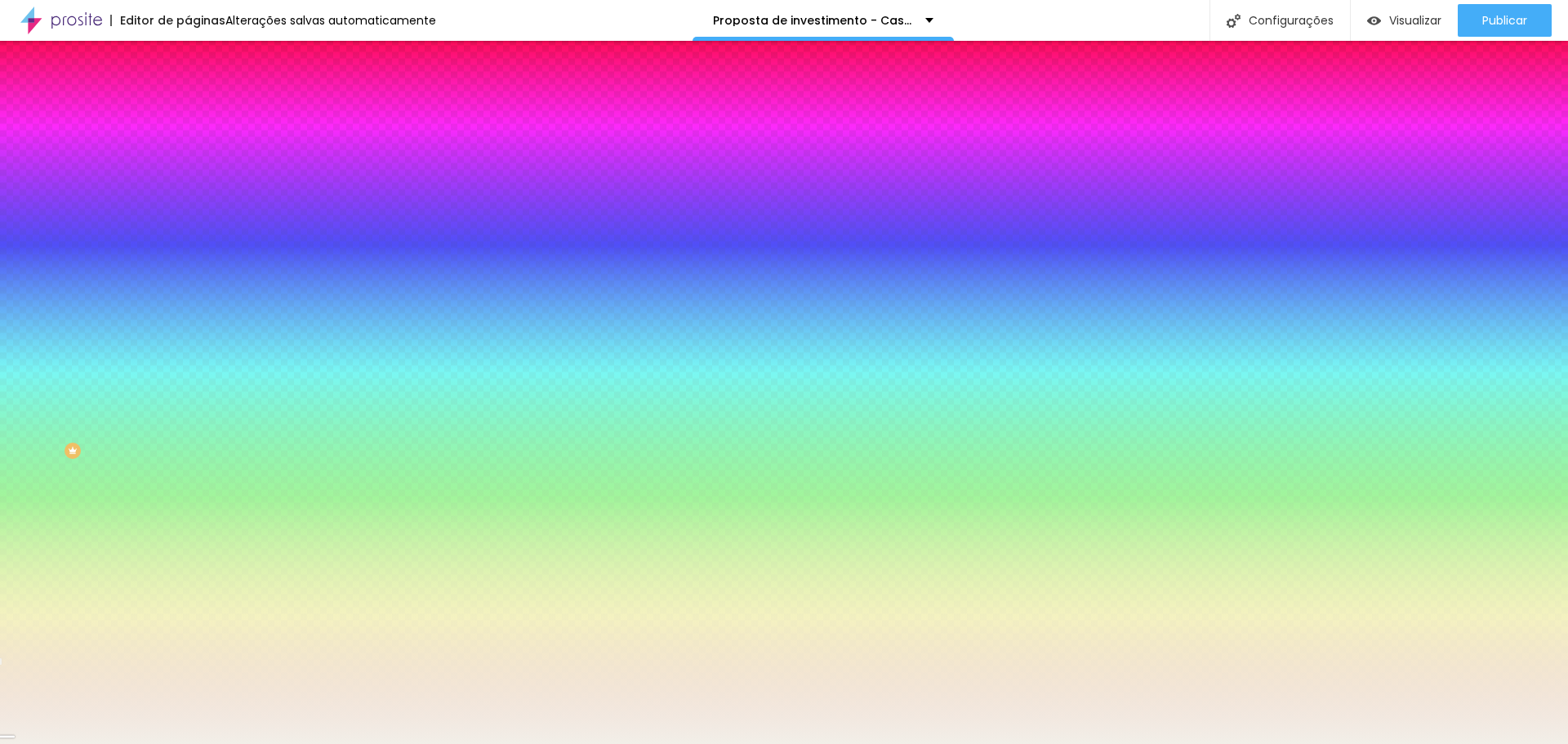
click at [198, 150] on font "Adicionar imagem" at bounding box center [246, 143] width 95 height 14
click at [188, 222] on div at bounding box center [281, 222] width 188 height 0
click at [14, 631] on div at bounding box center [6, 632] width 16 height 3
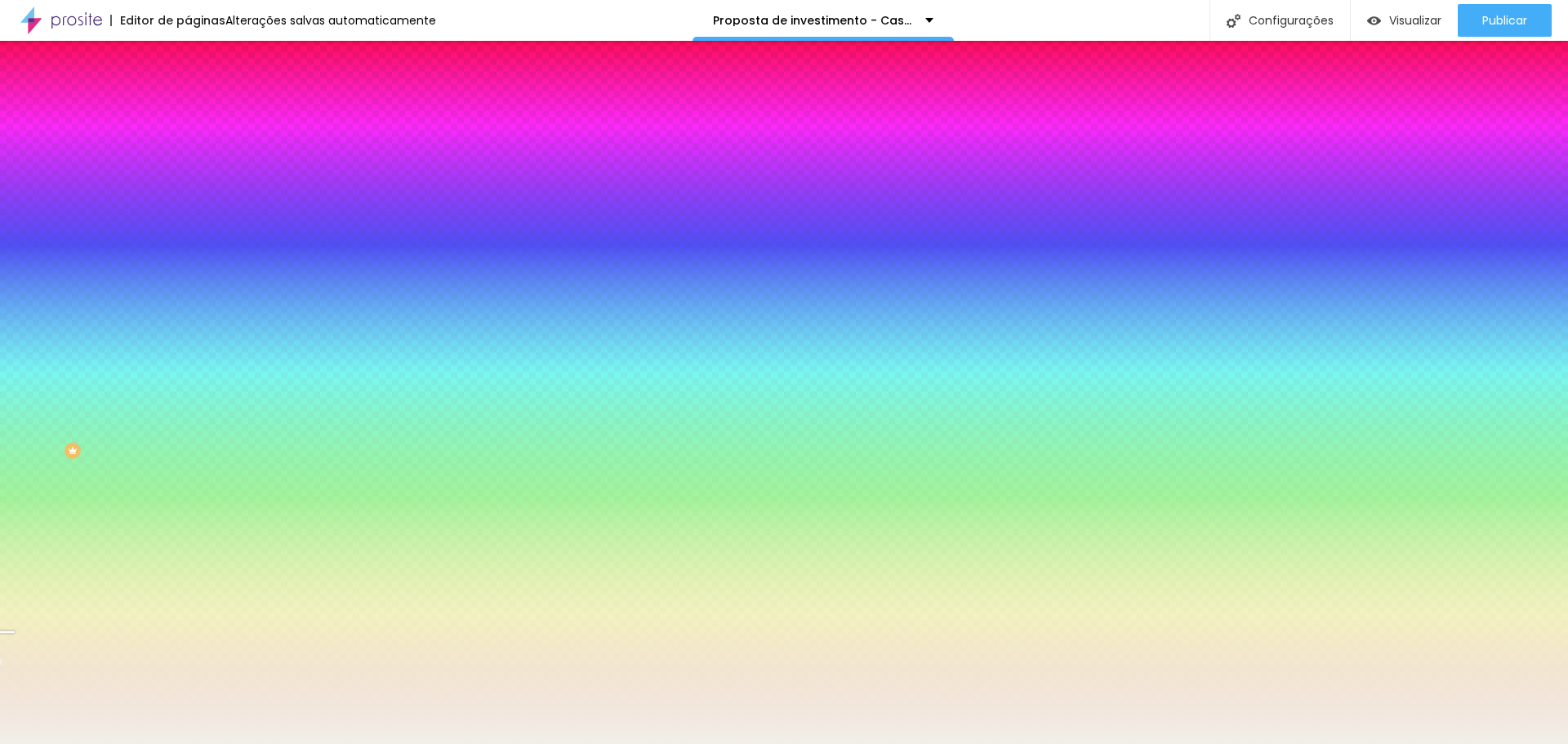
click at [198, 150] on font "Adicionar imagem" at bounding box center [246, 143] width 95 height 14
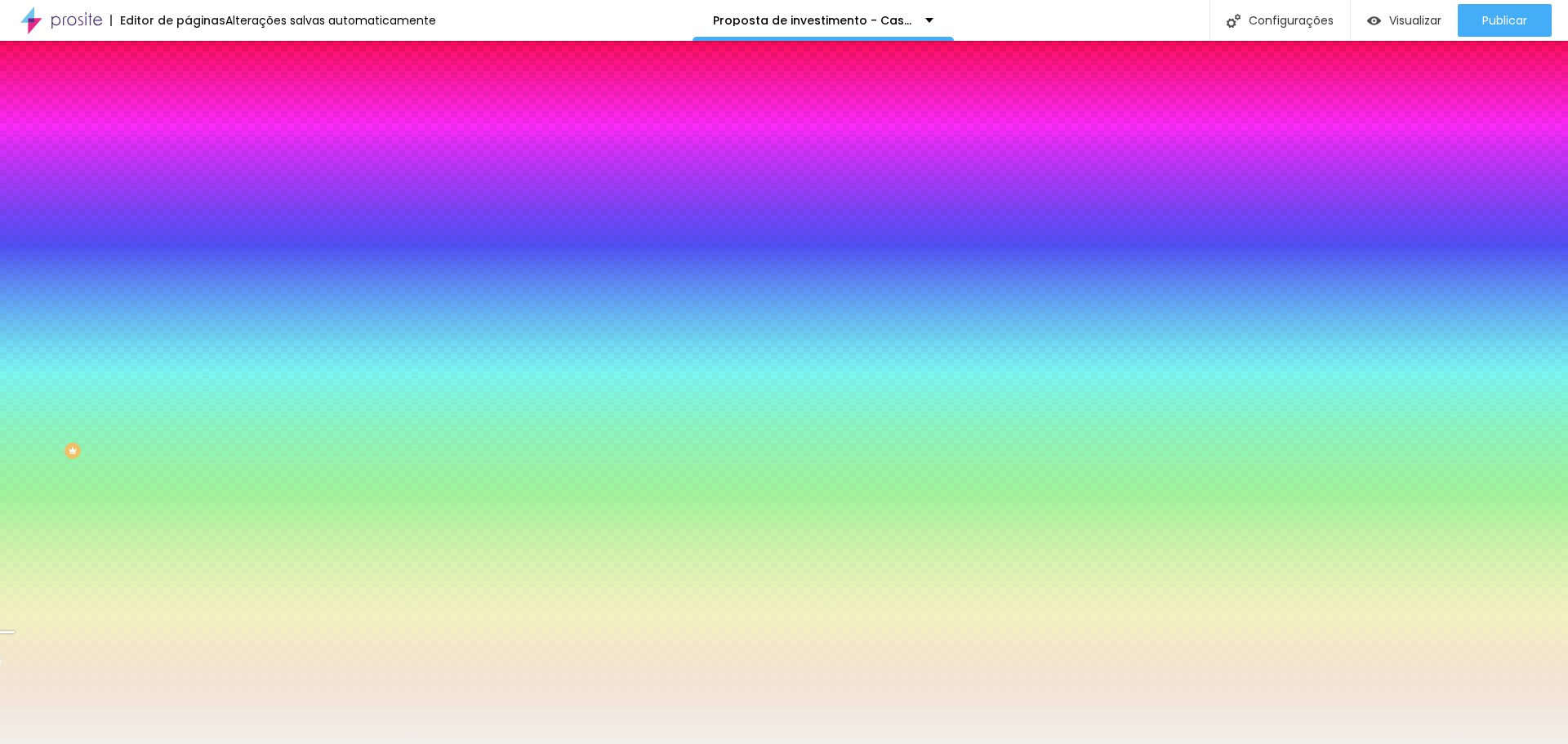
scroll to position [495, 0]
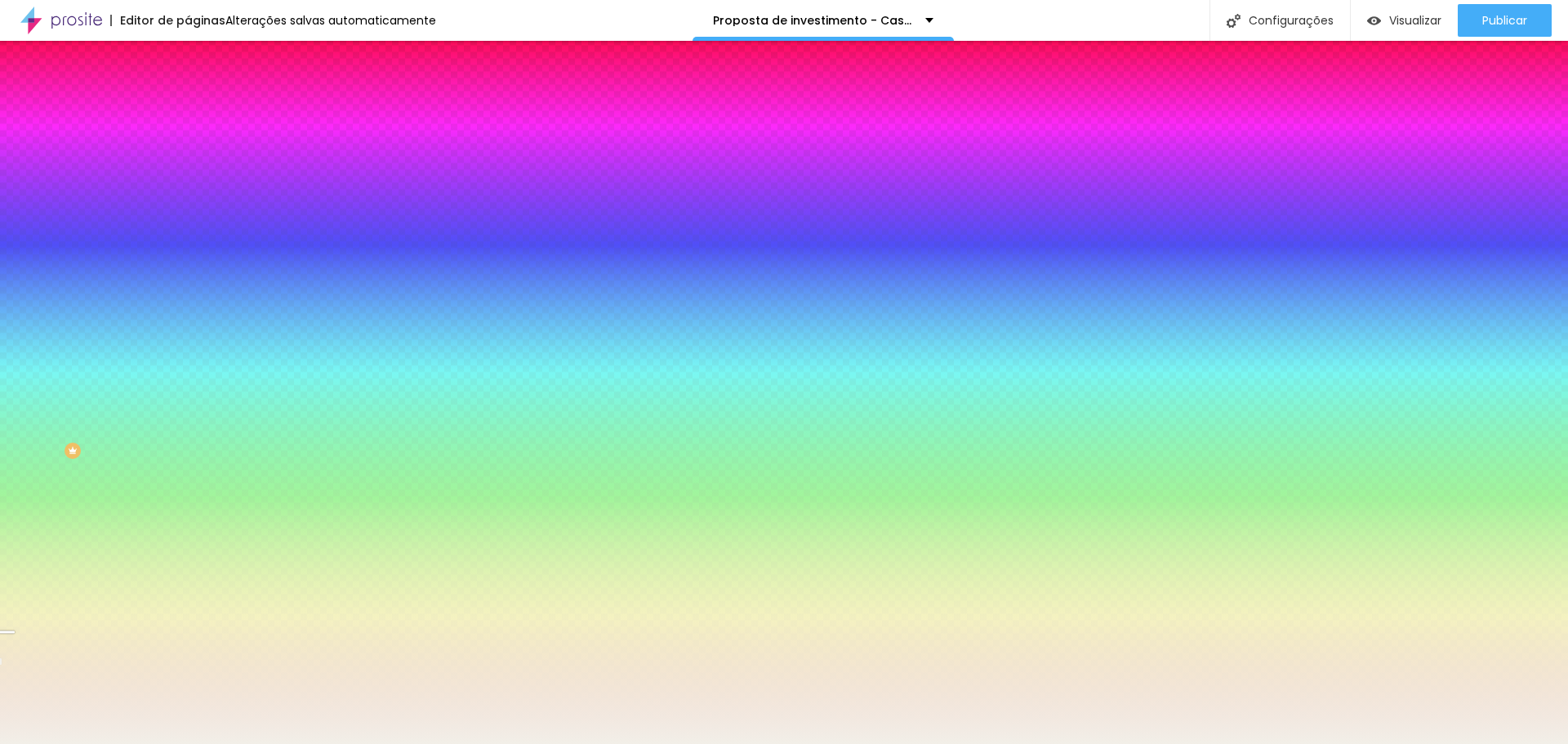
click at [202, 96] on font "Conteúdo" at bounding box center [228, 89] width 51 height 14
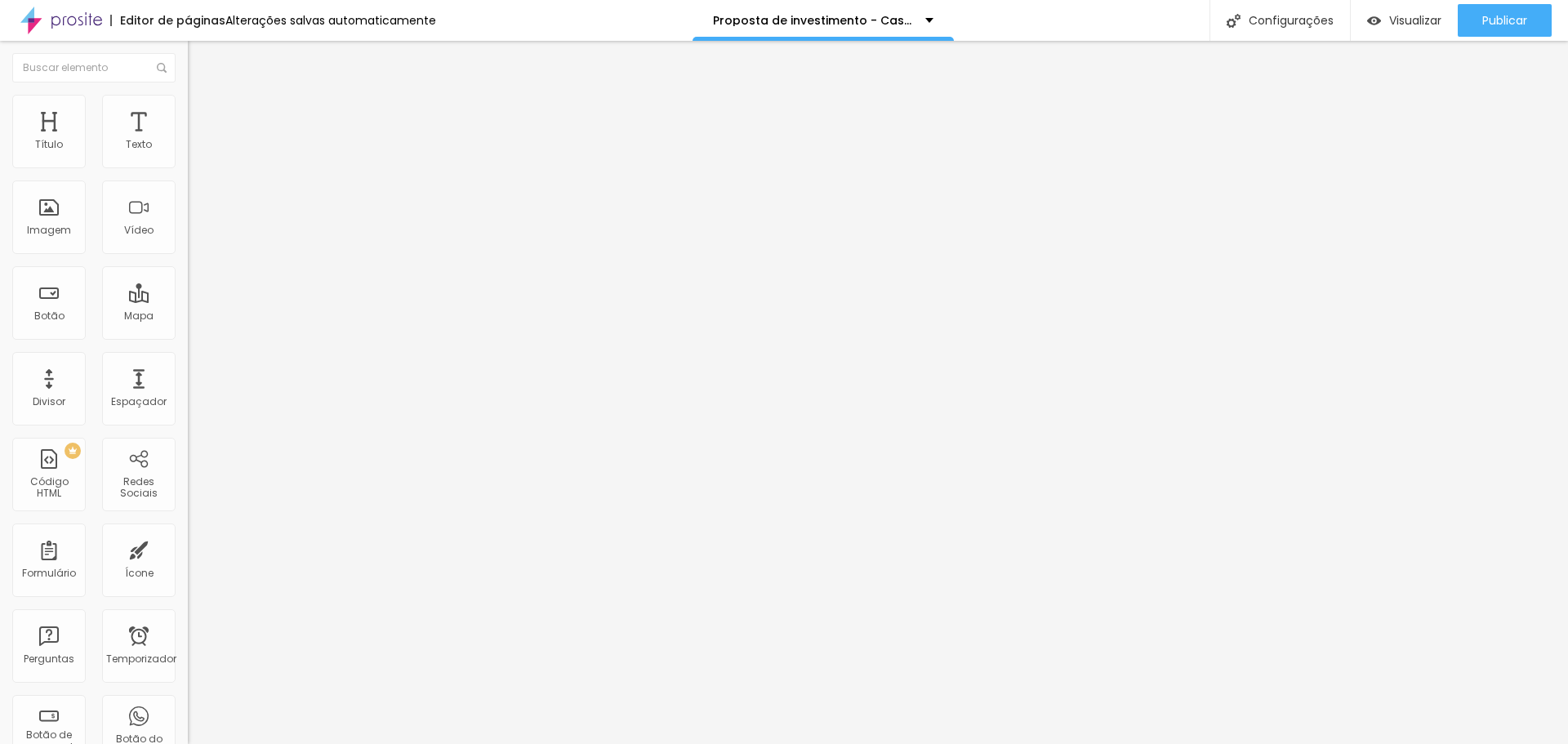
click at [188, 149] on font "Encaixotado" at bounding box center [219, 142] width 64 height 14
click at [188, 174] on span "Completo" at bounding box center [212, 166] width 50 height 14
click at [188, 158] on font "Encaixotado" at bounding box center [219, 151] width 64 height 14
click at [188, 152] on div "Modo Encaixotado Encaixotado Completo" at bounding box center [281, 149] width 188 height 45
click at [202, 111] on font "Estilo" at bounding box center [215, 105] width 25 height 14
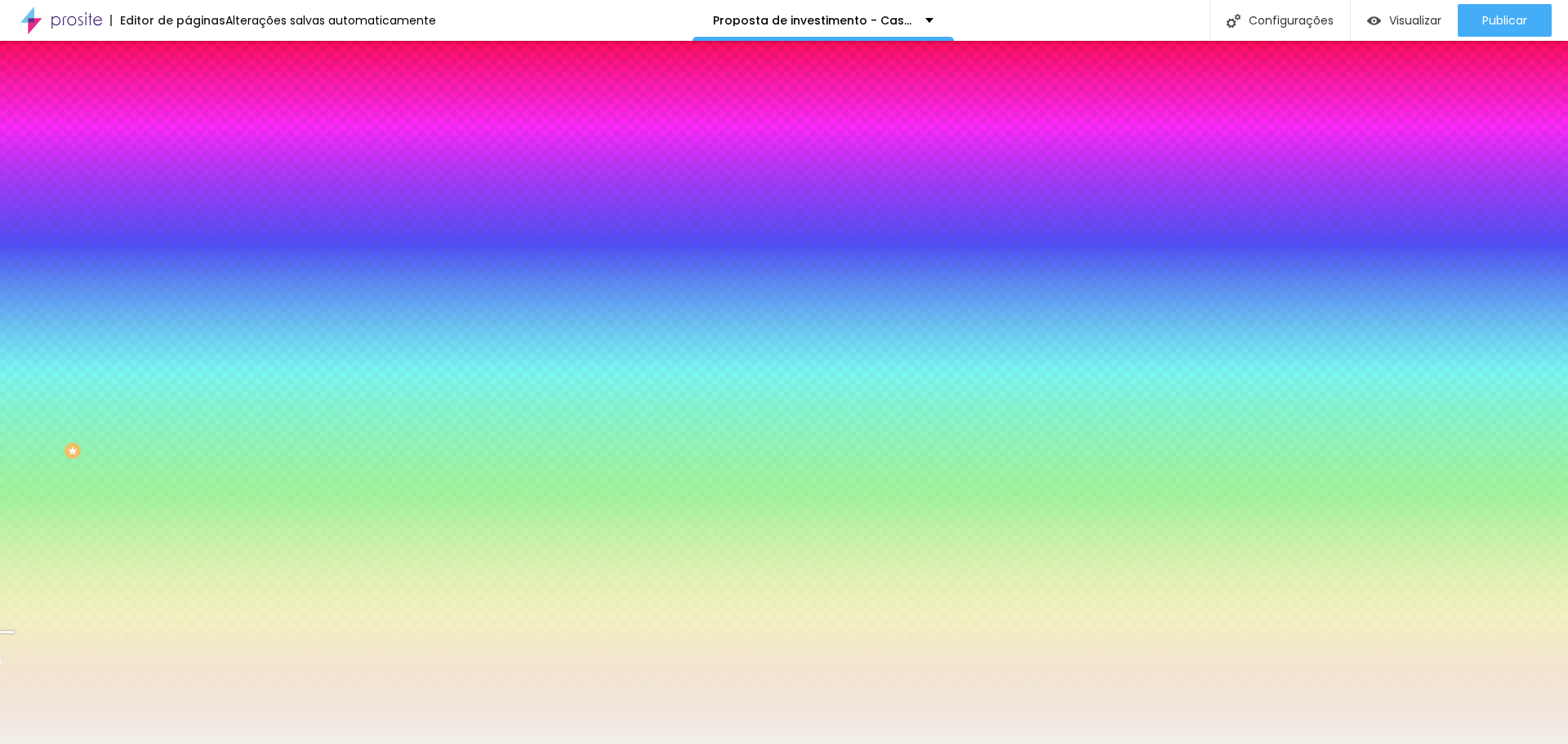
click at [202, 116] on font "Avançado" at bounding box center [229, 122] width 54 height 14
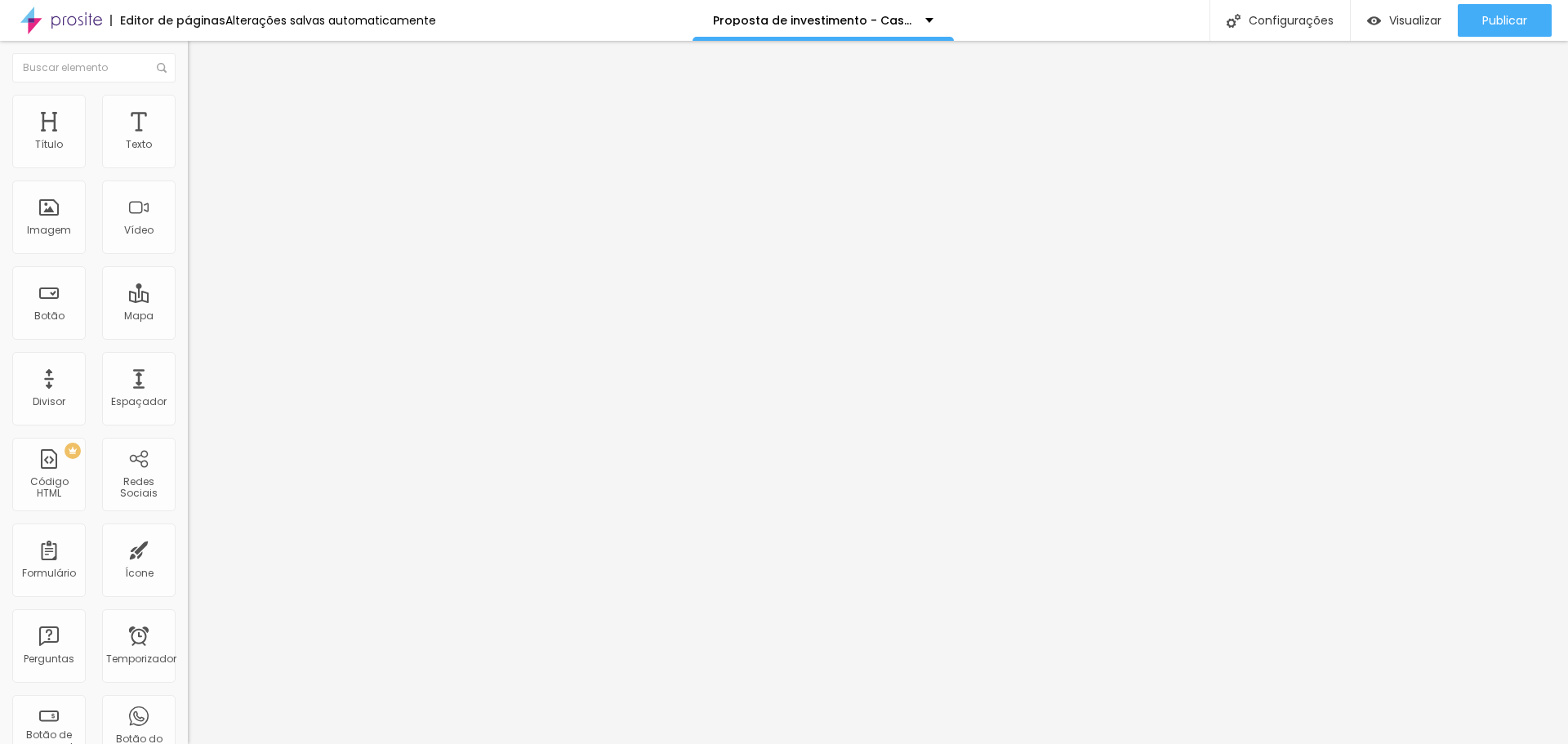
drag, startPoint x: 101, startPoint y: 157, endPoint x: 73, endPoint y: 160, distance: 28.2
click at [188, 317] on input "range" at bounding box center [241, 323] width 105 height 13
drag, startPoint x: 40, startPoint y: 187, endPoint x: 20, endPoint y: 186, distance: 20.0
click at [188, 548] on input "range" at bounding box center [241, 554] width 105 height 13
click at [202, 111] on font "Estilo" at bounding box center [215, 105] width 25 height 14
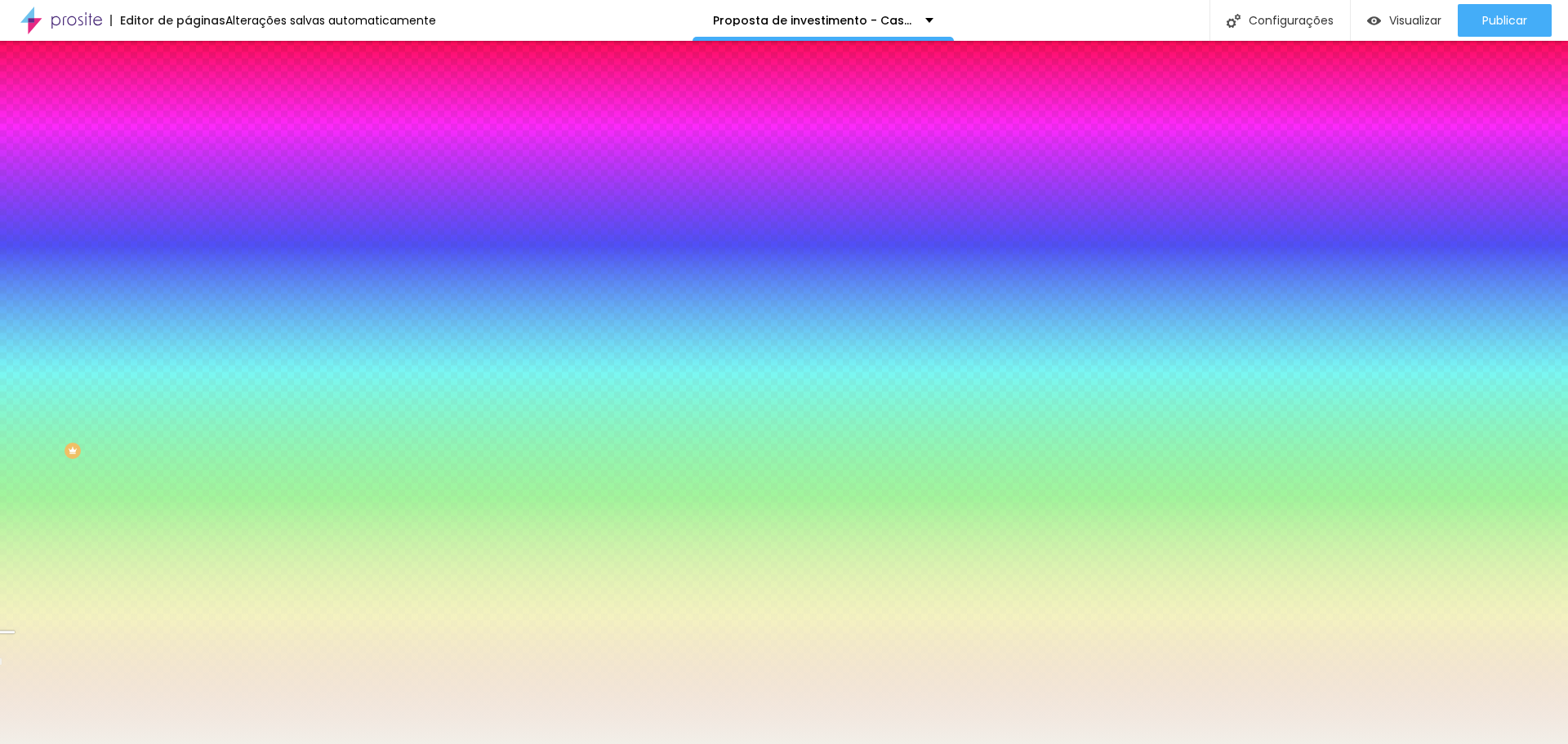
click at [188, 222] on div at bounding box center [281, 222] width 188 height 0
drag, startPoint x: 161, startPoint y: 418, endPoint x: 185, endPoint y: 411, distance: 25.0
click at [188, 339] on div "Imagem de fundo Trocar imagem Efeito da Imagem Nenhum Nenhum Parallax Cor de fu…" at bounding box center [281, 233] width 188 height 211
click at [188, 222] on div at bounding box center [281, 222] width 188 height 0
click at [14, 572] on div at bounding box center [6, 572] width 16 height 3
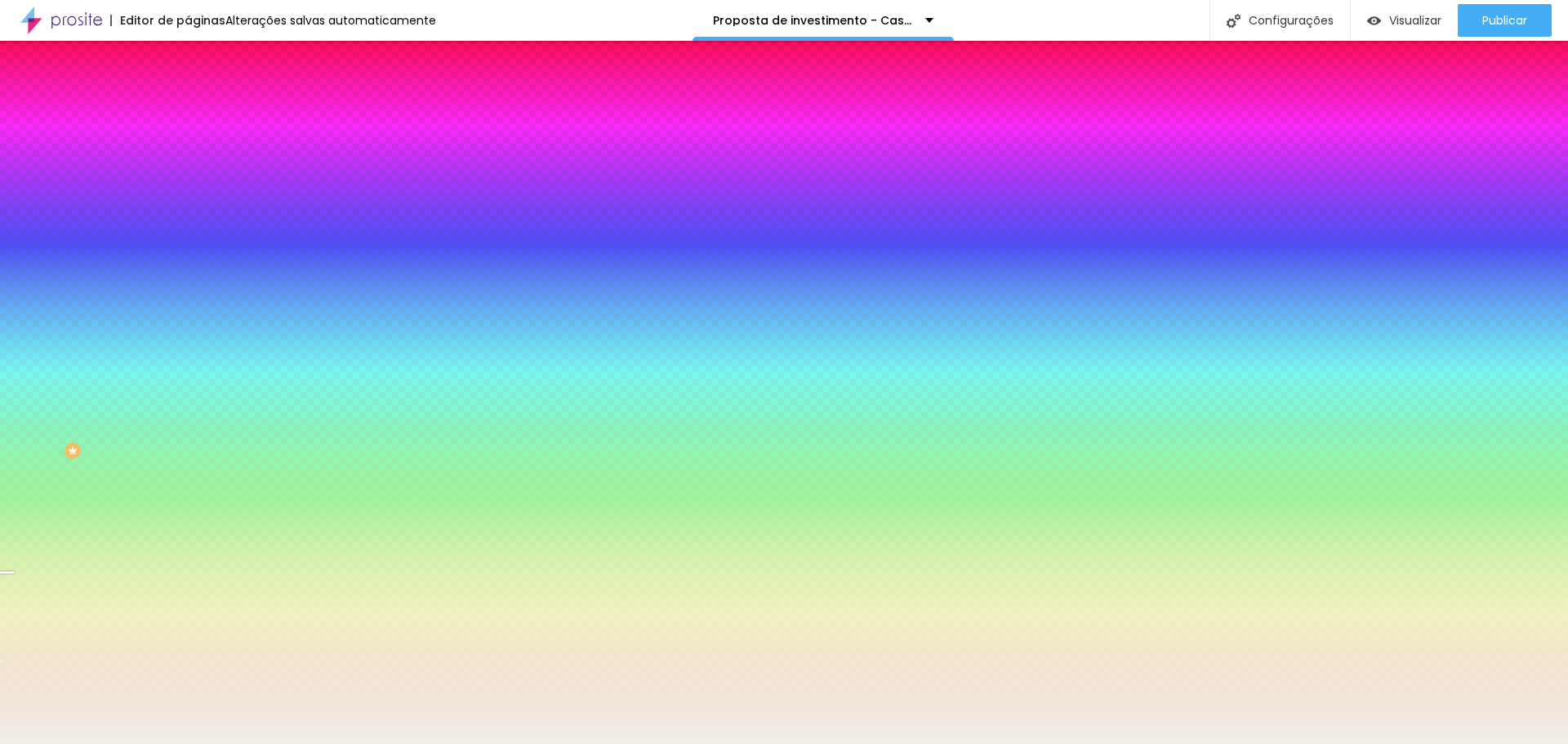
click at [198, 150] on font "Trocar imagem" at bounding box center [237, 143] width 79 height 14
click at [188, 222] on div at bounding box center [281, 222] width 188 height 0
drag, startPoint x: 160, startPoint y: 414, endPoint x: 167, endPoint y: 427, distance: 14.8
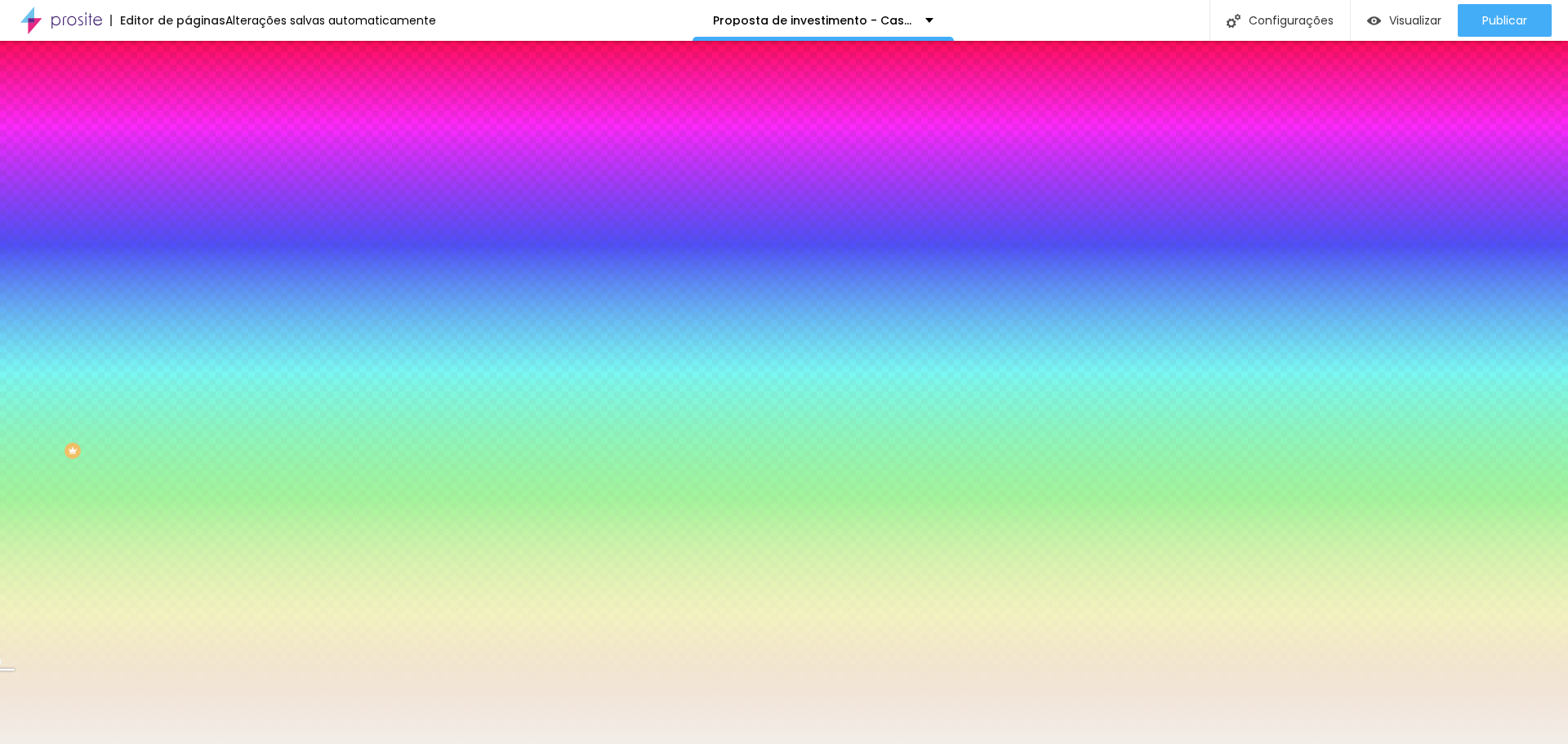
click at [167, 427] on div at bounding box center [784, 372] width 1568 height 744
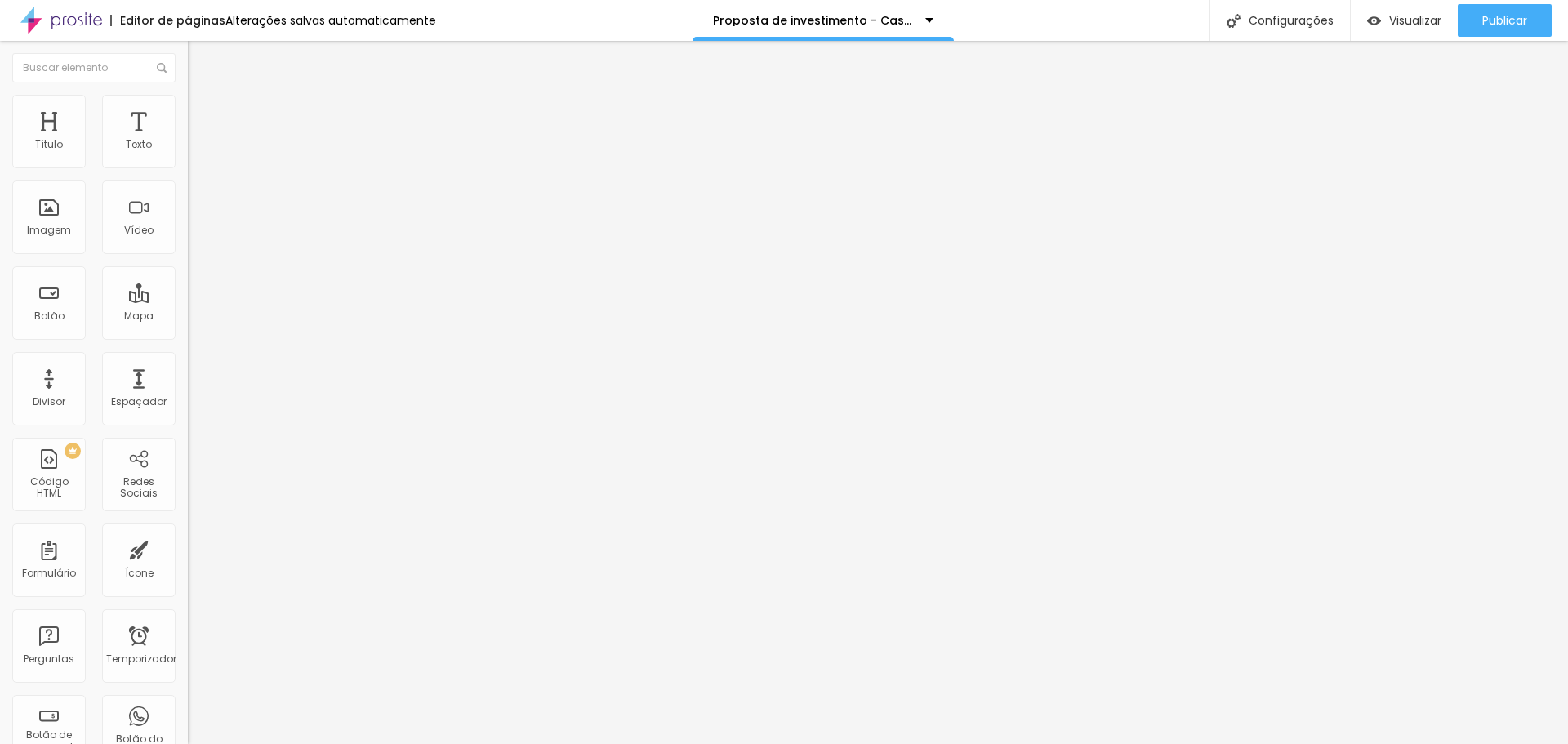
click at [188, 109] on li "Estilo" at bounding box center [281, 102] width 188 height 16
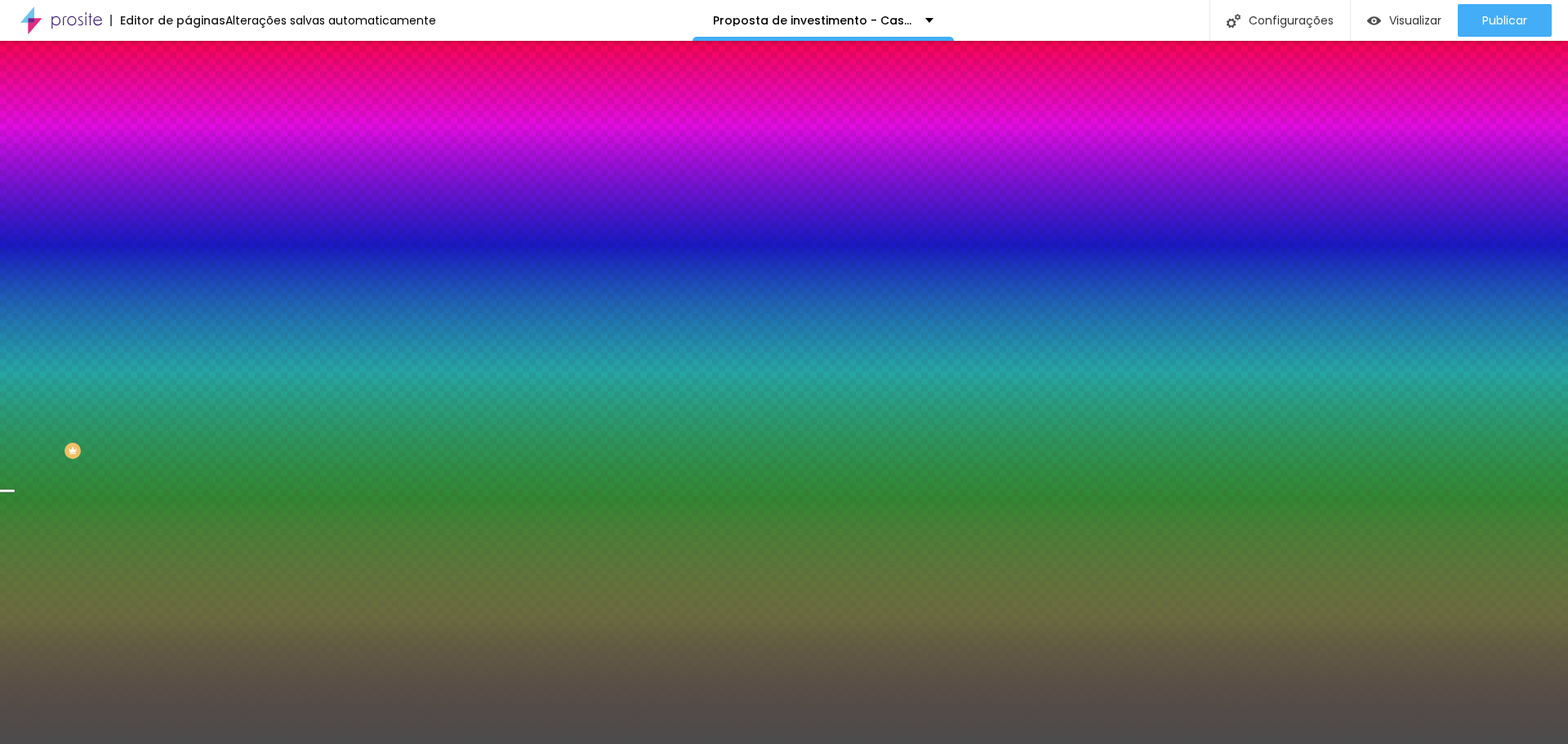
click at [198, 150] on font "Trocar imagem" at bounding box center [237, 143] width 79 height 14
click at [188, 222] on div at bounding box center [281, 222] width 188 height 0
drag, startPoint x: 165, startPoint y: 398, endPoint x: 170, endPoint y: 421, distance: 23.5
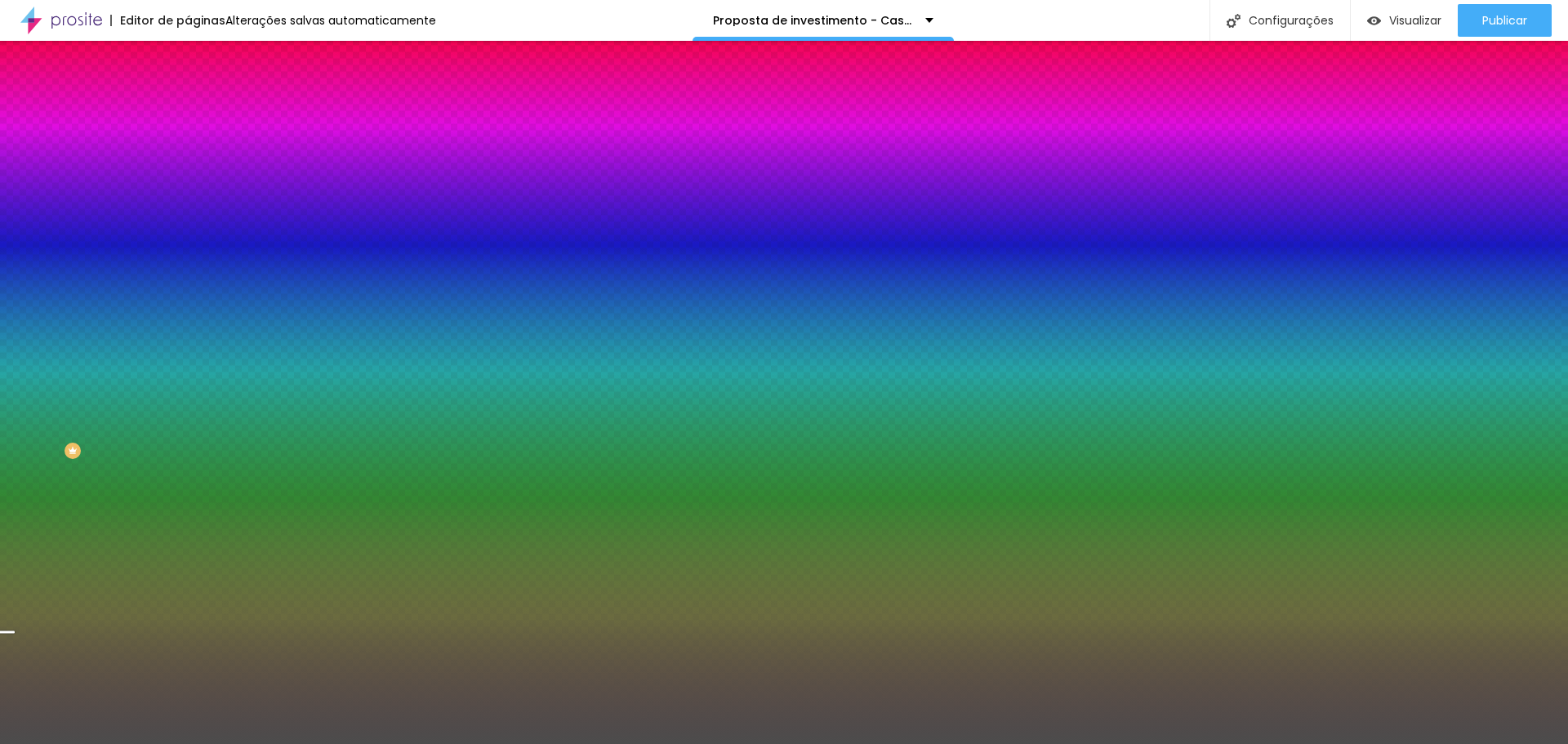
click at [14, 631] on div at bounding box center [6, 632] width 16 height 3
drag, startPoint x: 164, startPoint y: 422, endPoint x: 166, endPoint y: 463, distance: 41.0
click at [188, 463] on div "Editar nulo Conteúdo Estilo Avançado Imagem de fundo Trocar imagem Efeito da Im…" at bounding box center [281, 392] width 188 height 702
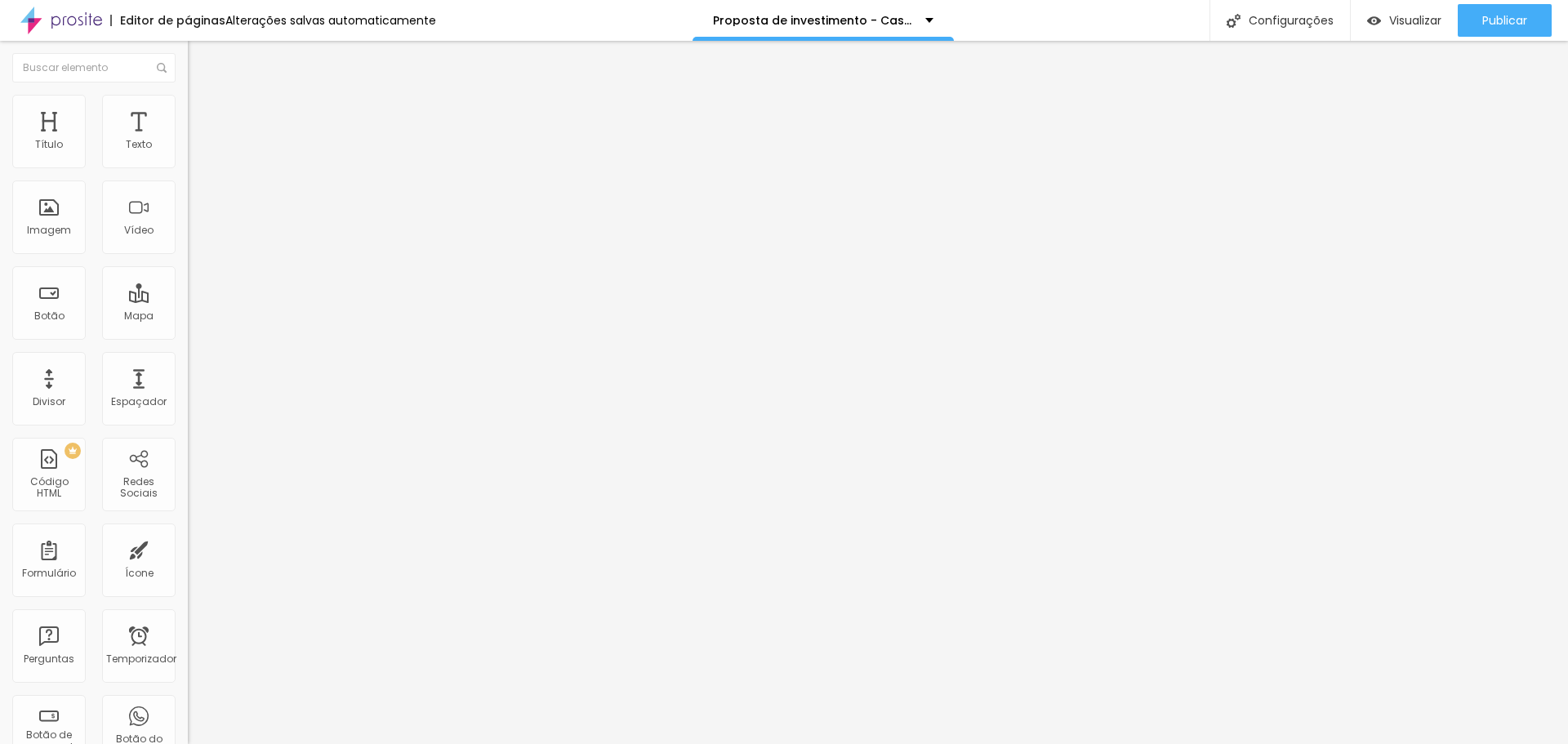
click at [202, 111] on font "Avançado" at bounding box center [229, 105] width 54 height 14
click at [202, 96] on font "Estilo" at bounding box center [215, 89] width 25 height 14
click at [188, 617] on input "range" at bounding box center [241, 623] width 105 height 13
drag, startPoint x: 53, startPoint y: 342, endPoint x: 89, endPoint y: 352, distance: 37.4
click at [188, 386] on input "range" at bounding box center [241, 392] width 105 height 13
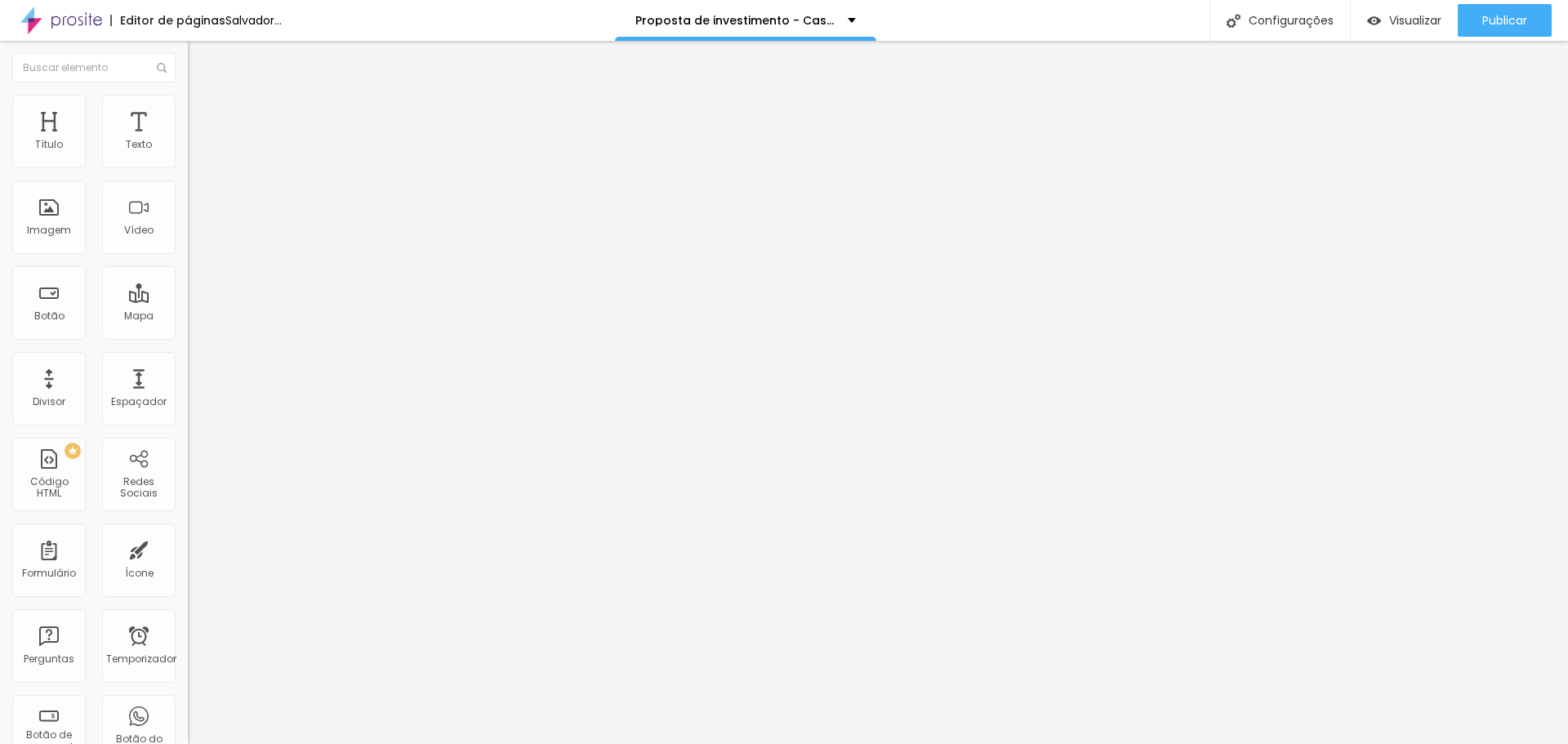
click at [188, 400] on input "58" at bounding box center [223, 409] width 71 height 17
click at [188, 590] on div "Editar nulo Estilo Avançado Tamanho Título 1 H1 Título 2 H2 Título 3 H3 Título …" at bounding box center [281, 392] width 188 height 702
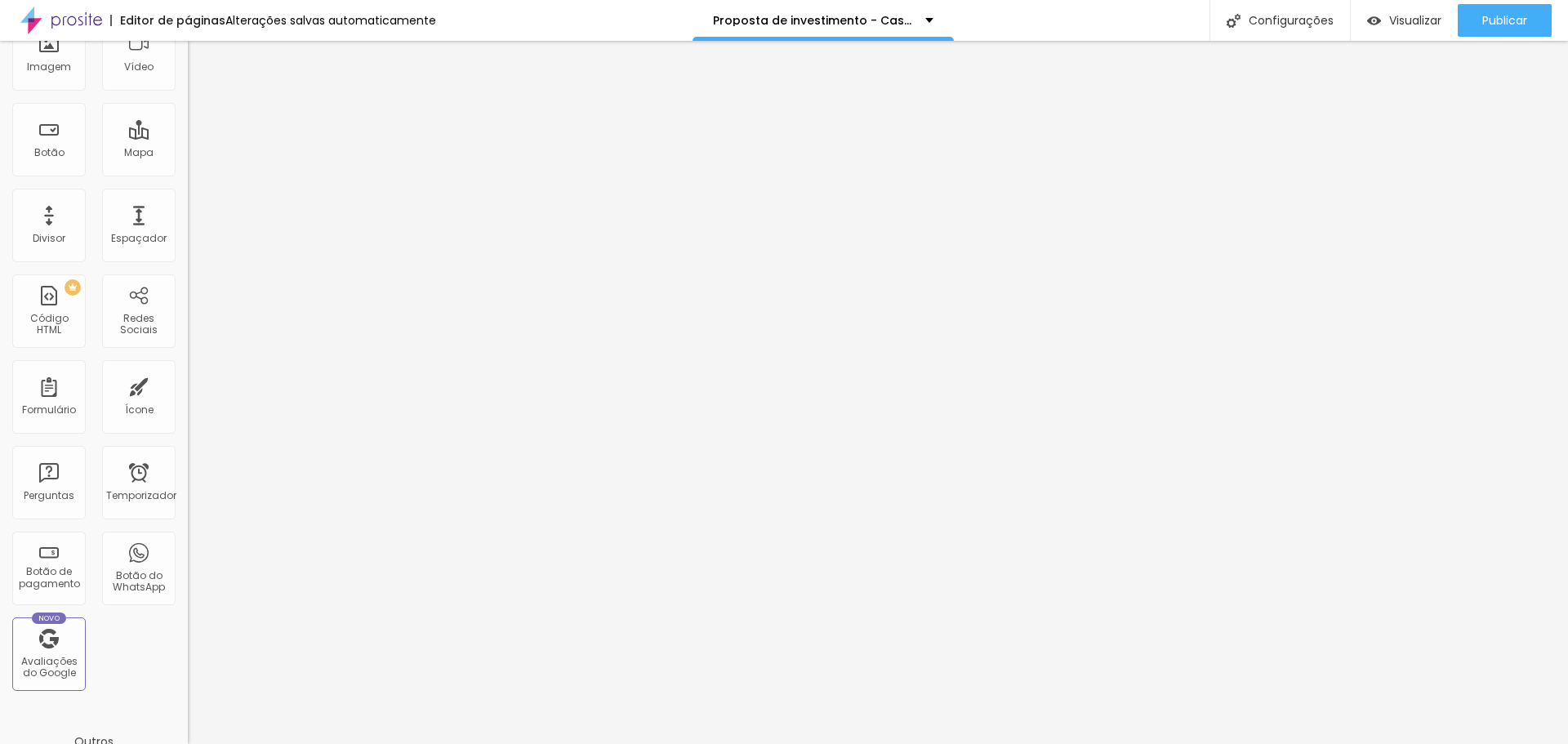
scroll to position [358, 0]
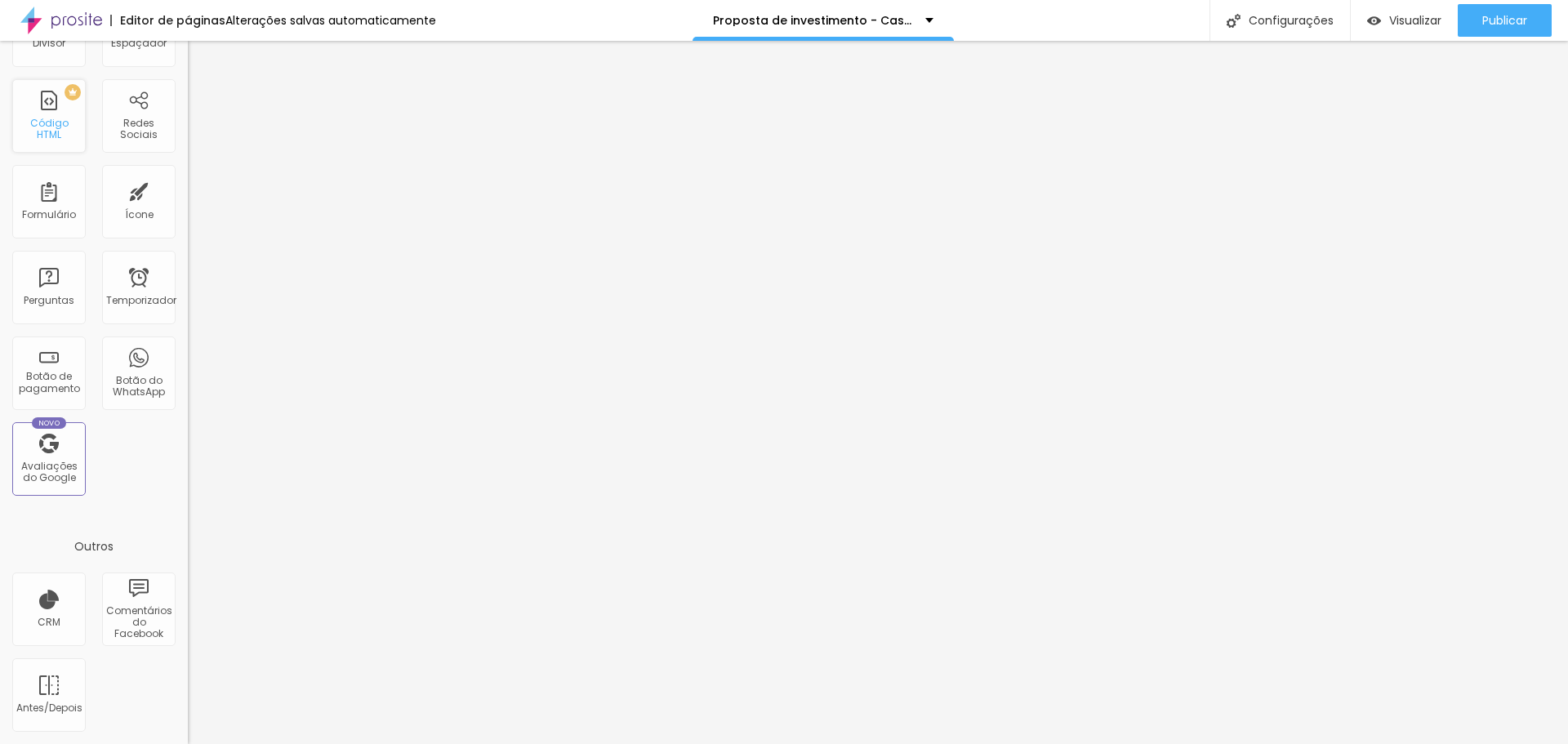
click at [40, 121] on div "PREMIUM Código HTML" at bounding box center [48, 116] width 73 height 73
click at [325, 21] on font "Alterações salvas automaticamente" at bounding box center [331, 20] width 211 height 16
